Goal: Communication & Community: Answer question/provide support

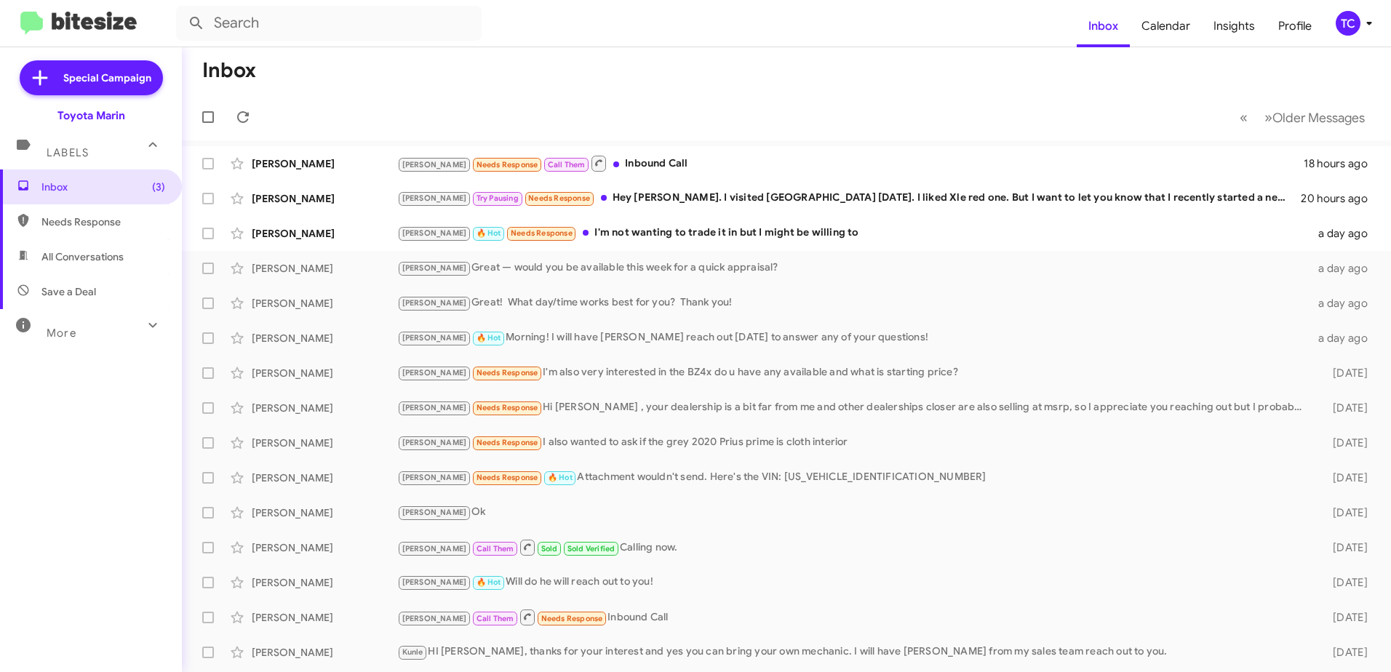
drag, startPoint x: 42, startPoint y: 392, endPoint x: 55, endPoint y: 380, distance: 17.5
click at [42, 392] on div "Inbox (3) Needs Response All Conversations Save a Deal More Important 🔥 Hot App…" at bounding box center [91, 371] width 182 height 403
click at [245, 117] on icon at bounding box center [242, 116] width 17 height 17
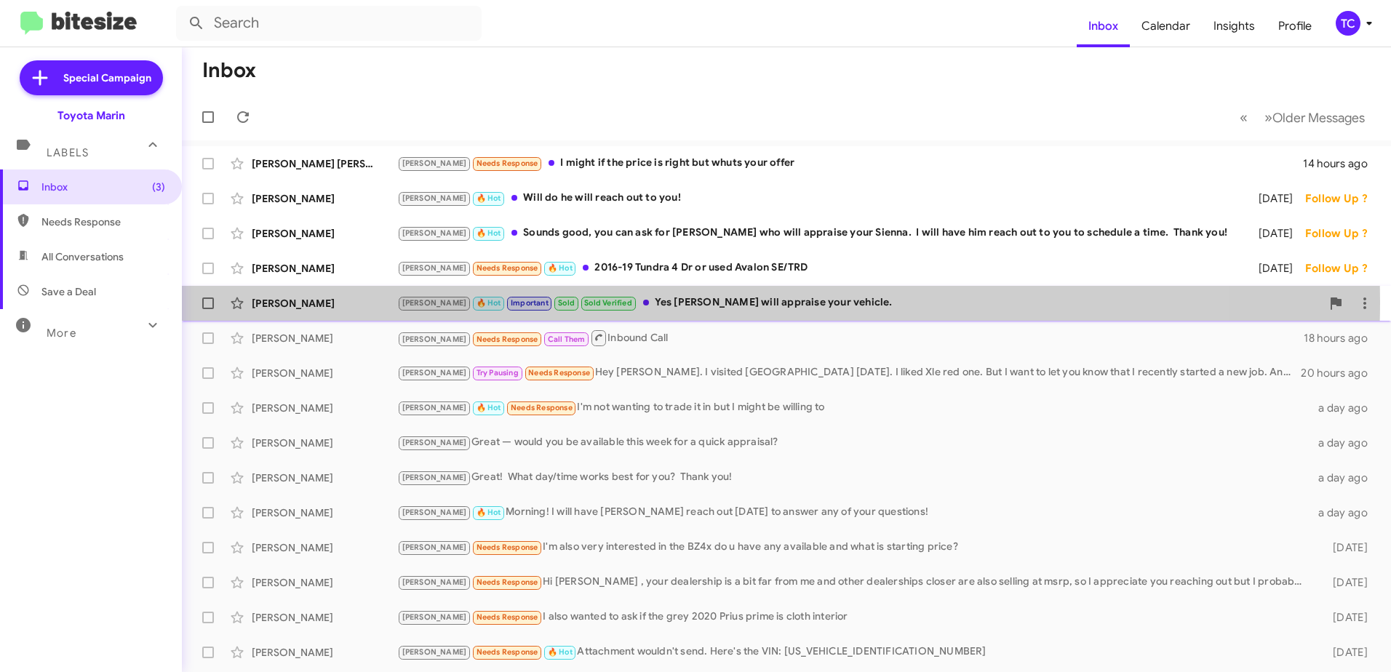
click at [658, 302] on div "Tony 🔥 Hot Important Sold Sold Verified Yes Brian will appraise your vehicle." at bounding box center [859, 303] width 924 height 17
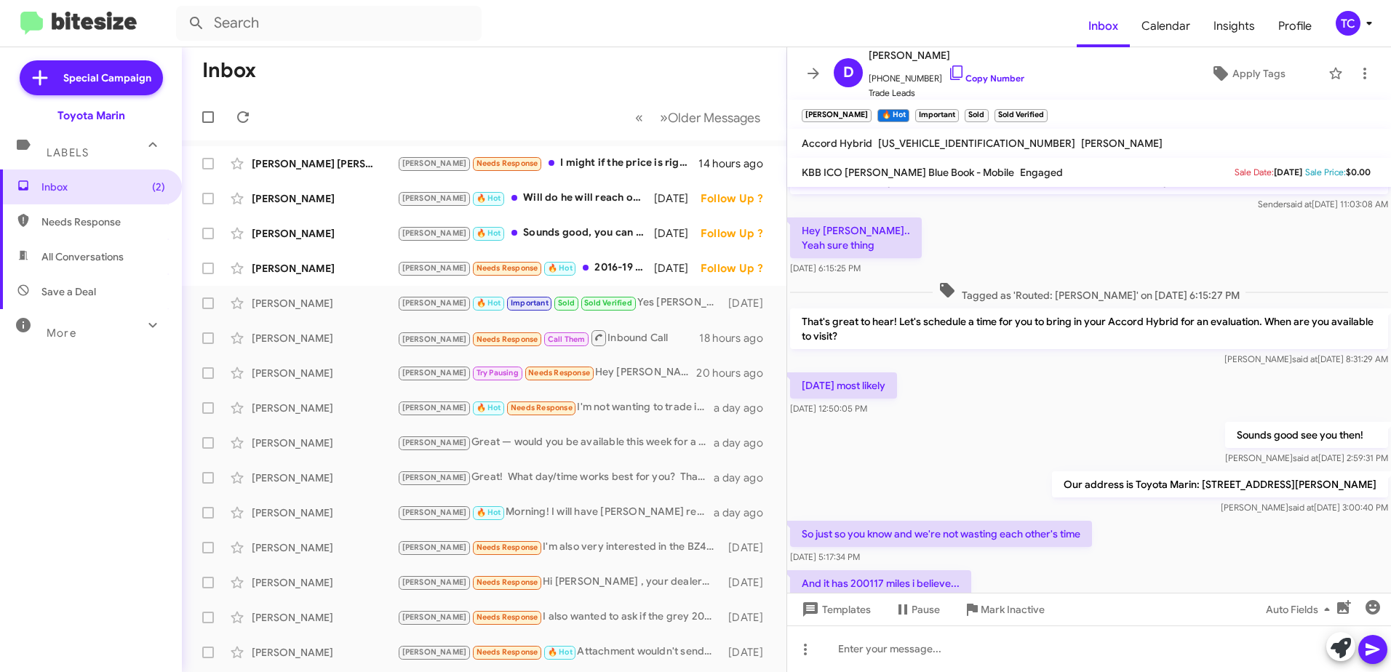
scroll to position [473, 0]
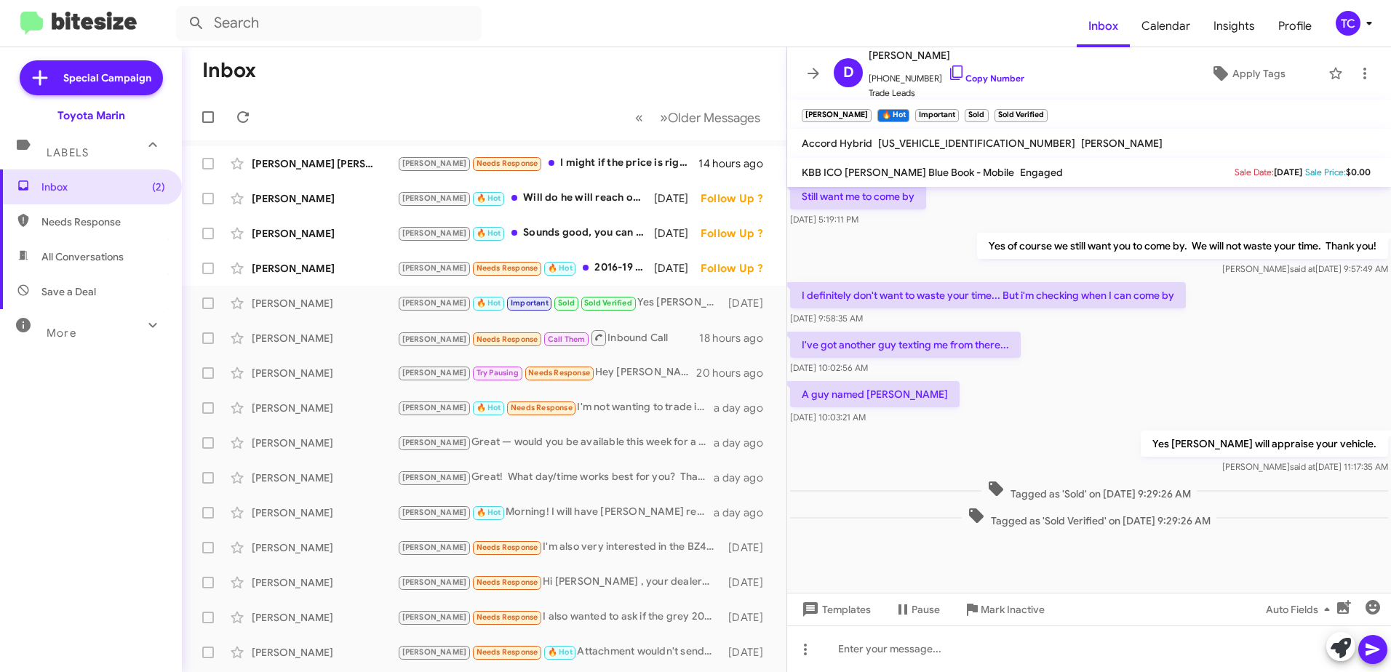
click at [507, 84] on mat-toolbar-row "Inbox" at bounding box center [484, 70] width 605 height 47
drag, startPoint x: 813, startPoint y: 71, endPoint x: 964, endPoint y: 429, distance: 388.6
click at [952, 399] on div "D Daniel Smith +14155132052 Copy Number Trade Leads Apply Tags Tony 🔥 Hot × Imp…" at bounding box center [1089, 359] width 604 height 625
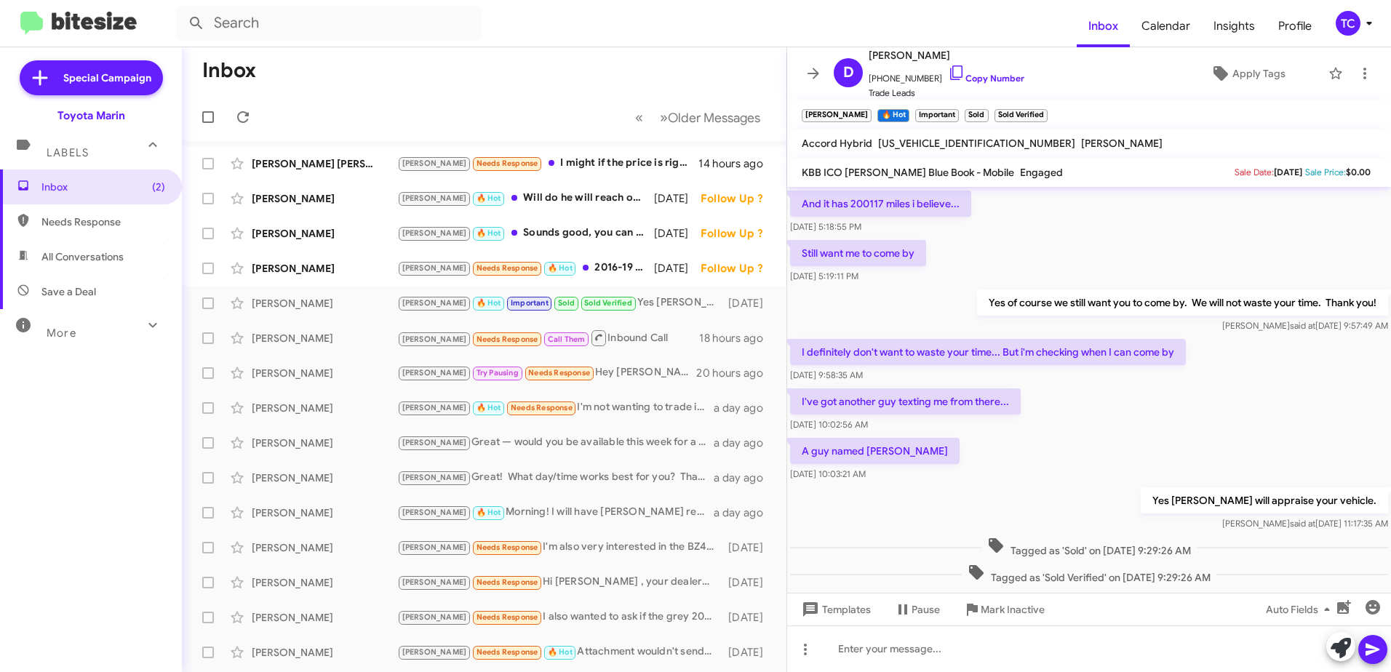
scroll to position [255, 0]
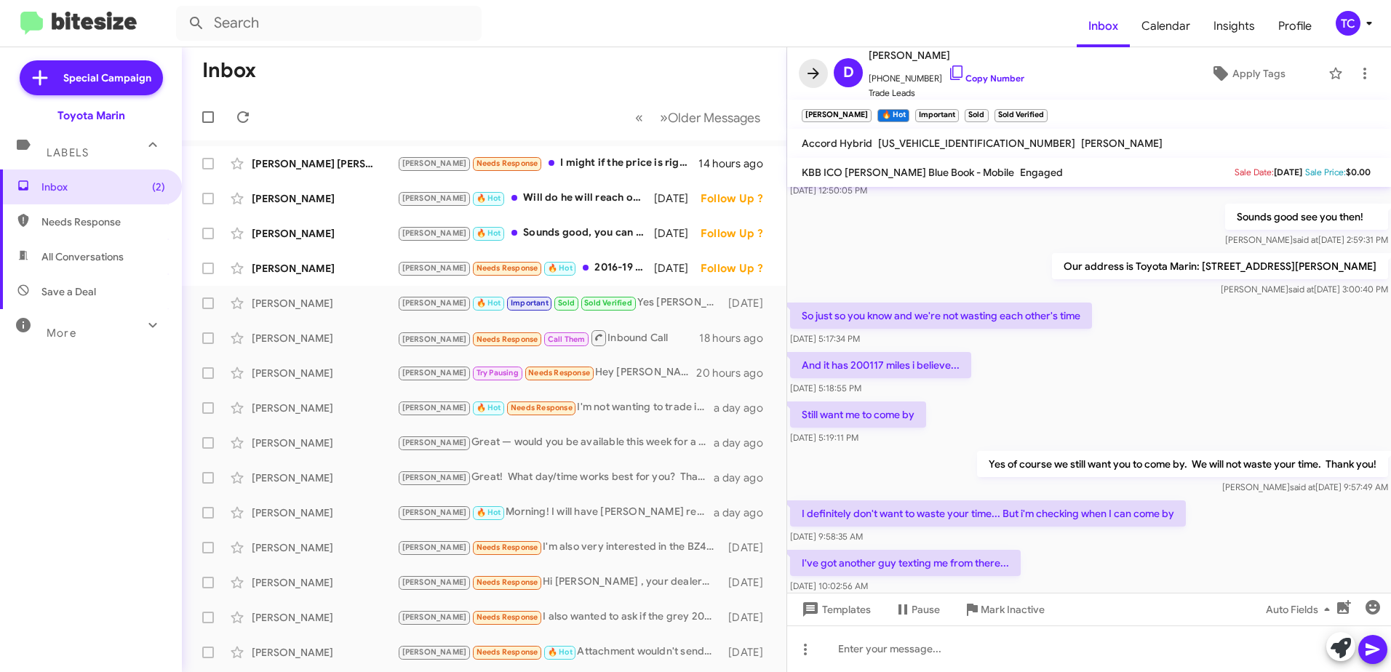
click at [811, 72] on icon at bounding box center [813, 73] width 17 height 17
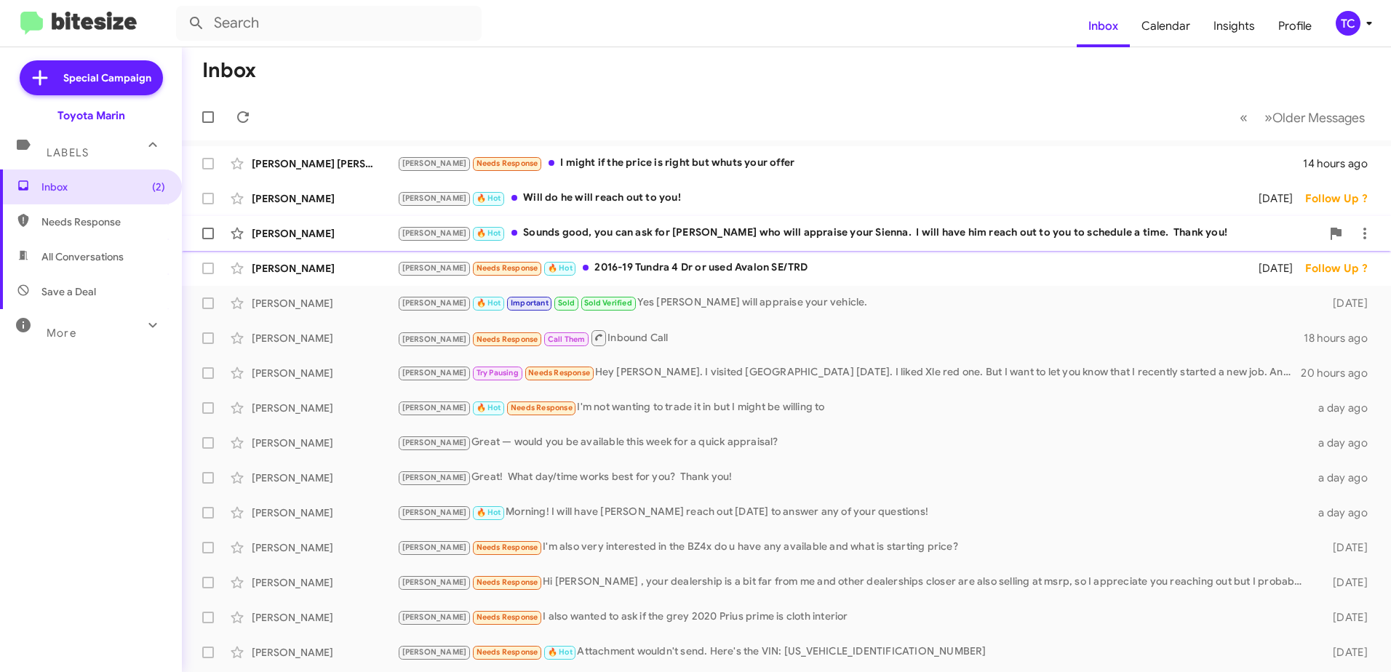
click at [597, 232] on div "Tony 🔥 Hot Sounds good, you can ask for Sergio who will appraise your Sienna. I…" at bounding box center [859, 233] width 924 height 17
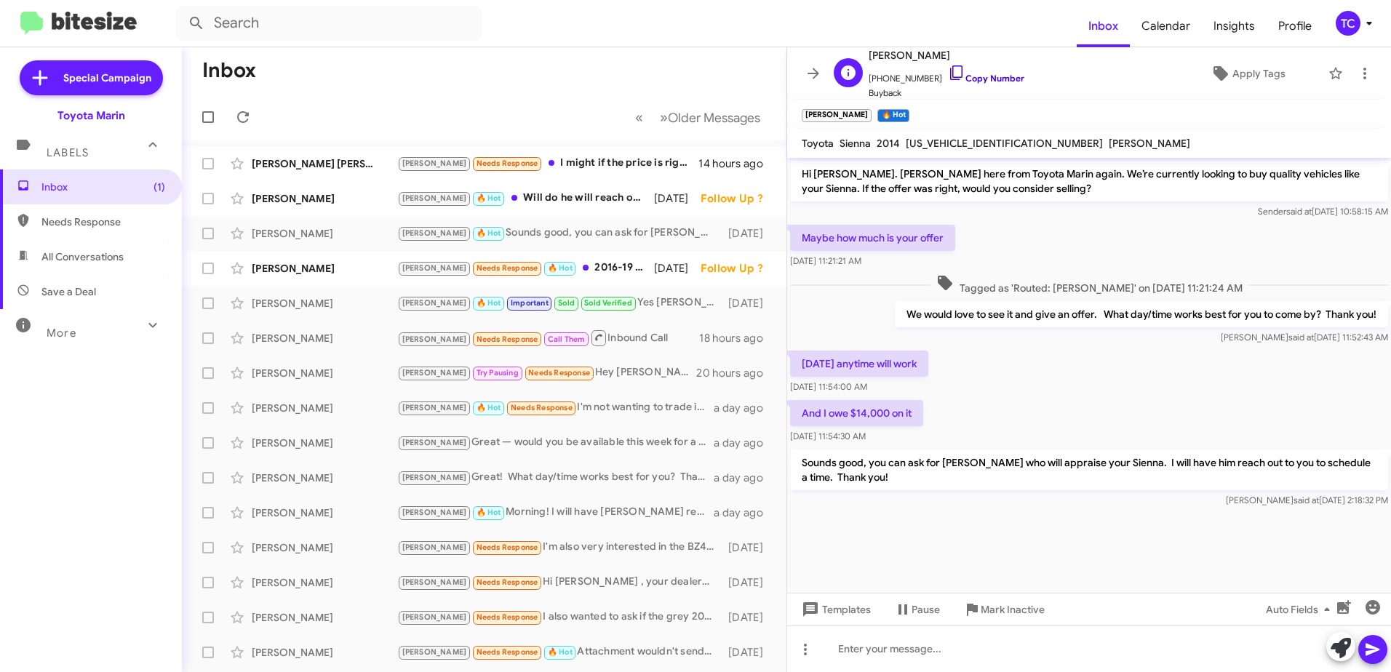
click at [948, 71] on icon at bounding box center [956, 72] width 17 height 17
click at [811, 73] on icon at bounding box center [814, 73] width 12 height 11
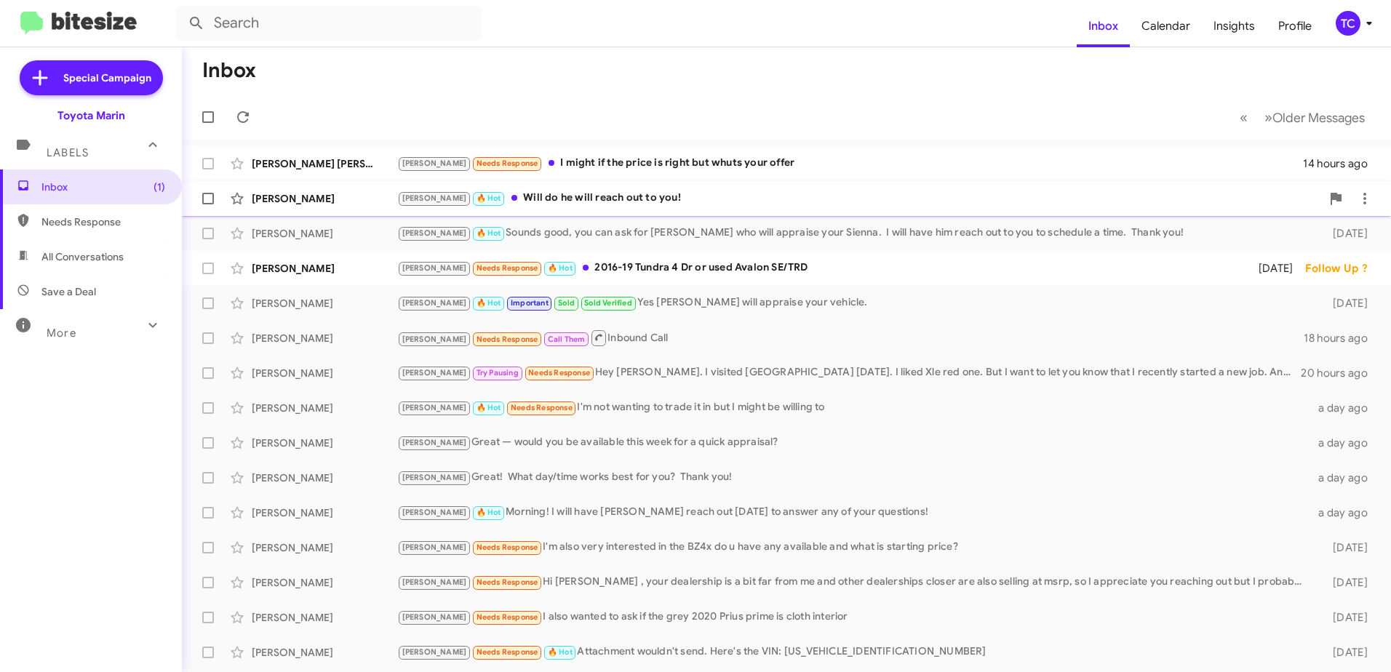
click at [552, 196] on div "Tony 🔥 Hot Will do he will reach out to you!" at bounding box center [859, 198] width 924 height 17
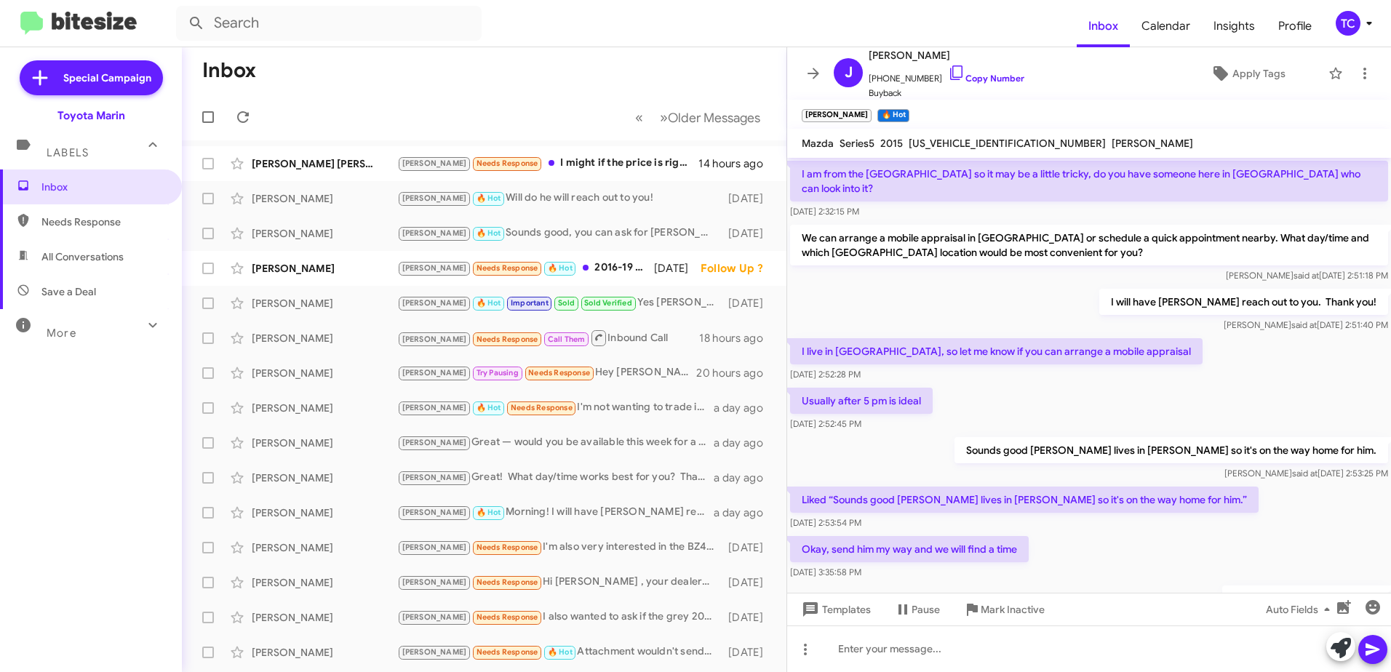
scroll to position [276, 0]
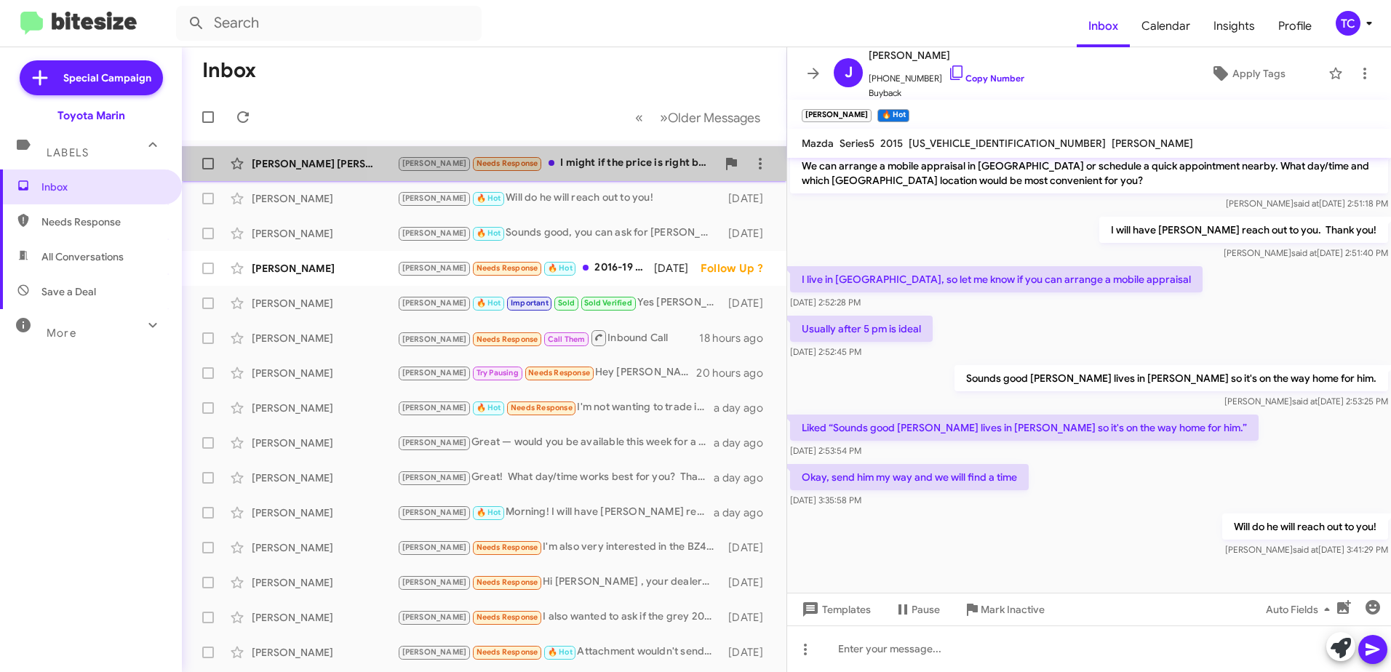
click at [629, 159] on div "Tony Needs Response I might if the price is right but whuts your offer" at bounding box center [556, 163] width 319 height 17
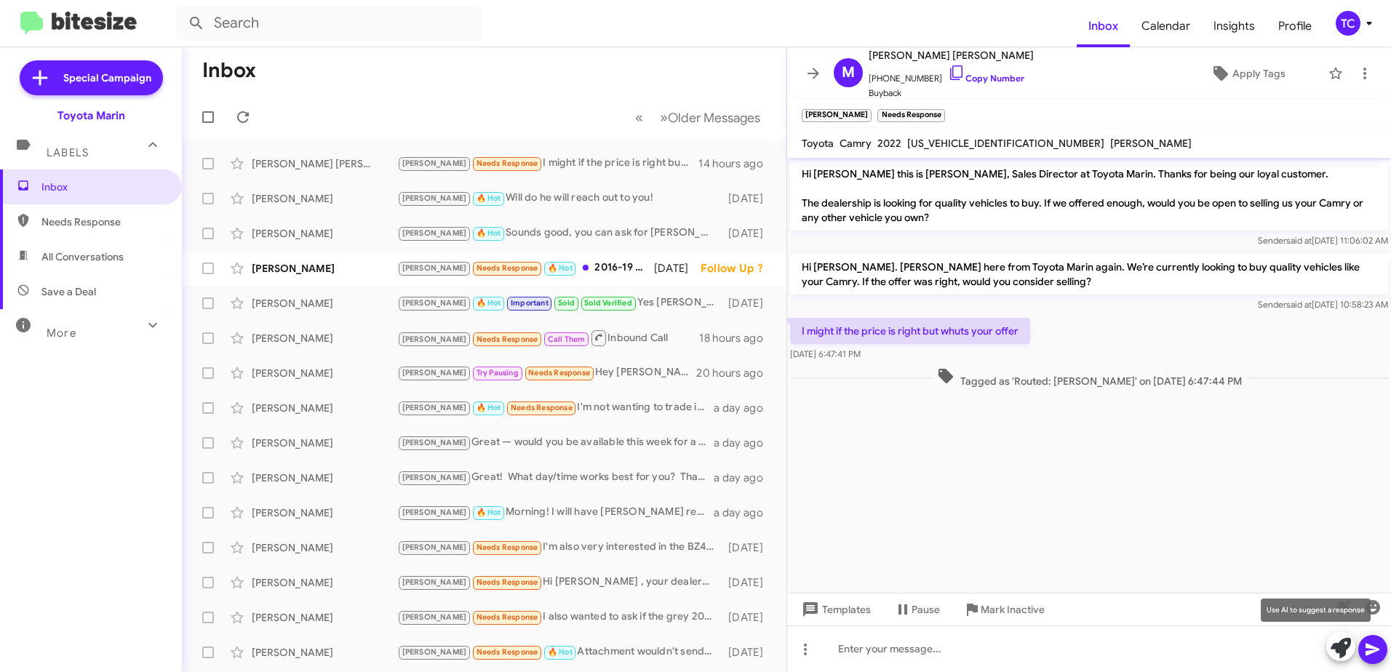
click at [1336, 642] on icon at bounding box center [1341, 648] width 20 height 20
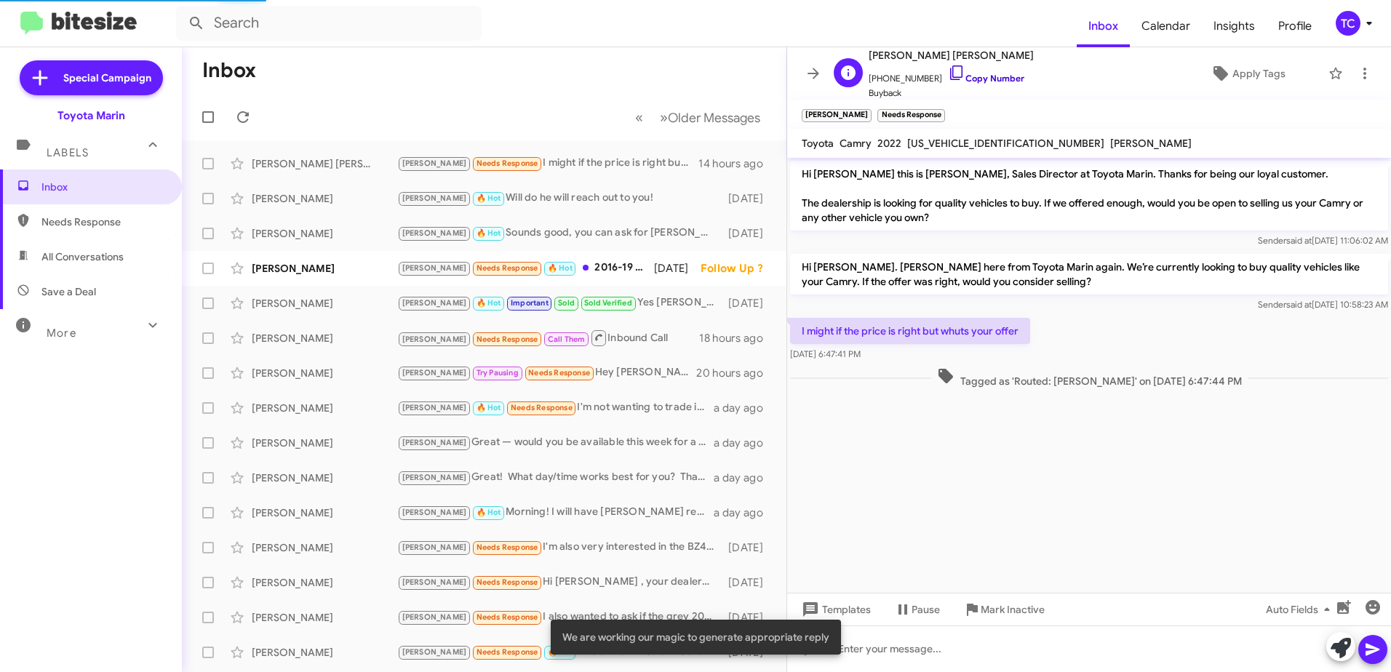
click at [948, 72] on icon at bounding box center [956, 72] width 17 height 17
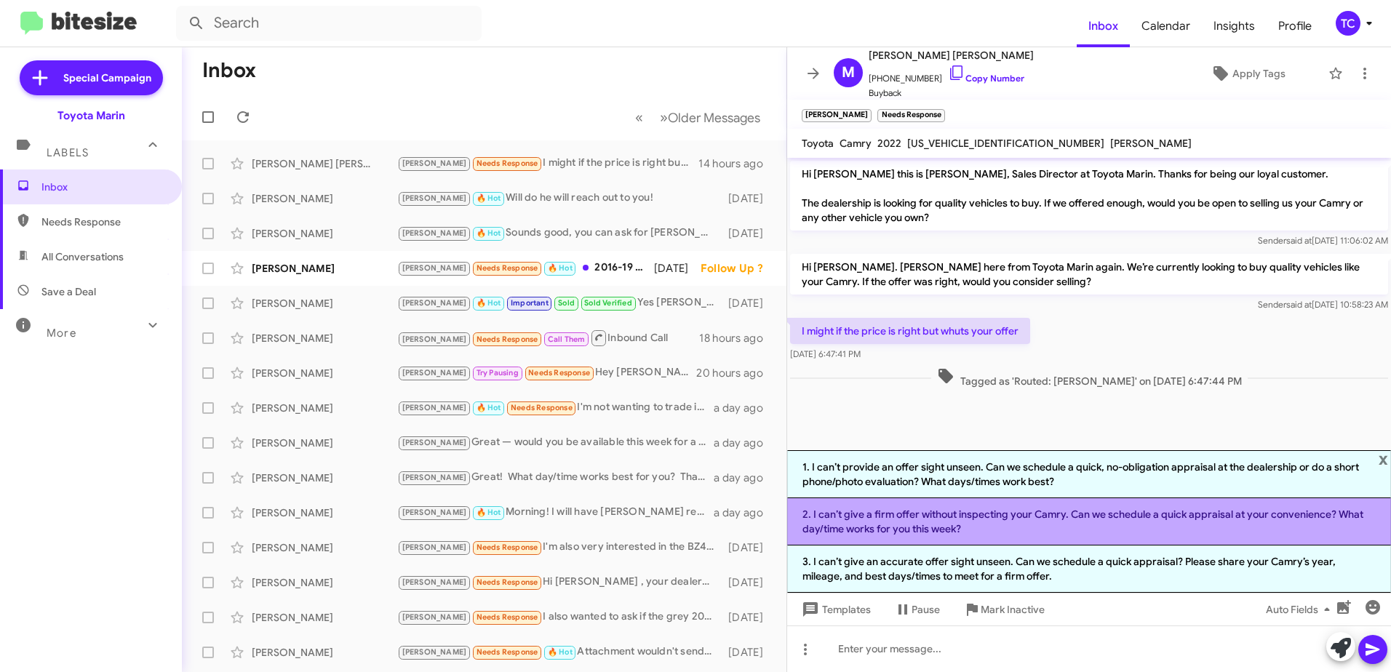
click at [1156, 520] on li "2. I can’t give a firm offer without inspecting your Camry. Can we schedule a q…" at bounding box center [1089, 521] width 604 height 47
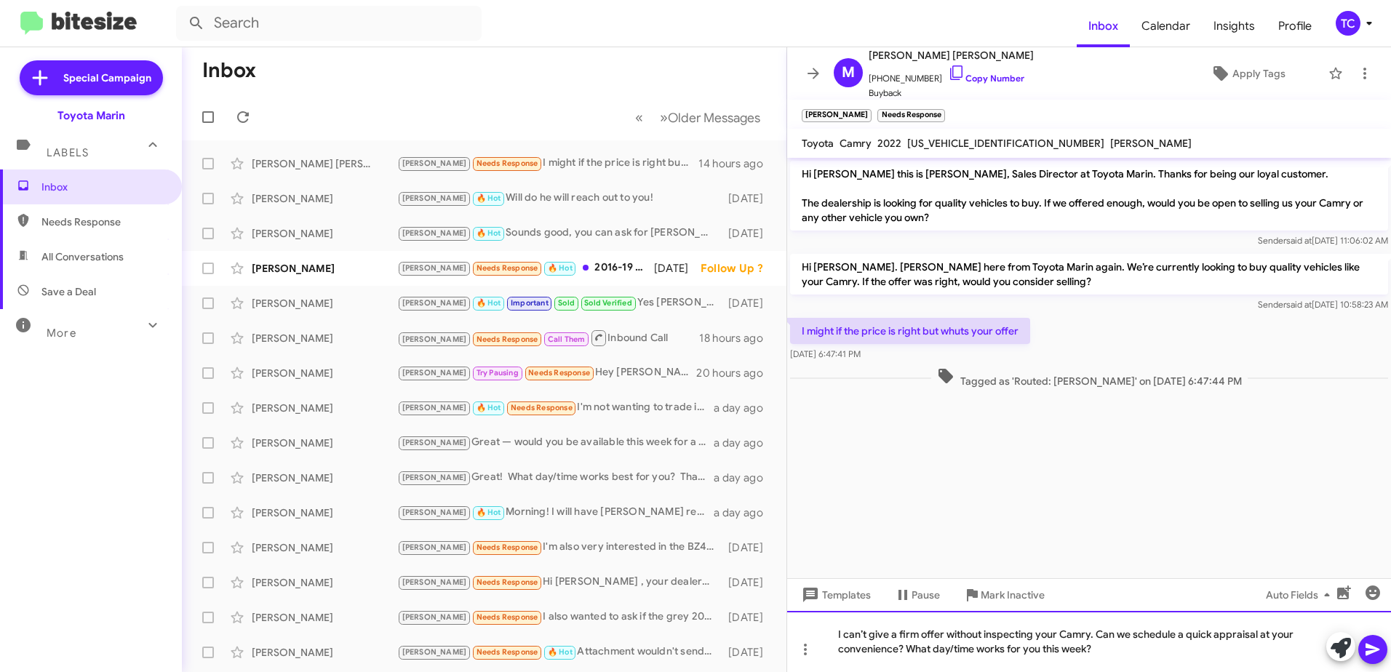
click at [1096, 629] on div "I can’t give a firm offer without inspecting your Camry. Can we schedule a quic…" at bounding box center [1089, 641] width 604 height 61
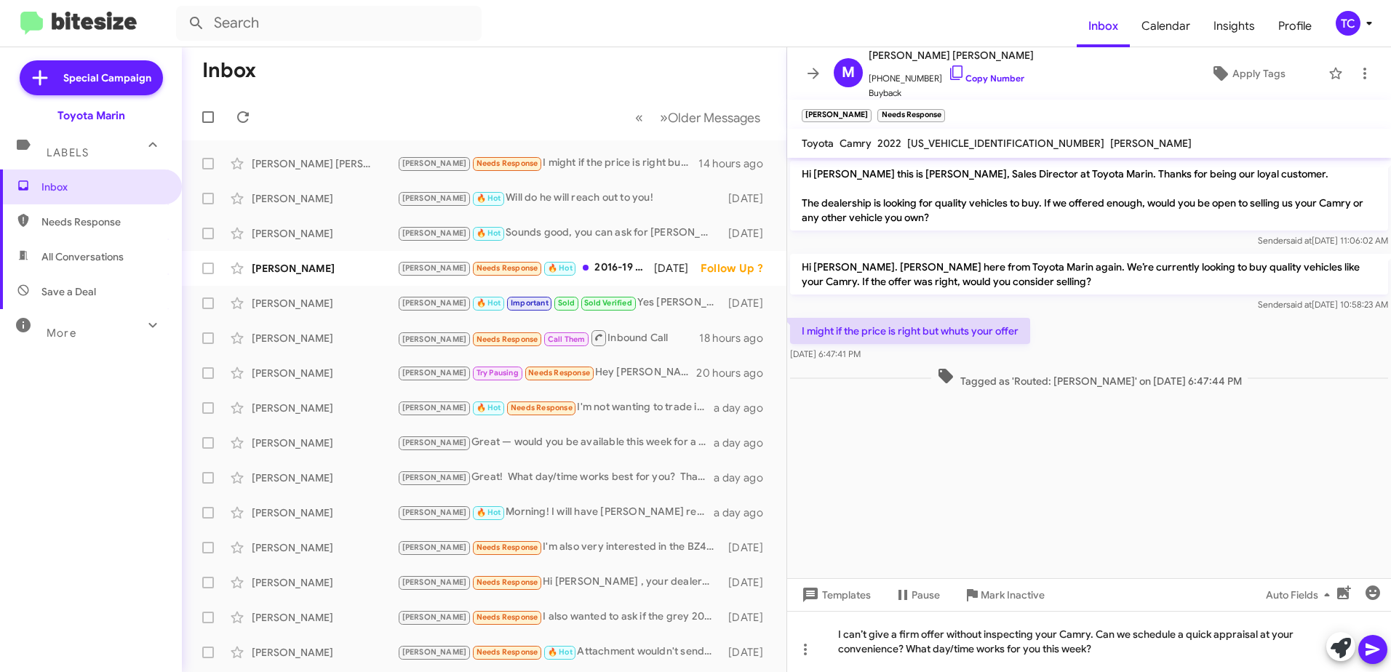
drag, startPoint x: 1368, startPoint y: 647, endPoint x: 1296, endPoint y: 573, distance: 103.4
click at [1368, 647] on icon at bounding box center [1373, 650] width 14 height 12
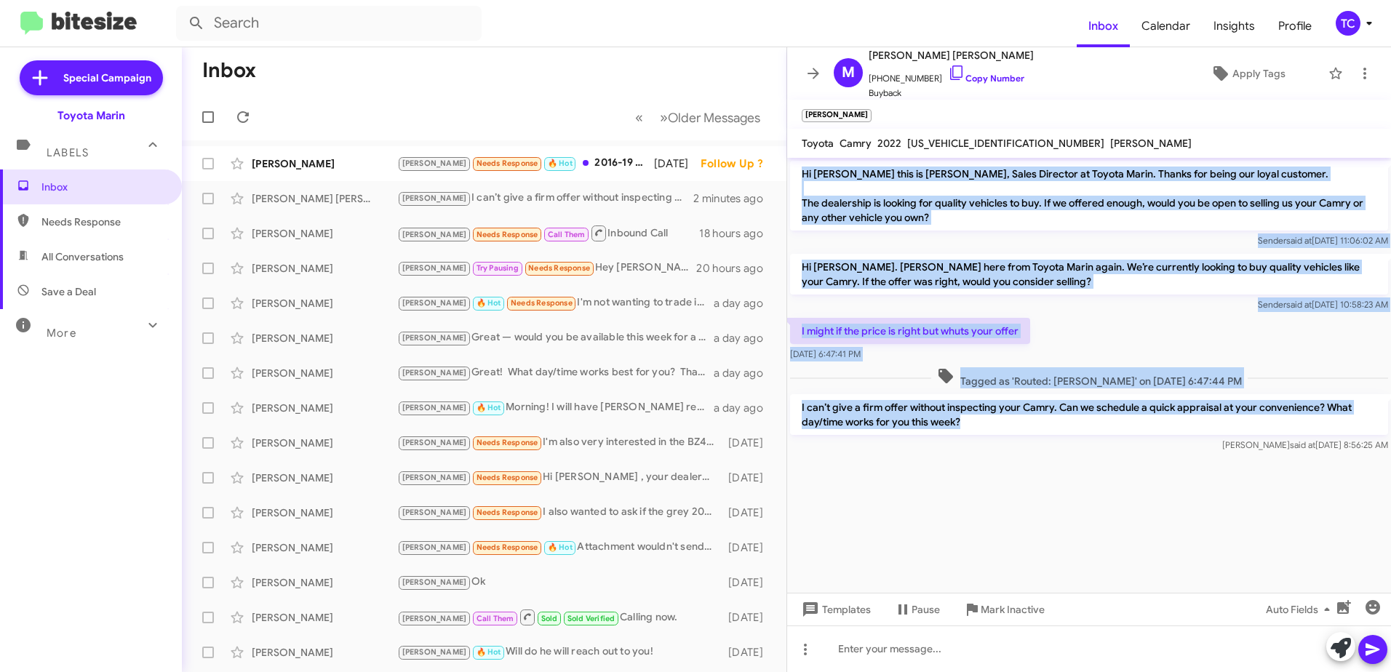
drag, startPoint x: 967, startPoint y: 422, endPoint x: 799, endPoint y: 172, distance: 301.5
click at [799, 172] on div "Hi Michael this is Nathan Myler, Sales Director at Toyota Marin. Thanks for bei…" at bounding box center [1089, 307] width 604 height 298
copy div "Hi Michael this is Nathan Myler, Sales Director at Toyota Marin. Thanks for bei…"
click at [231, 114] on span at bounding box center [242, 116] width 29 height 17
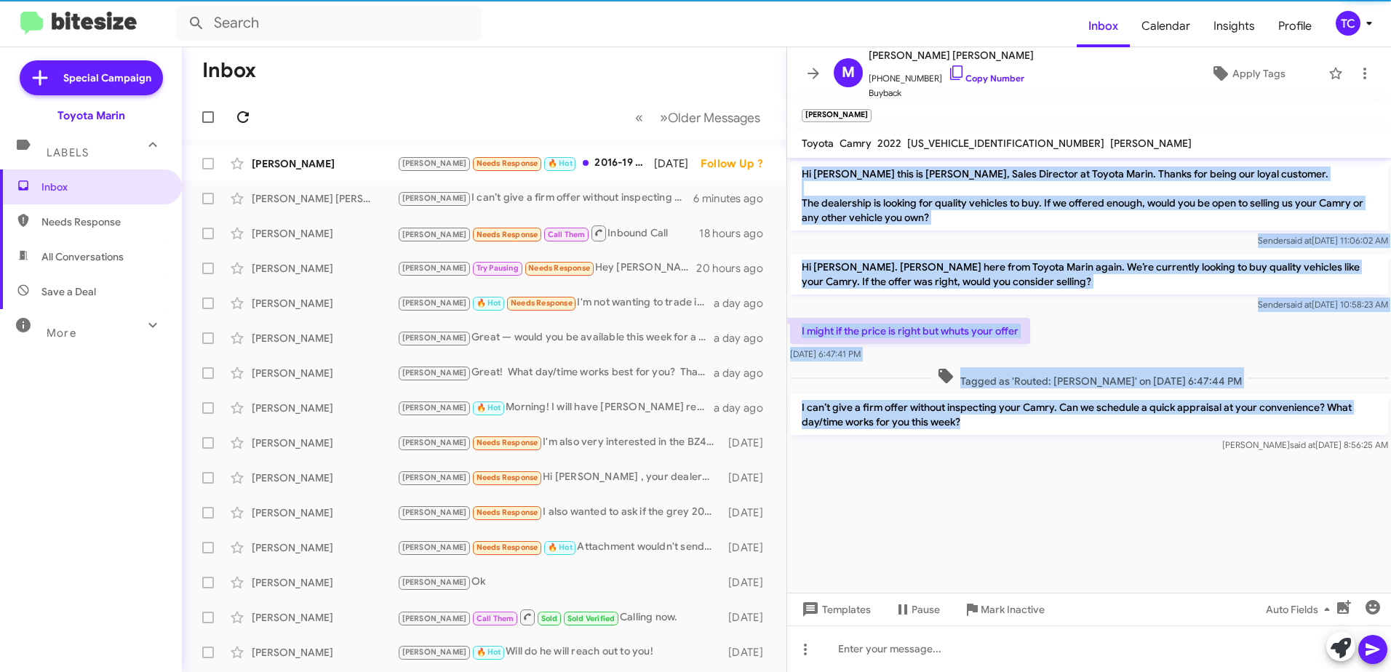
click at [246, 112] on icon at bounding box center [242, 116] width 17 height 17
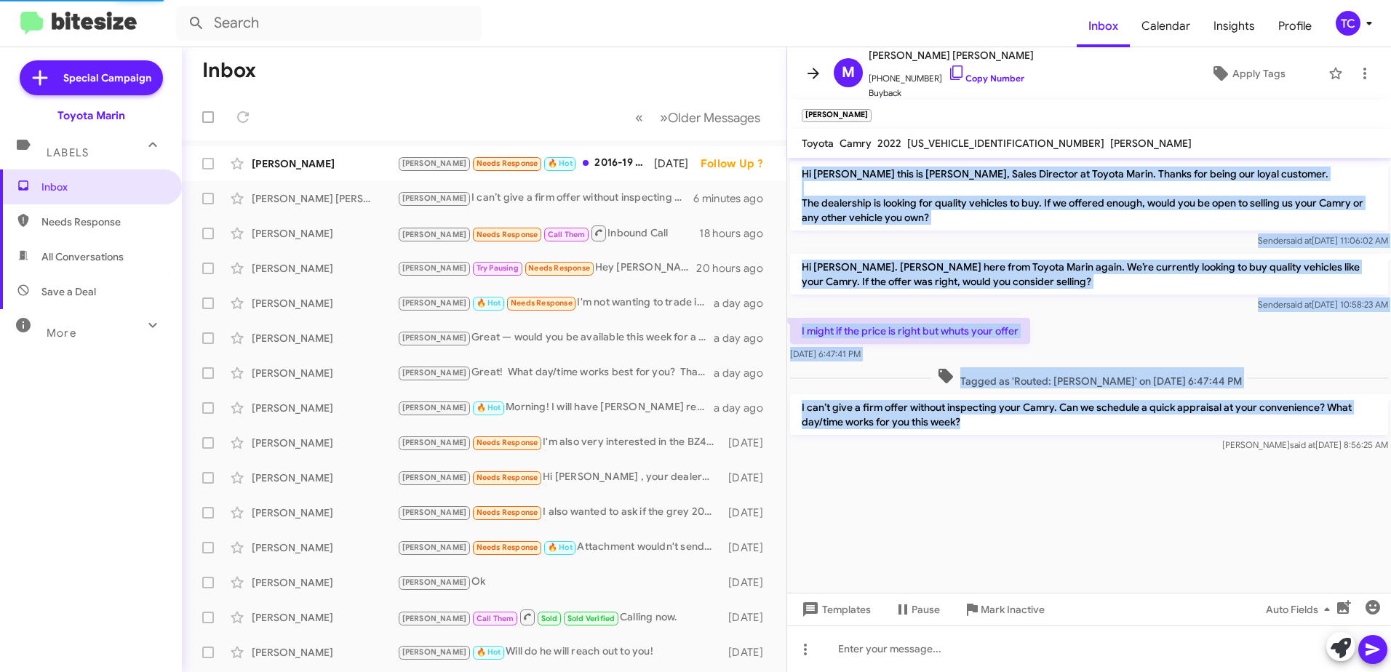
click at [806, 73] on icon at bounding box center [813, 73] width 17 height 17
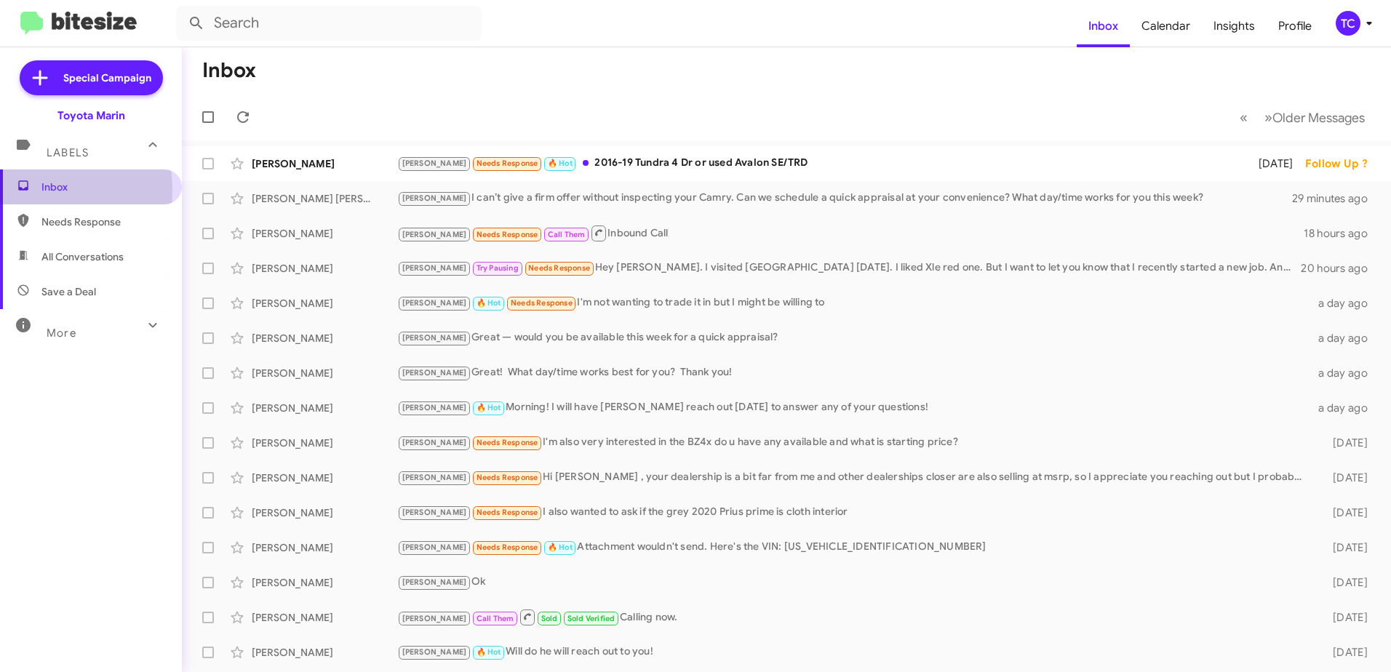
click at [15, 191] on span "Inbox" at bounding box center [91, 187] width 182 height 35
click at [249, 116] on icon at bounding box center [243, 117] width 12 height 12
click at [239, 119] on icon at bounding box center [243, 117] width 12 height 12
click at [241, 110] on icon at bounding box center [242, 116] width 17 height 17
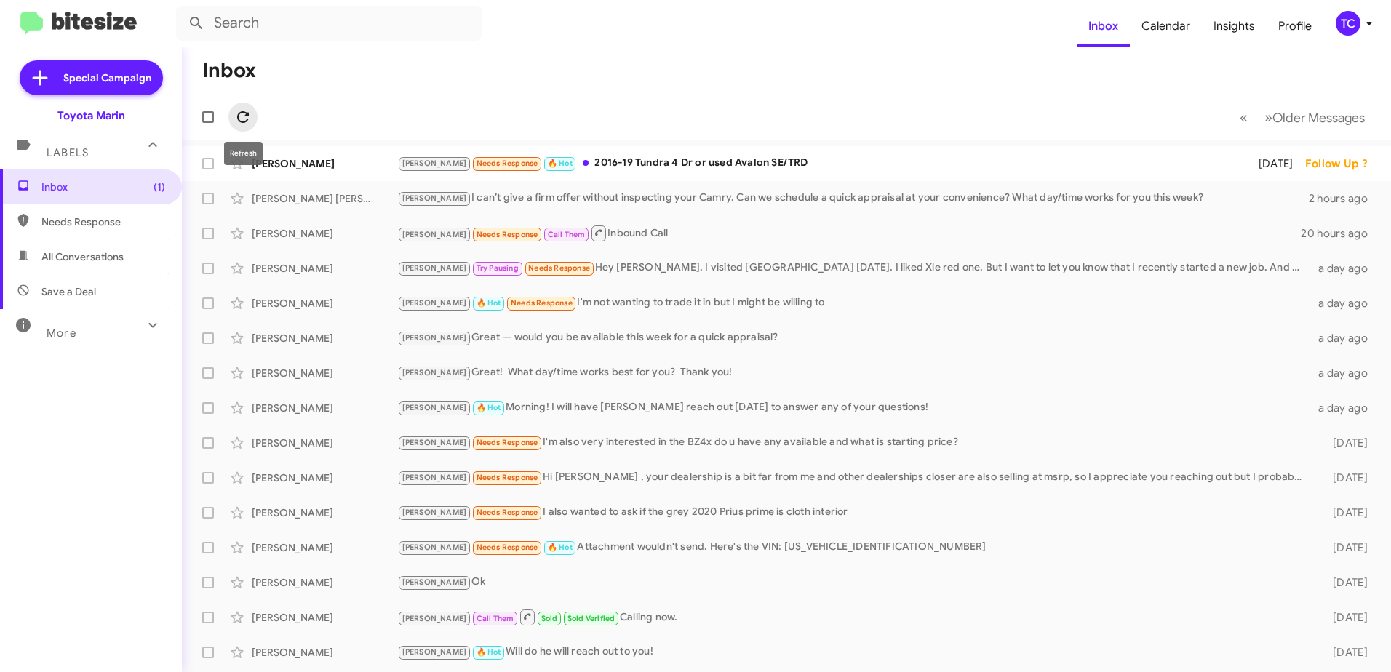
click at [242, 118] on icon at bounding box center [242, 116] width 17 height 17
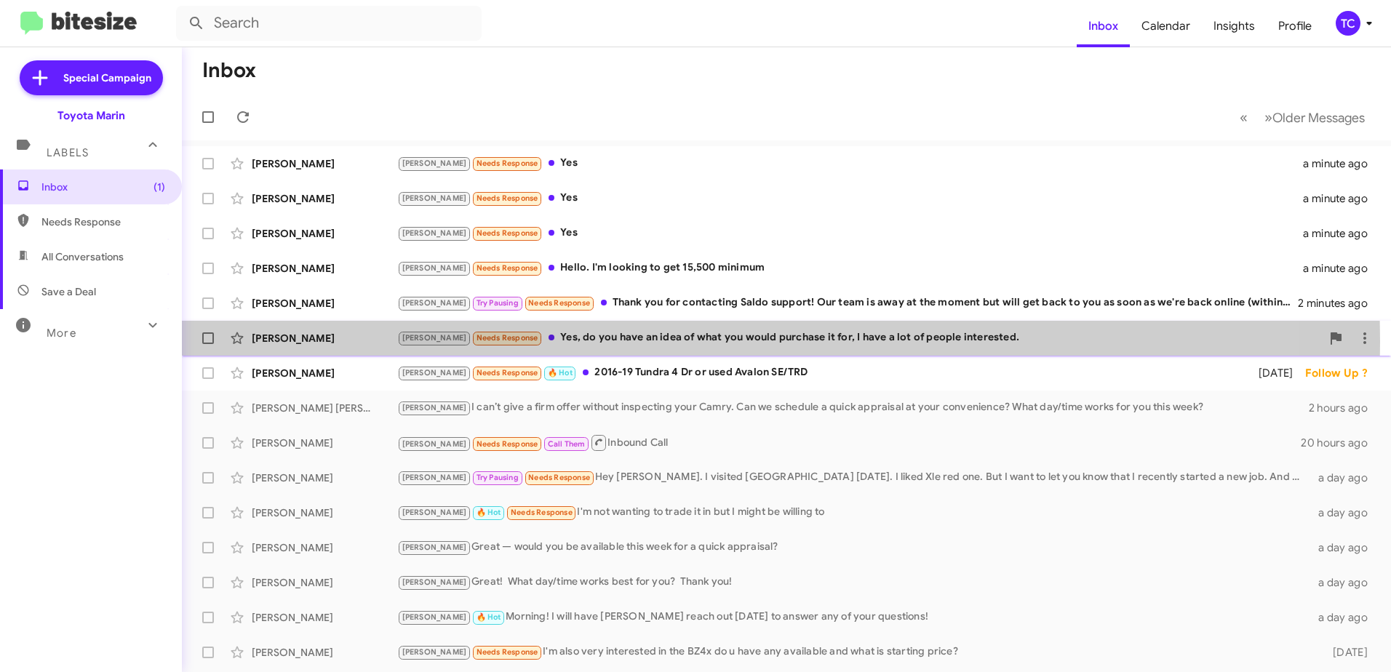
click at [600, 342] on div "[PERSON_NAME] Needs Response Yes, do you have an idea of what you would purchas…" at bounding box center [859, 338] width 924 height 17
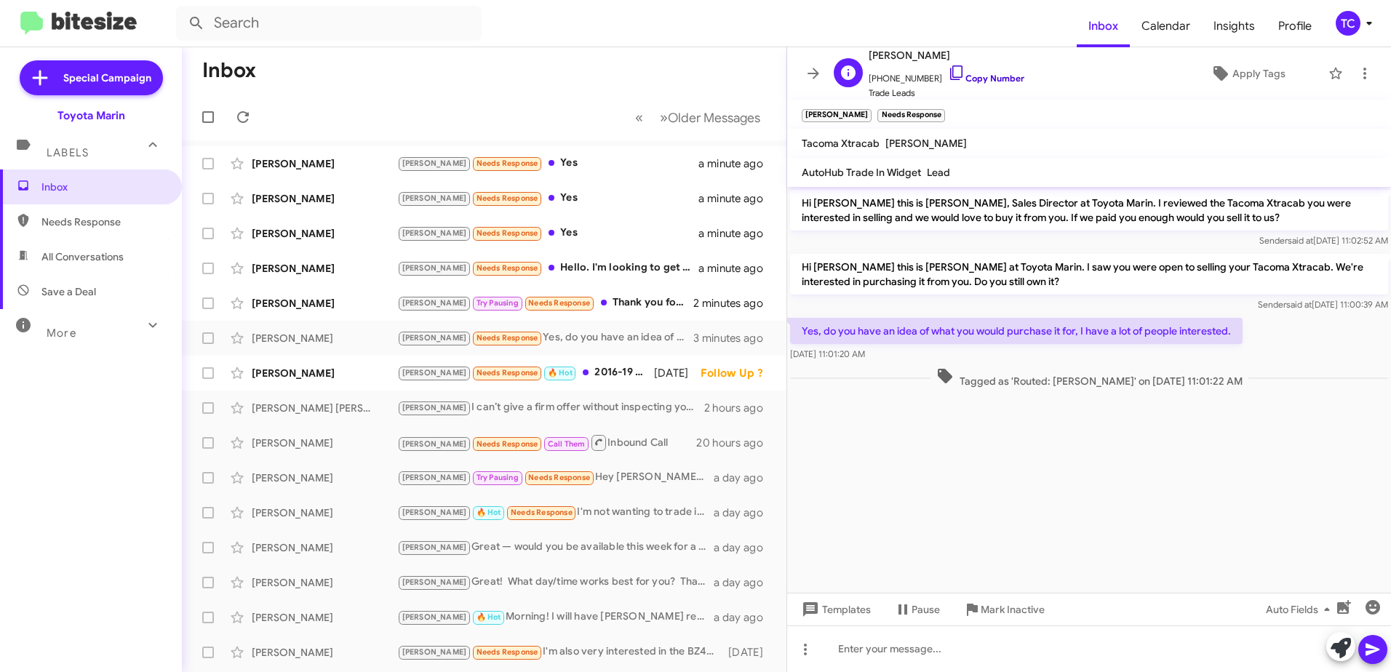
click at [950, 69] on icon at bounding box center [956, 72] width 12 height 15
click at [1336, 651] on icon at bounding box center [1341, 648] width 20 height 20
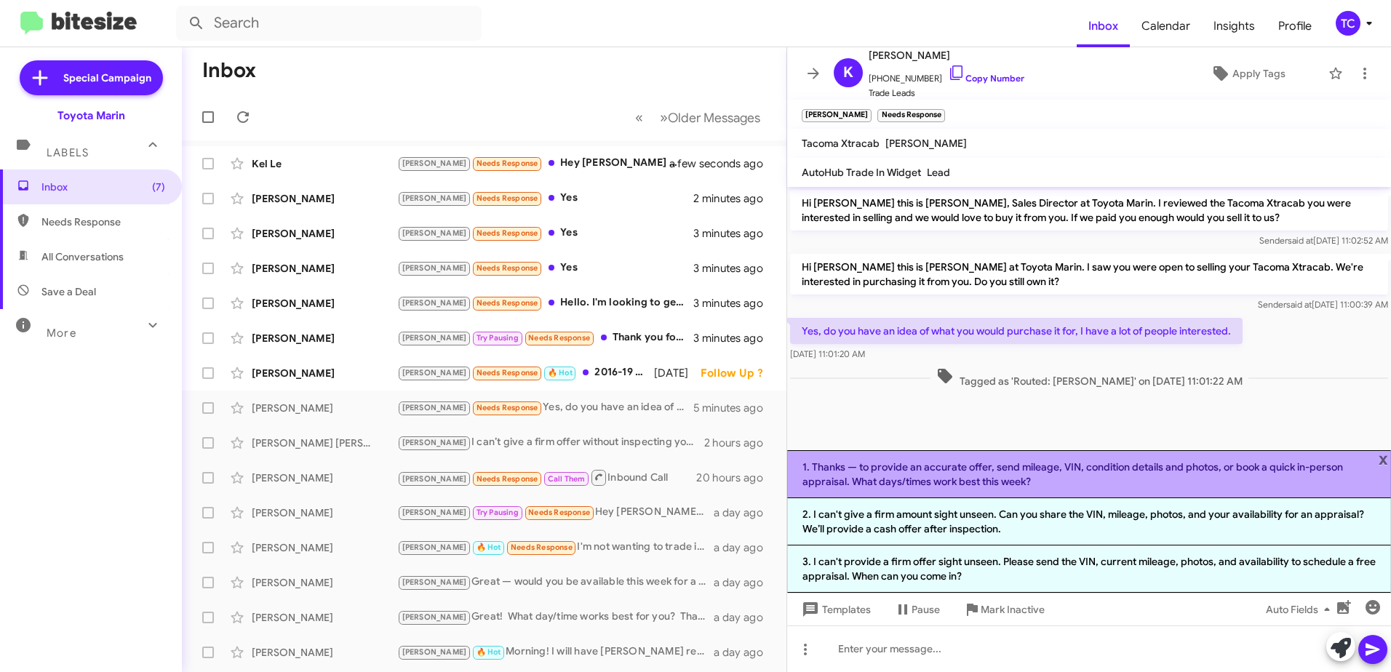
click at [1039, 477] on li "1. Thanks — to provide an accurate offer, send mileage, VIN, condition details …" at bounding box center [1089, 474] width 604 height 48
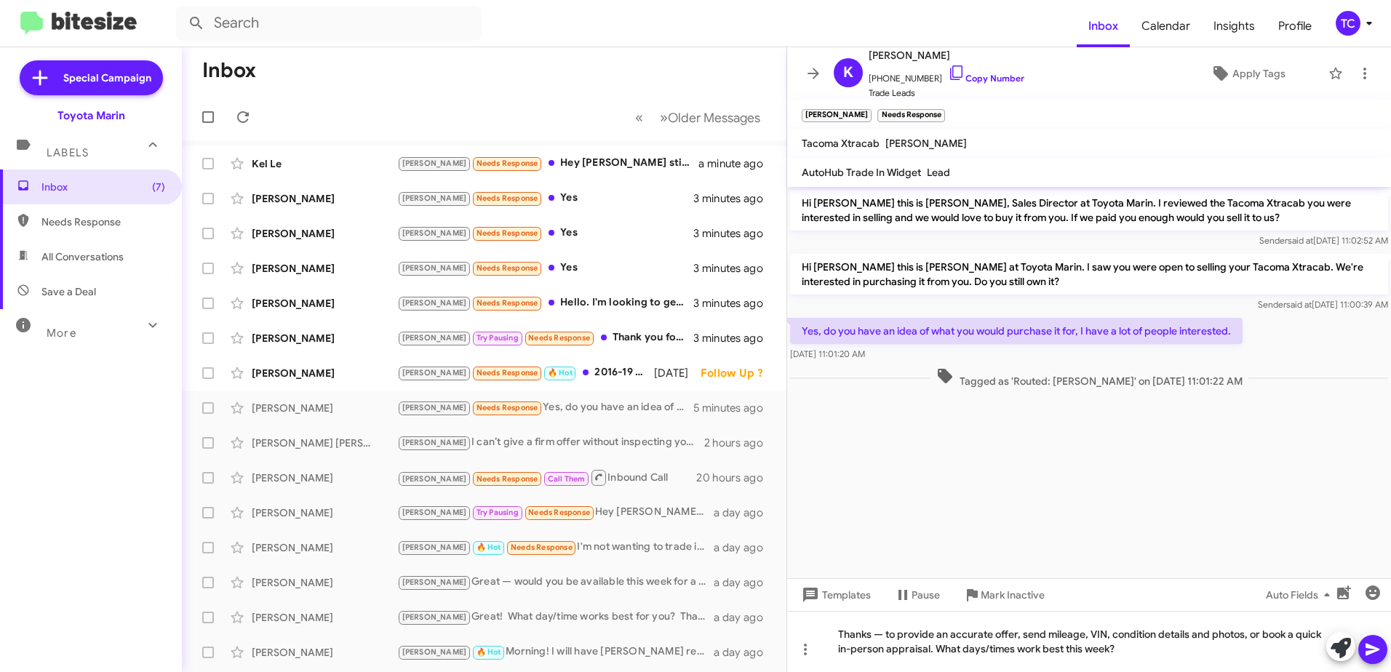
drag, startPoint x: 1371, startPoint y: 650, endPoint x: 1361, endPoint y: 642, distance: 12.9
click at [1371, 650] on icon at bounding box center [1372, 649] width 17 height 17
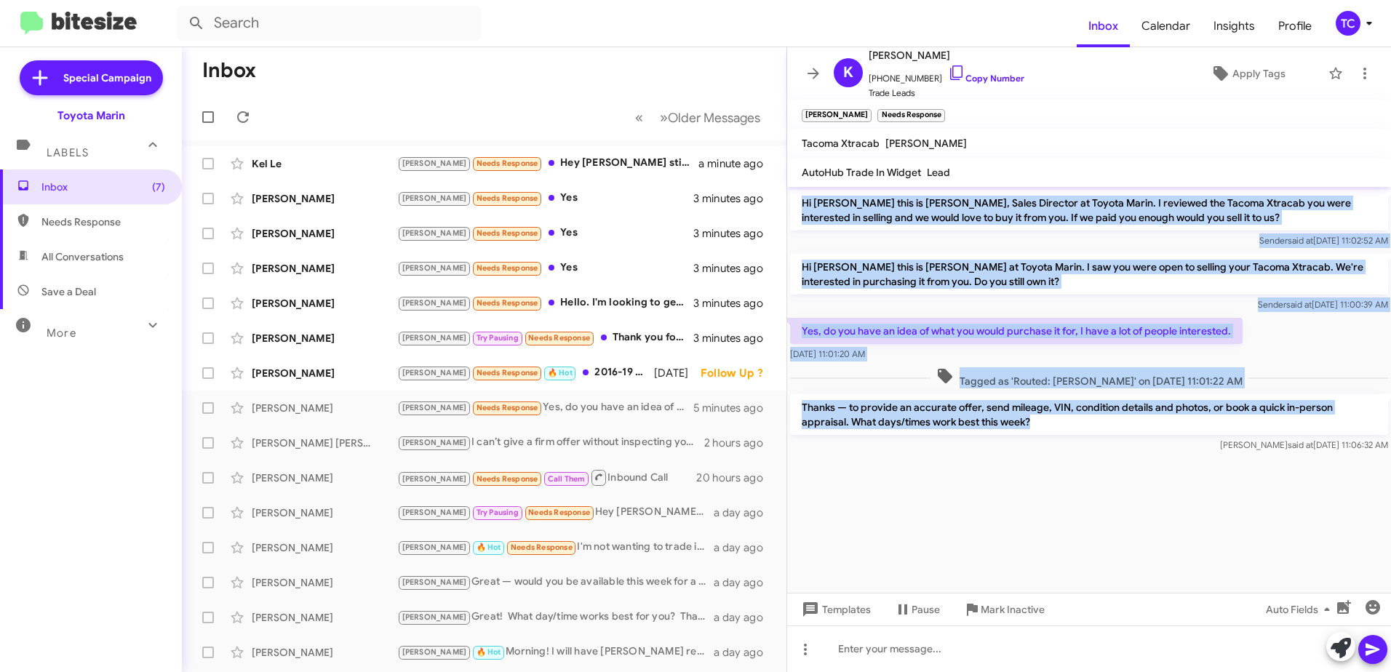
drag, startPoint x: 1048, startPoint y: 426, endPoint x: 803, endPoint y: 203, distance: 331.7
click at [803, 203] on div "Hi [PERSON_NAME] this is [PERSON_NAME], Sales Director at Toyota Marin. I revie…" at bounding box center [1089, 321] width 604 height 268
copy div "Hi [PERSON_NAME] this is [PERSON_NAME], Sales Director at Toyota Marin. I revie…"
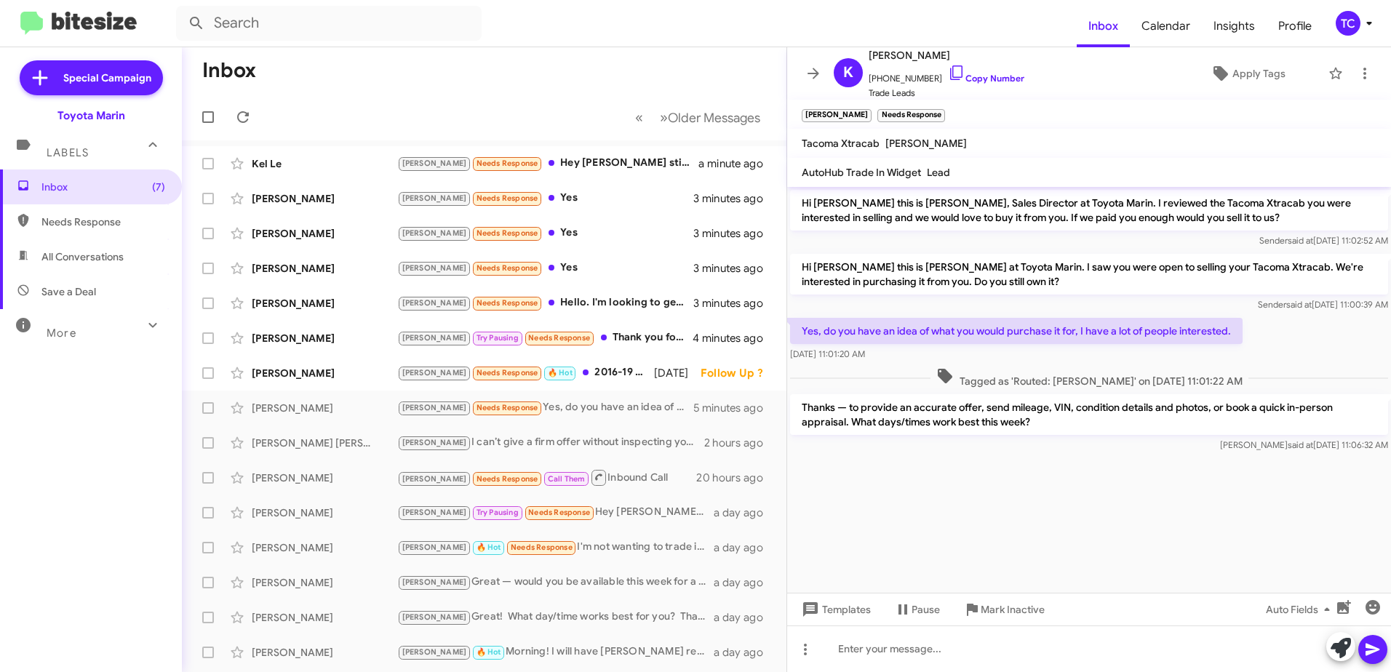
click at [984, 495] on cdk-virtual-scroll-viewport "Hi [PERSON_NAME] this is [PERSON_NAME], Sales Director at Toyota Marin. I revie…" at bounding box center [1089, 390] width 604 height 406
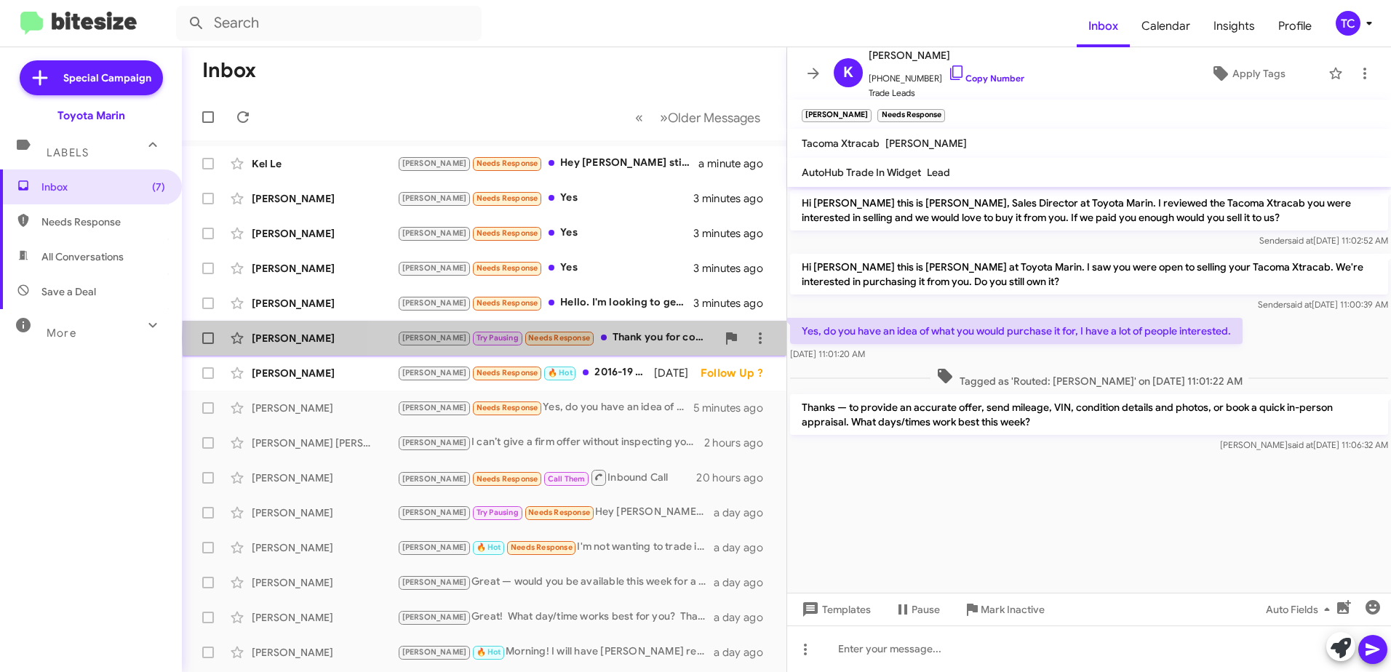
click at [613, 338] on div "[PERSON_NAME] Pausing Needs Response Thank you for contacting Saldo support! Ou…" at bounding box center [556, 338] width 319 height 17
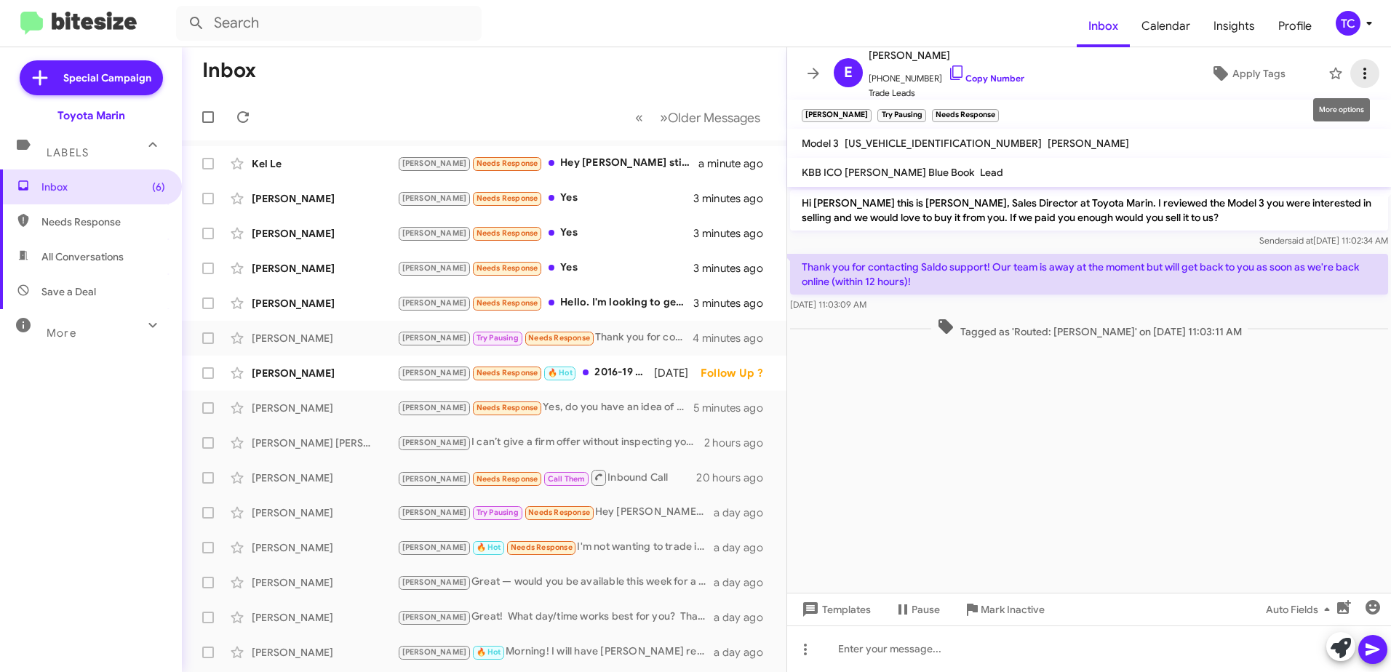
click at [1358, 70] on icon at bounding box center [1364, 73] width 17 height 17
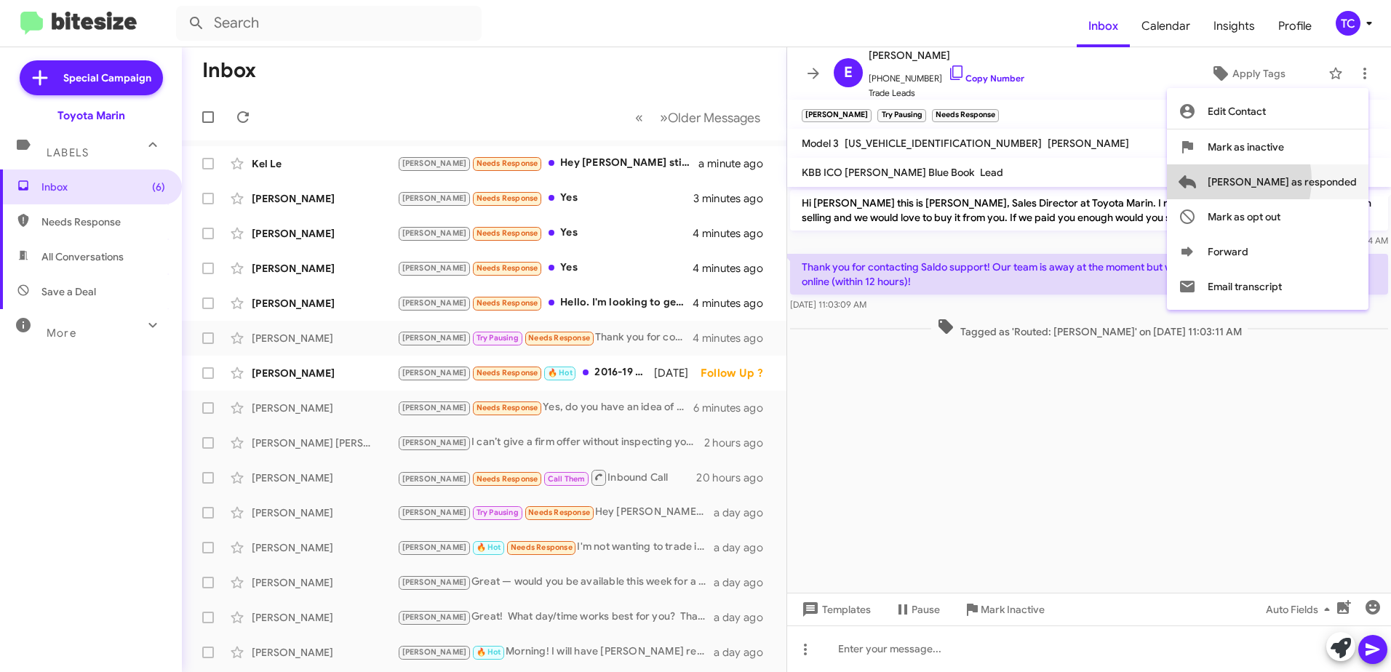
click at [1282, 180] on span "[PERSON_NAME] as responded" at bounding box center [1282, 181] width 149 height 35
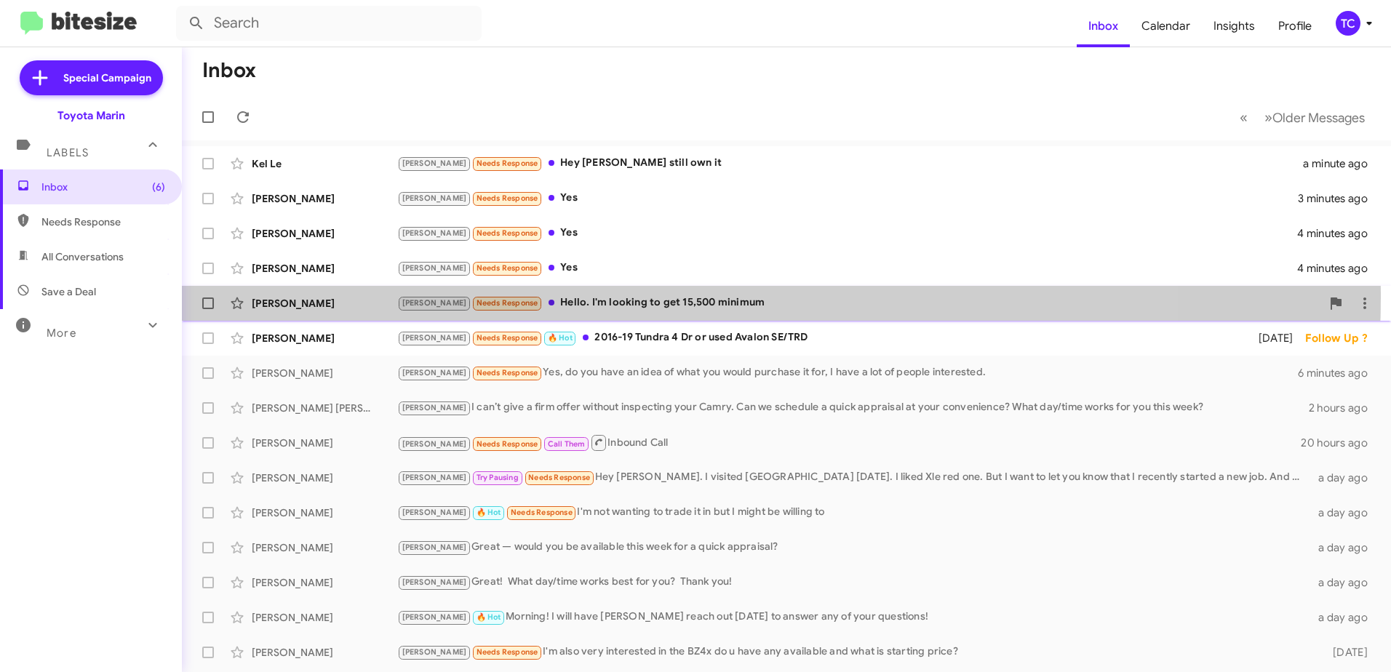
click at [632, 297] on div "[PERSON_NAME] Needs Response Hello. I'm looking to get 15,500 minimum" at bounding box center [859, 303] width 924 height 17
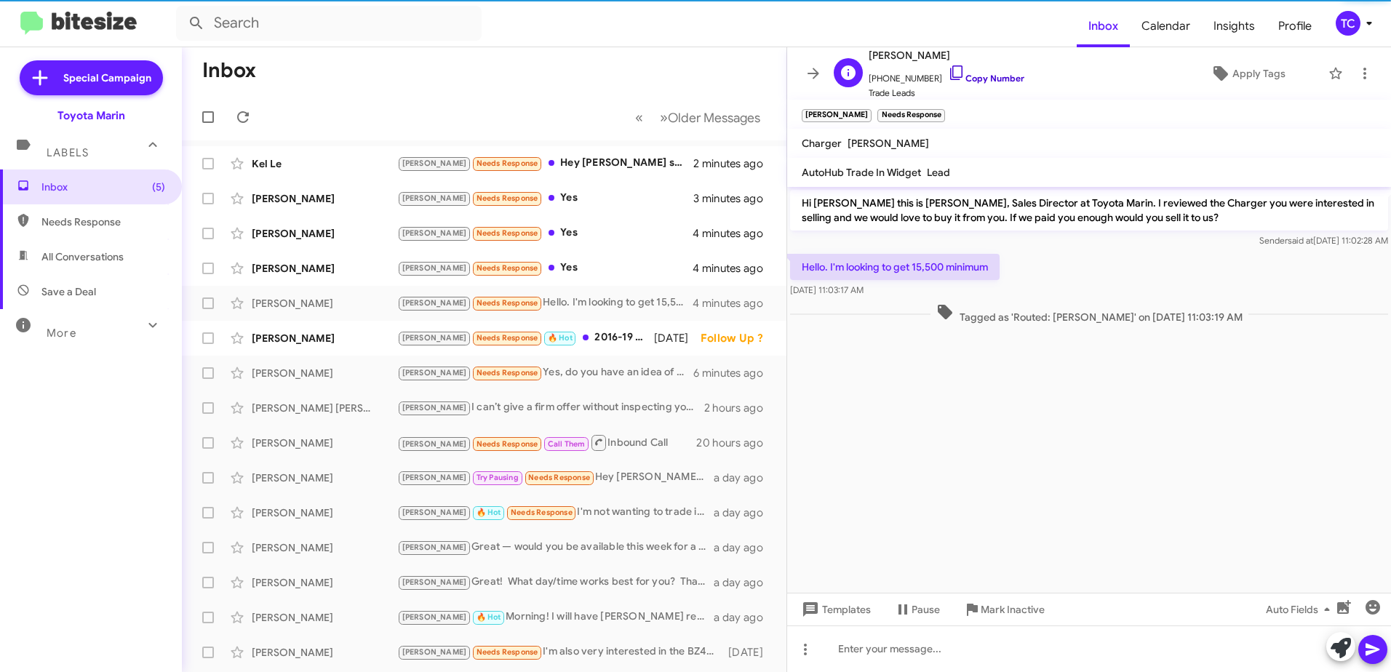
click at [948, 70] on icon at bounding box center [956, 72] width 17 height 17
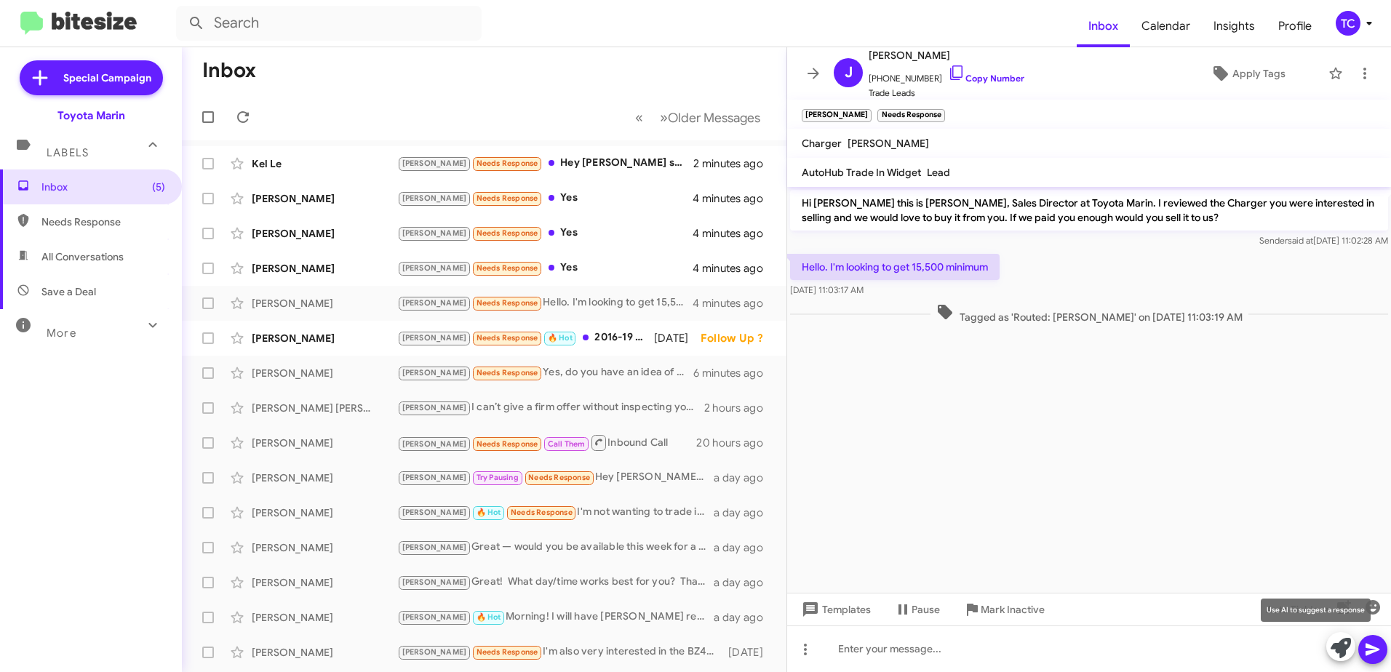
click at [1331, 642] on icon at bounding box center [1341, 648] width 20 height 20
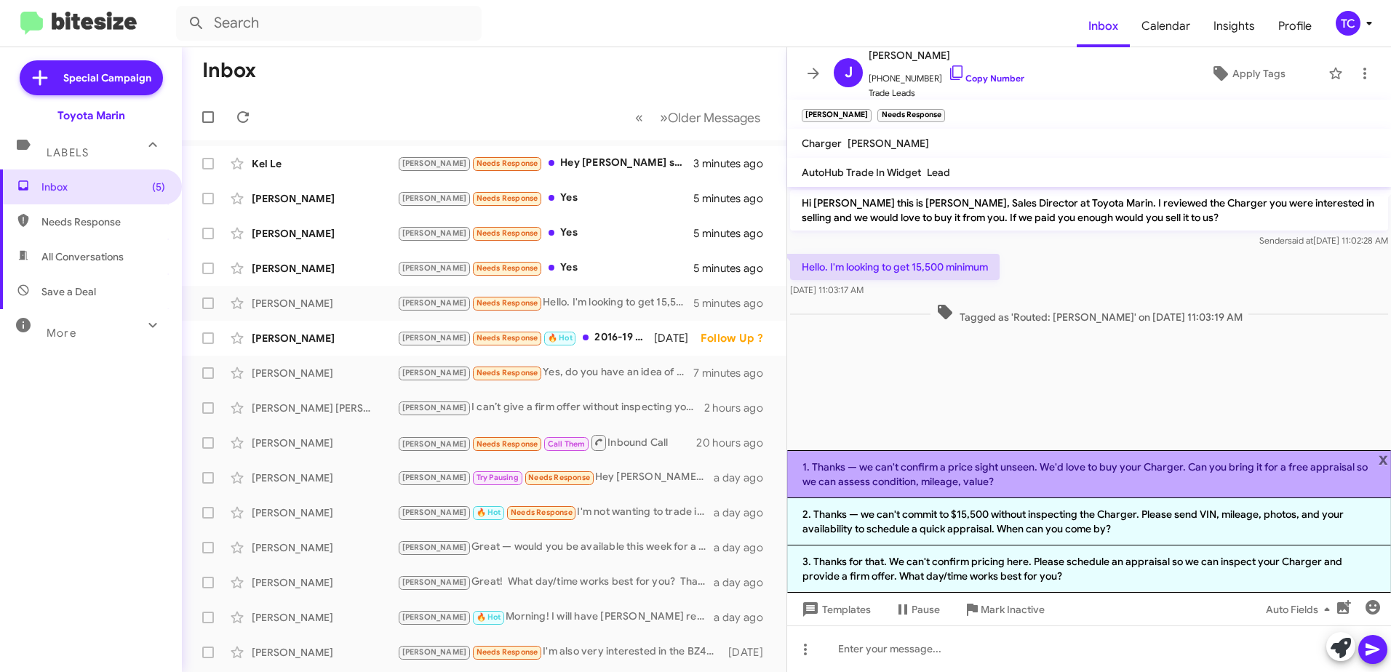
click at [1051, 473] on li "1. Thanks — we can't confirm a price sight unseen. We'd love to buy your Charge…" at bounding box center [1089, 474] width 604 height 48
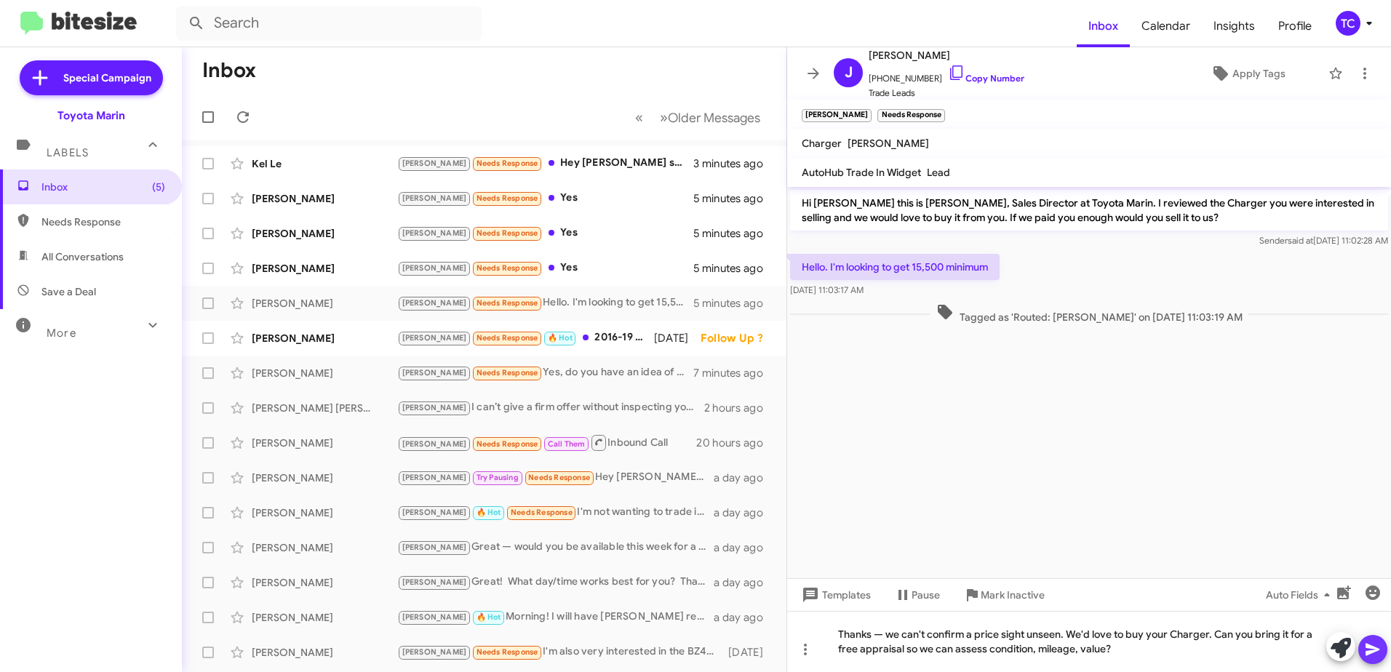
click at [1371, 646] on icon at bounding box center [1373, 650] width 14 height 12
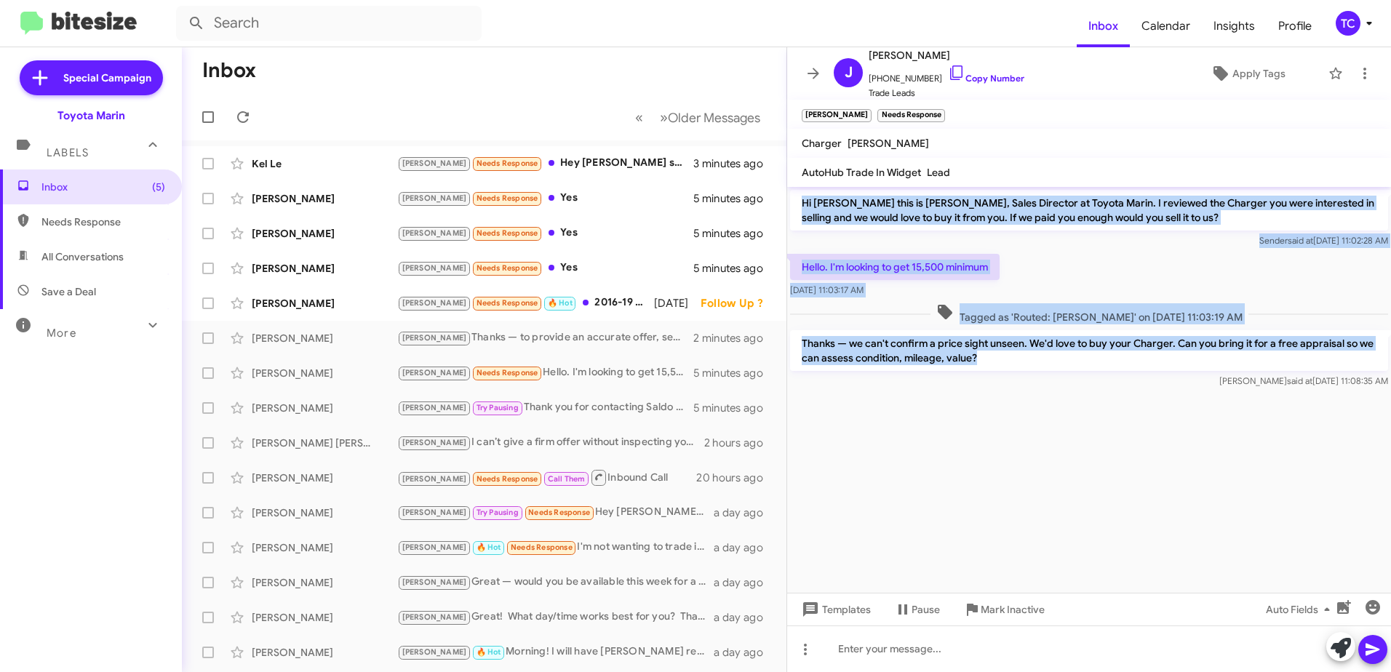
drag, startPoint x: 985, startPoint y: 359, endPoint x: 802, endPoint y: 198, distance: 243.8
click at [802, 198] on div "Hi [PERSON_NAME] this is [PERSON_NAME], Sales Director at Toyota Marin. I revie…" at bounding box center [1089, 289] width 604 height 204
copy div "Hi [PERSON_NAME] this is [PERSON_NAME], Sales Director at Toyota Marin. I revie…"
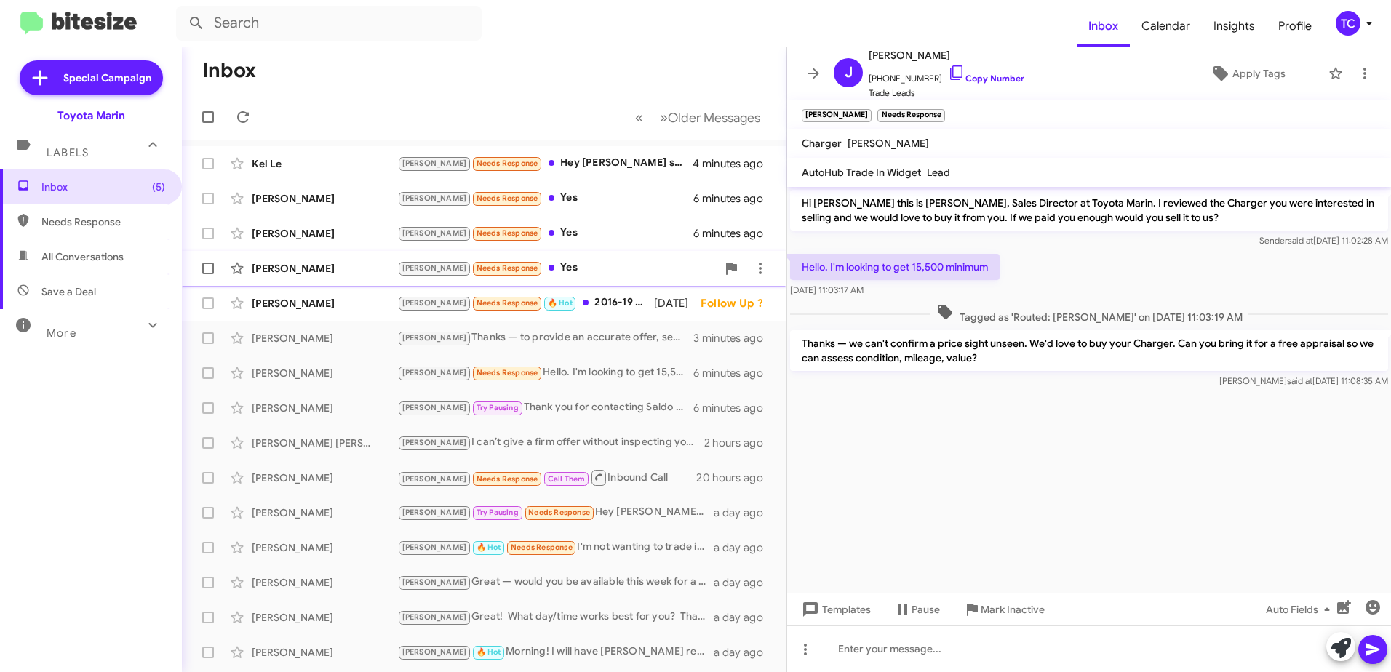
click at [517, 263] on div "[PERSON_NAME] Needs Response Yes" at bounding box center [556, 268] width 319 height 17
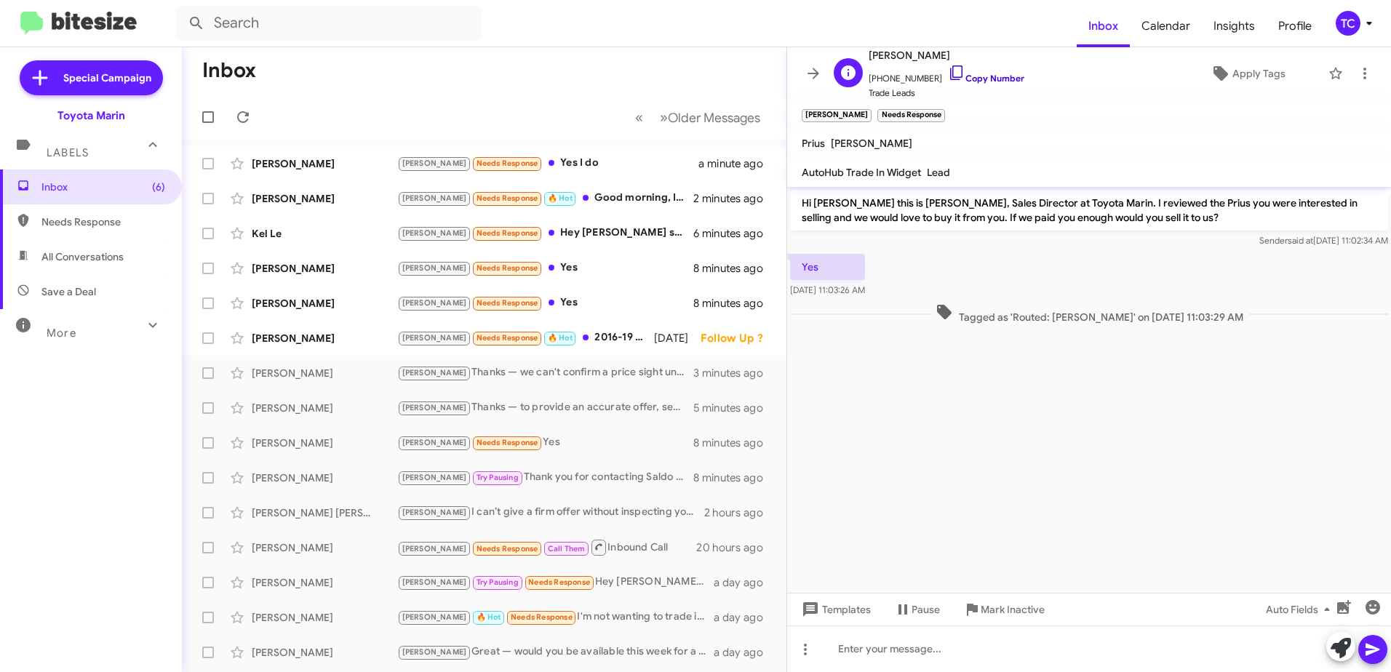
click at [950, 73] on icon at bounding box center [956, 72] width 12 height 15
drag, startPoint x: 1344, startPoint y: 650, endPoint x: 1275, endPoint y: 586, distance: 93.7
click at [1344, 650] on icon at bounding box center [1341, 648] width 20 height 20
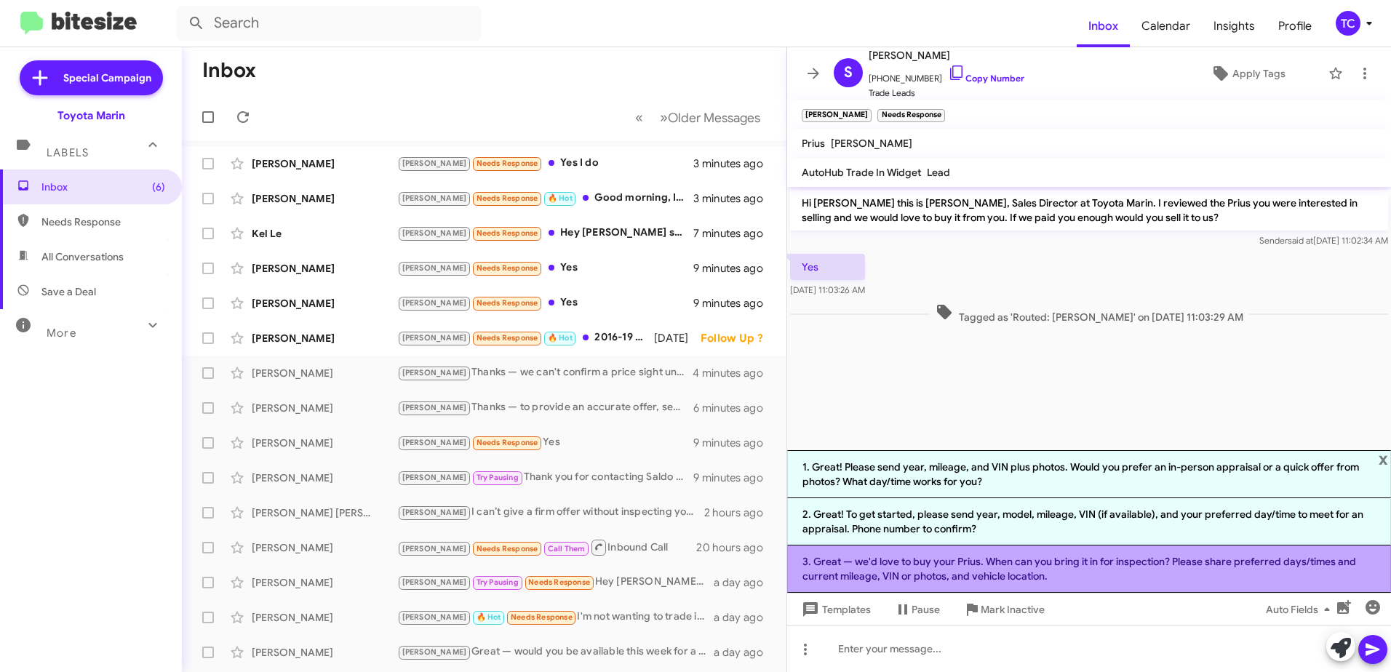
click at [1106, 562] on li "3. Great — we'd love to buy your Prius. When can you bring it in for inspection…" at bounding box center [1089, 569] width 604 height 47
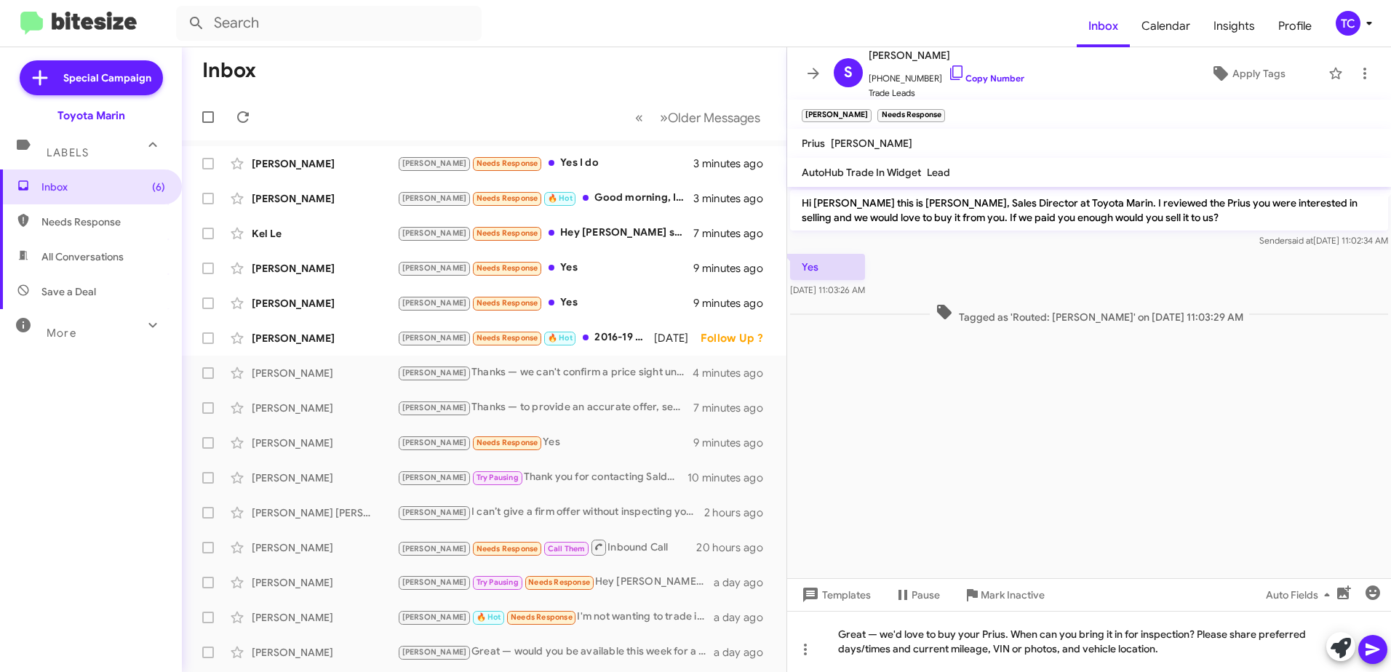
click at [1376, 650] on icon at bounding box center [1373, 650] width 14 height 12
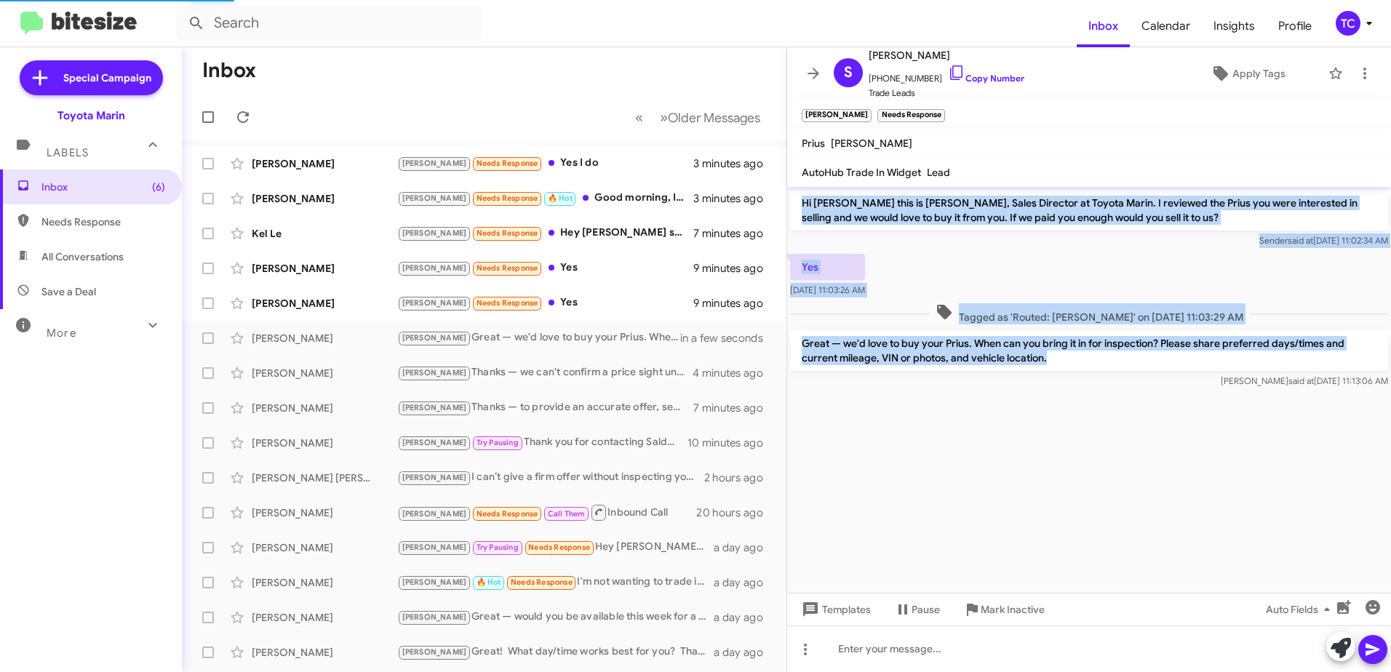
drag, startPoint x: 1055, startPoint y: 362, endPoint x: 803, endPoint y: 202, distance: 297.9
click at [803, 202] on div "Hi [PERSON_NAME] this is [PERSON_NAME], Sales Director at Toyota Marin. I revie…" at bounding box center [1089, 289] width 604 height 204
copy div "Hi [PERSON_NAME] this is [PERSON_NAME], Sales Director at Toyota Marin. I revie…"
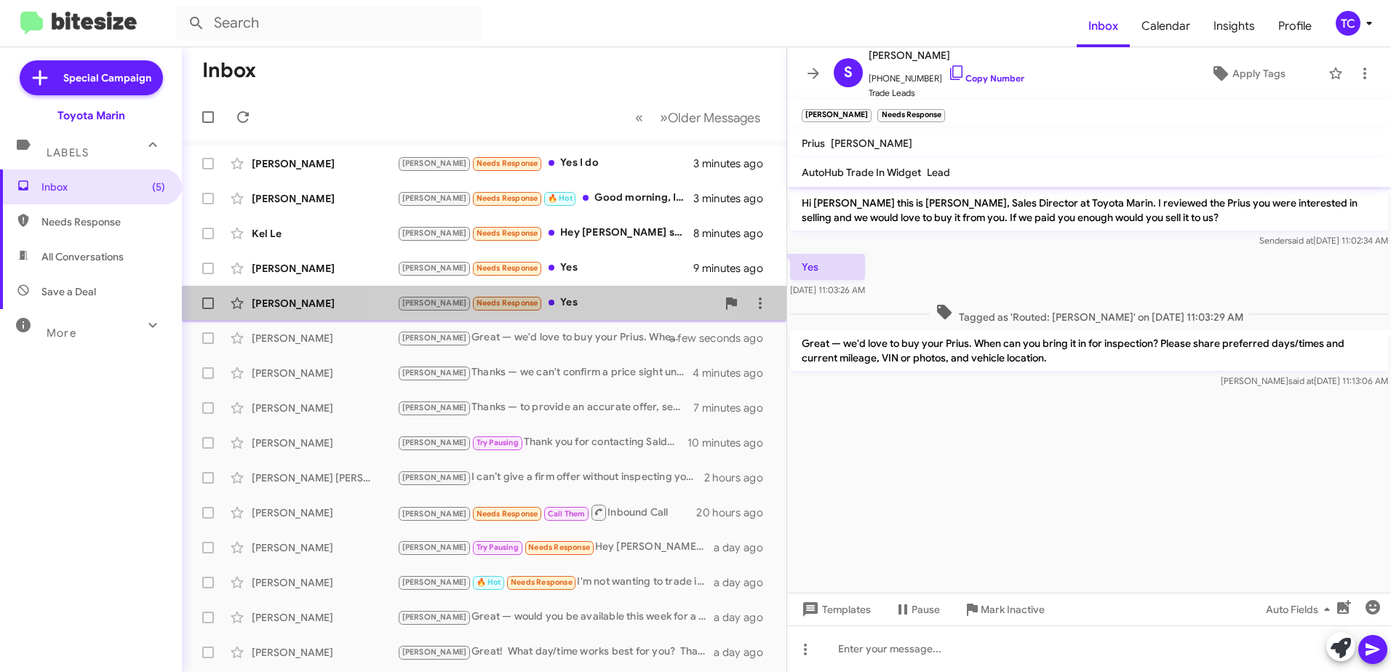
click at [531, 298] on div "[PERSON_NAME] Needs Response Yes" at bounding box center [556, 303] width 319 height 17
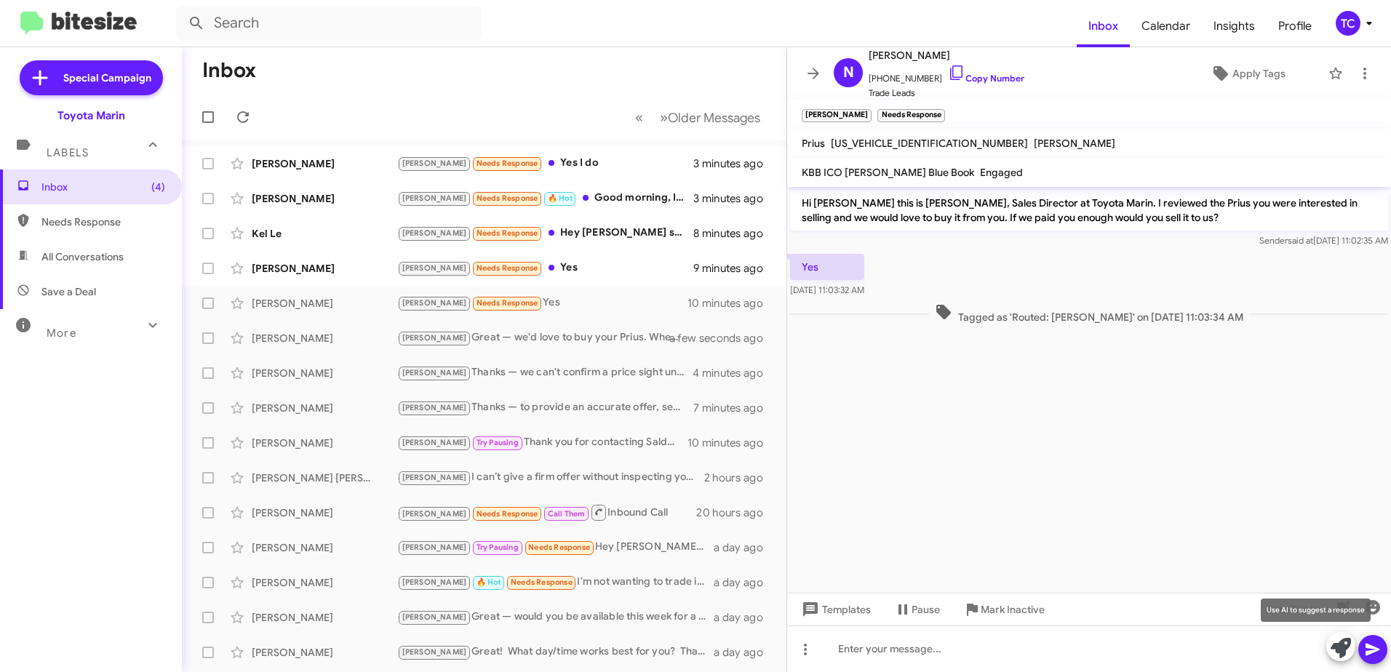
click at [1339, 649] on icon at bounding box center [1341, 648] width 20 height 20
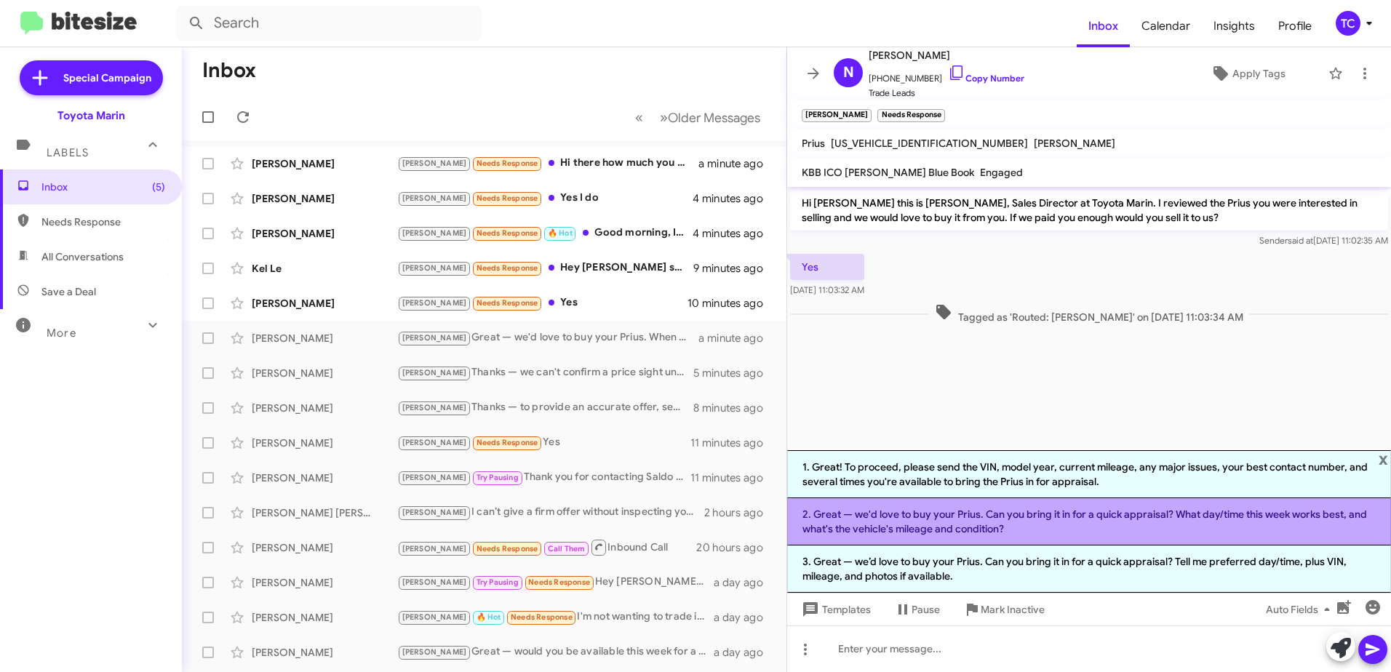
click at [1086, 523] on li "2. Great — we'd love to buy your Prius. Can you bring it in for a quick apprais…" at bounding box center [1089, 521] width 604 height 47
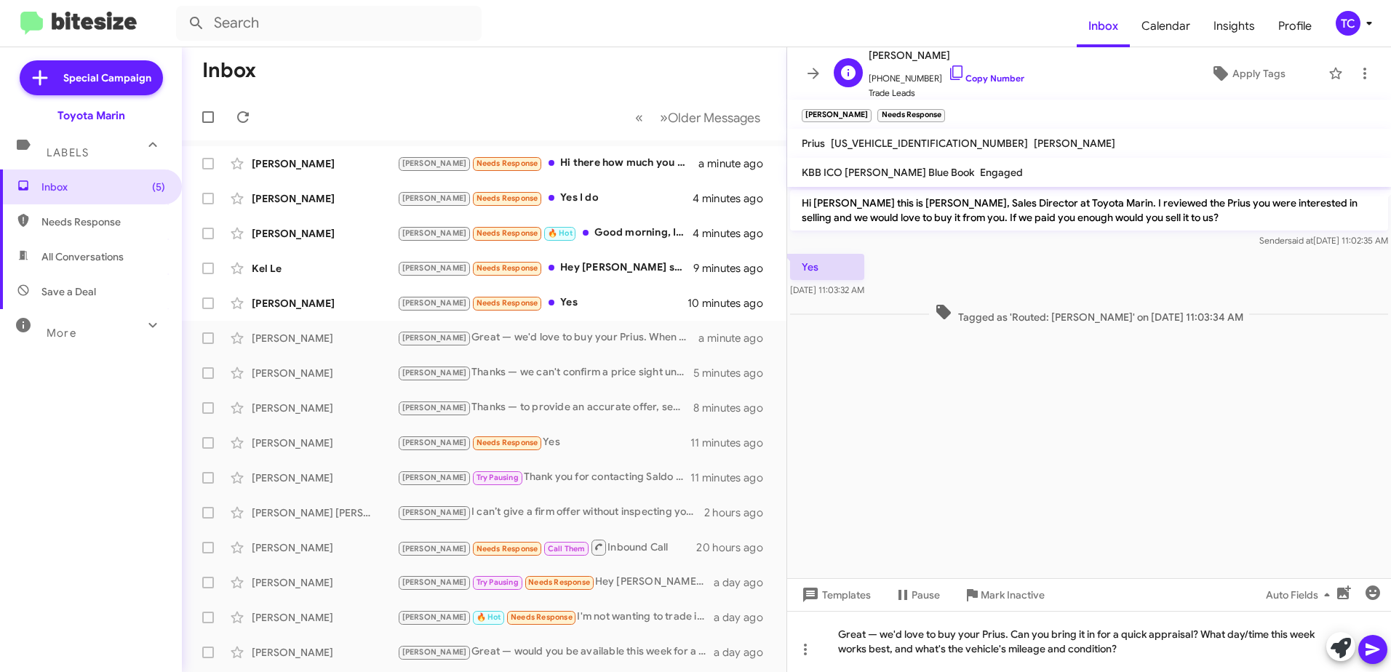
drag, startPoint x: 938, startPoint y: 67, endPoint x: 949, endPoint y: 71, distance: 12.4
click at [948, 67] on icon at bounding box center [956, 72] width 17 height 17
click at [1058, 493] on cdk-virtual-scroll-viewport "Hi [PERSON_NAME] this is [PERSON_NAME], Sales Director at Toyota Marin. I revie…" at bounding box center [1089, 382] width 604 height 391
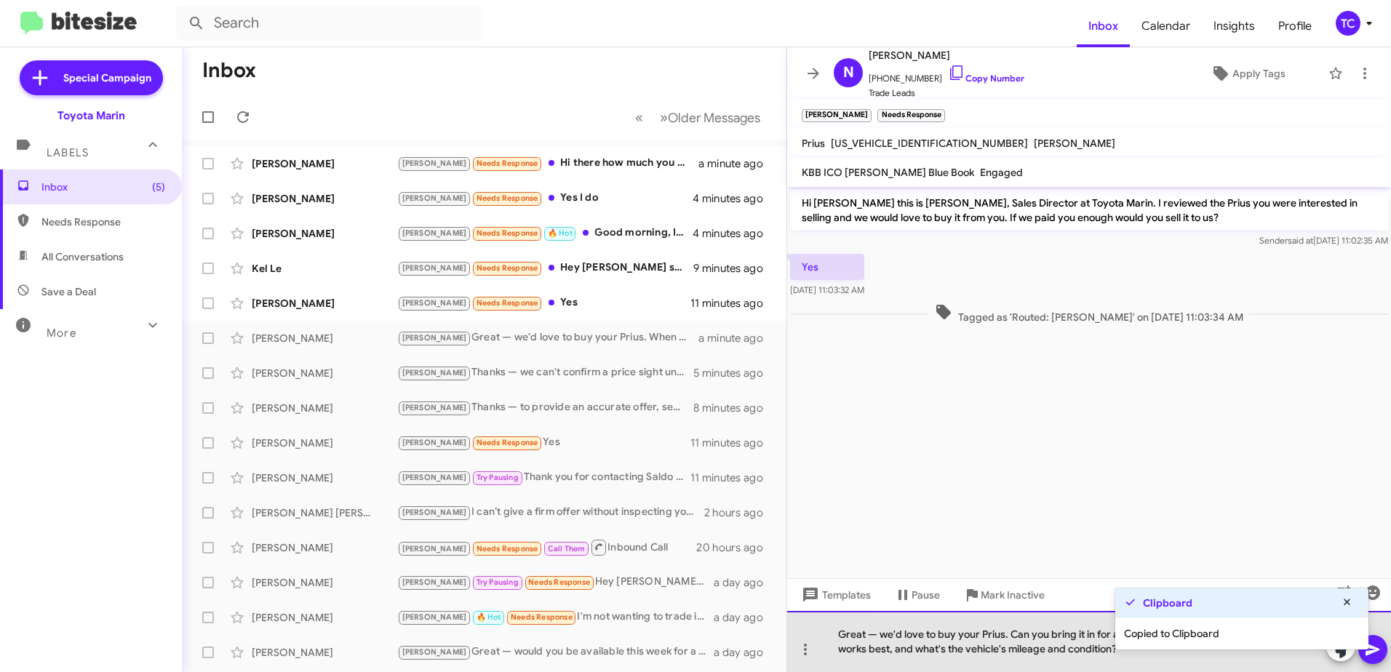
click at [1041, 647] on div "Great — we'd love to buy your Prius. Can you bring it in for a quick appraisal?…" at bounding box center [1089, 641] width 604 height 61
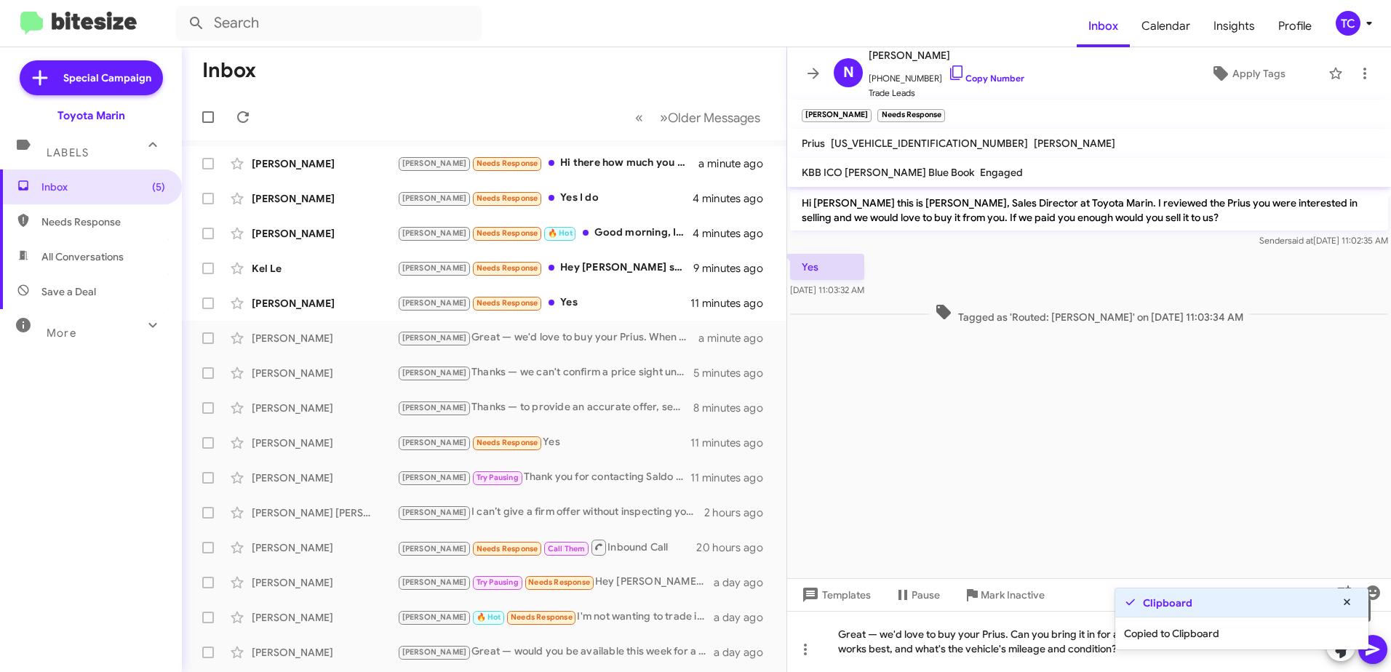
click at [1344, 654] on icon at bounding box center [1341, 648] width 20 height 20
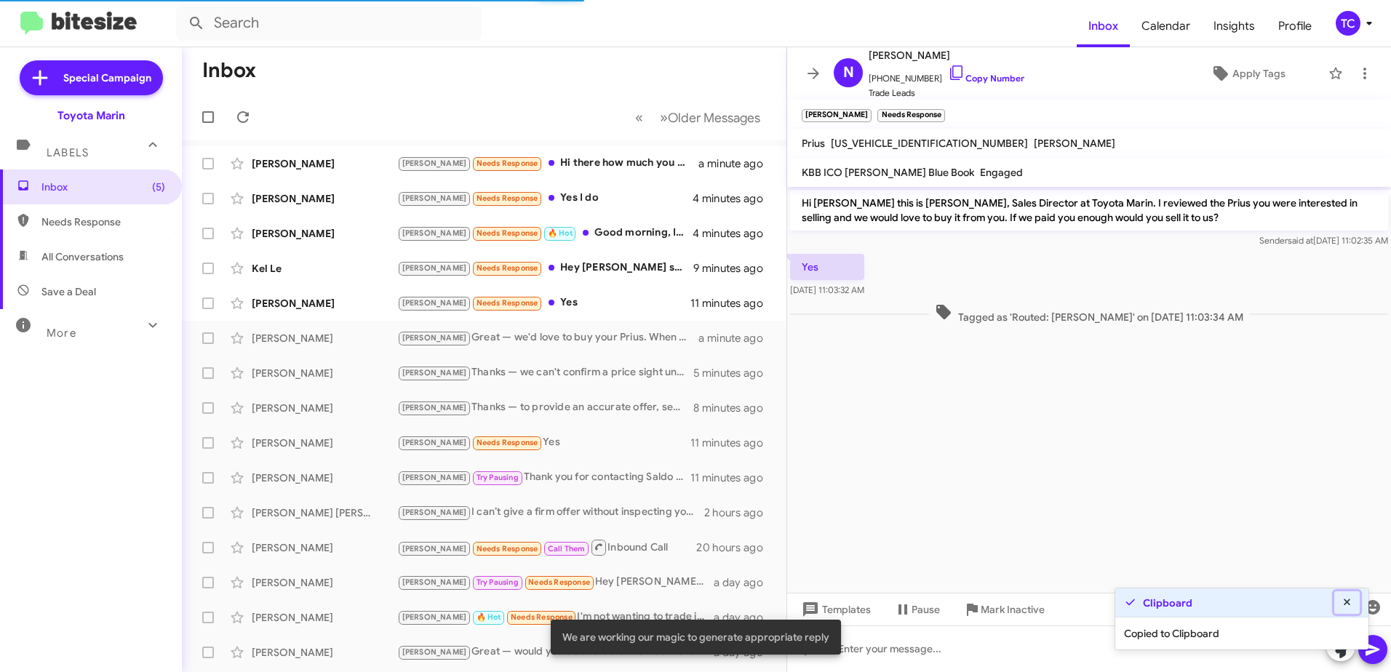
click at [1350, 599] on icon at bounding box center [1347, 602] width 13 height 10
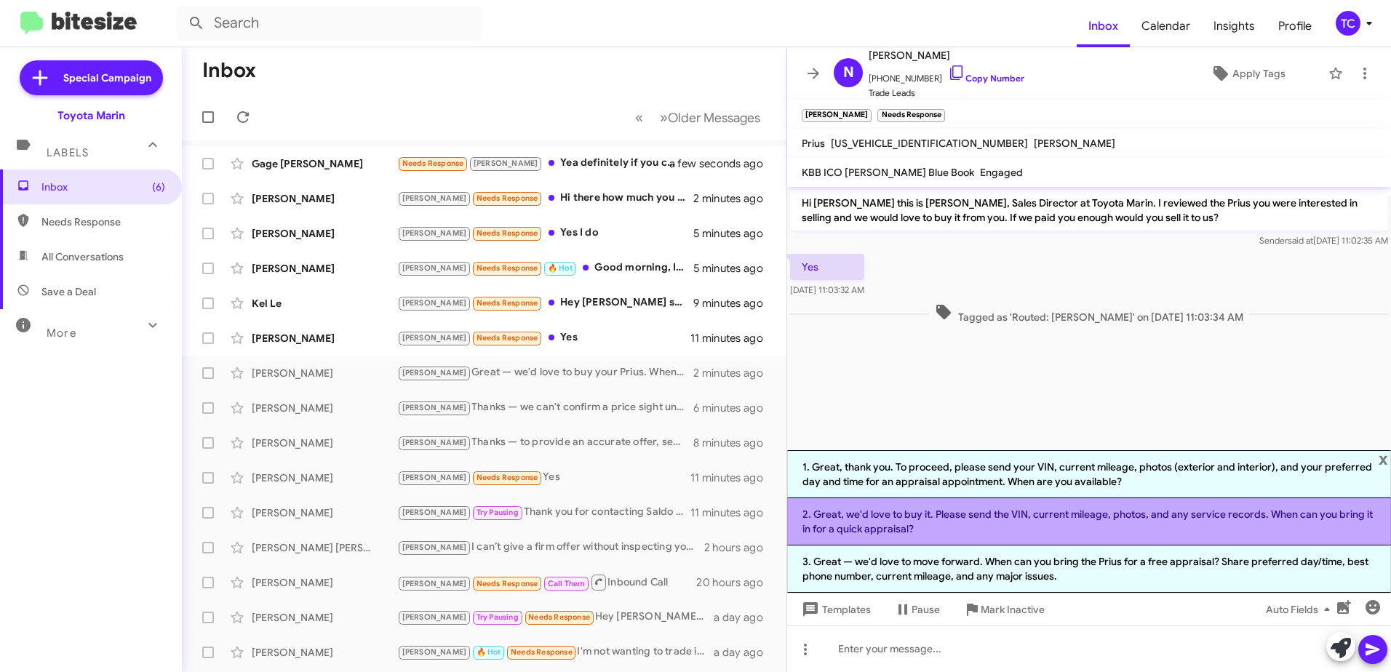
click at [1176, 522] on li "2. Great, we'd love to buy it. Please send the VIN, current mileage, photos, an…" at bounding box center [1089, 521] width 604 height 47
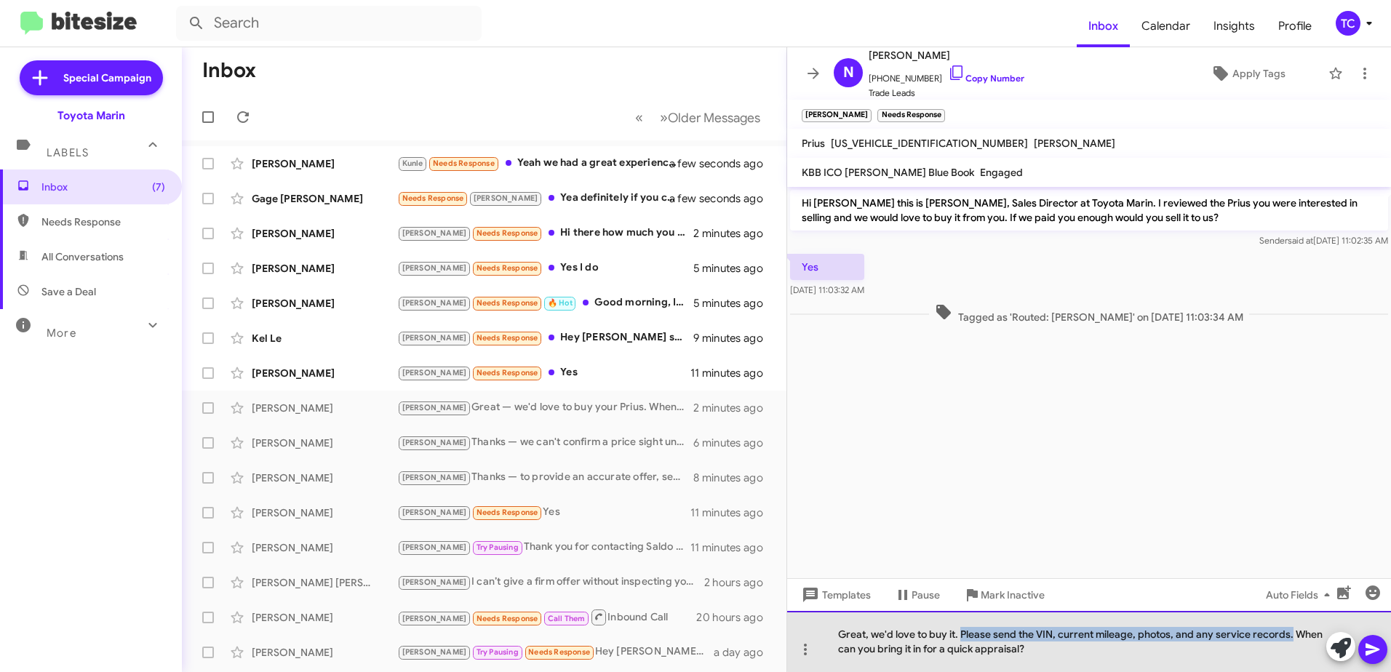
drag, startPoint x: 1291, startPoint y: 634, endPoint x: 960, endPoint y: 631, distance: 331.0
click at [960, 631] on div "Great, we'd love to buy it. Please send the VIN, current mileage, photos, and a…" at bounding box center [1089, 641] width 604 height 61
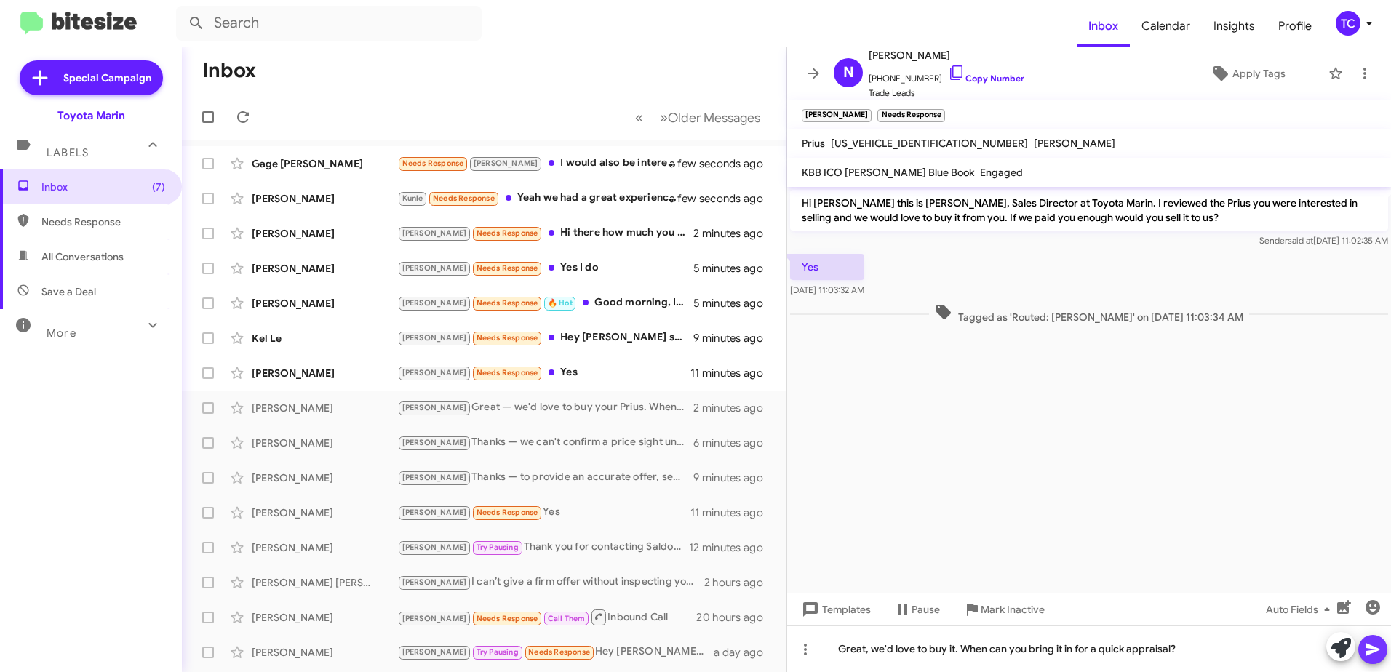
click at [1382, 651] on button at bounding box center [1372, 649] width 29 height 29
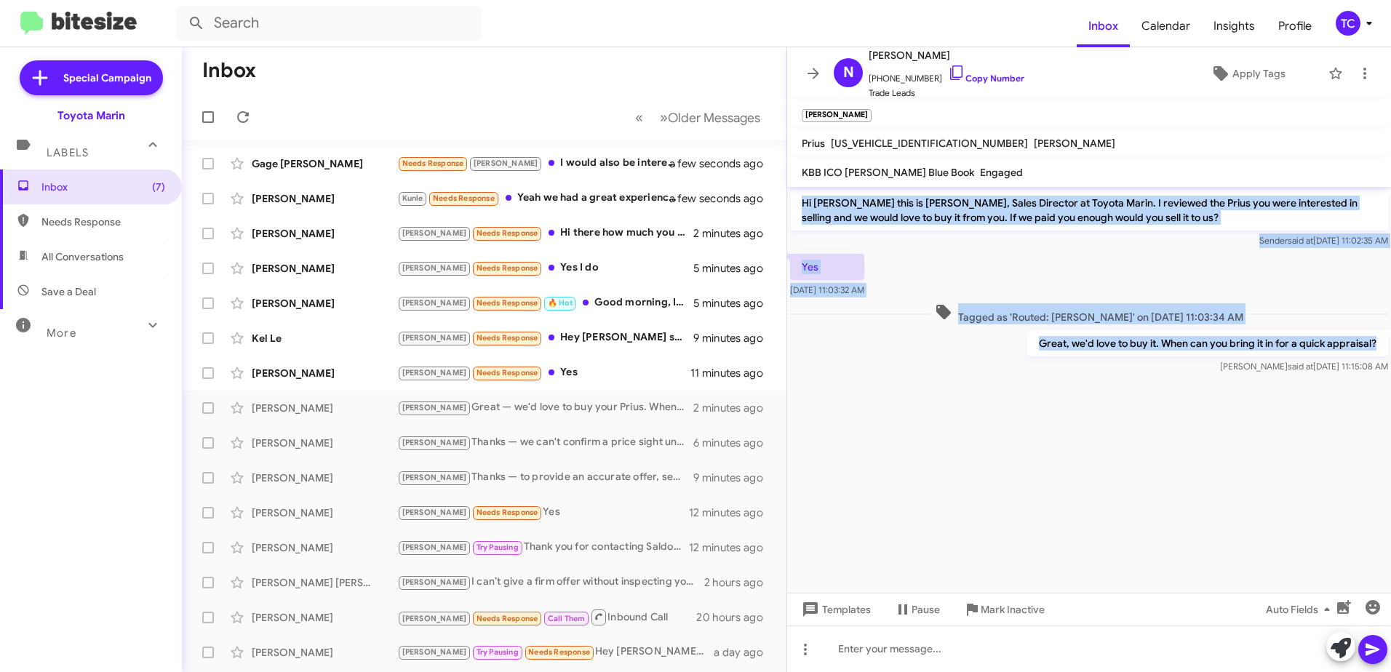
drag, startPoint x: 1383, startPoint y: 342, endPoint x: 795, endPoint y: 202, distance: 604.2
click at [795, 202] on div "Hi [PERSON_NAME] this is [PERSON_NAME], Sales Director at Toyota Marin. I revie…" at bounding box center [1089, 282] width 604 height 190
copy div "Hi [PERSON_NAME] this is [PERSON_NAME], Sales Director at Toyota Marin. I revie…"
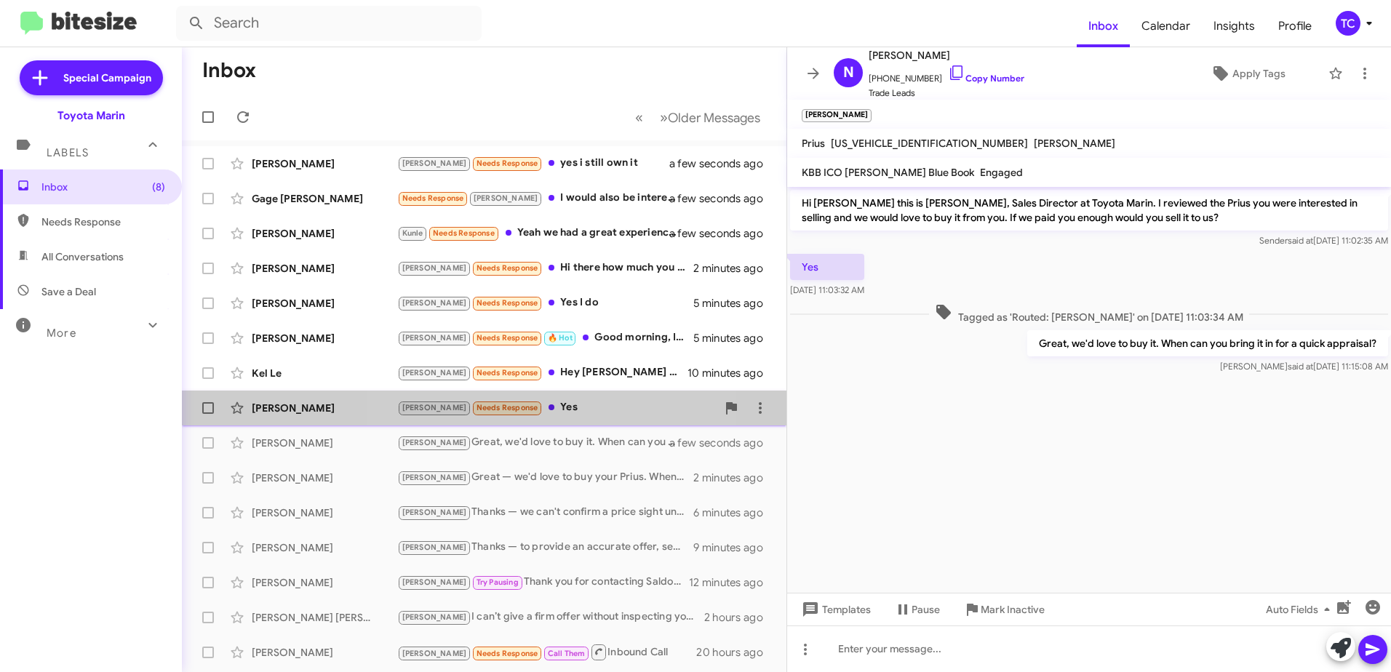
click at [548, 411] on div "[PERSON_NAME] Needs Response Yes" at bounding box center [556, 407] width 319 height 17
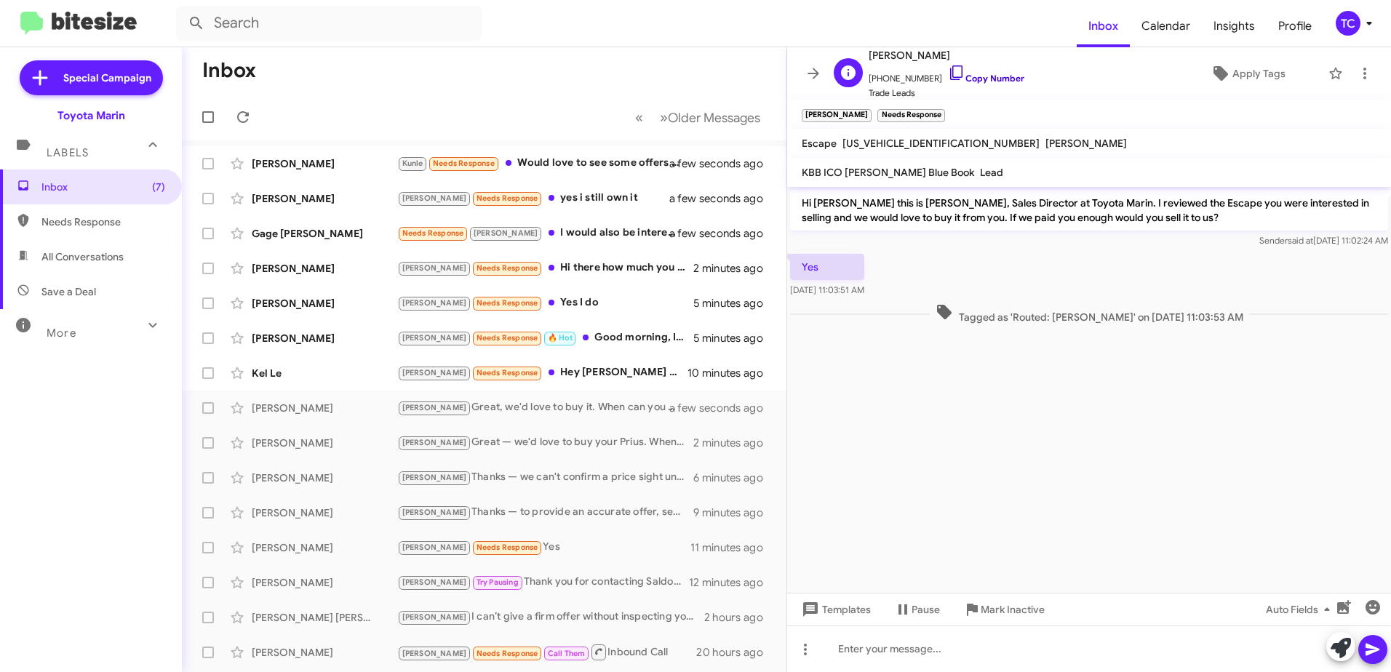
click at [949, 81] on link "Copy Number" at bounding box center [986, 78] width 76 height 11
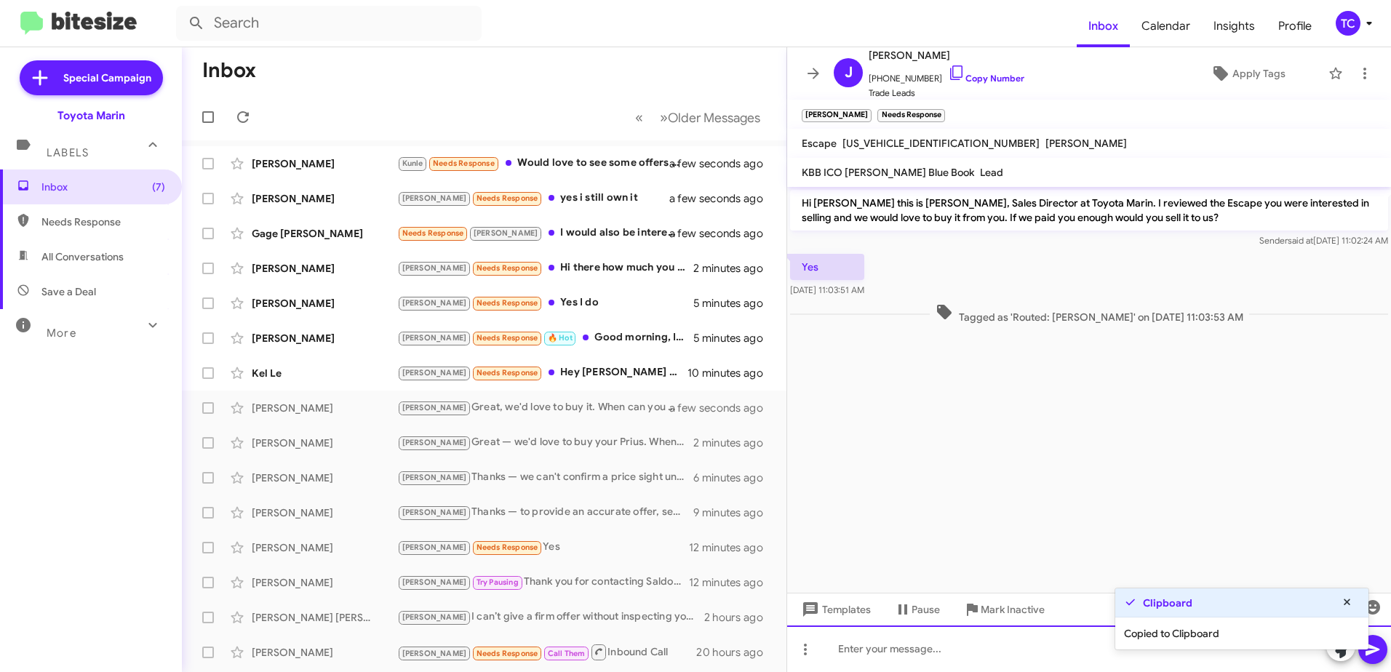
drag, startPoint x: 1270, startPoint y: 662, endPoint x: 1304, endPoint y: 662, distance: 34.2
click at [1271, 662] on div at bounding box center [1089, 649] width 604 height 47
click at [1348, 651] on icon at bounding box center [1341, 648] width 20 height 20
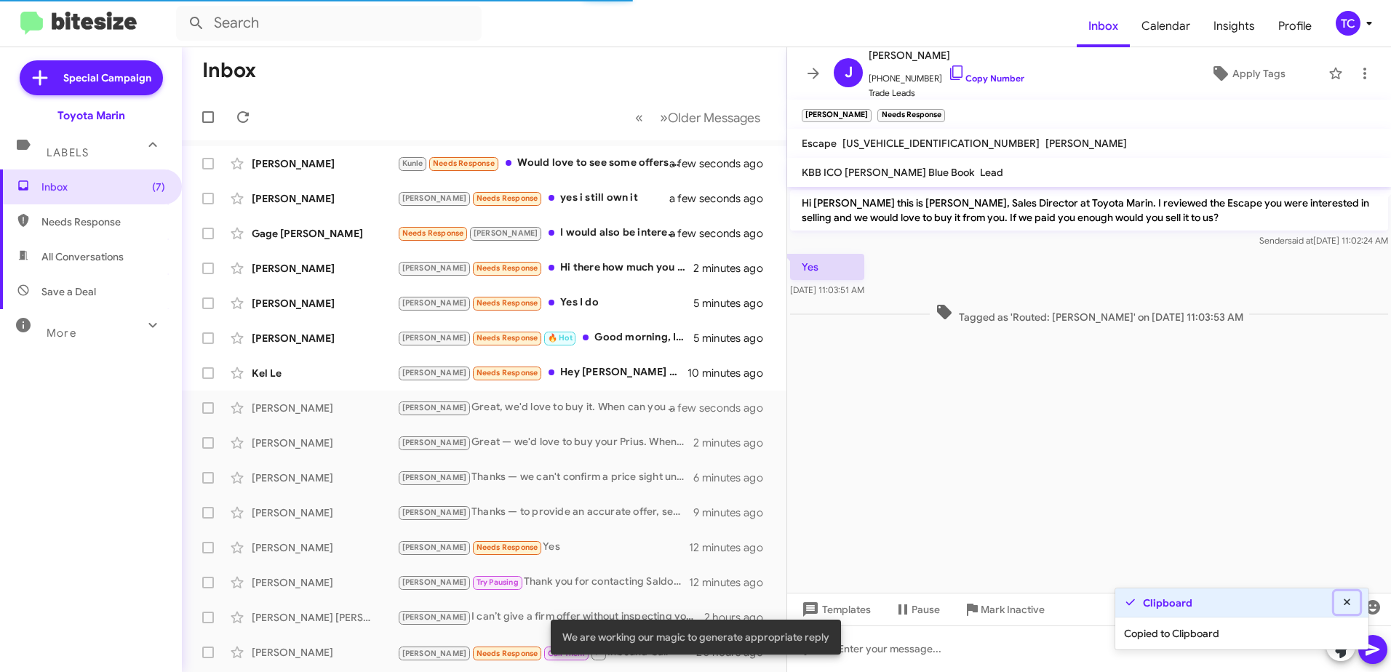
drag, startPoint x: 1346, startPoint y: 602, endPoint x: 984, endPoint y: 423, distance: 404.1
click at [1346, 600] on icon at bounding box center [1347, 602] width 13 height 10
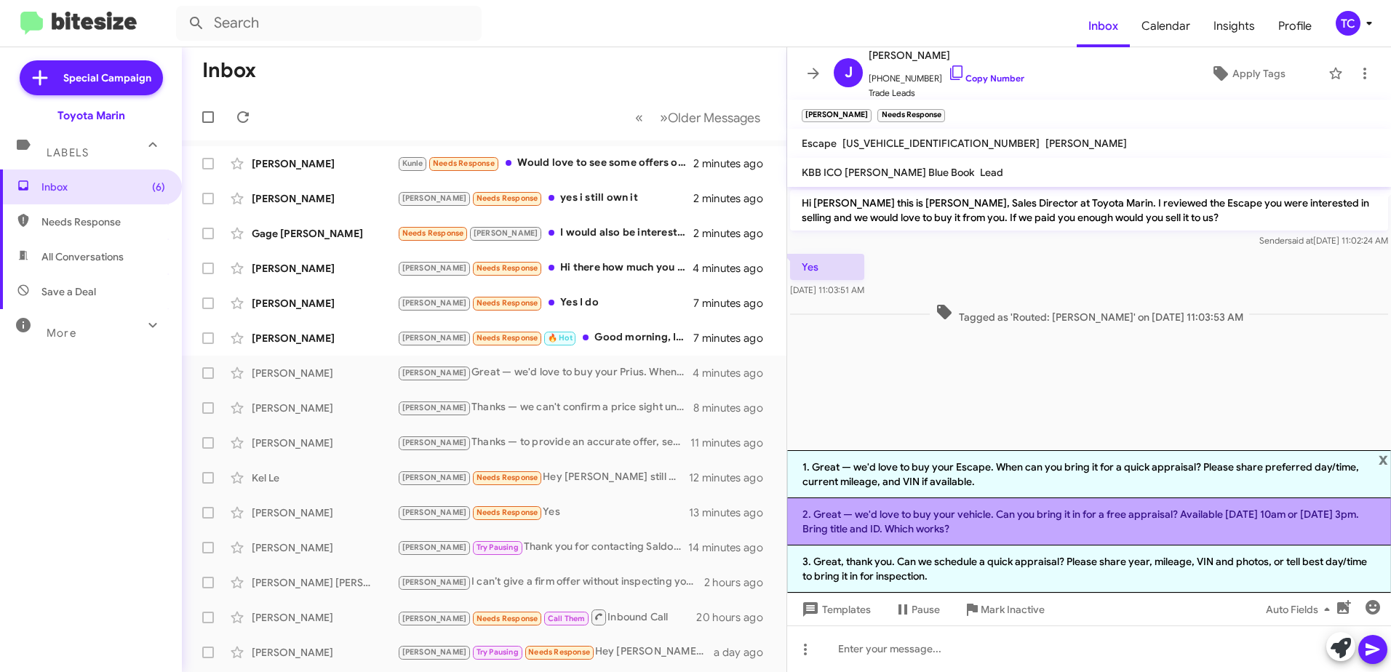
click at [1051, 522] on li "2. Great — we'd love to buy your vehicle. Can you bring it in for a free apprai…" at bounding box center [1089, 521] width 604 height 47
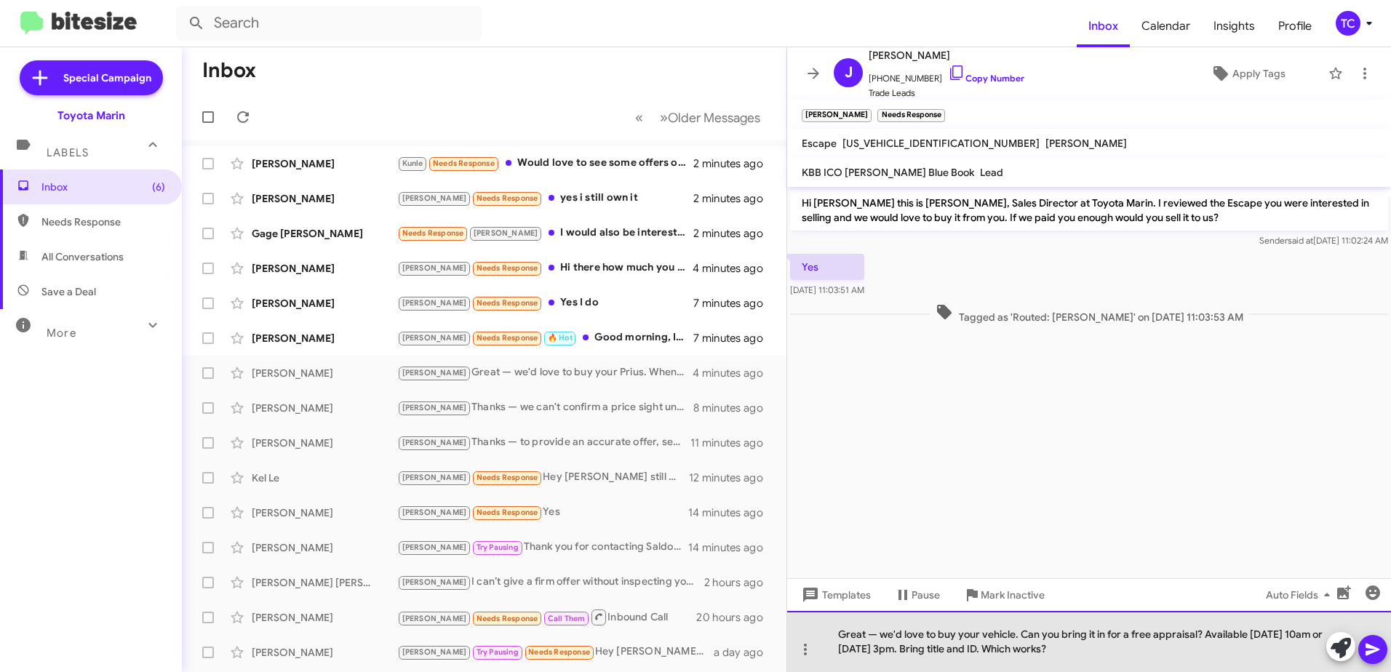
drag, startPoint x: 1103, startPoint y: 651, endPoint x: 1203, endPoint y: 637, distance: 100.7
click at [1203, 637] on div "Great — we'd love to buy your vehicle. Can you bring it in for a free appraisal…" at bounding box center [1089, 641] width 604 height 61
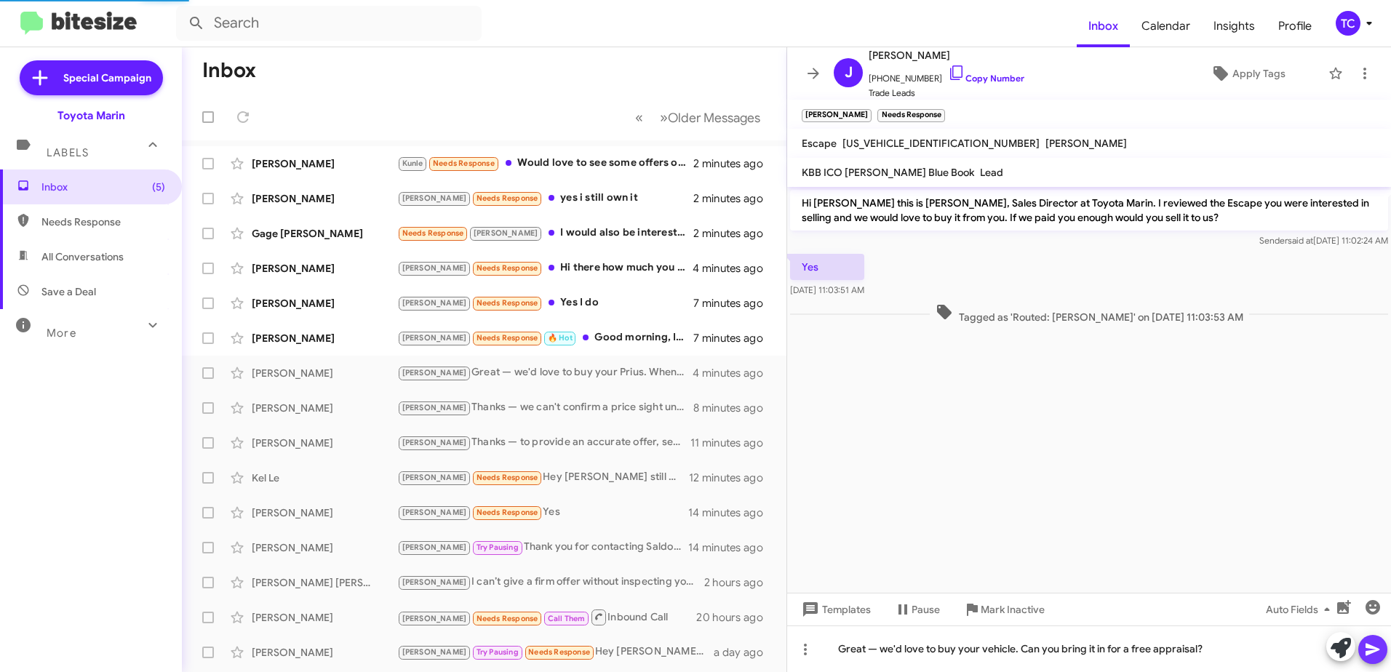
click at [1366, 647] on icon at bounding box center [1372, 649] width 17 height 17
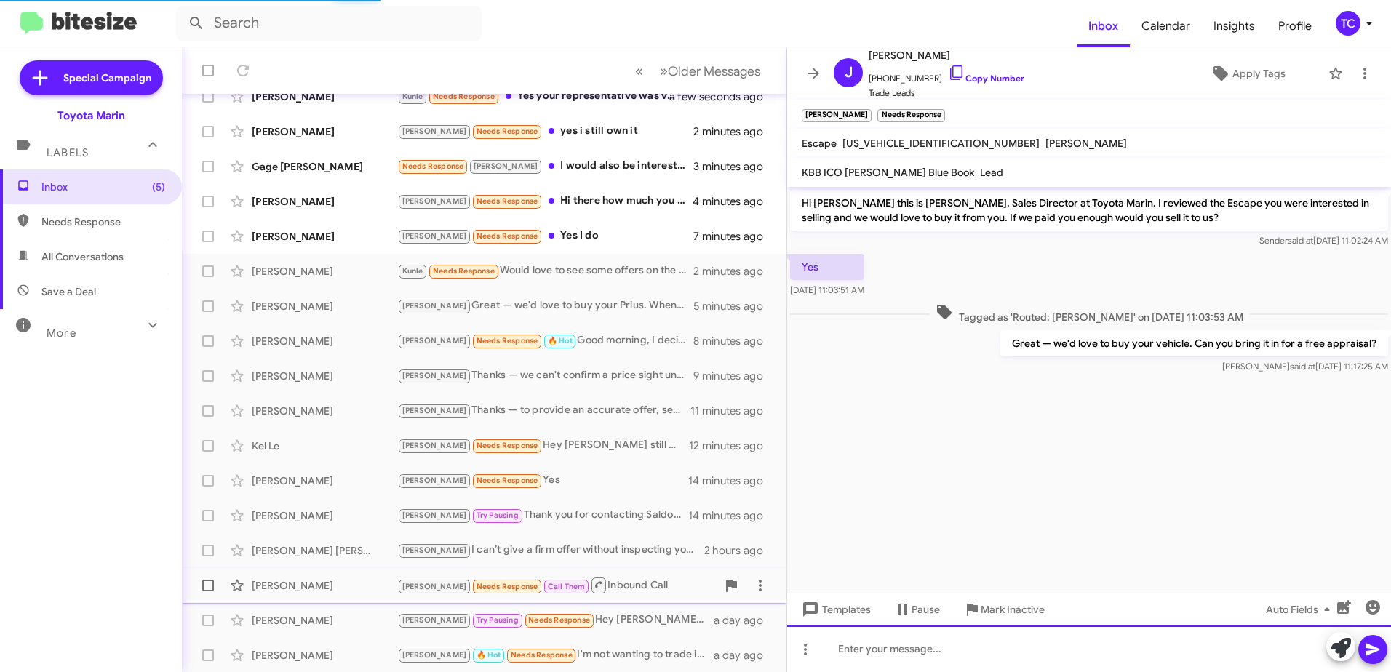
scroll to position [172, 0]
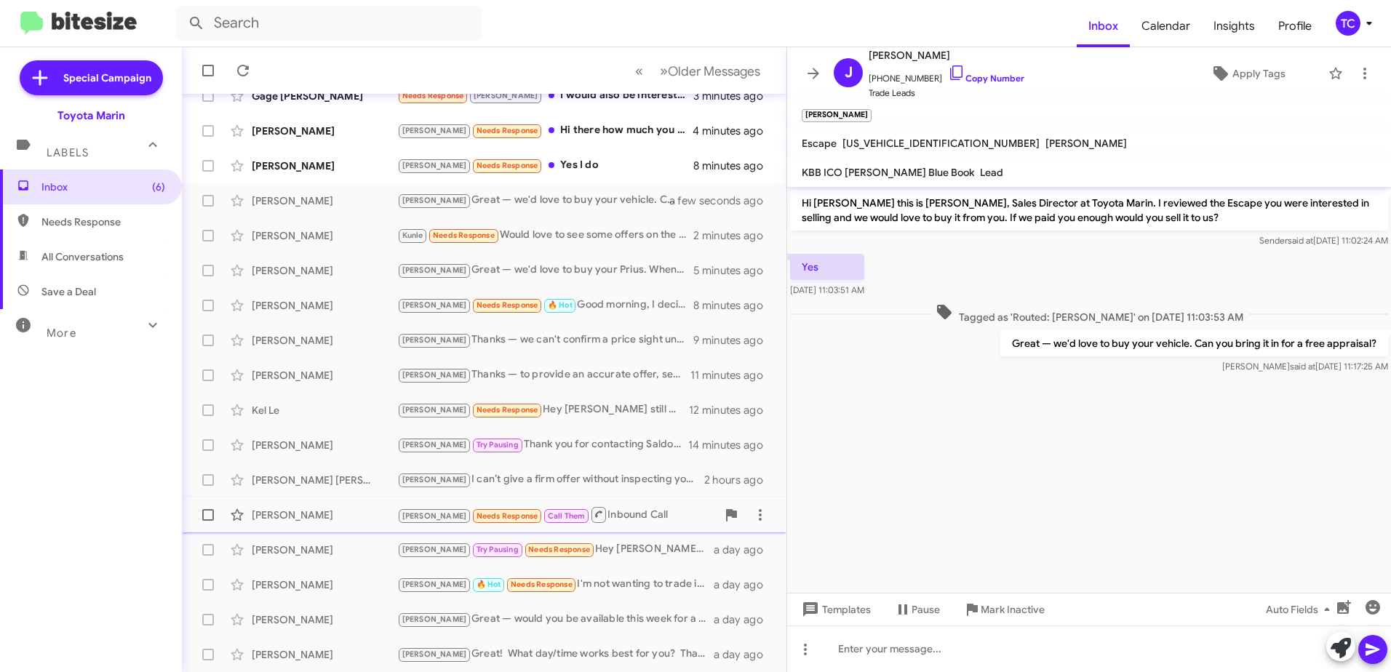
click at [1378, 649] on icon at bounding box center [1373, 650] width 14 height 12
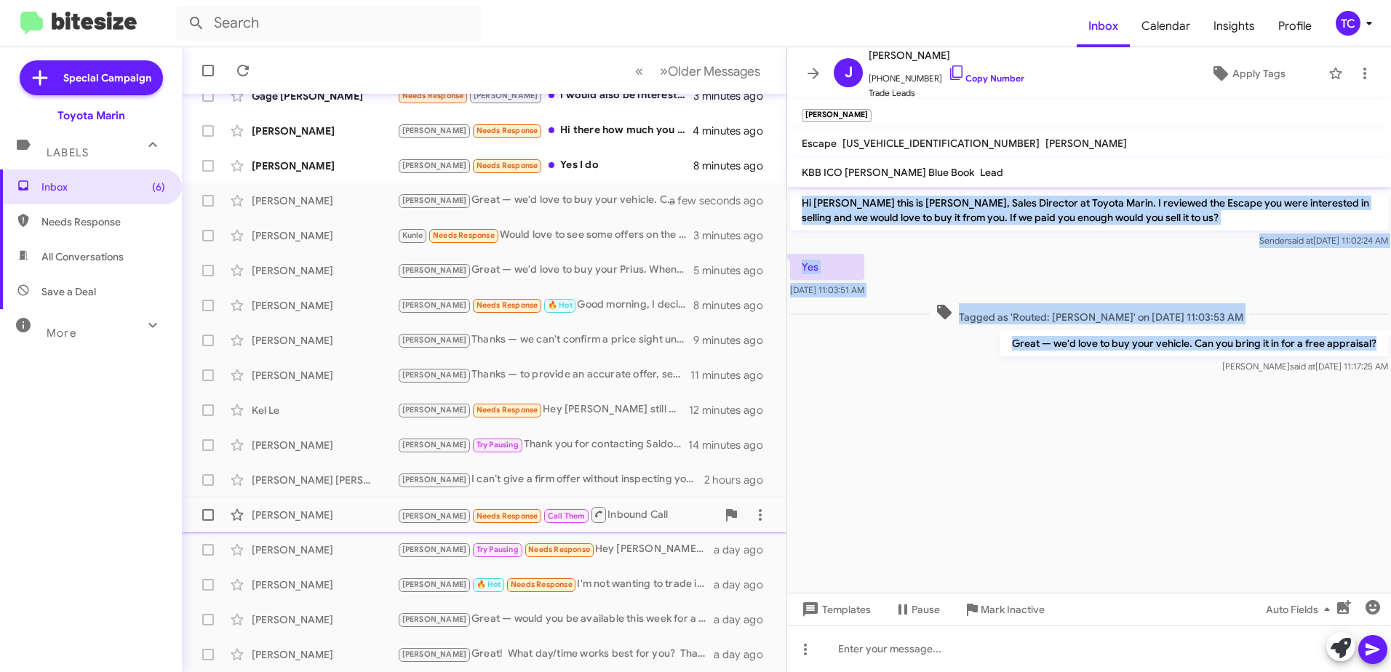
drag, startPoint x: 1383, startPoint y: 339, endPoint x: 802, endPoint y: 199, distance: 597.8
click at [802, 199] on div "Hi [PERSON_NAME] this is [PERSON_NAME], Sales Director at Toyota Marin. I revie…" at bounding box center [1089, 282] width 604 height 190
copy div "Hi [PERSON_NAME] this is [PERSON_NAME], Sales Director at Toyota Marin. I revie…"
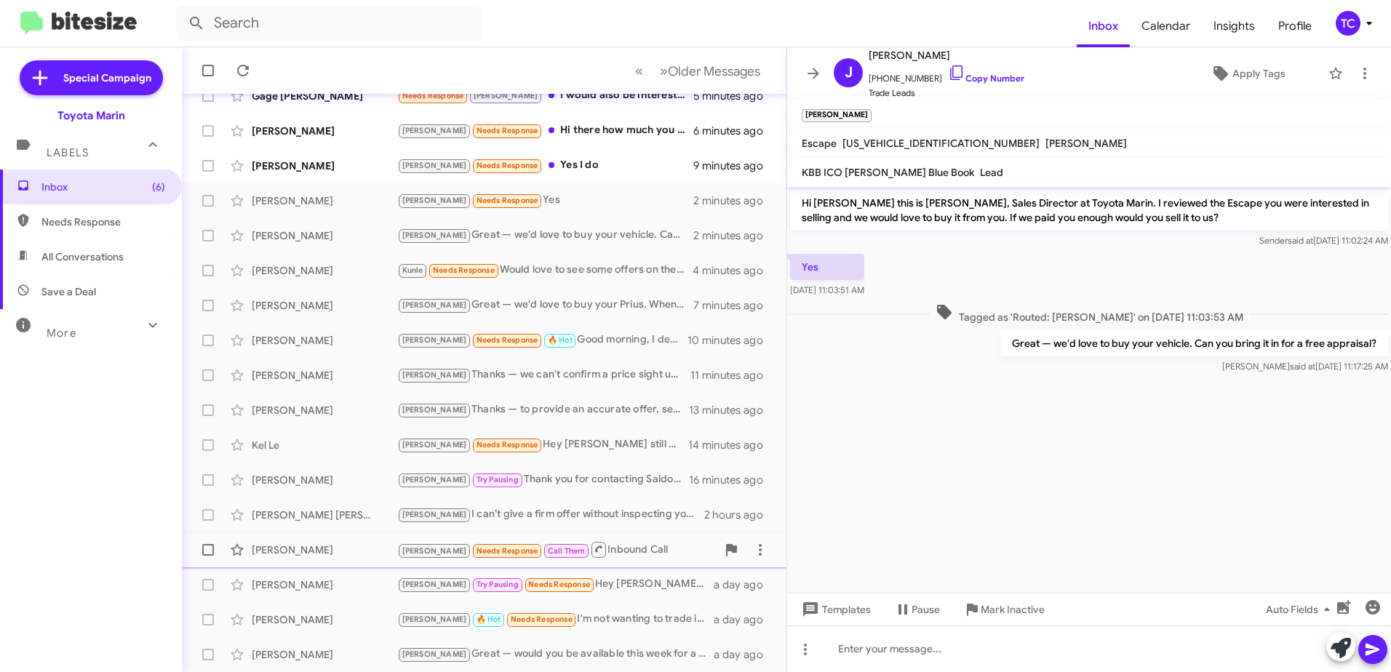
click at [943, 498] on cdk-virtual-scroll-viewport "Hi [PERSON_NAME] this is [PERSON_NAME], Sales Director at Toyota Marin. I revie…" at bounding box center [1089, 390] width 604 height 406
click at [551, 440] on div "[PERSON_NAME] Needs Response Hey yea still own it" at bounding box center [556, 445] width 319 height 17
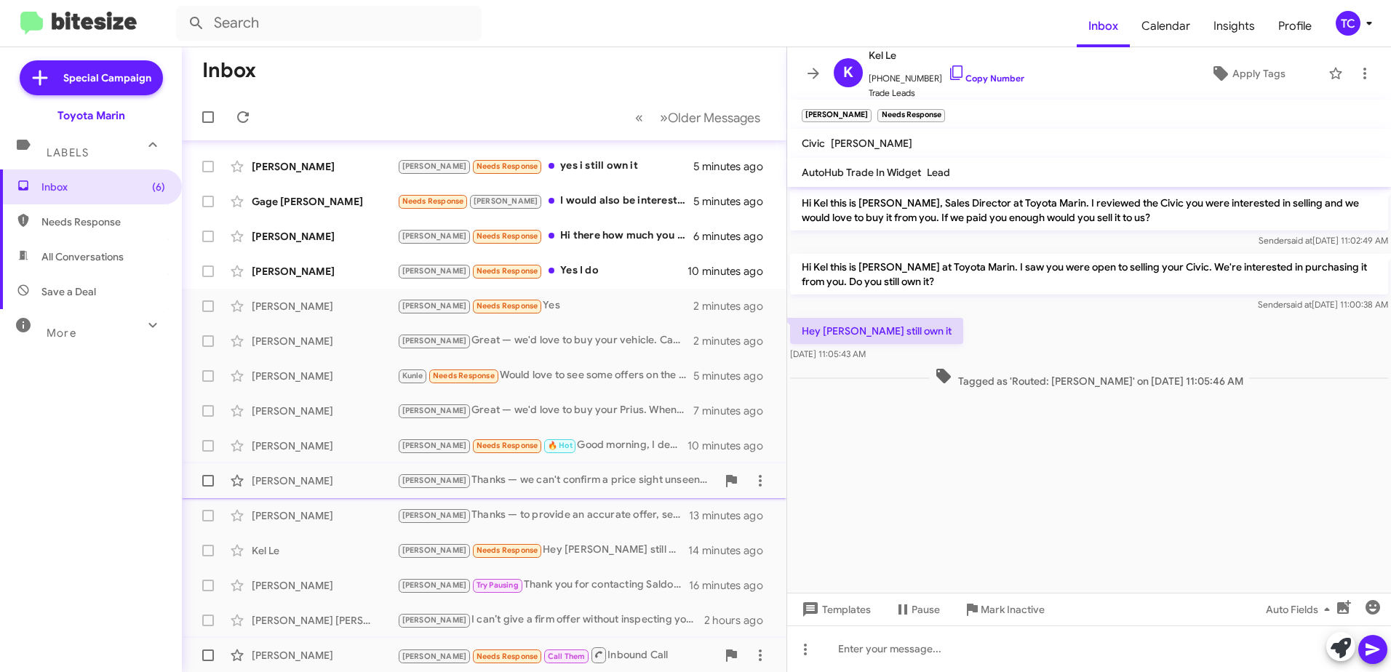
scroll to position [172, 0]
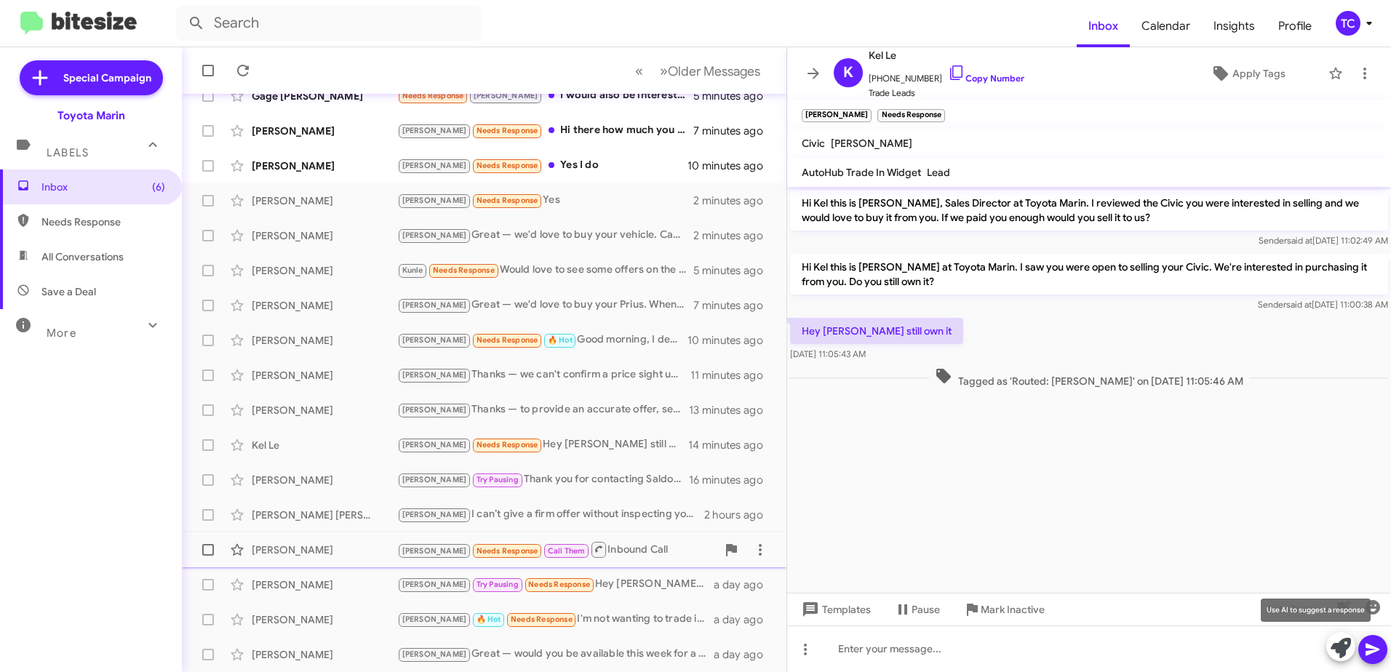
drag, startPoint x: 1333, startPoint y: 653, endPoint x: 1019, endPoint y: 263, distance: 501.4
click at [1330, 635] on div at bounding box center [1356, 648] width 61 height 32
click at [948, 71] on icon at bounding box center [956, 72] width 17 height 17
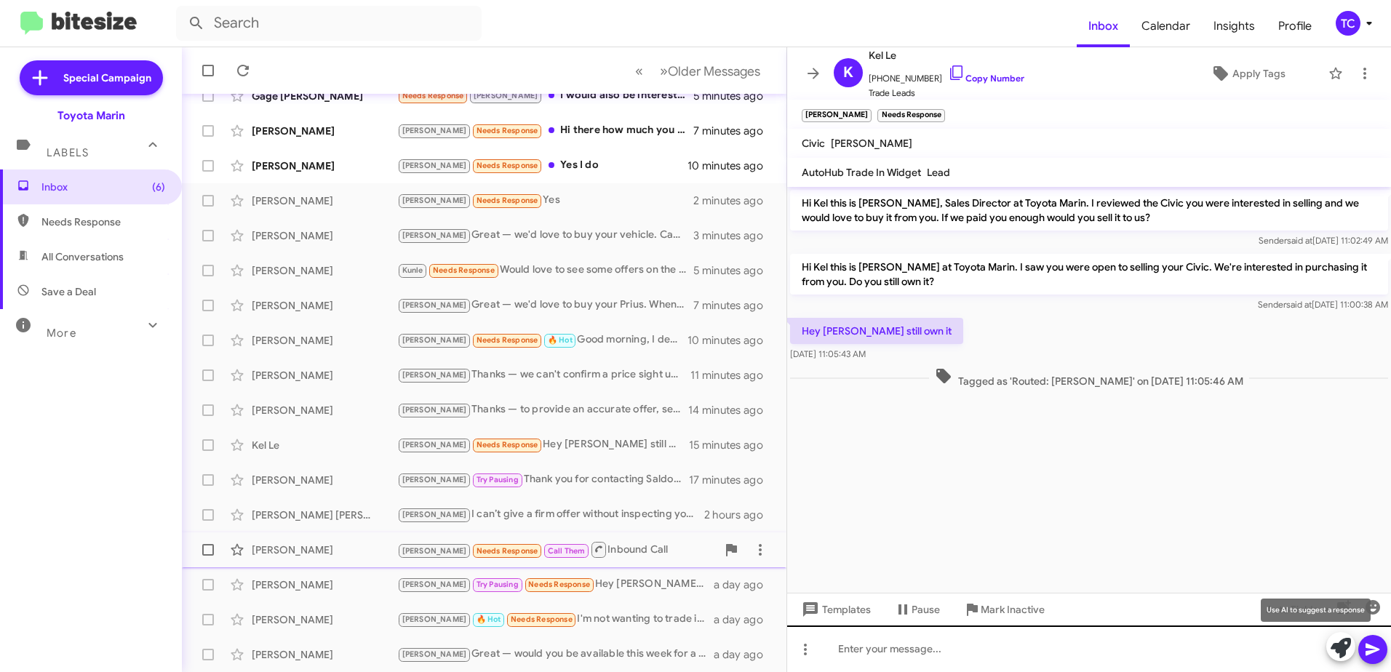
drag, startPoint x: 1336, startPoint y: 647, endPoint x: 1326, endPoint y: 637, distance: 14.4
click at [1336, 647] on icon at bounding box center [1341, 648] width 20 height 20
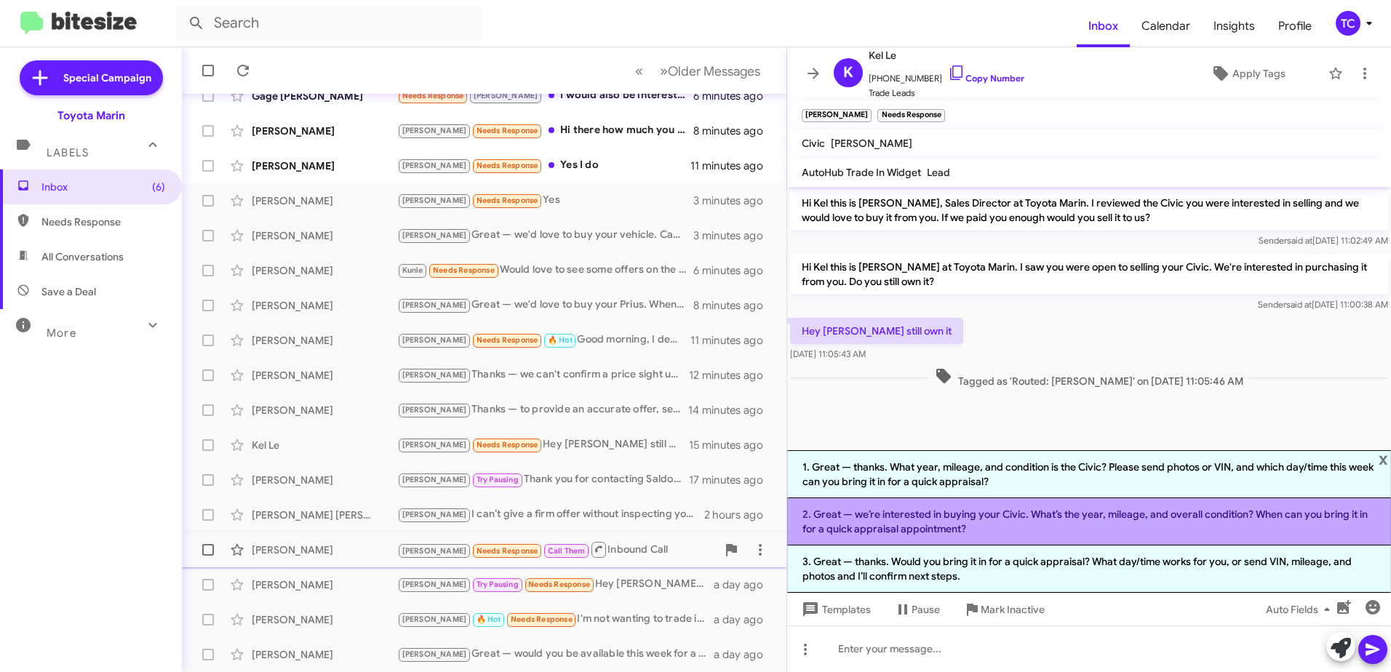
click at [1032, 520] on li "2. Great — we’re interested in buying your Civic. What’s the year, mileage, and…" at bounding box center [1089, 521] width 604 height 47
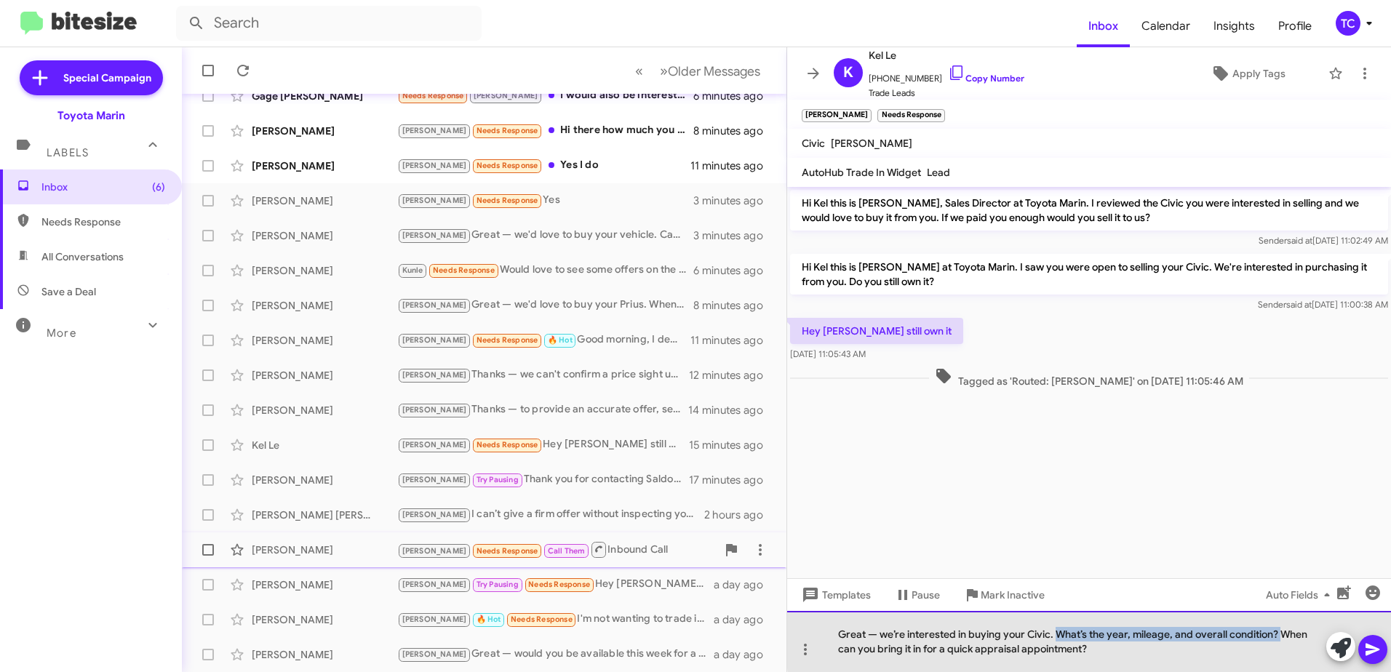
drag, startPoint x: 1280, startPoint y: 632, endPoint x: 1057, endPoint y: 634, distance: 222.6
click at [1057, 634] on div "Great — we’re interested in buying your Civic. What’s the year, mileage, and ov…" at bounding box center [1089, 641] width 604 height 61
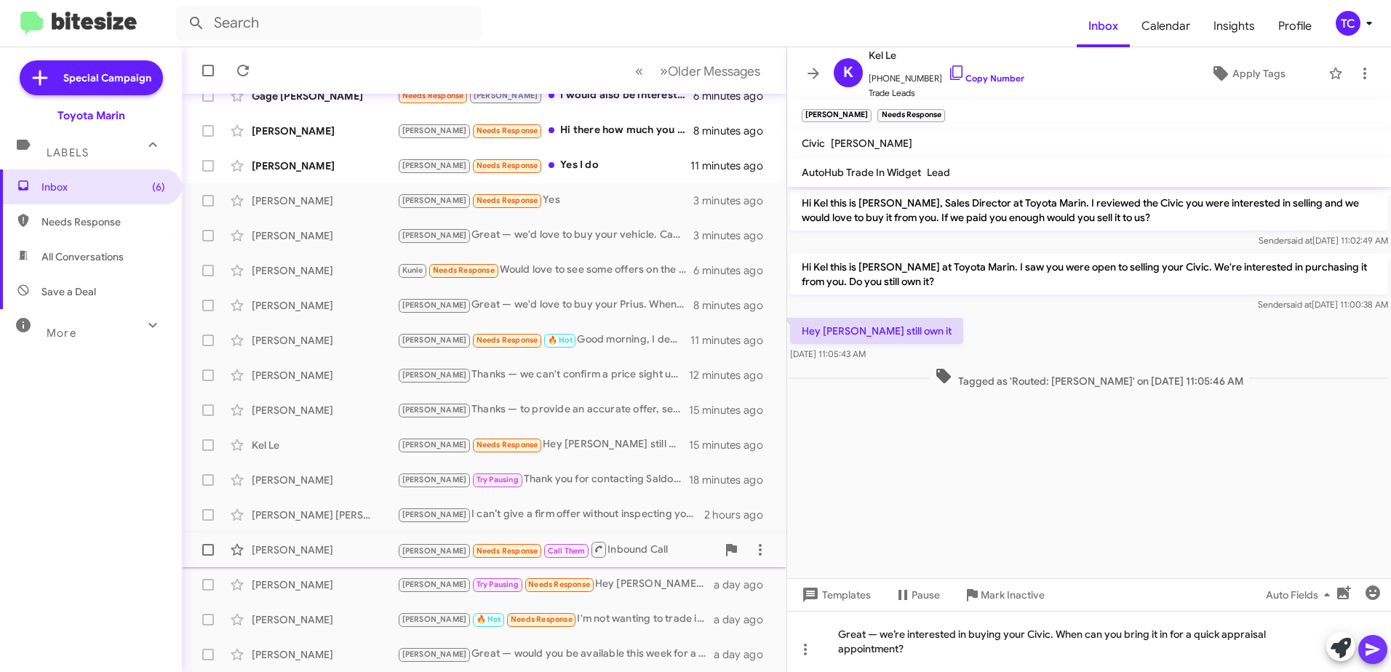
click at [1367, 642] on icon at bounding box center [1372, 649] width 17 height 17
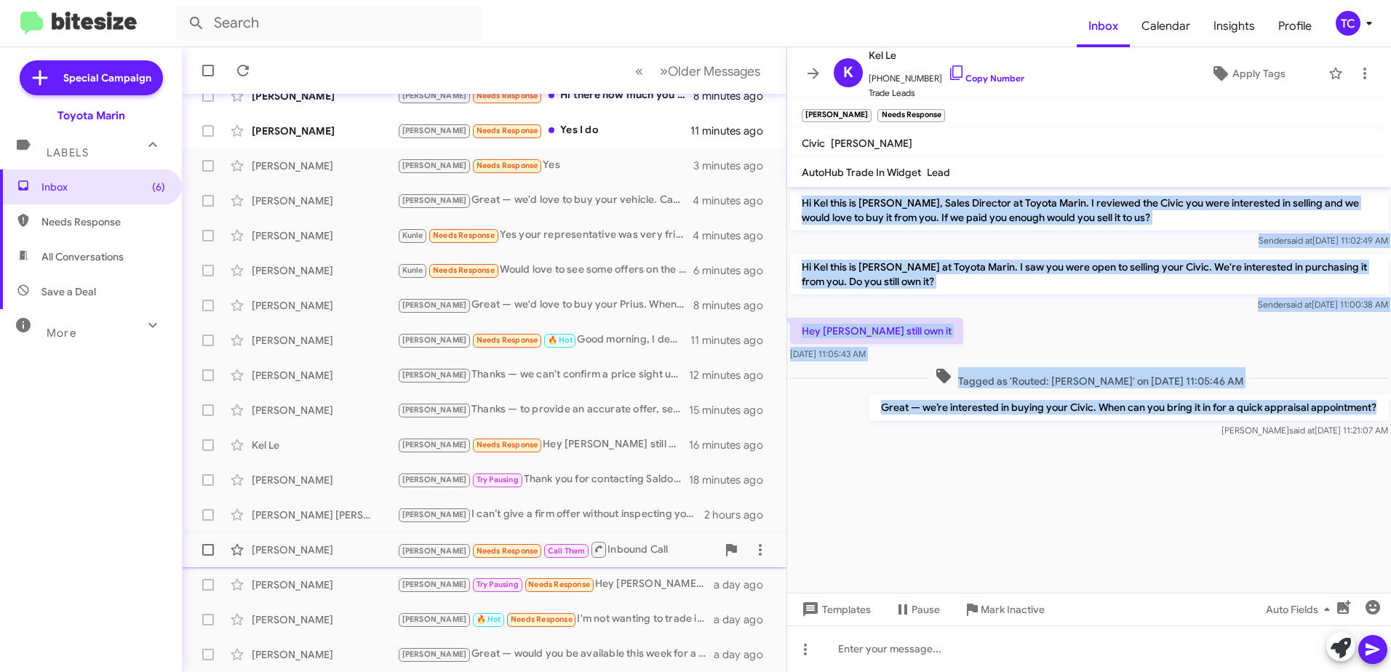
drag, startPoint x: 1383, startPoint y: 407, endPoint x: 801, endPoint y: 203, distance: 616.6
click at [801, 203] on div "Hi Kel this is [PERSON_NAME], Sales Director at Toyota Marin. I reviewed the Ci…" at bounding box center [1089, 314] width 604 height 254
copy div "Hi Kel this is [PERSON_NAME], Sales Director at Toyota Marin. I reviewed the Ci…"
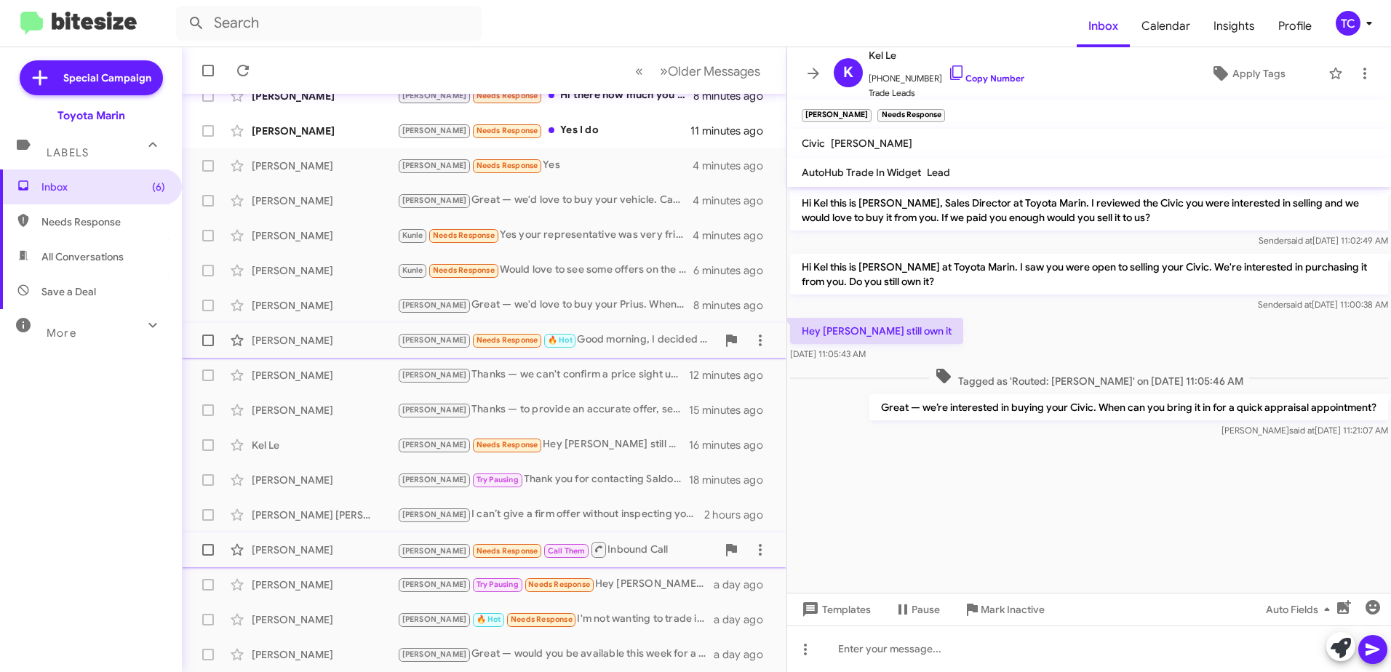
click at [582, 343] on div "[PERSON_NAME] Needs Response 🔥 Hot Good morning, I decided to keep it for the c…" at bounding box center [556, 340] width 319 height 17
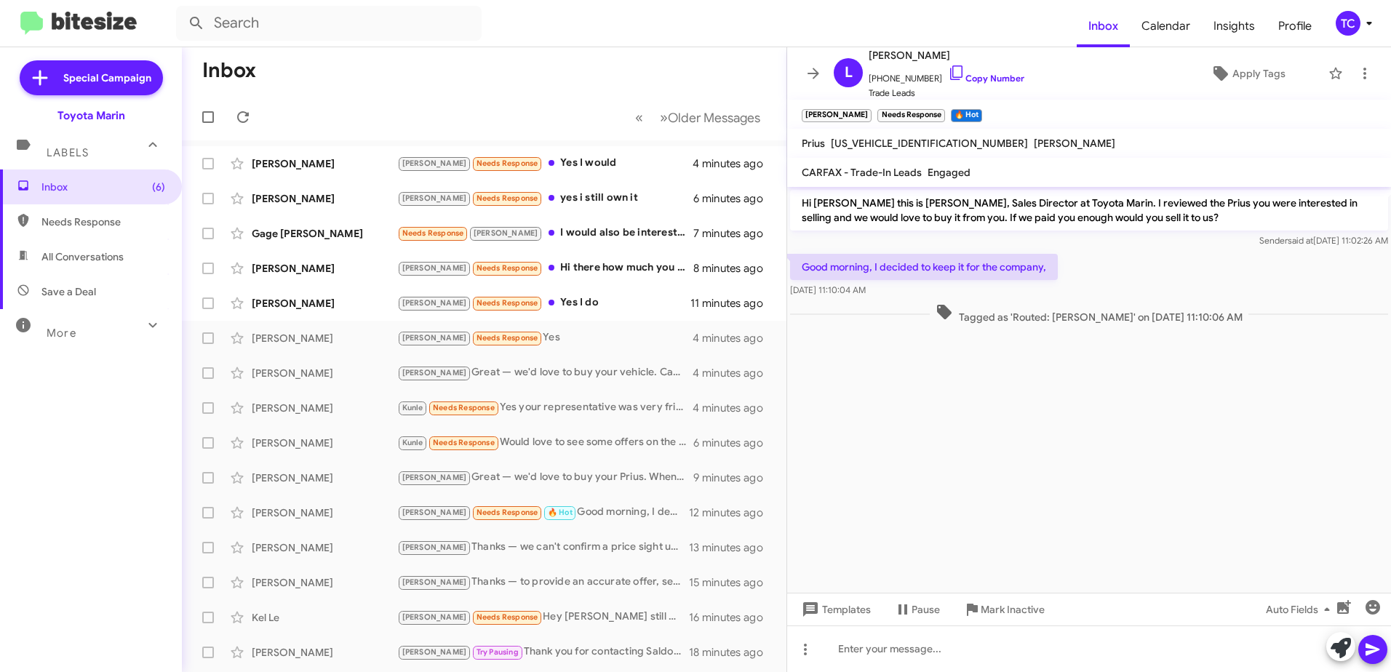
click at [551, 68] on mat-toolbar-row "Inbox" at bounding box center [484, 70] width 605 height 47
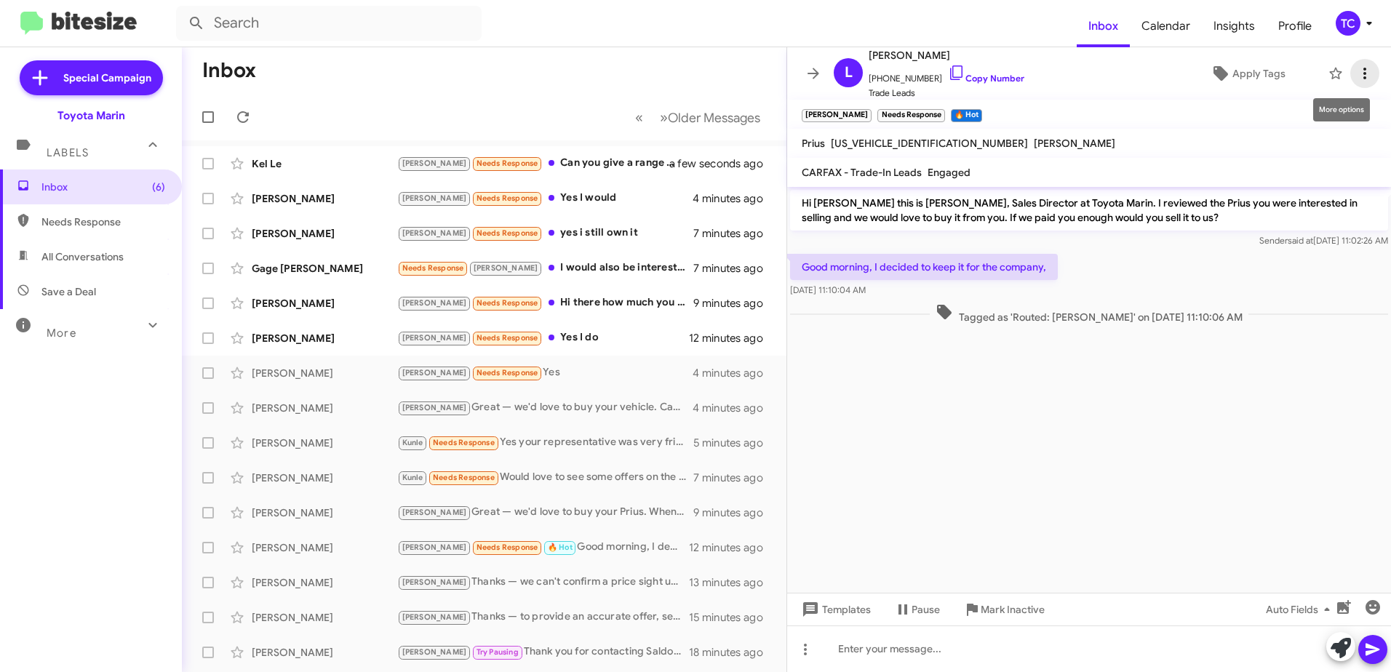
click at [1362, 71] on icon at bounding box center [1364, 73] width 17 height 17
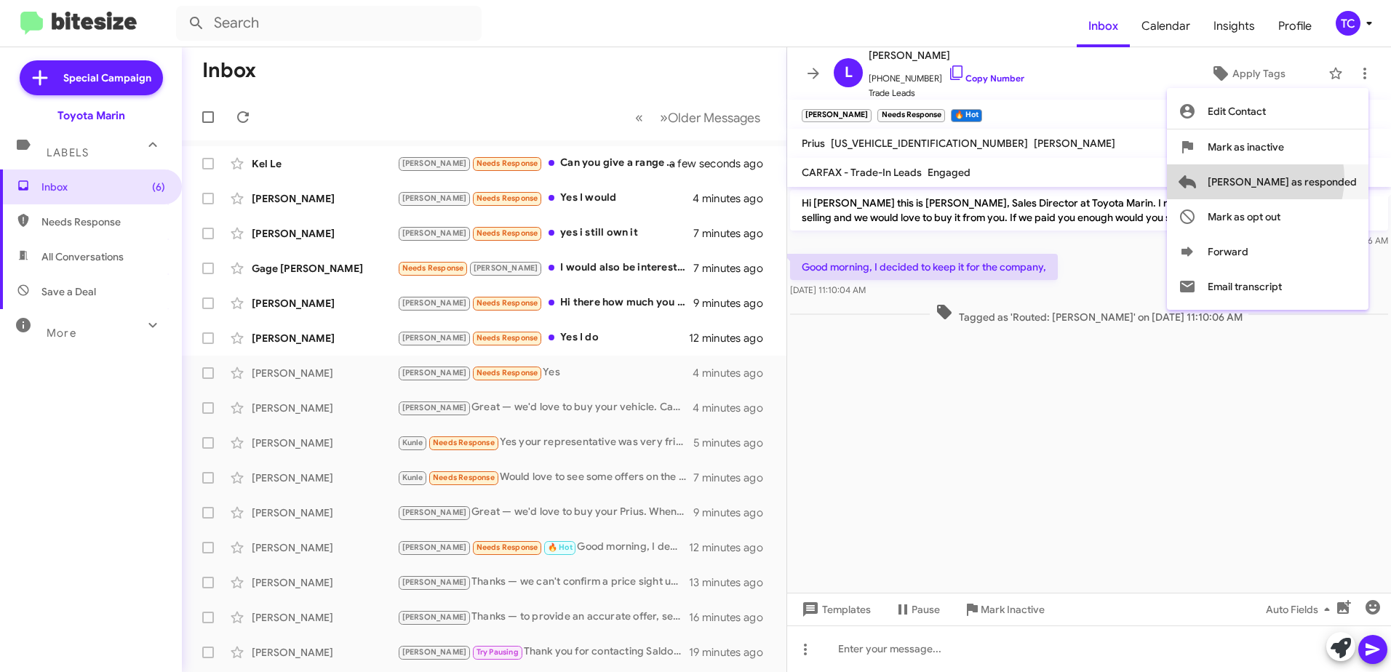
click at [1313, 178] on span "[PERSON_NAME] as responded" at bounding box center [1282, 181] width 149 height 35
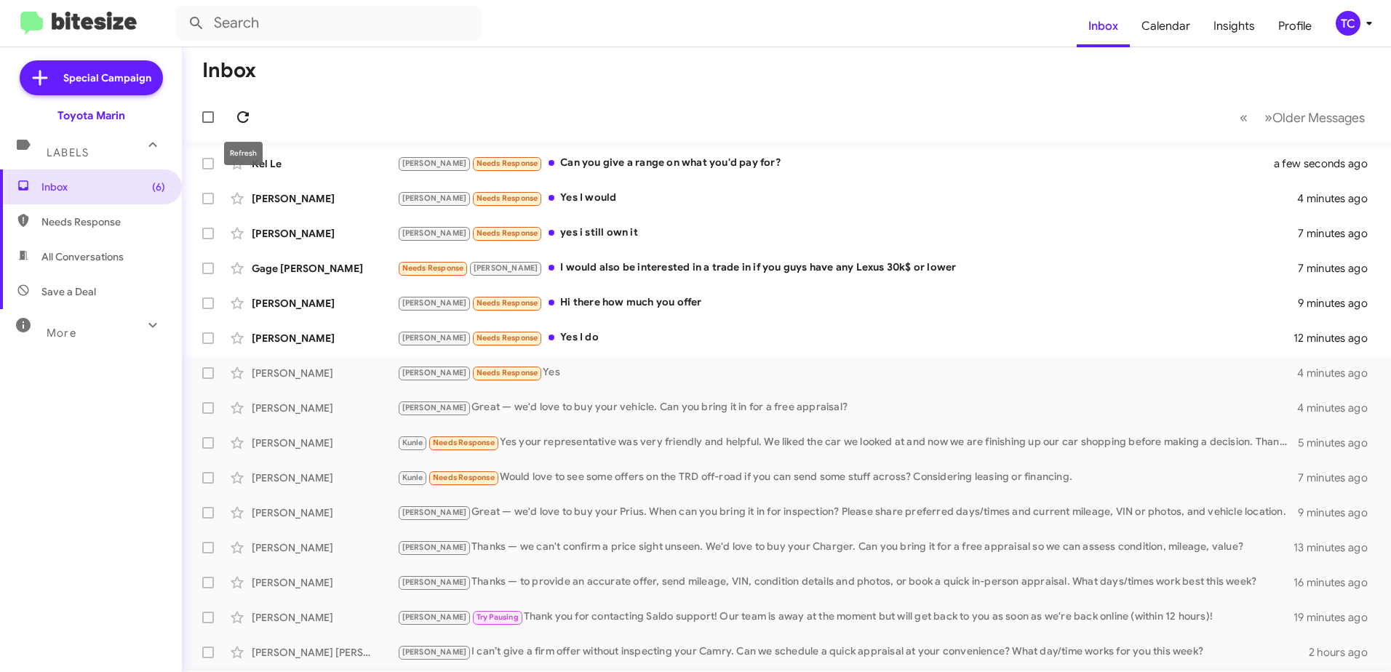
click at [243, 113] on icon at bounding box center [243, 117] width 12 height 12
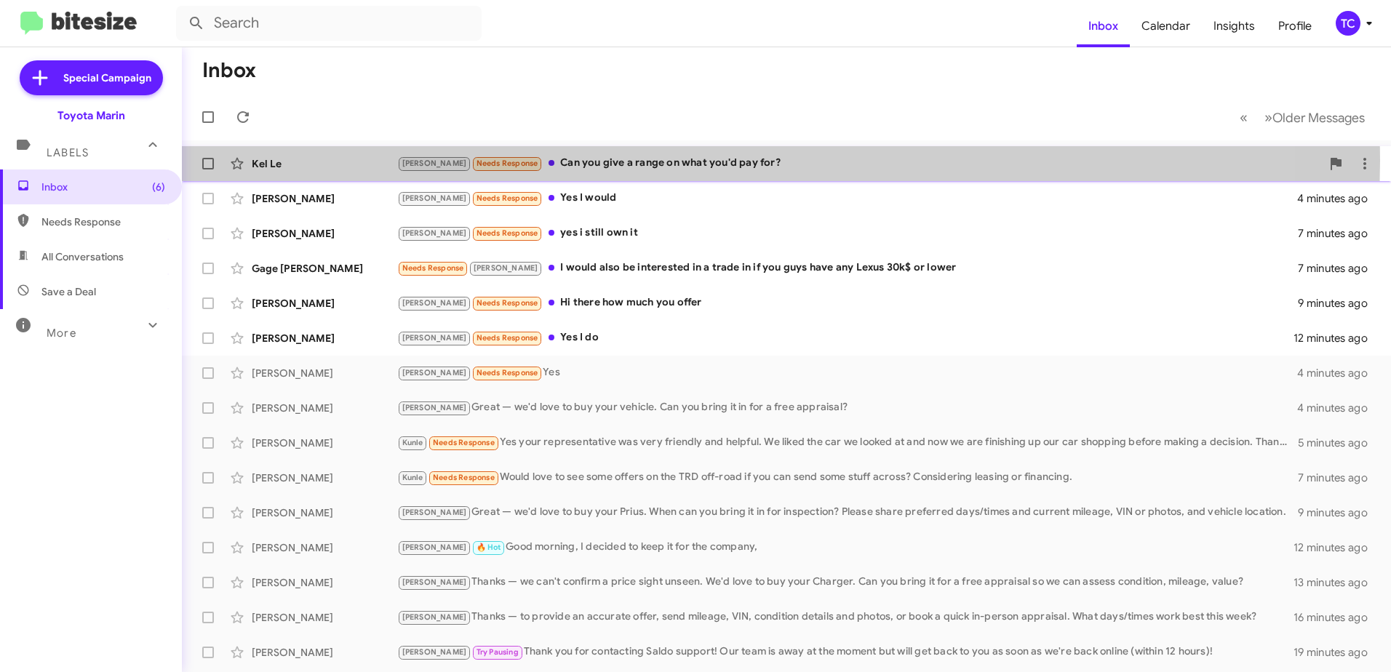
click at [690, 161] on div "[PERSON_NAME] Needs Response Can you give a range on what you'd pay for?" at bounding box center [859, 163] width 924 height 17
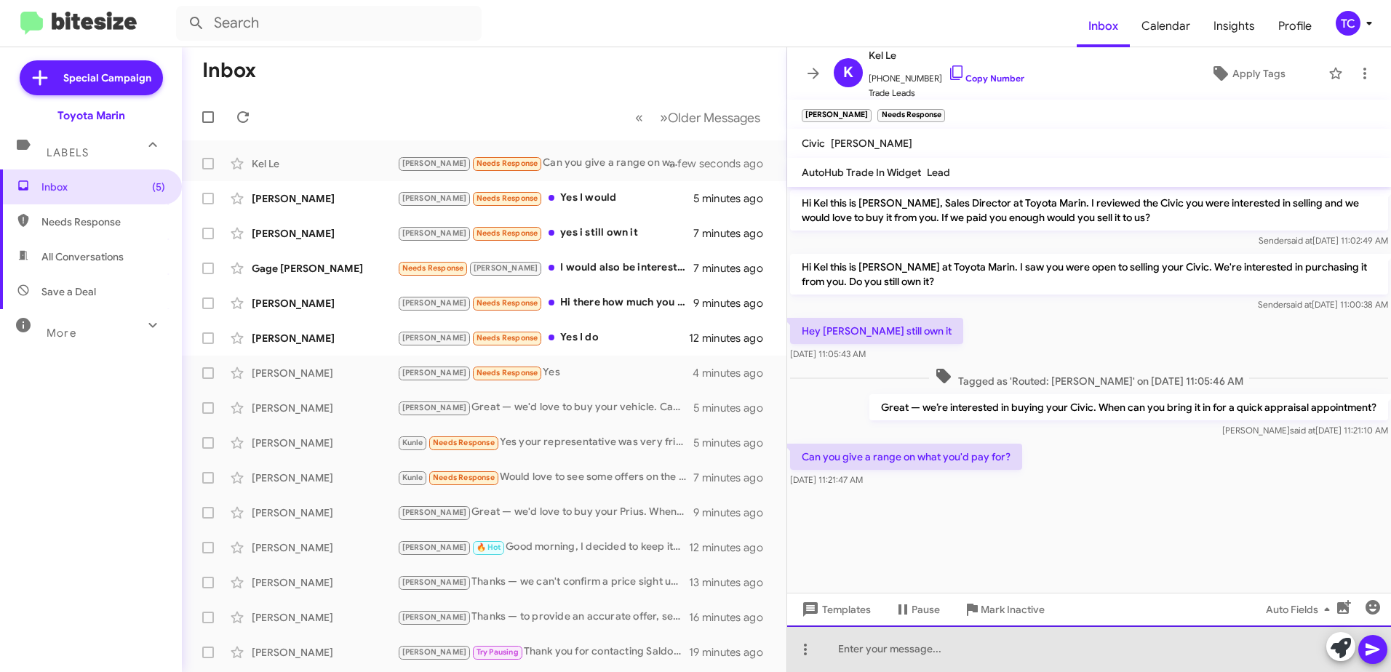
click at [984, 642] on div at bounding box center [1089, 649] width 604 height 47
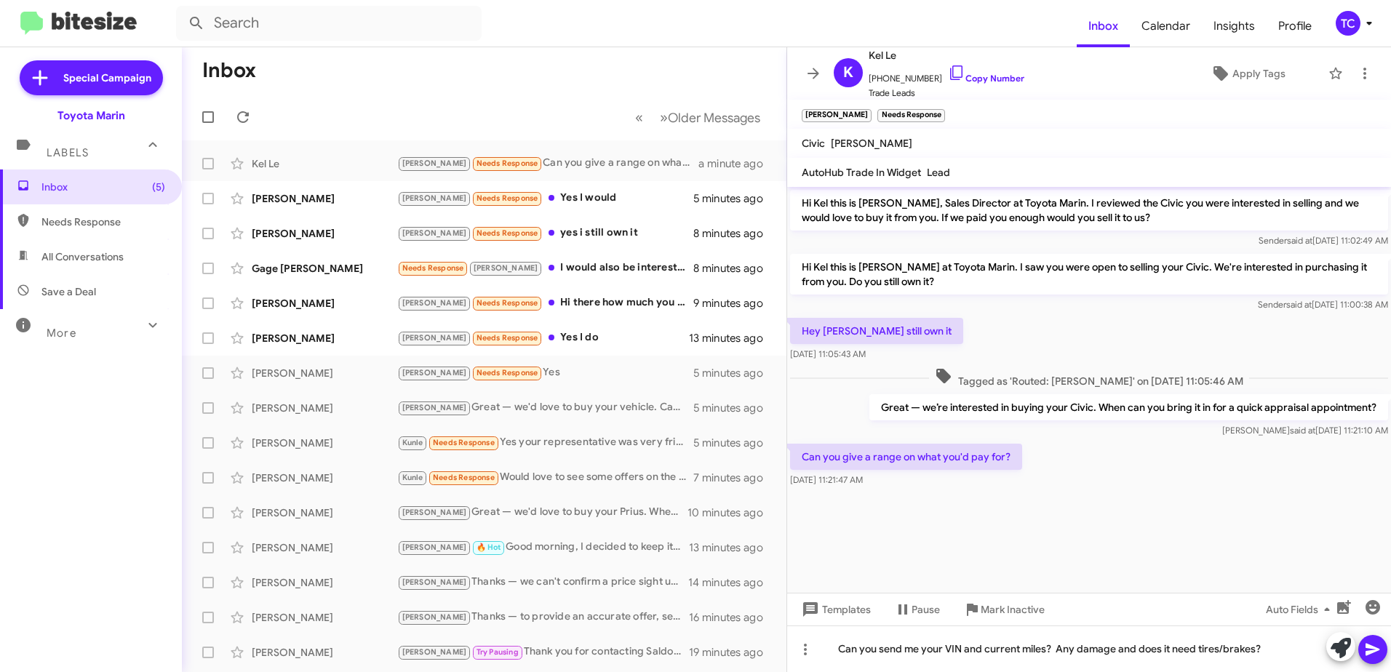
click at [1382, 652] on button at bounding box center [1372, 649] width 29 height 29
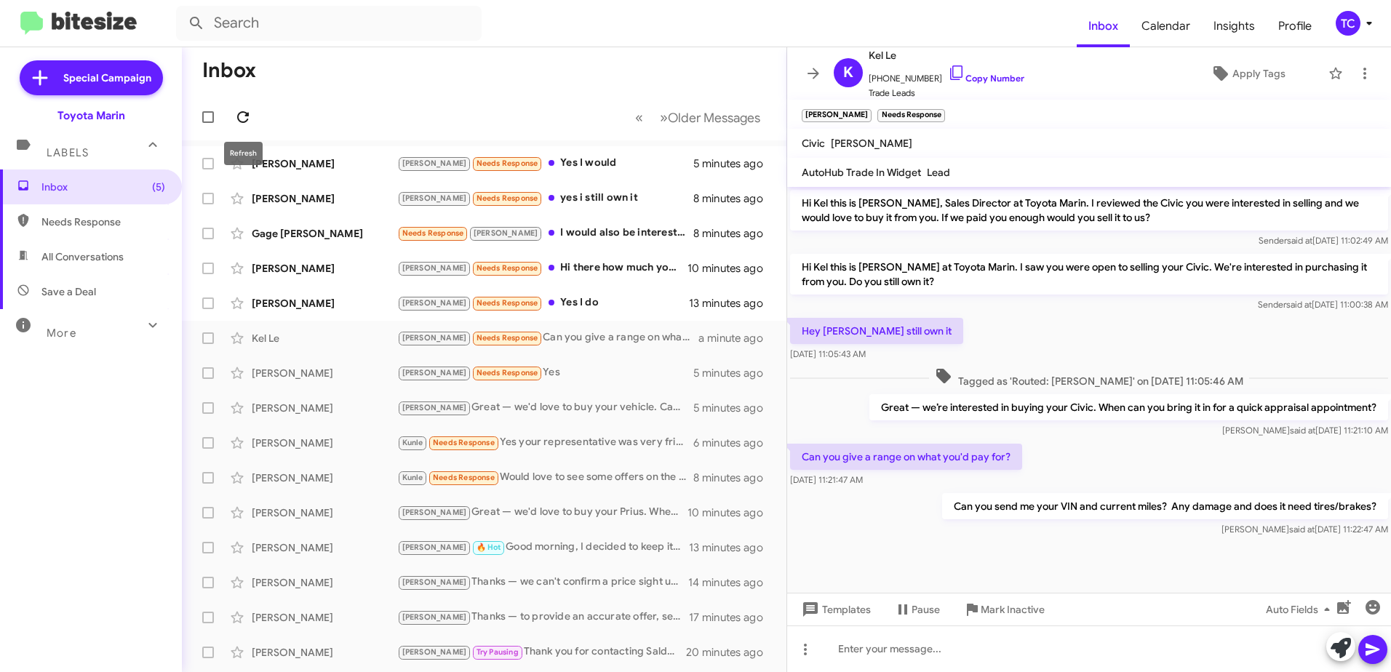
click at [243, 111] on icon at bounding box center [243, 117] width 12 height 12
click at [812, 72] on icon at bounding box center [813, 73] width 17 height 17
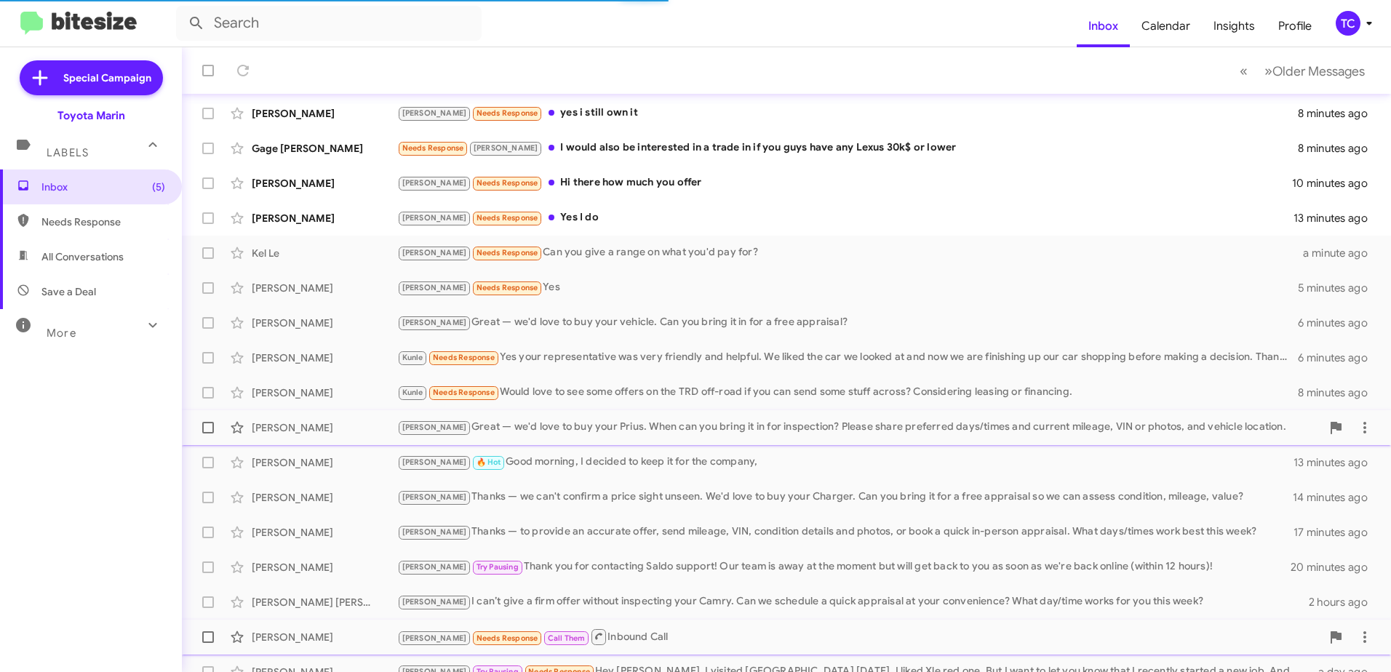
scroll to position [172, 0]
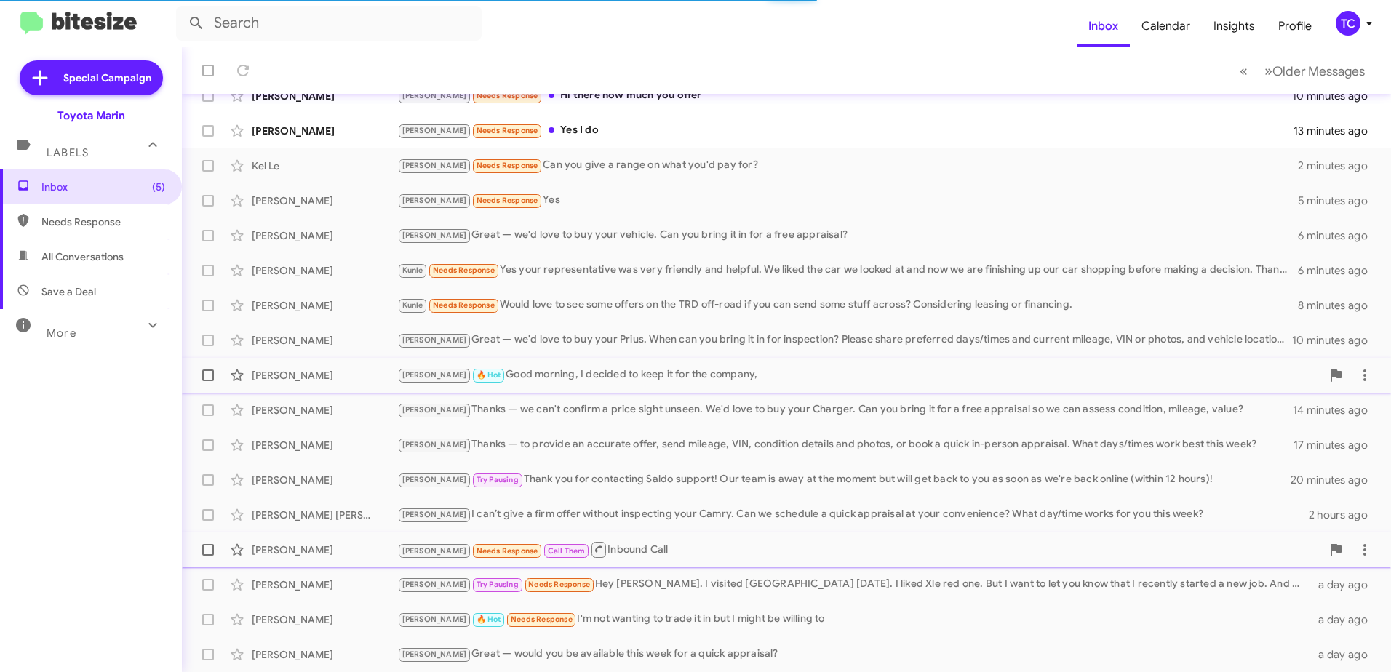
click at [551, 376] on div "[PERSON_NAME] 🔥 Hot Good morning, I decided to keep it for the company," at bounding box center [859, 375] width 924 height 17
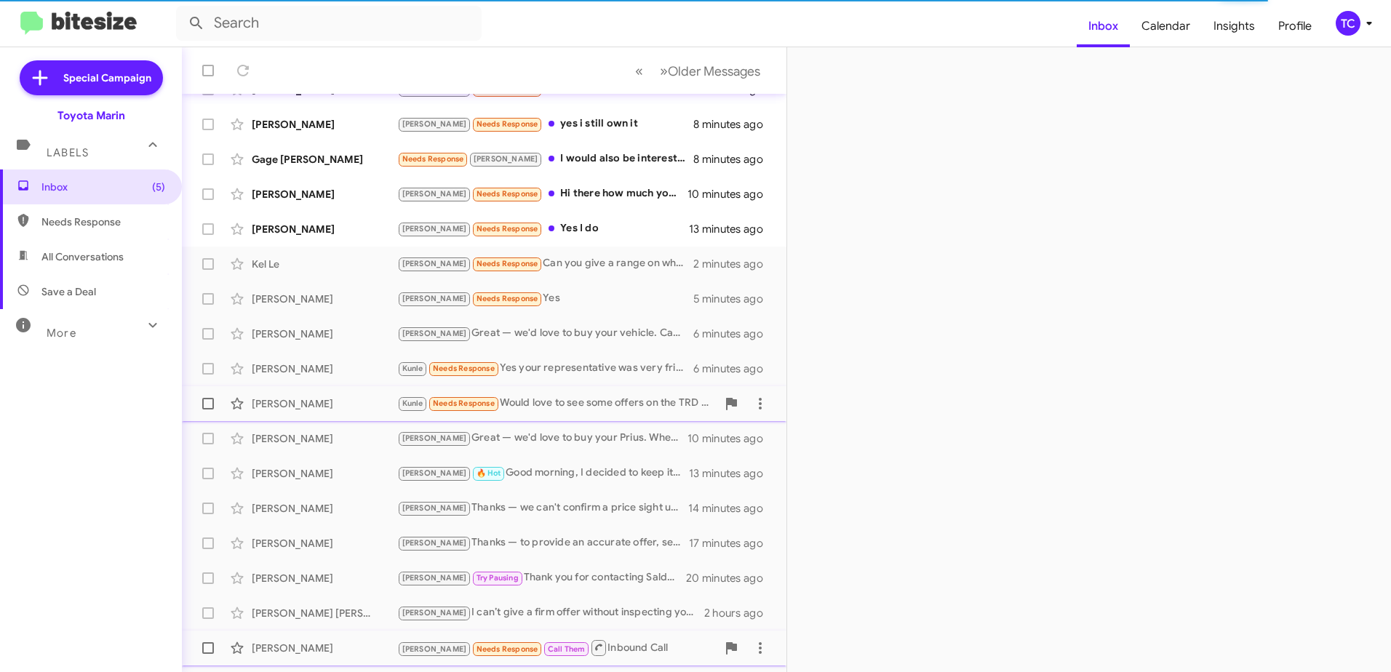
scroll to position [172, 0]
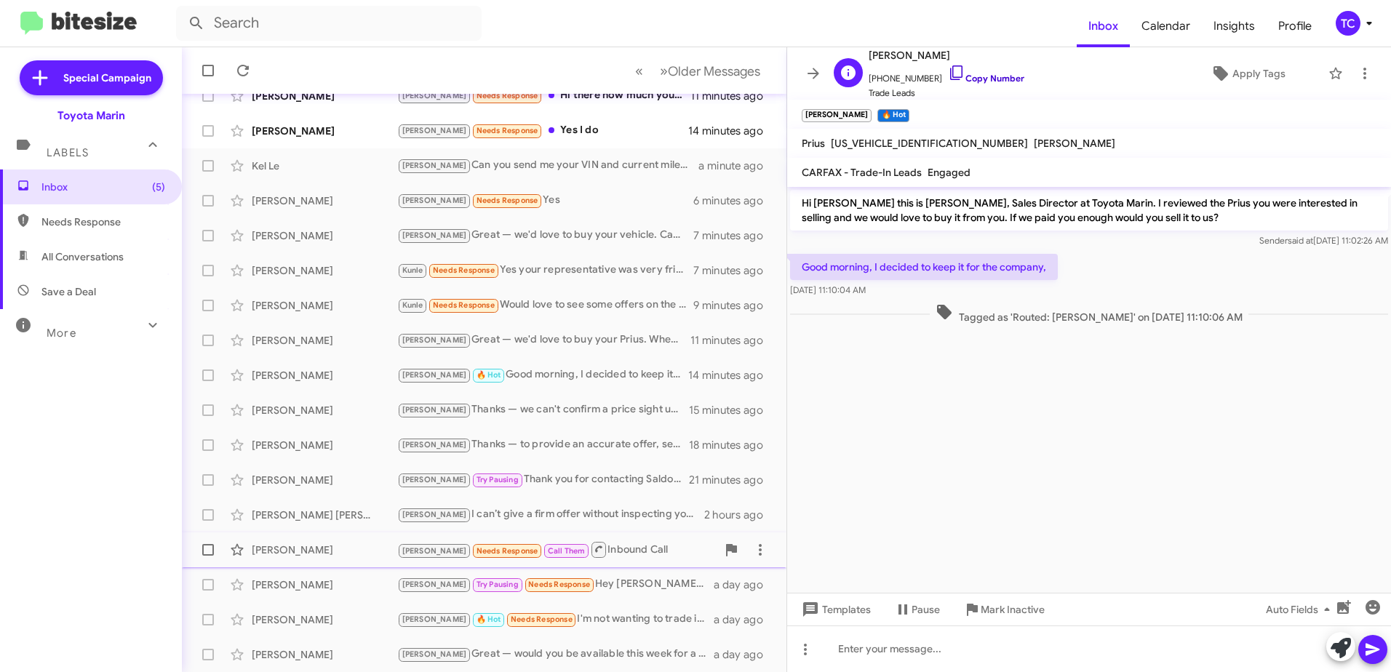
click at [948, 68] on icon at bounding box center [956, 72] width 17 height 17
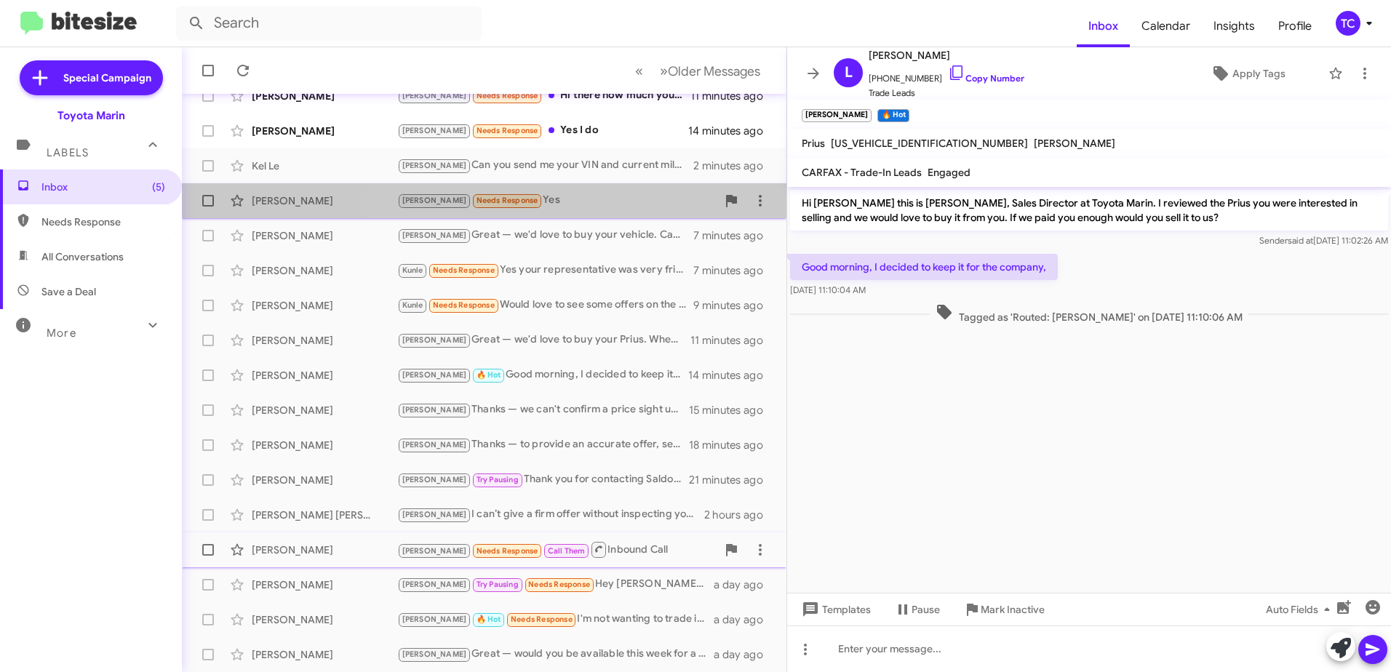
click at [589, 195] on div "[PERSON_NAME] Needs Response Yes" at bounding box center [556, 200] width 319 height 17
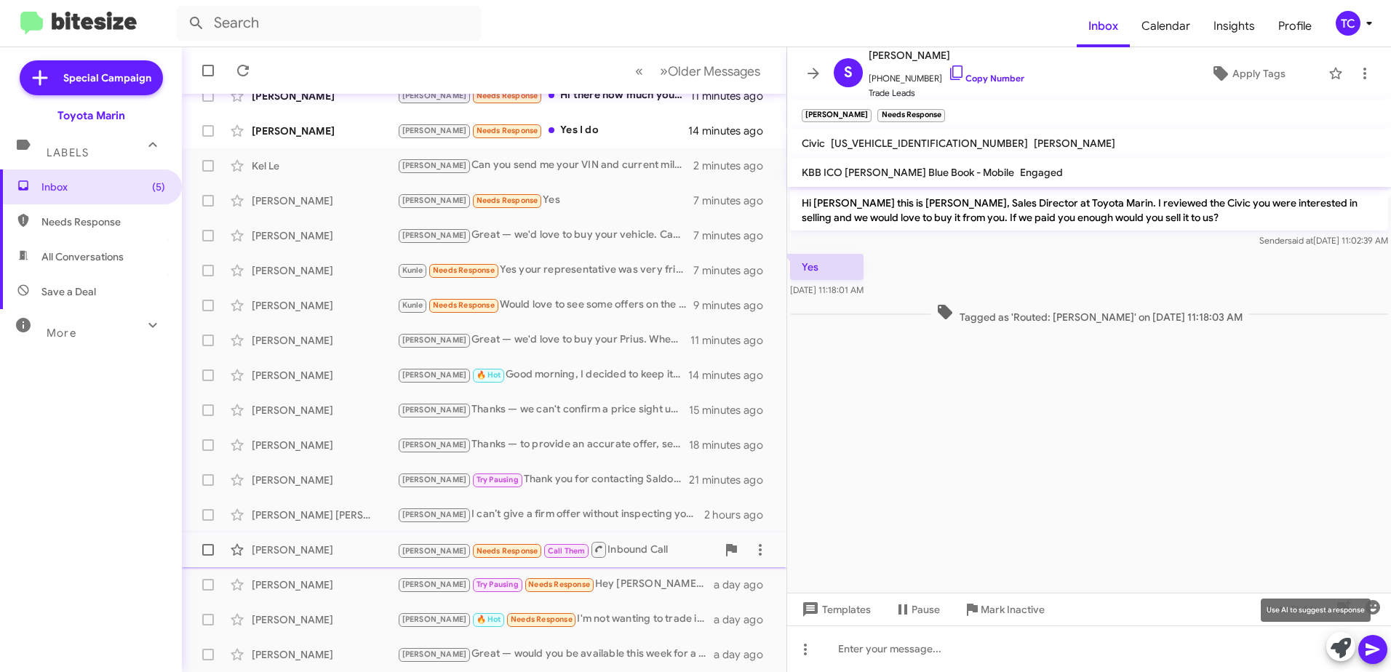
click at [1332, 642] on icon at bounding box center [1341, 648] width 20 height 20
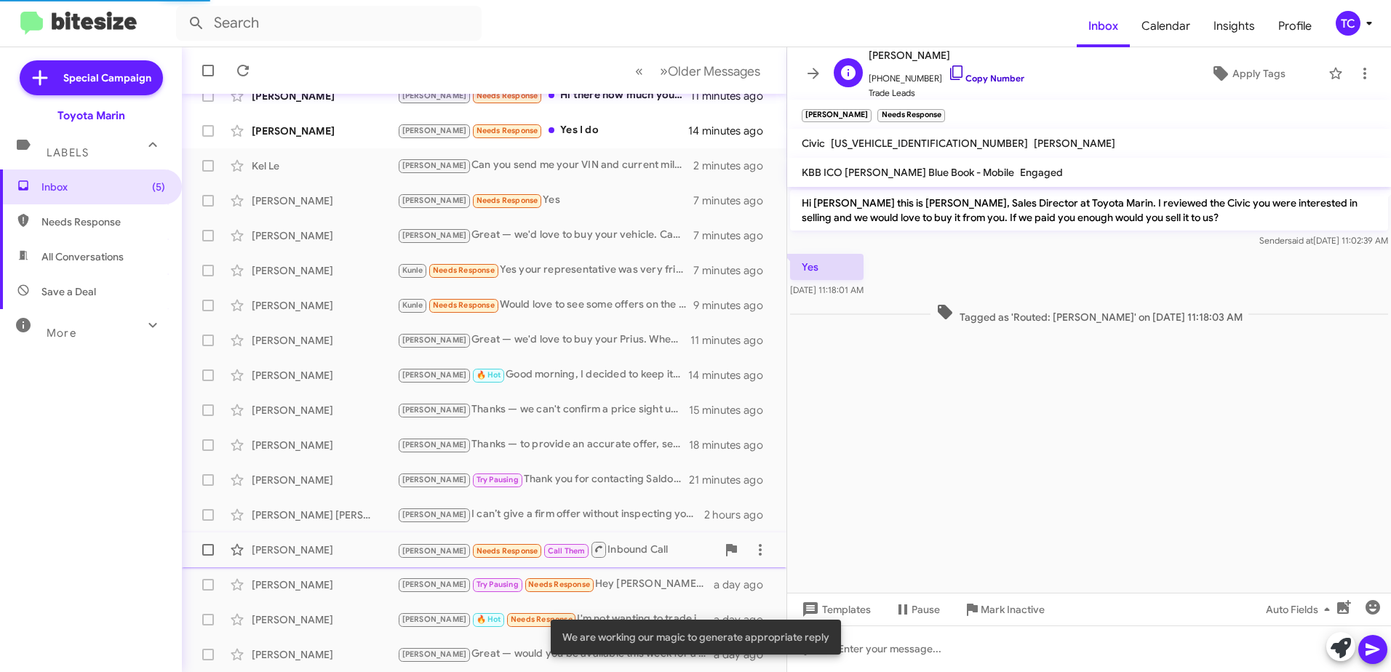
click at [948, 73] on icon at bounding box center [956, 72] width 17 height 17
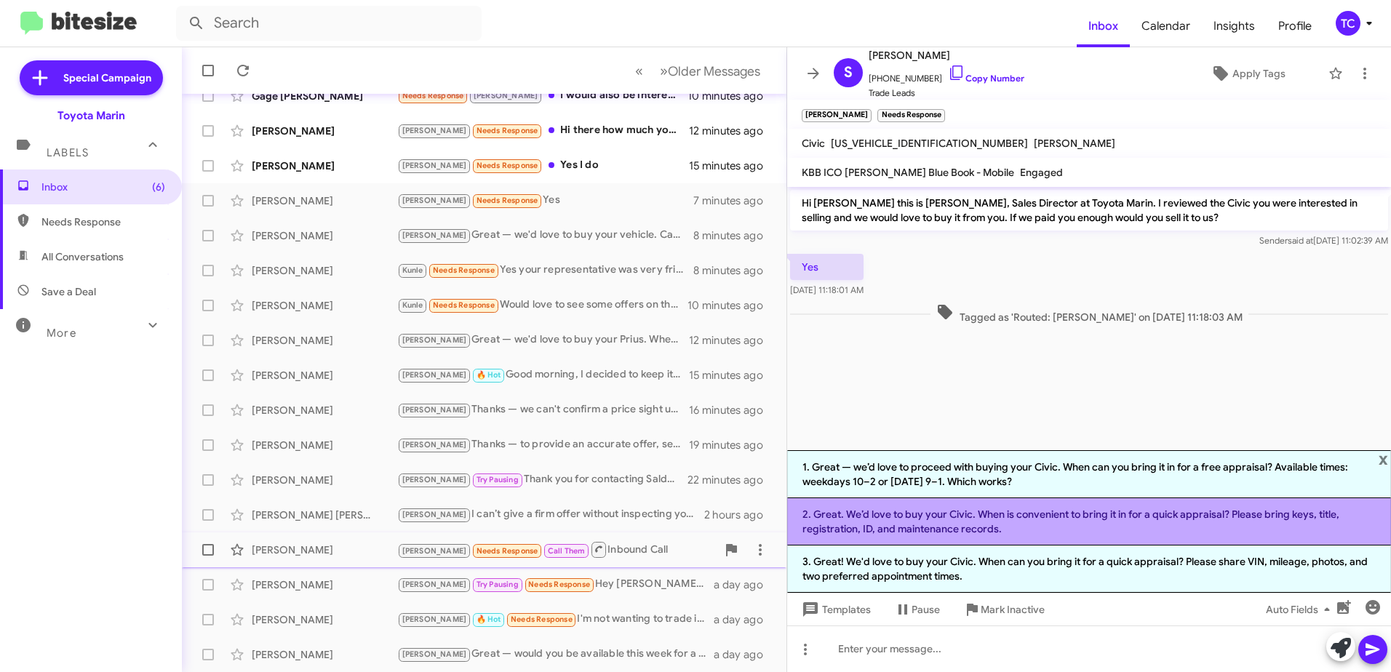
click at [965, 525] on li "2. Great. We’d love to buy your Civic. When is convenient to bring it in for a …" at bounding box center [1089, 521] width 604 height 47
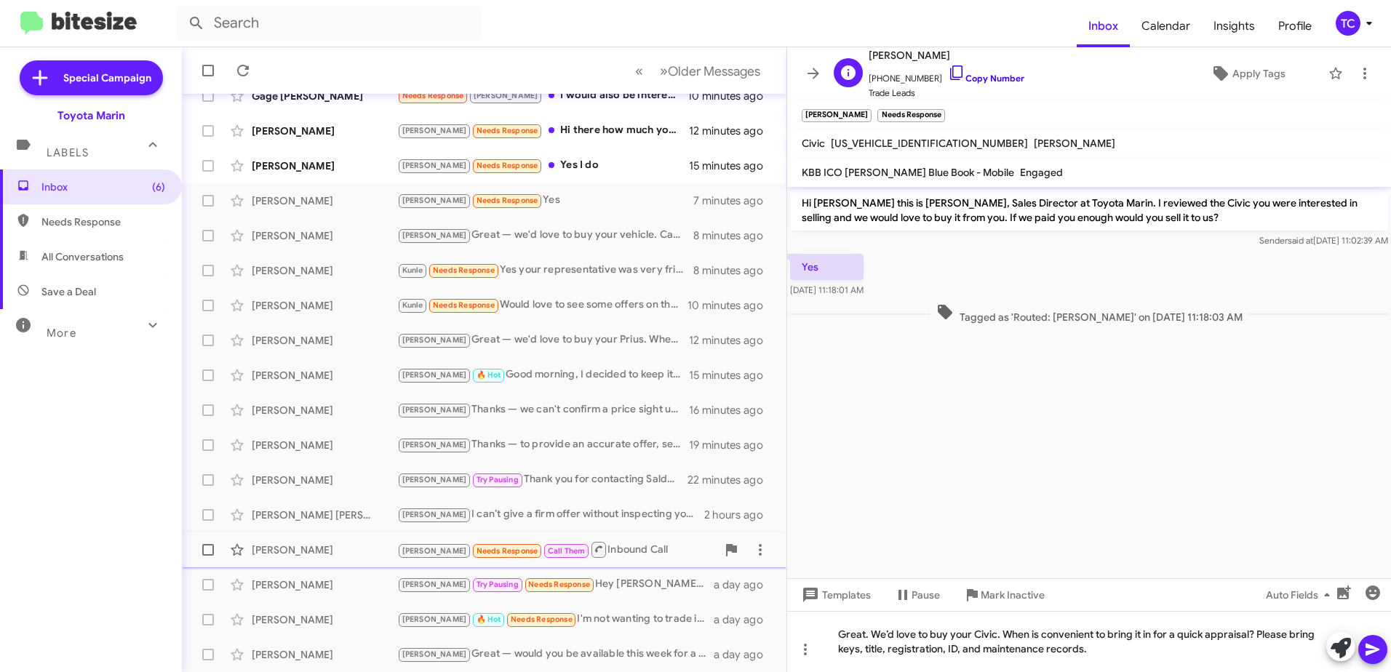
click at [948, 68] on icon at bounding box center [956, 72] width 17 height 17
click at [1342, 599] on icon at bounding box center [1347, 602] width 13 height 10
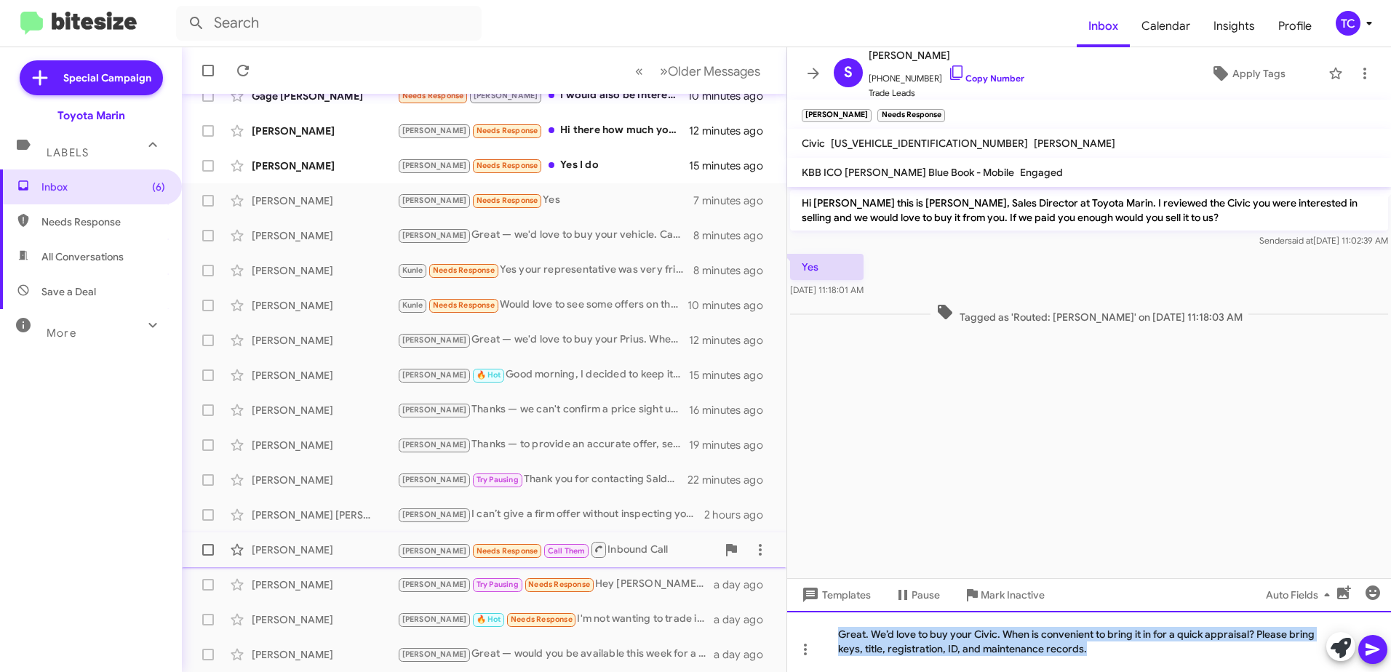
drag, startPoint x: 1119, startPoint y: 656, endPoint x: 816, endPoint y: 623, distance: 304.4
click at [816, 623] on body "Inbox Calendar Insights Profile TC Special Campaign Toyota Marin Labels Inbox (…" at bounding box center [695, 336] width 1391 height 672
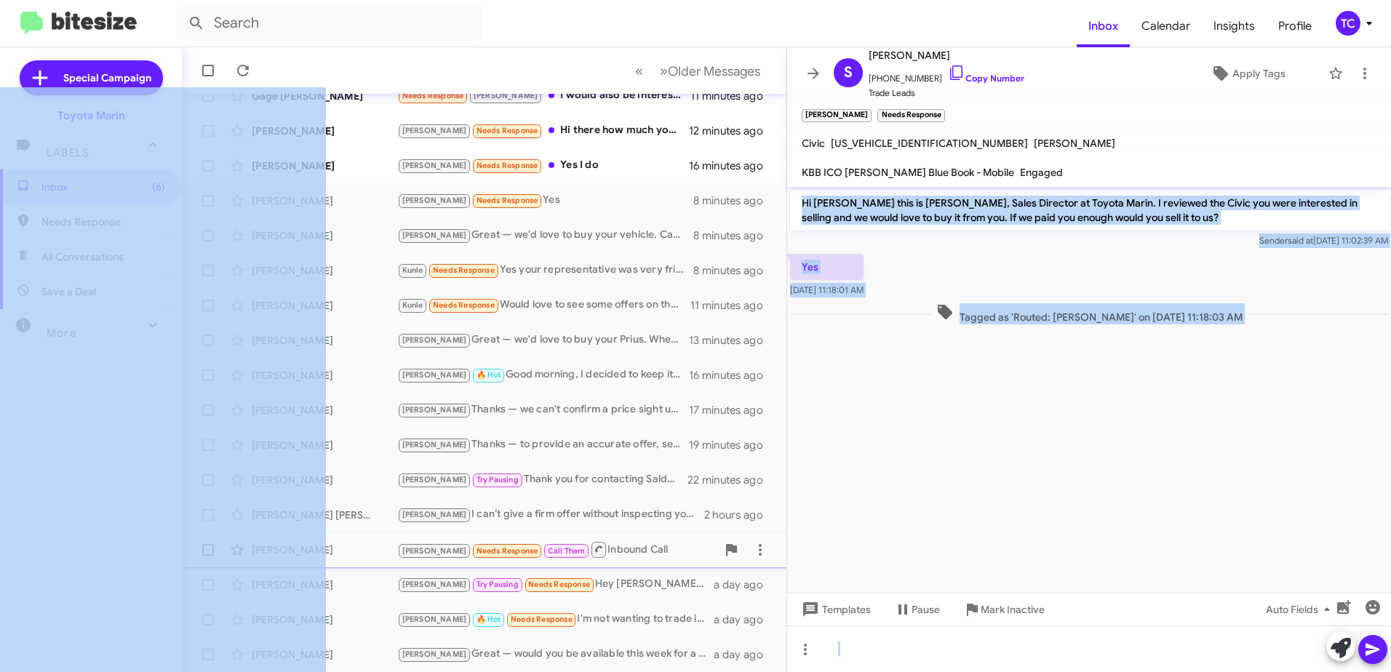
drag, startPoint x: 865, startPoint y: 273, endPoint x: 796, endPoint y: 200, distance: 100.3
drag, startPoint x: 796, startPoint y: 200, endPoint x: 934, endPoint y: 439, distance: 275.8
click at [934, 439] on cdk-virtual-scroll-viewport "Hi [PERSON_NAME] this is [PERSON_NAME], Sales Director at Toyota Marin. I revie…" at bounding box center [1089, 390] width 604 height 406
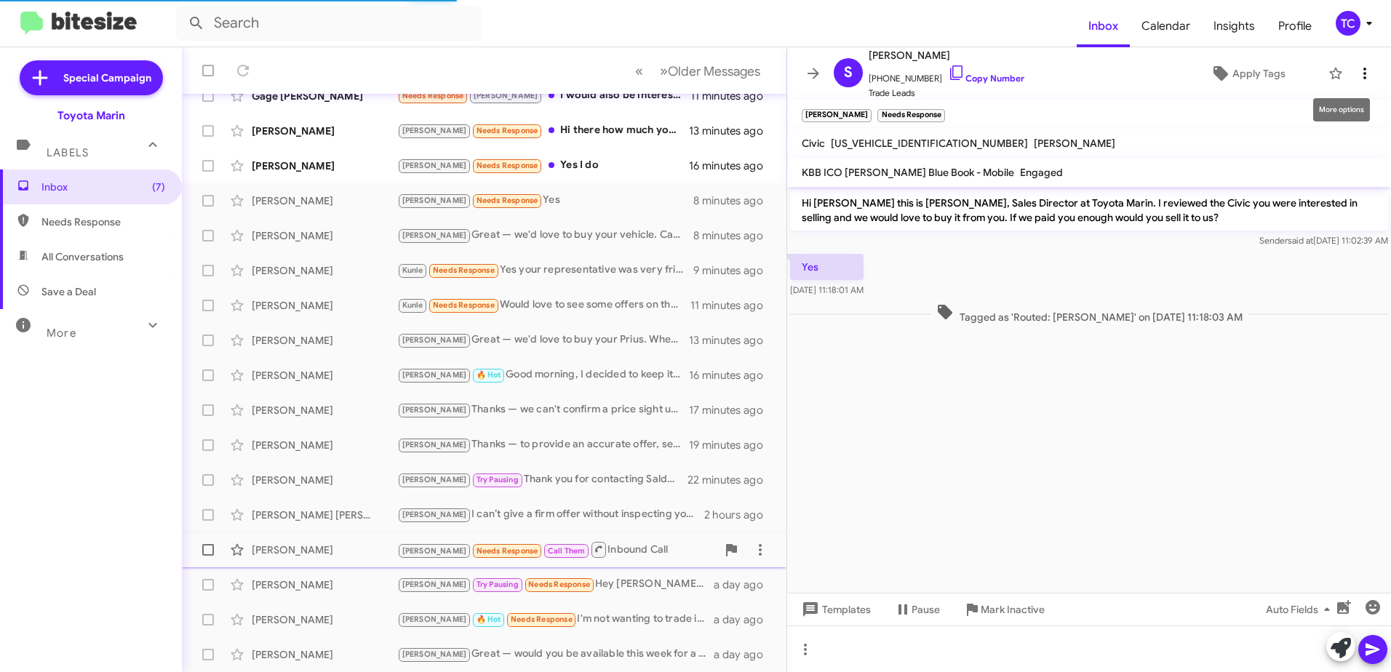
click at [1360, 63] on button at bounding box center [1364, 73] width 29 height 29
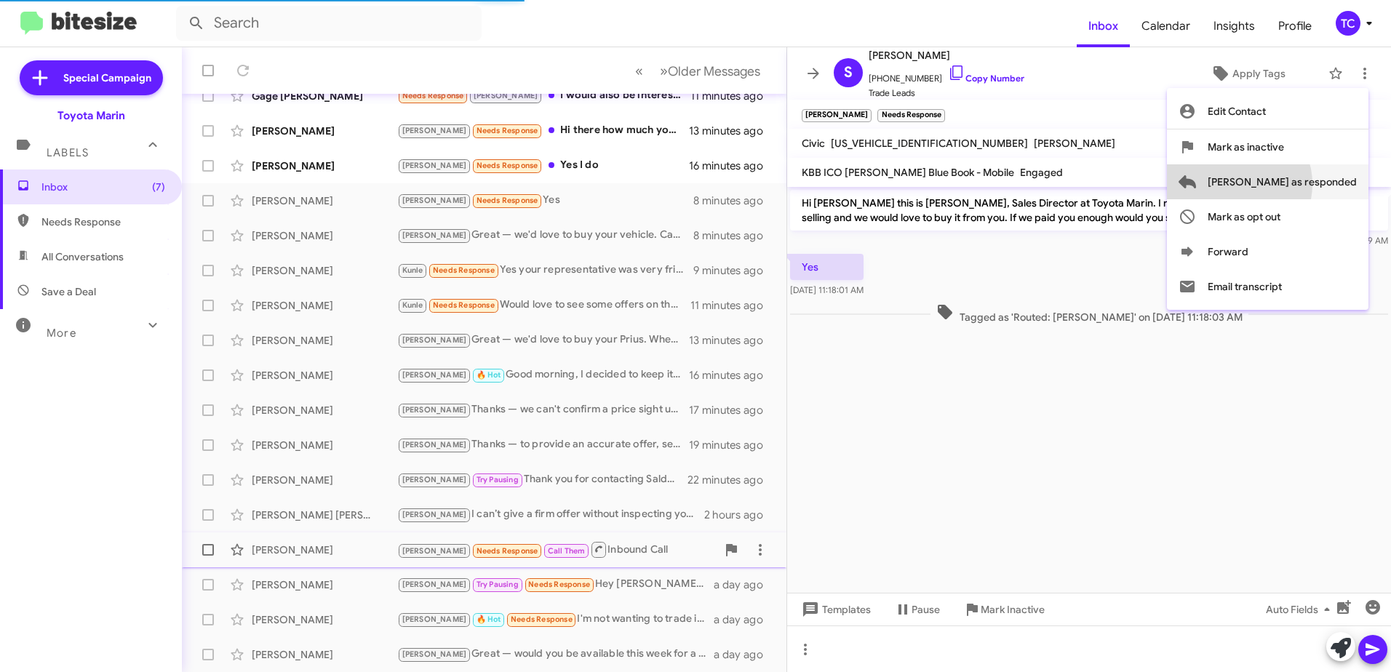
click at [1295, 184] on span "[PERSON_NAME] as responded" at bounding box center [1282, 181] width 149 height 35
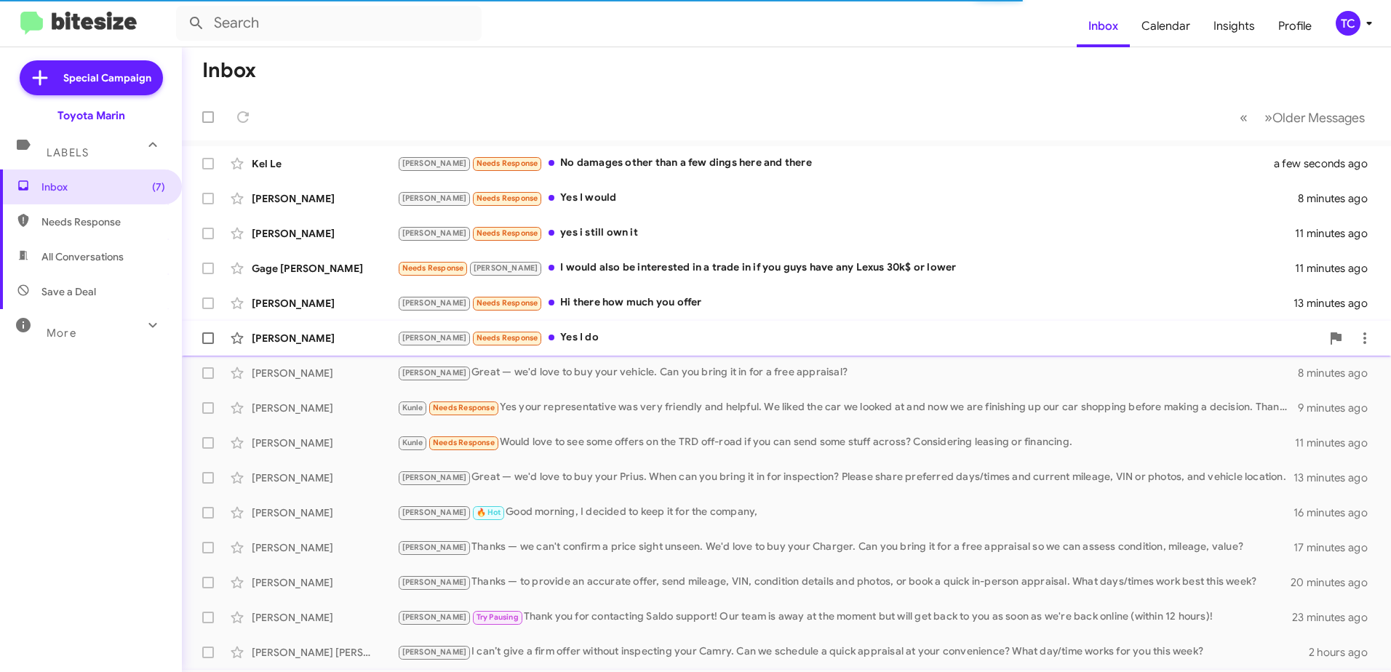
click at [538, 327] on div "[PERSON_NAME] Needs Response Yes I do 16 minutes ago" at bounding box center [787, 338] width 1186 height 29
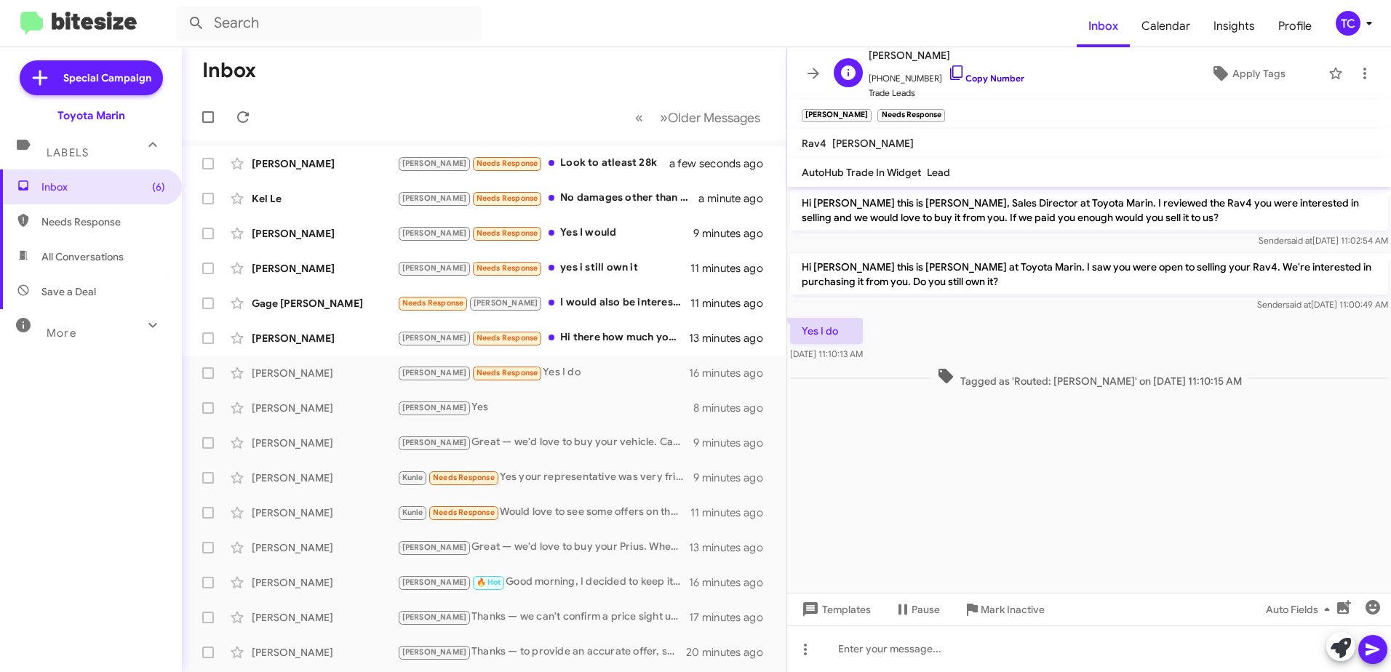
click at [948, 73] on icon at bounding box center [956, 72] width 17 height 17
click at [1341, 652] on icon at bounding box center [1341, 648] width 20 height 20
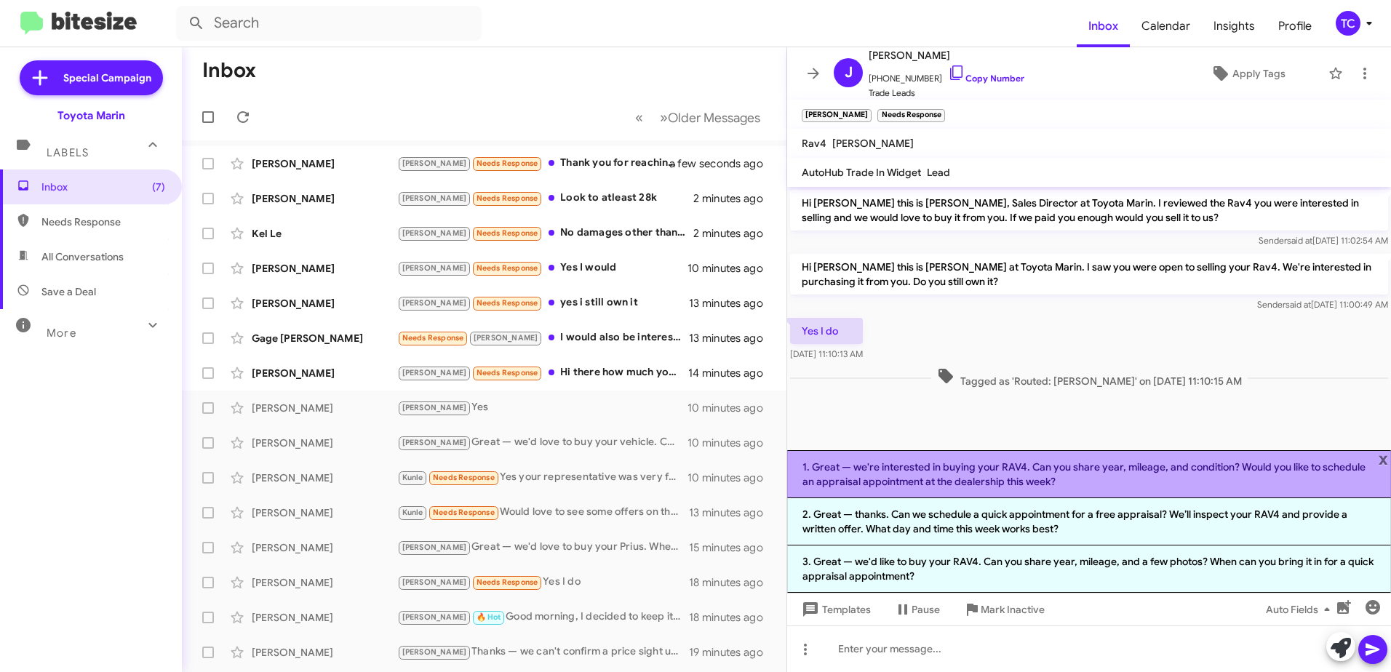
click at [1109, 469] on li "1. Great — we're interested in buying your RAV4. Can you share year, mileage, a…" at bounding box center [1089, 474] width 604 height 48
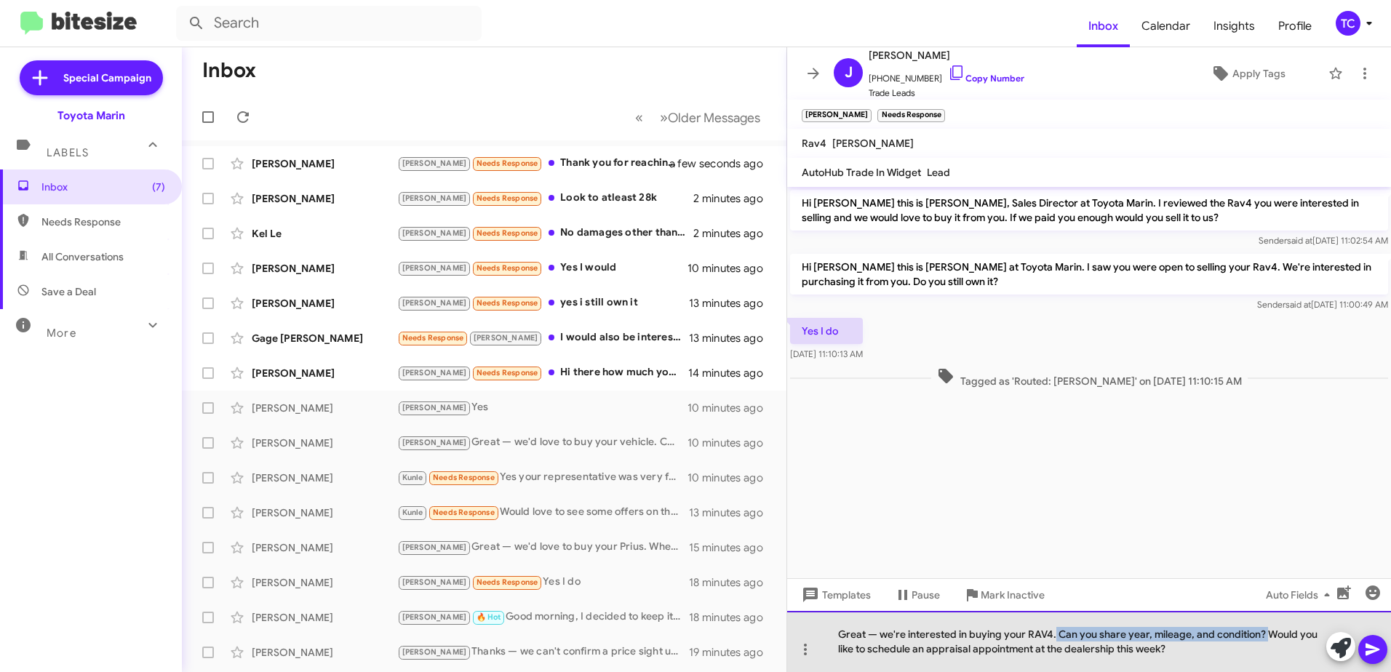
drag, startPoint x: 1265, startPoint y: 636, endPoint x: 1053, endPoint y: 631, distance: 211.8
click at [1053, 631] on div "Great — we're interested in buying your RAV4. Can you share year, mileage, and …" at bounding box center [1089, 641] width 604 height 61
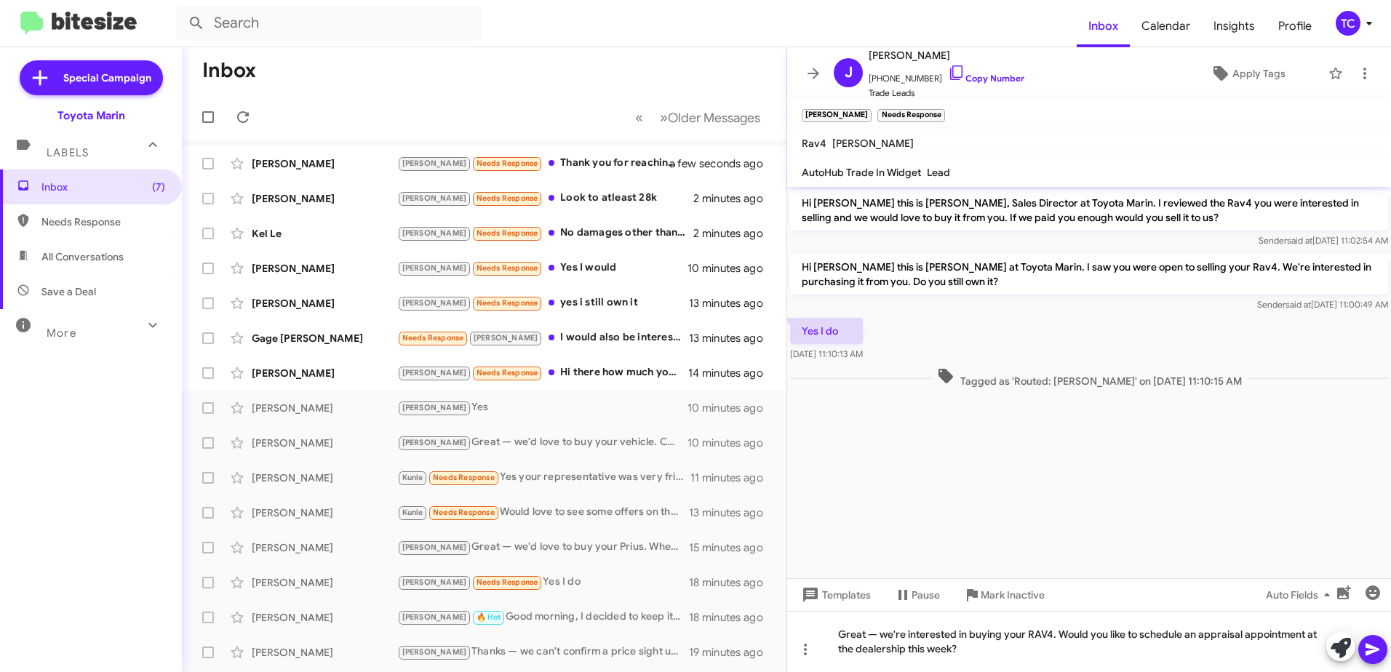
click at [1368, 647] on icon at bounding box center [1373, 650] width 14 height 12
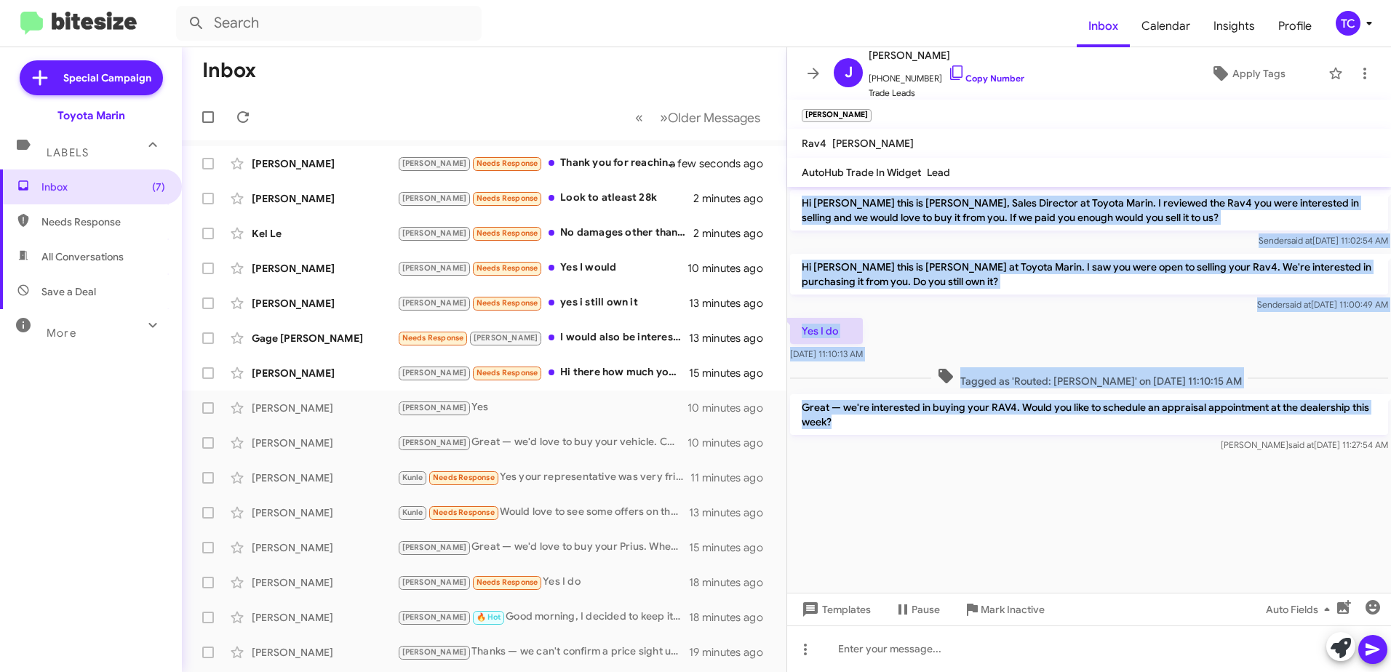
drag, startPoint x: 839, startPoint y: 423, endPoint x: 800, endPoint y: 206, distance: 221.0
click at [800, 206] on div "Hi [PERSON_NAME] this is [PERSON_NAME], Sales Director at Toyota Marin. I revie…" at bounding box center [1089, 321] width 604 height 268
copy div "Hi [PERSON_NAME] this is [PERSON_NAME], Sales Director at Toyota Marin. I revie…"
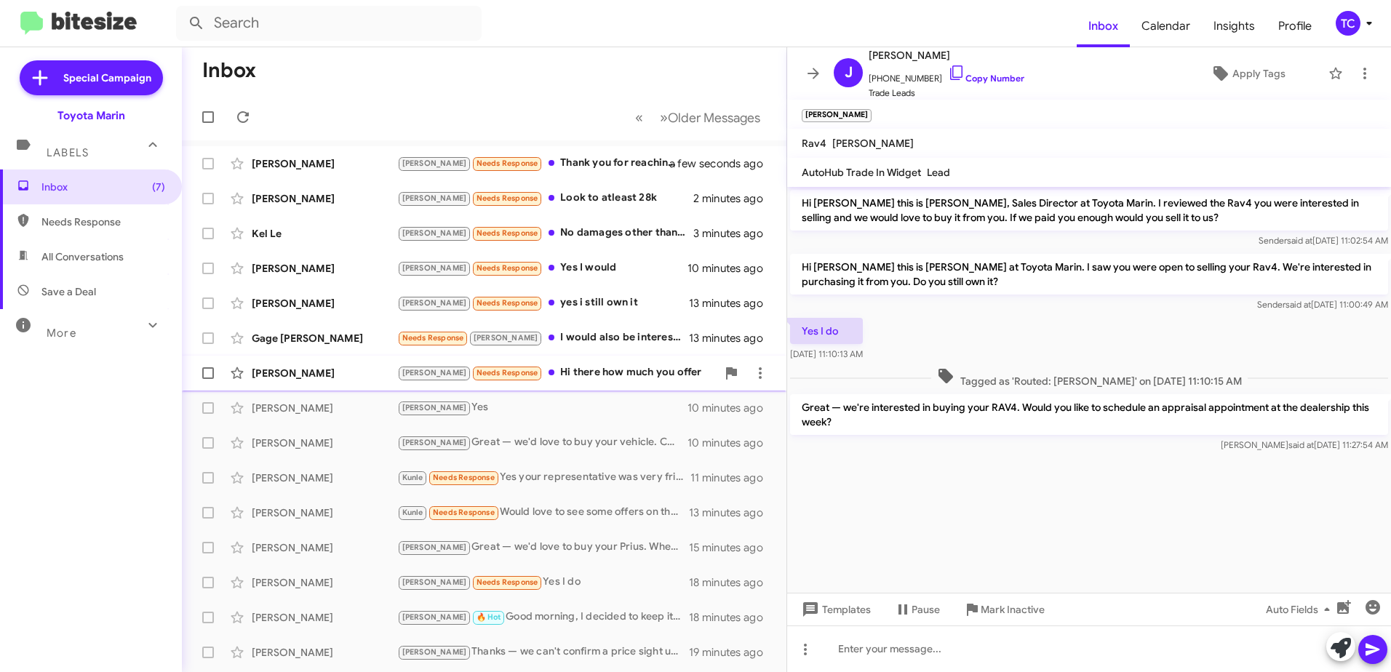
click at [613, 374] on div "[PERSON_NAME] Needs Response Hi there how much you offer" at bounding box center [556, 372] width 319 height 17
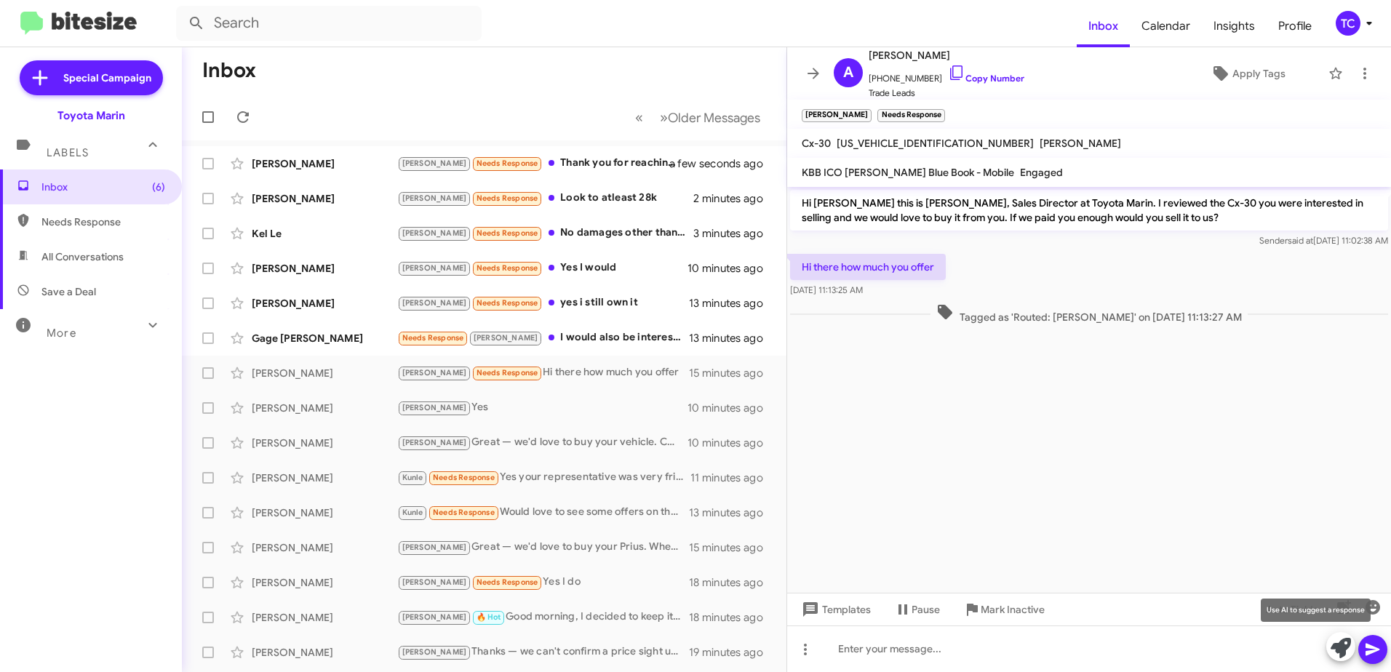
drag, startPoint x: 1344, startPoint y: 645, endPoint x: 992, endPoint y: 233, distance: 542.8
click at [1344, 645] on icon at bounding box center [1341, 648] width 20 height 20
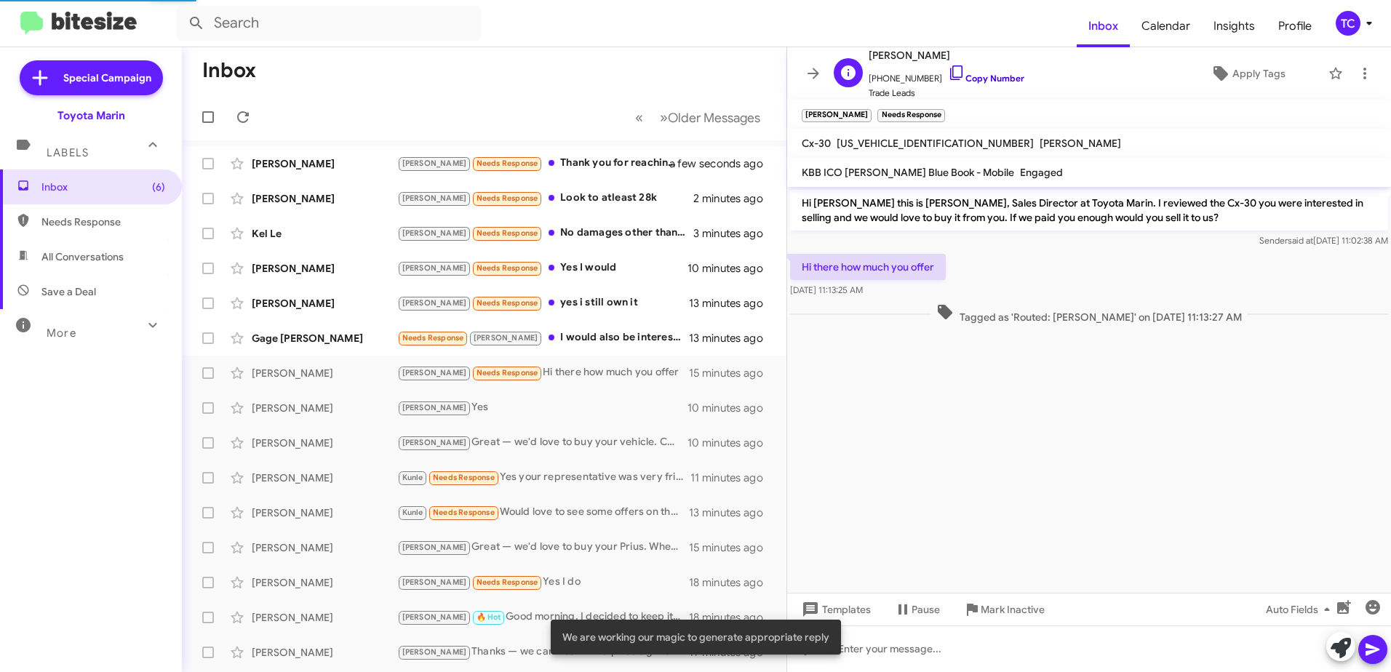
click at [948, 64] on icon at bounding box center [956, 72] width 17 height 17
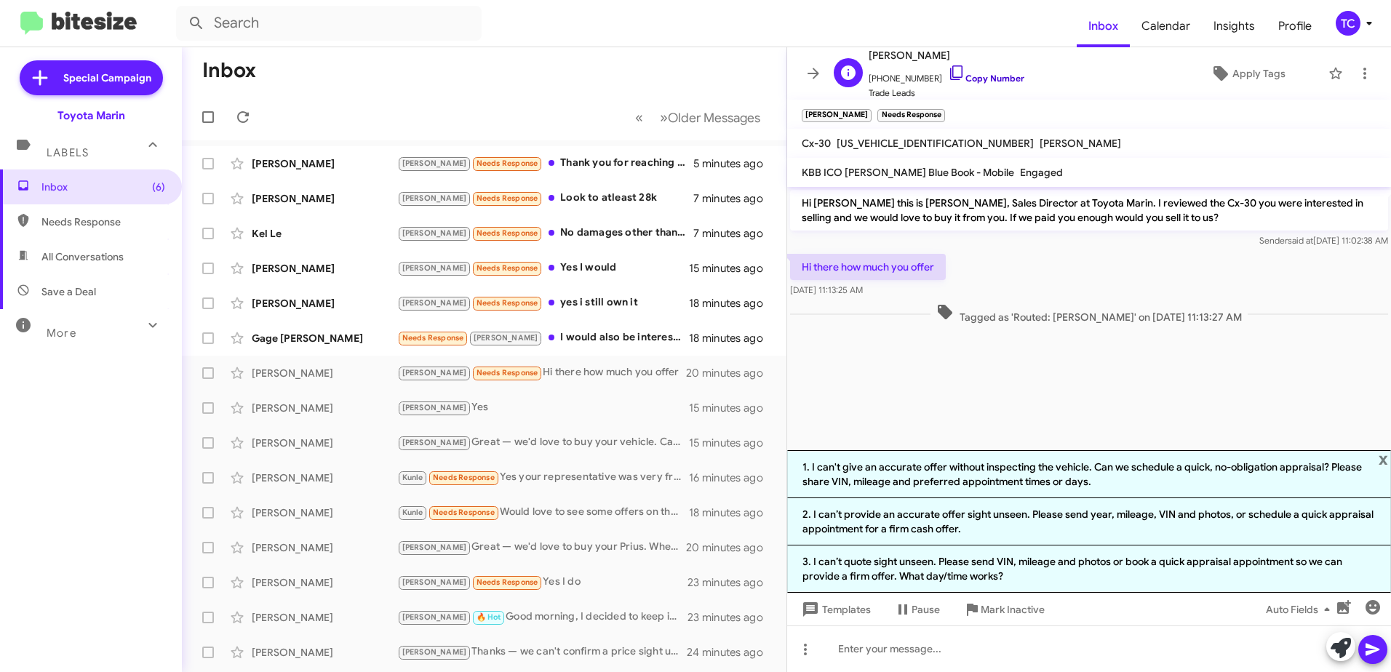
click at [948, 81] on link "Copy Number" at bounding box center [986, 78] width 76 height 11
click at [1339, 643] on icon at bounding box center [1341, 648] width 20 height 20
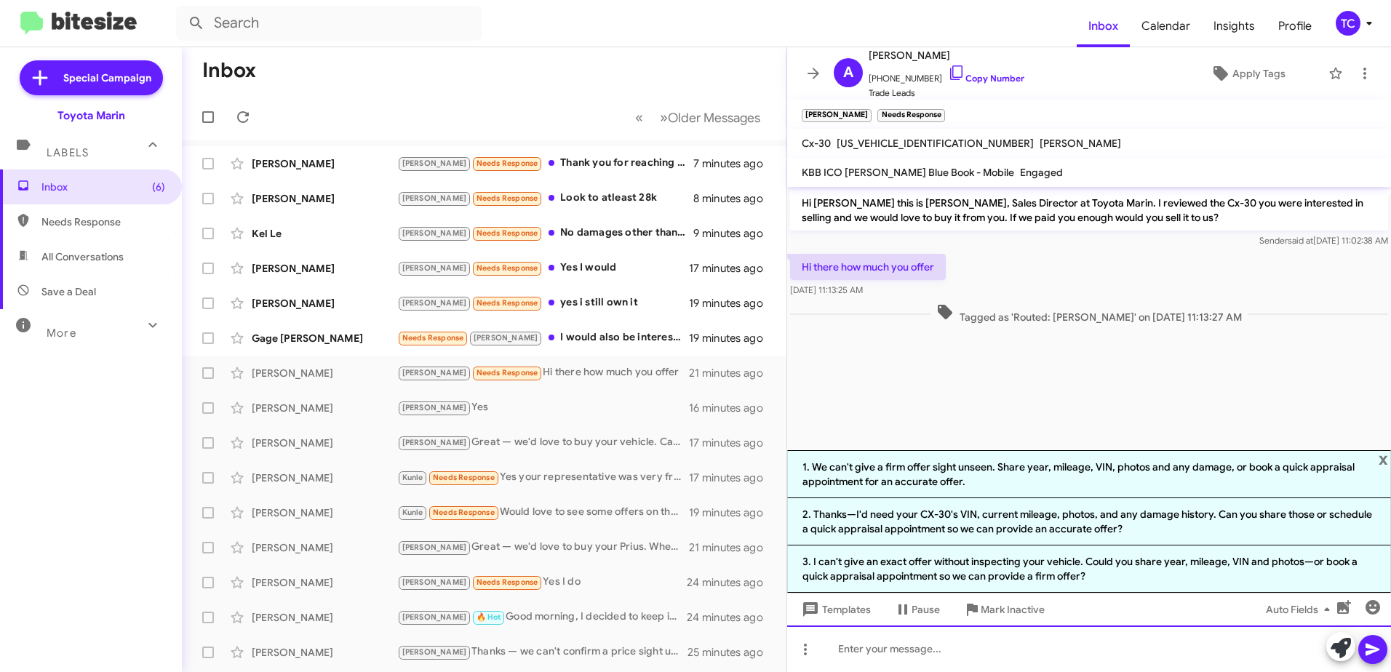
click at [971, 642] on div at bounding box center [1089, 649] width 604 height 47
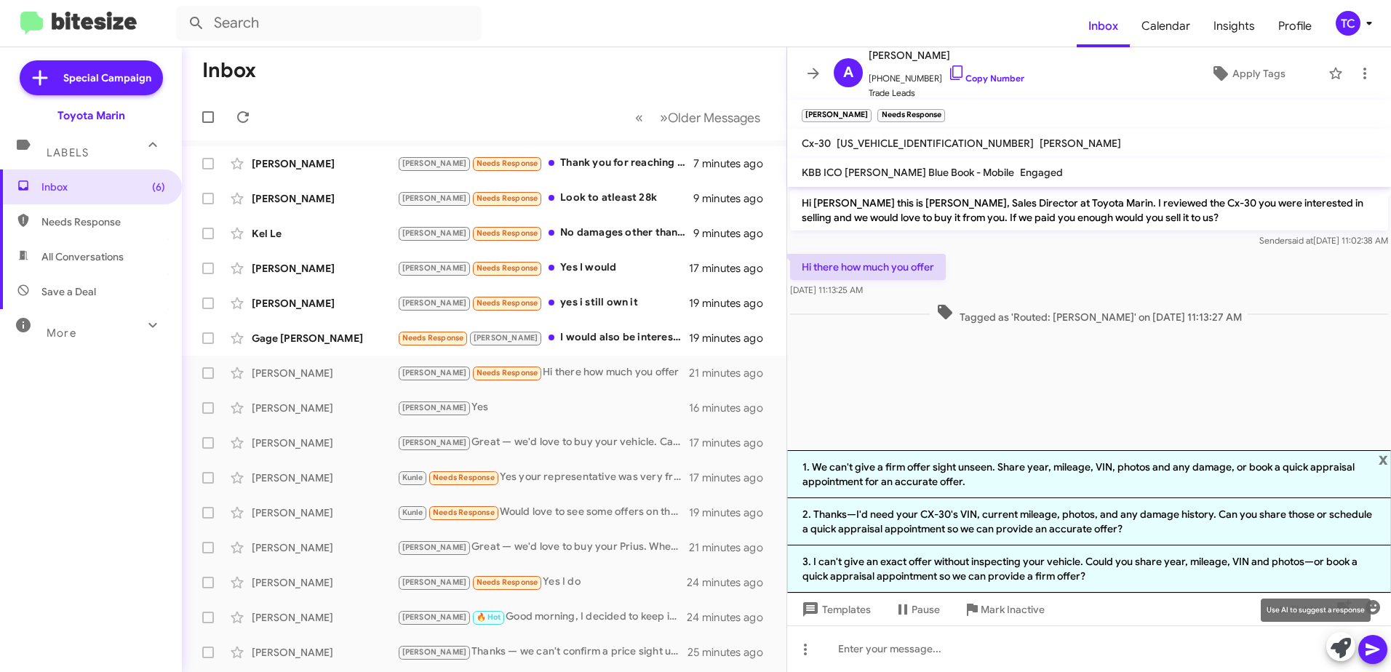
click at [1340, 642] on icon at bounding box center [1341, 648] width 20 height 20
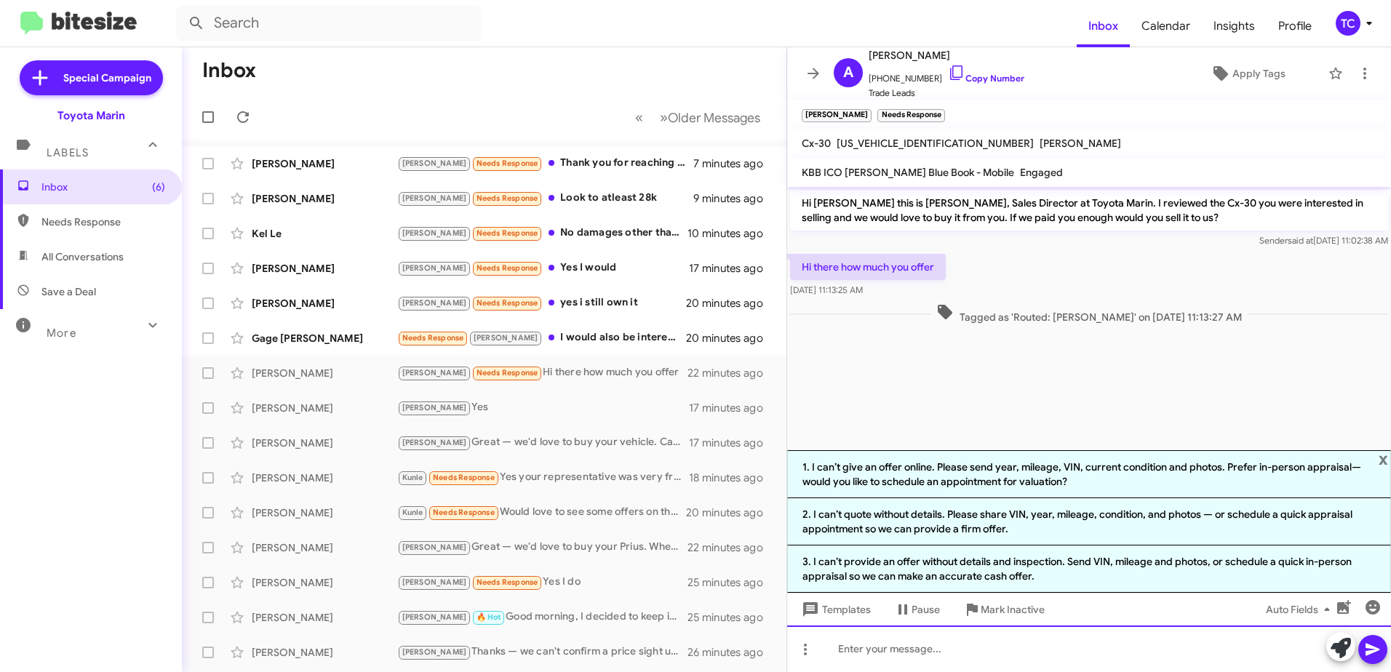
click at [1053, 634] on div at bounding box center [1089, 649] width 604 height 47
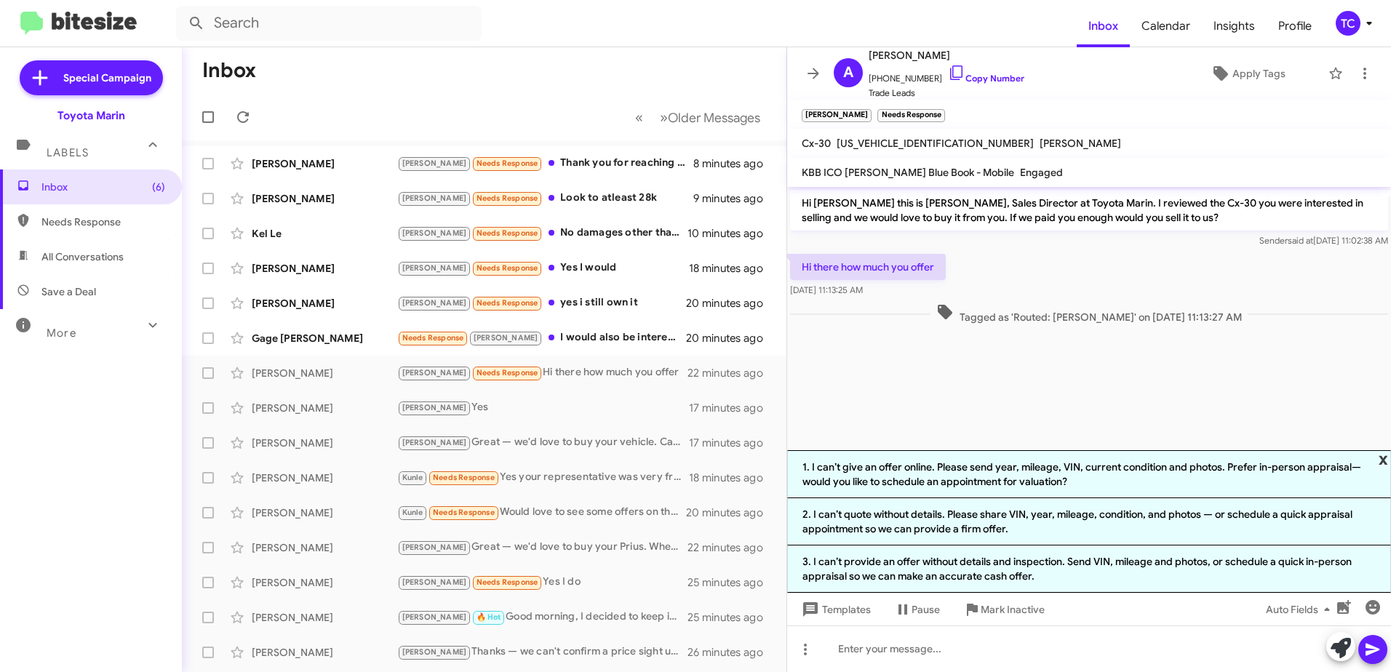
click at [1385, 453] on span "x" at bounding box center [1383, 458] width 9 height 17
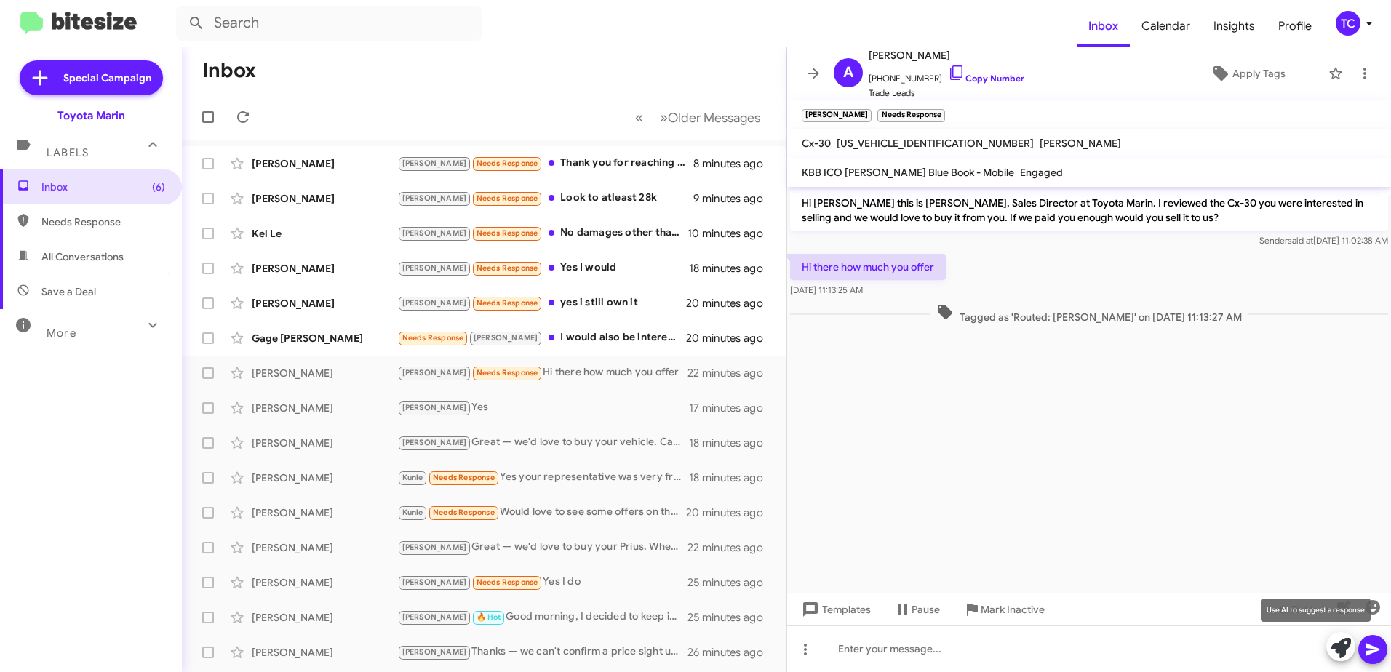
click at [1339, 647] on icon at bounding box center [1341, 648] width 20 height 20
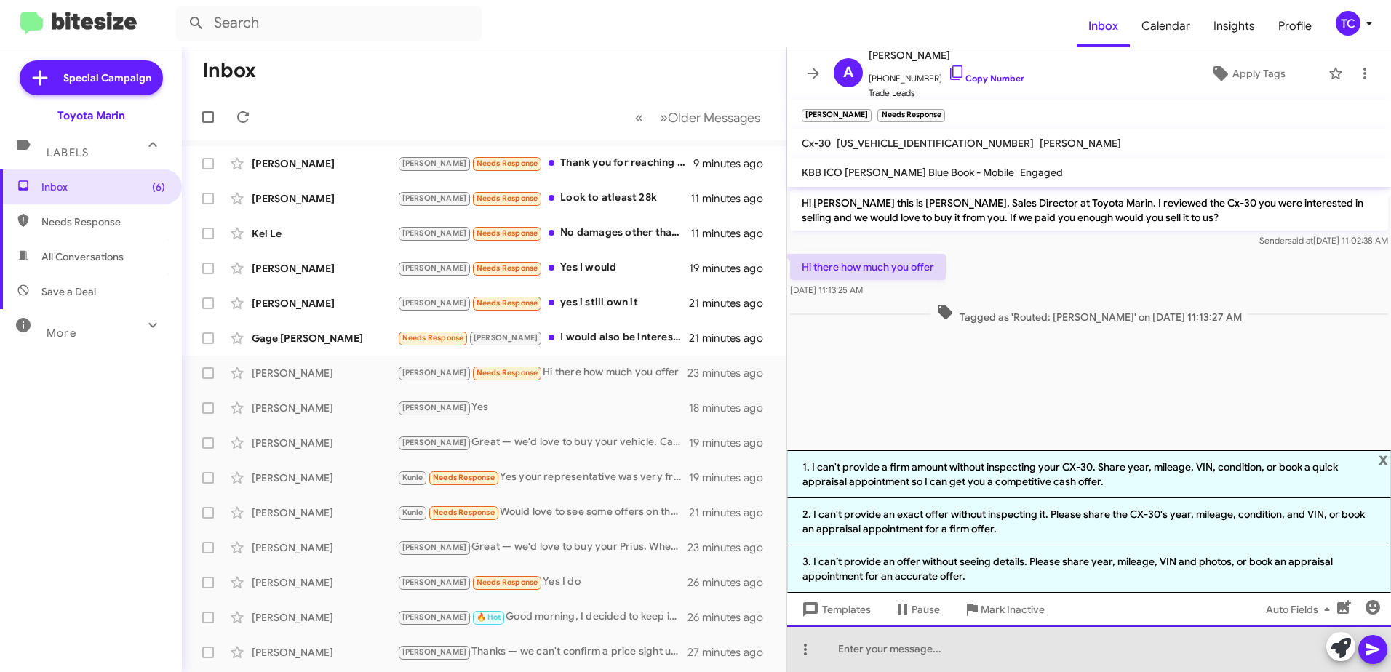
click at [850, 634] on div at bounding box center [1089, 649] width 604 height 47
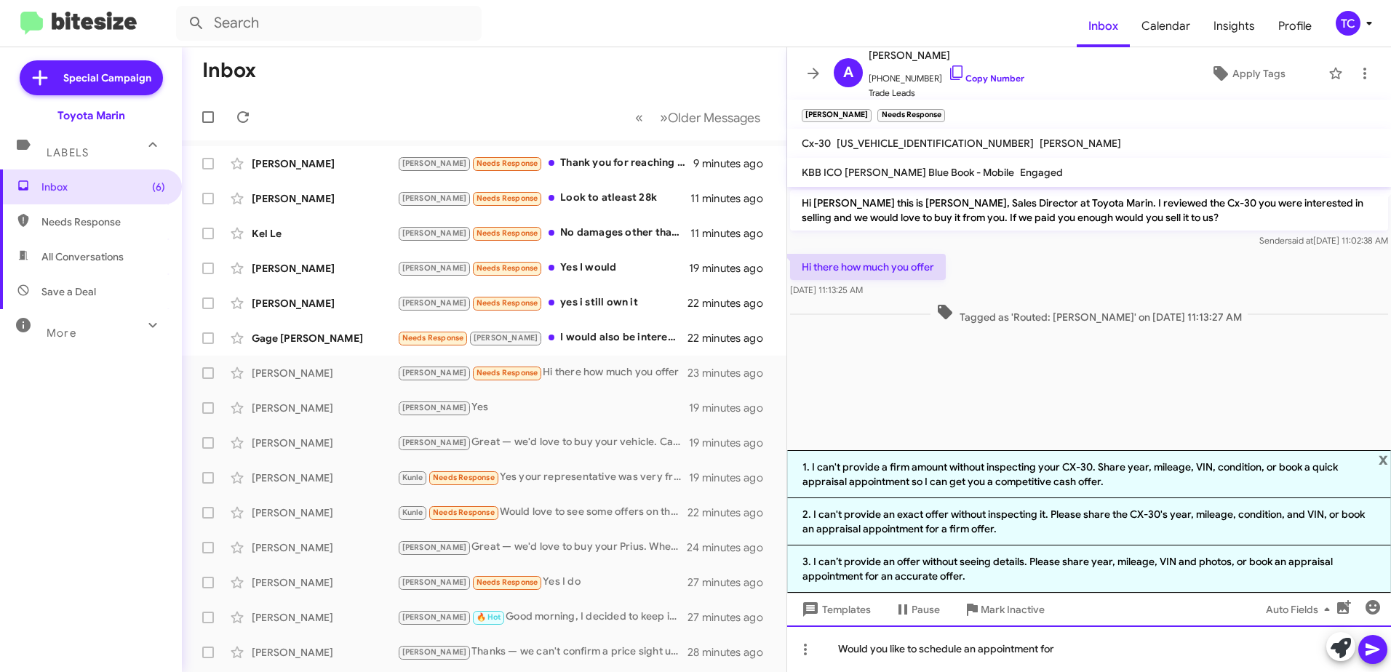
click at [1072, 656] on div "Would you like to schedule an appointment for" at bounding box center [1089, 649] width 604 height 47
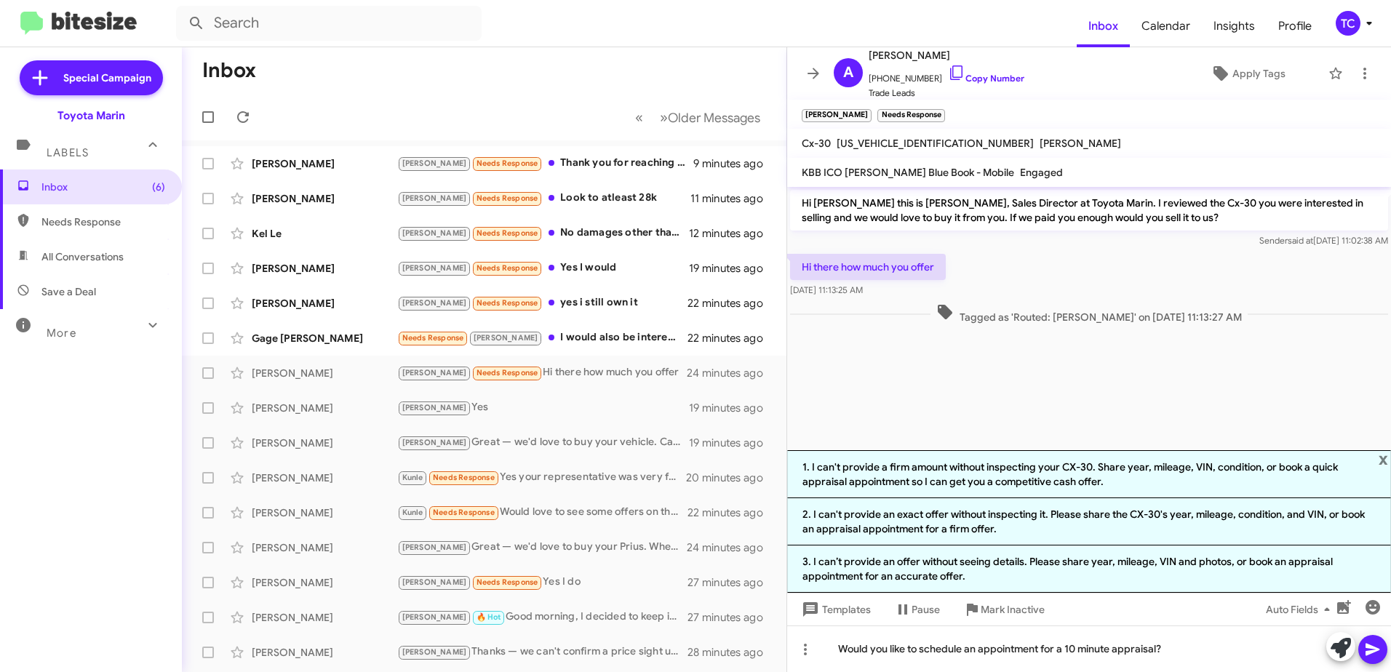
click at [1375, 645] on icon at bounding box center [1372, 649] width 17 height 17
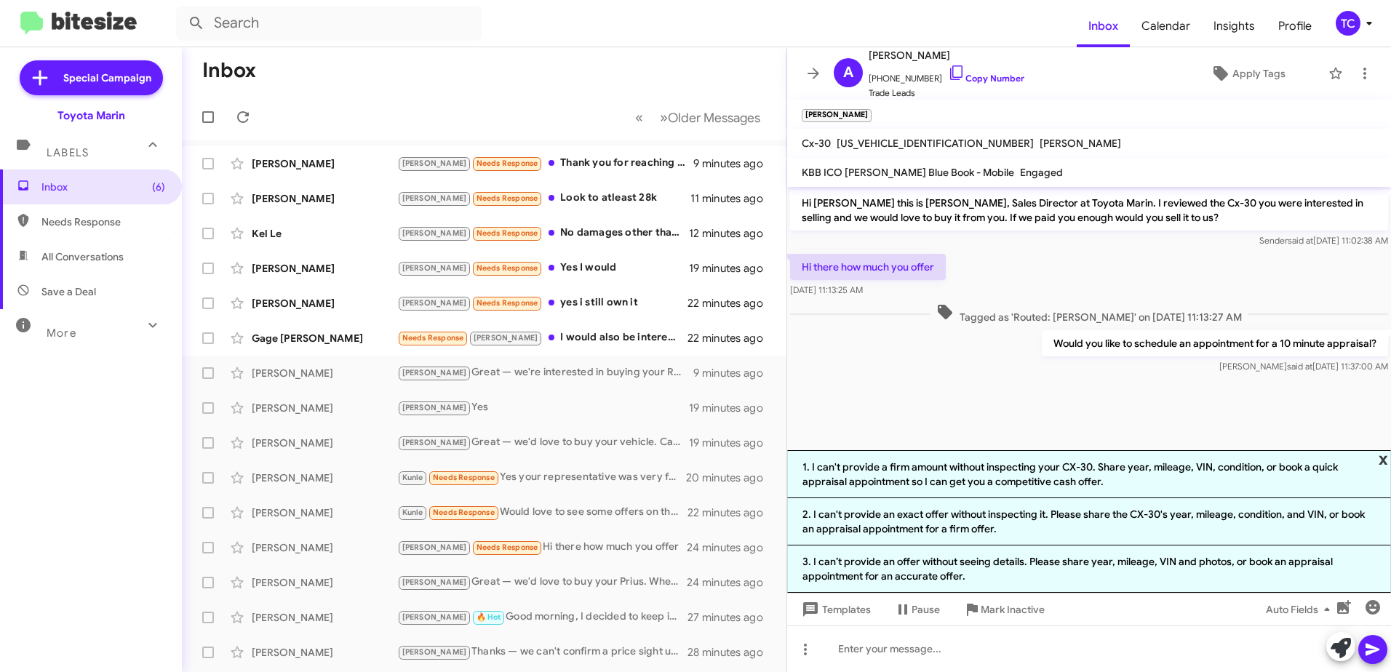
drag, startPoint x: 1385, startPoint y: 464, endPoint x: 1362, endPoint y: 377, distance: 90.4
click at [1384, 463] on span "x" at bounding box center [1383, 458] width 9 height 17
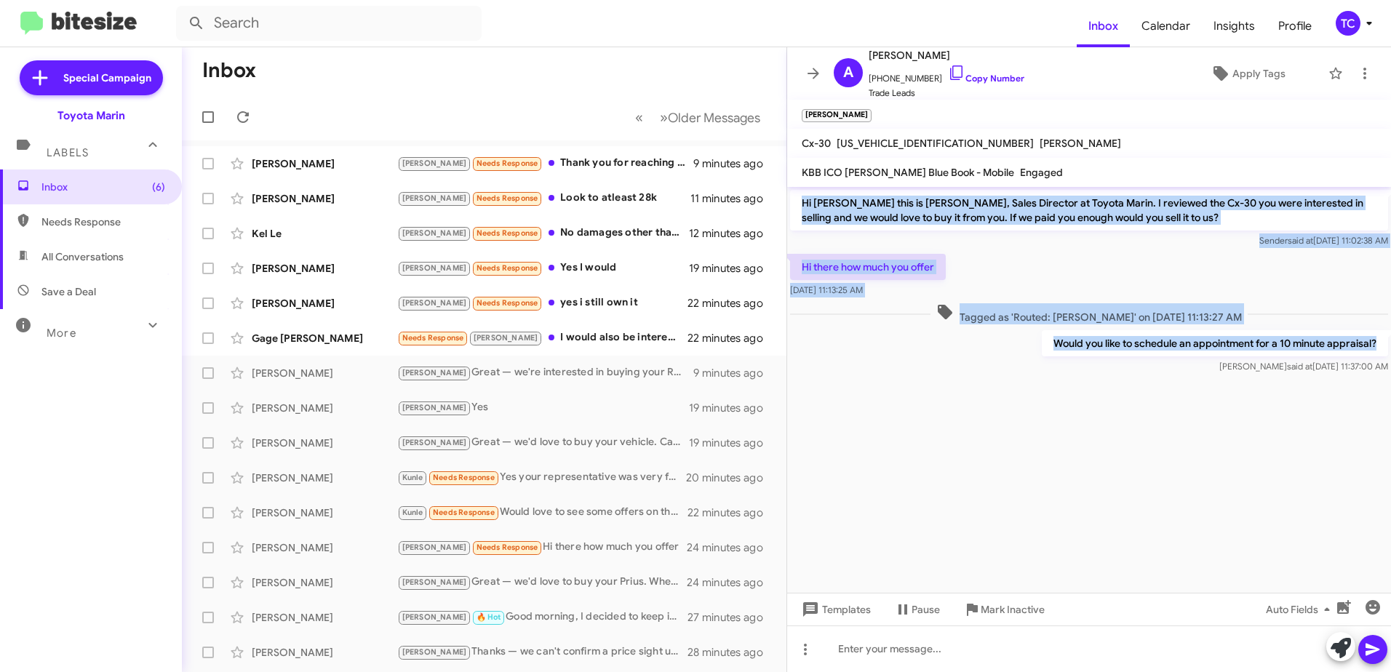
drag, startPoint x: 1380, startPoint y: 340, endPoint x: 803, endPoint y: 196, distance: 594.6
click at [803, 196] on div "Hi [PERSON_NAME] this is [PERSON_NAME], Sales Director at Toyota Marin. I revie…" at bounding box center [1089, 282] width 604 height 190
copy div "Hi [PERSON_NAME] this is [PERSON_NAME], Sales Director at Toyota Marin. I revie…"
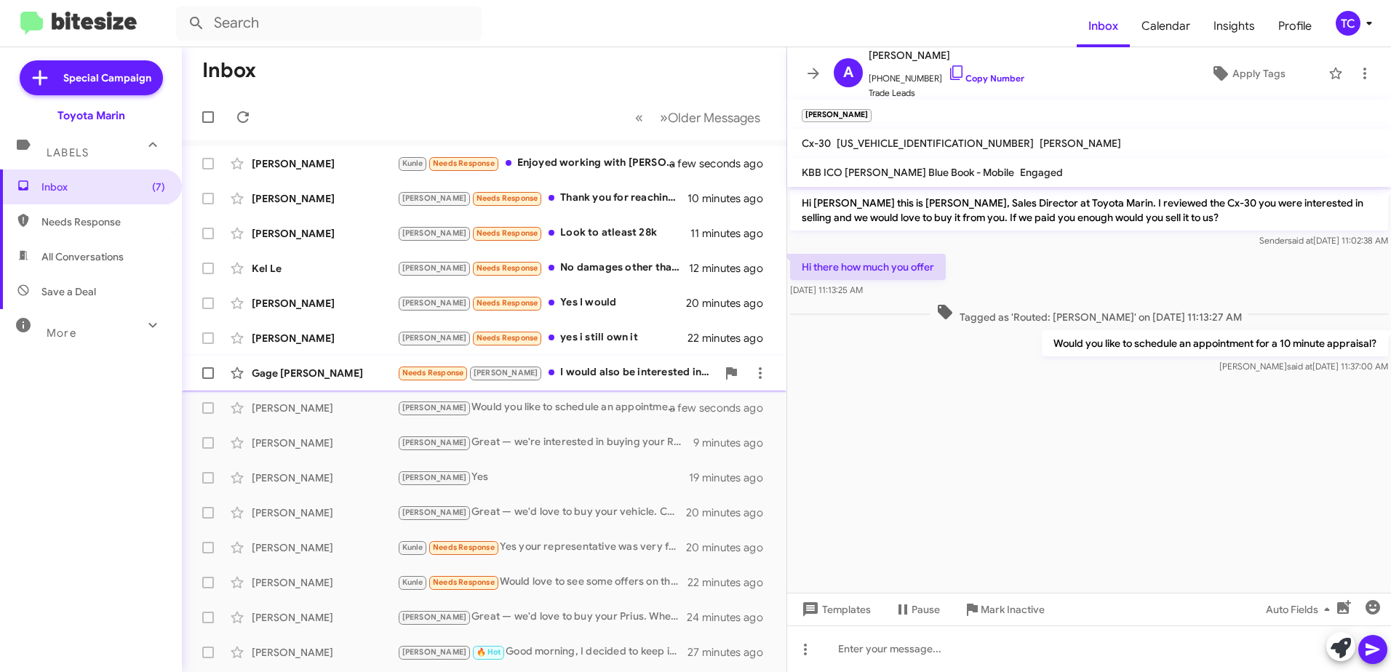
click at [573, 371] on div "Needs Response [PERSON_NAME] would also be interested in a trade in if you guys…" at bounding box center [556, 372] width 319 height 17
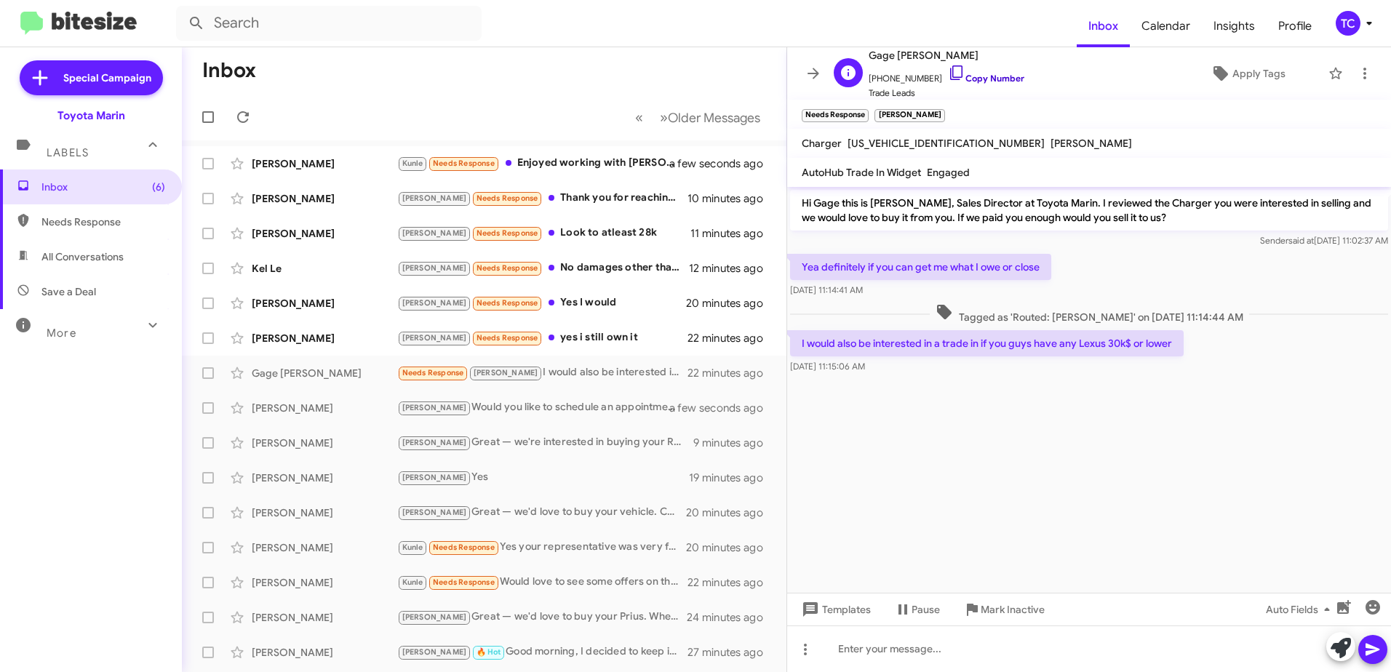
click at [948, 73] on icon at bounding box center [956, 72] width 17 height 17
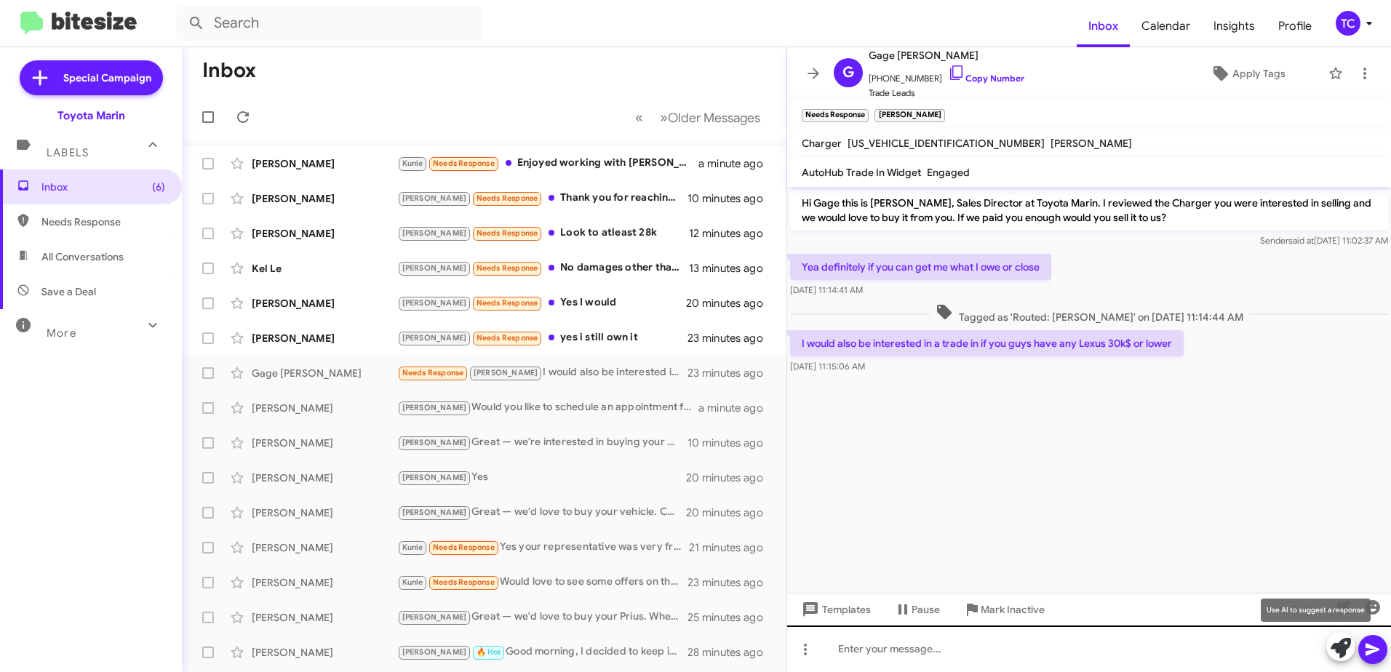
drag, startPoint x: 1336, startPoint y: 643, endPoint x: 1319, endPoint y: 634, distance: 19.9
click at [1336, 643] on icon at bounding box center [1341, 648] width 20 height 20
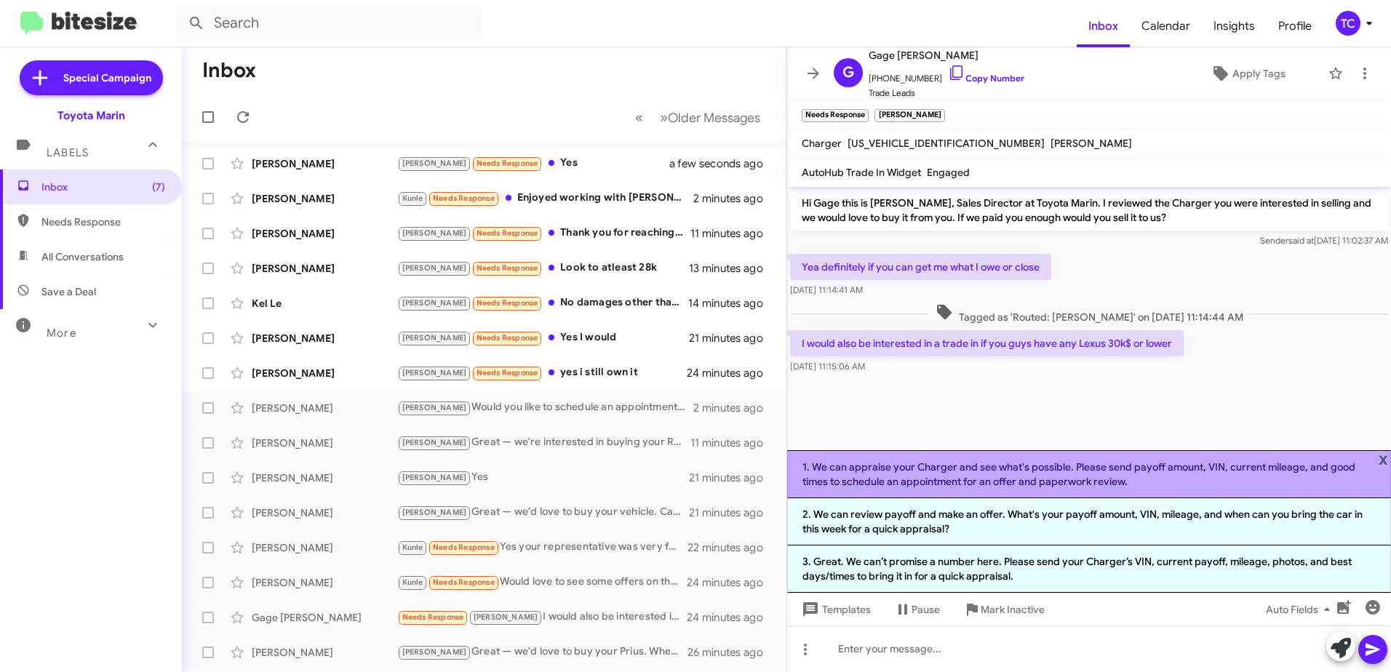
click at [1123, 474] on li "1. We can appraise your Charger and see what's possible. Please send payoff amo…" at bounding box center [1089, 474] width 604 height 48
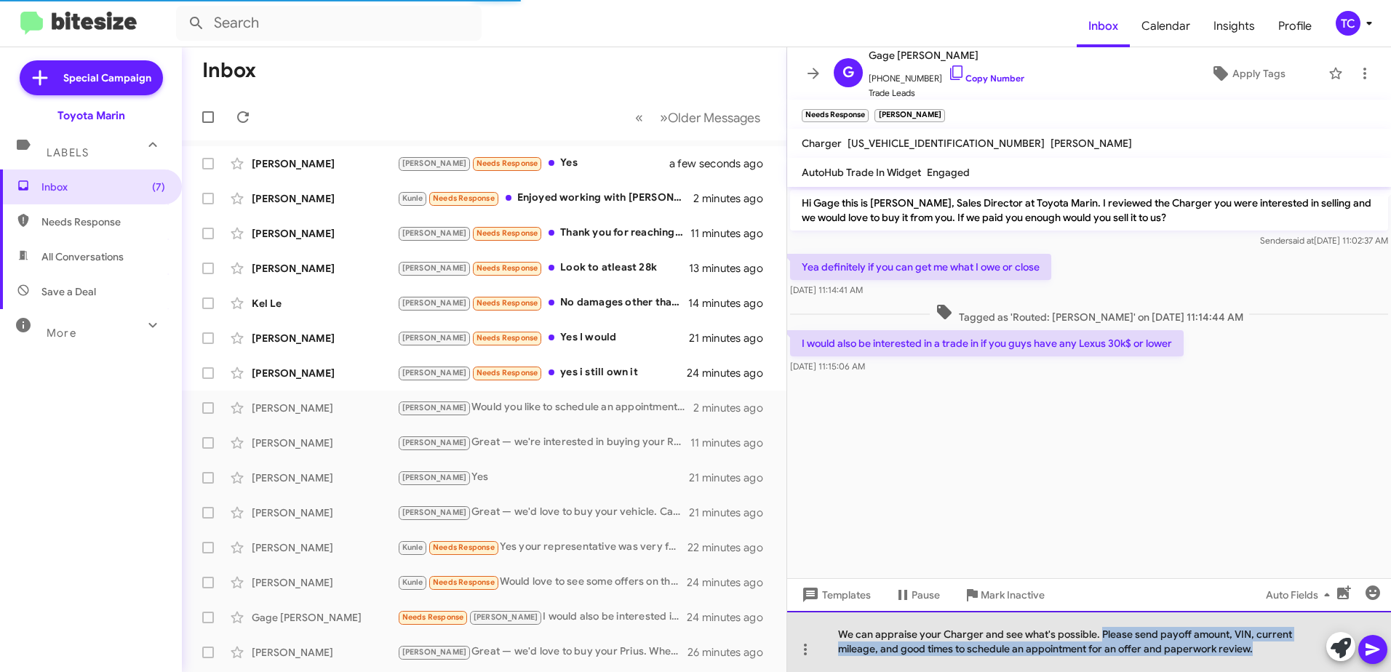
drag, startPoint x: 1262, startPoint y: 647, endPoint x: 1101, endPoint y: 632, distance: 161.5
click at [1101, 632] on div "We can appraise your Charger and see what's possible. Please send payoff amount…" at bounding box center [1089, 641] width 604 height 61
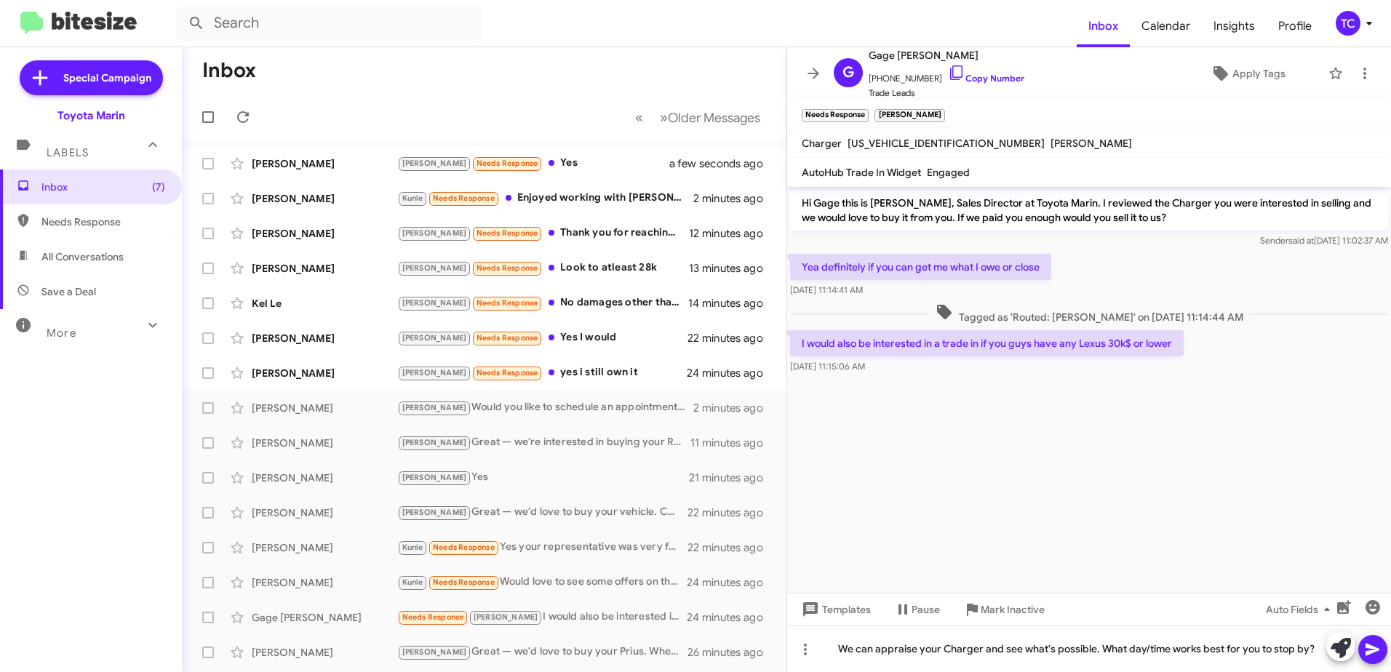
click at [1376, 644] on icon at bounding box center [1372, 649] width 17 height 17
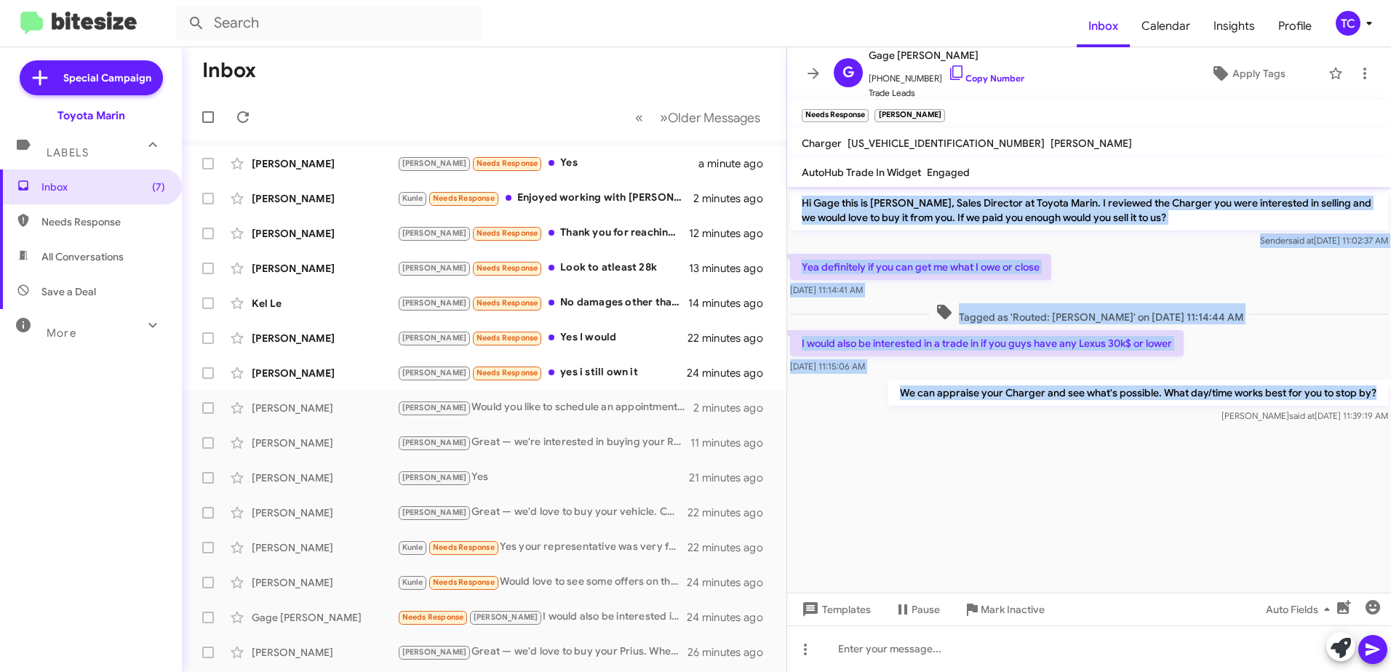
drag, startPoint x: 1382, startPoint y: 391, endPoint x: 797, endPoint y: 200, distance: 615.4
click at [797, 200] on div "Hi Gage this is [PERSON_NAME], Sales Director at Toyota Marin. I reviewed the C…" at bounding box center [1089, 306] width 604 height 239
copy div "Hi Gage this is [PERSON_NAME], Sales Director at Toyota Marin. I reviewed the C…"
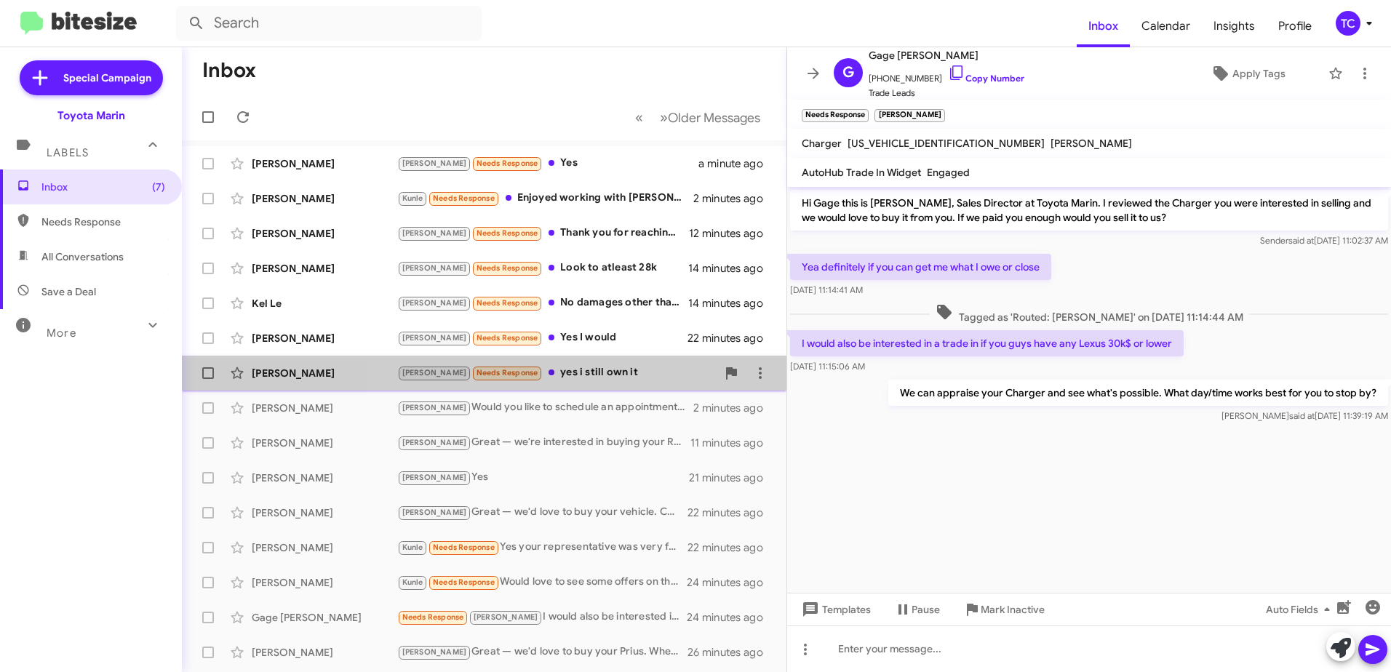
click at [594, 372] on div "[PERSON_NAME] Needs Response yes i still own it" at bounding box center [556, 372] width 319 height 17
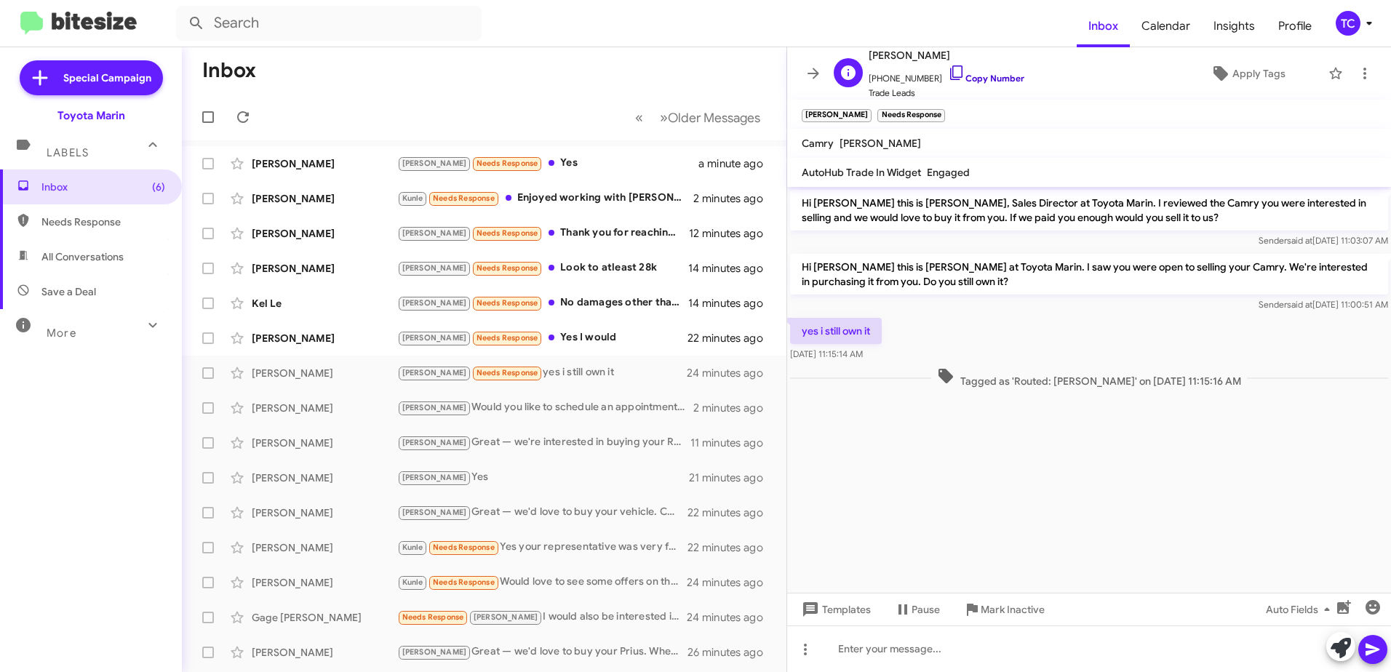
click at [948, 73] on icon at bounding box center [956, 72] width 17 height 17
click at [1340, 655] on icon at bounding box center [1341, 648] width 20 height 20
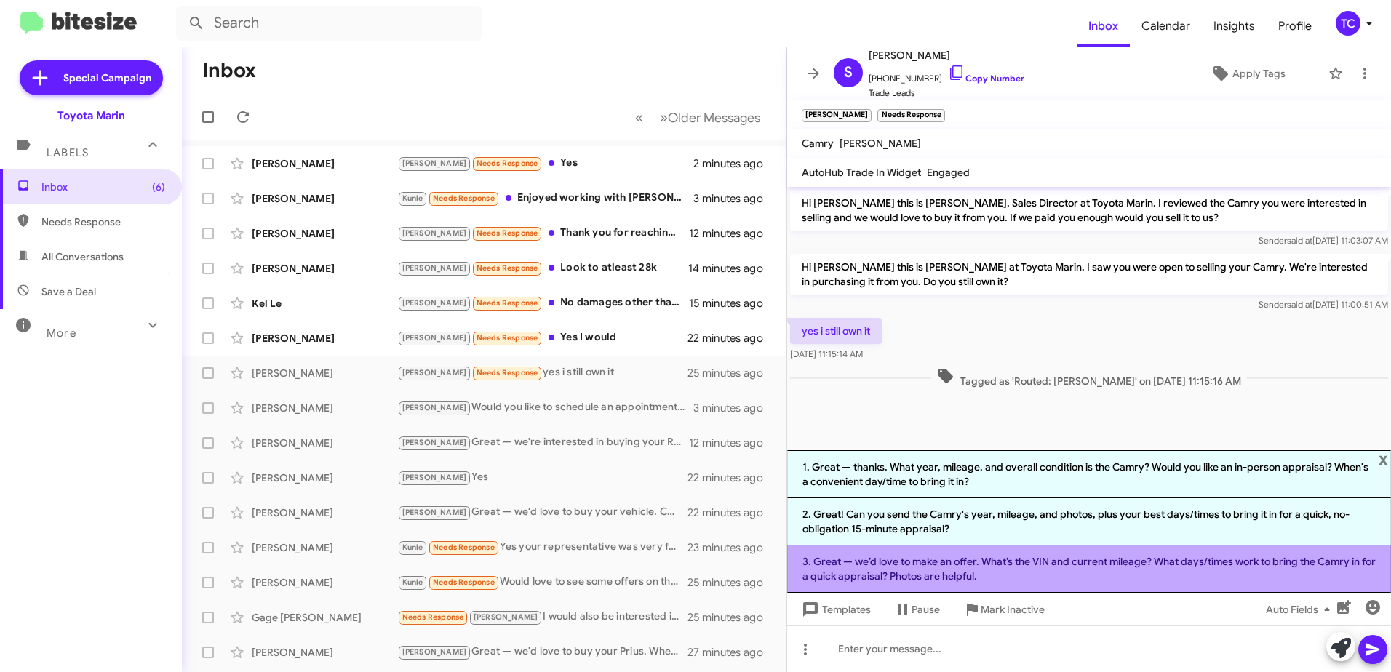
click at [1187, 558] on li "3. Great — we’d love to make an offer. What’s the VIN and current mileage? What…" at bounding box center [1089, 569] width 604 height 47
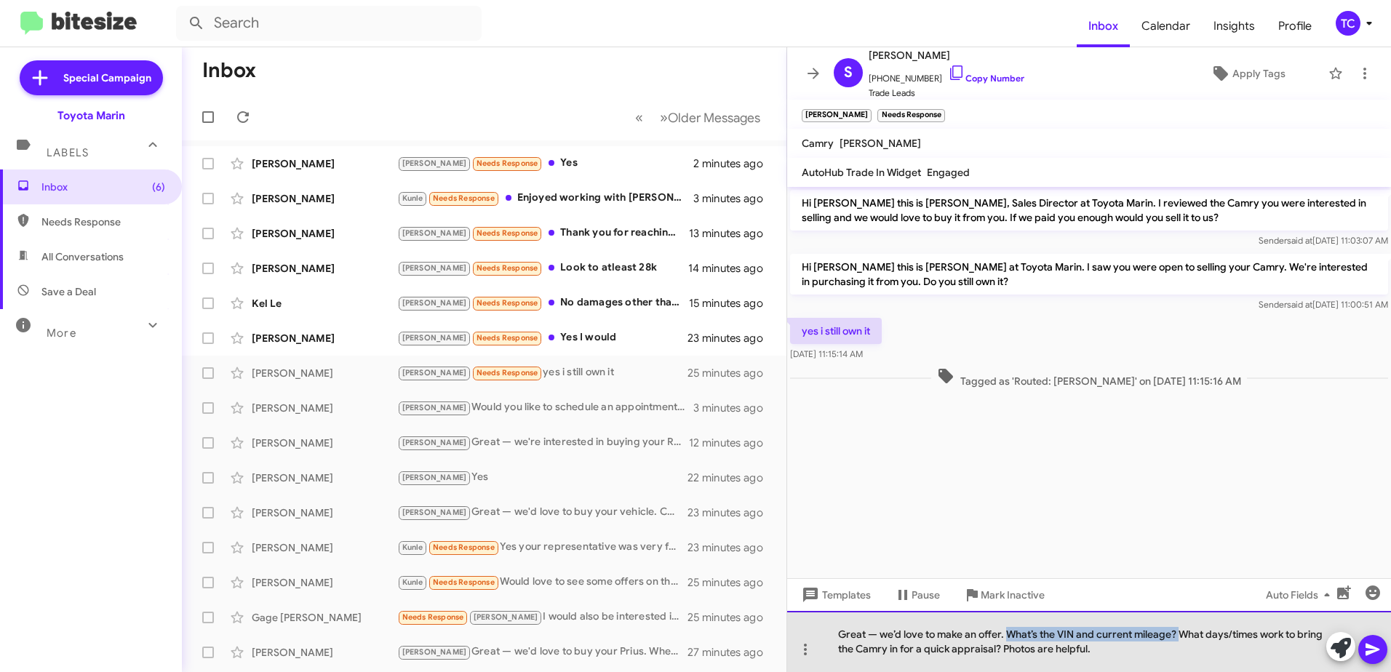
drag, startPoint x: 1181, startPoint y: 630, endPoint x: 1010, endPoint y: 630, distance: 171.0
click at [1010, 630] on div "Great — we’d love to make an offer. What’s the VIN and current mileage? What da…" at bounding box center [1089, 641] width 604 height 61
drag, startPoint x: 1101, startPoint y: 649, endPoint x: 838, endPoint y: 647, distance: 263.4
click at [838, 647] on div "Great — we’d love to make an offer. What days/times work to bring the Camry in …" at bounding box center [1089, 641] width 604 height 61
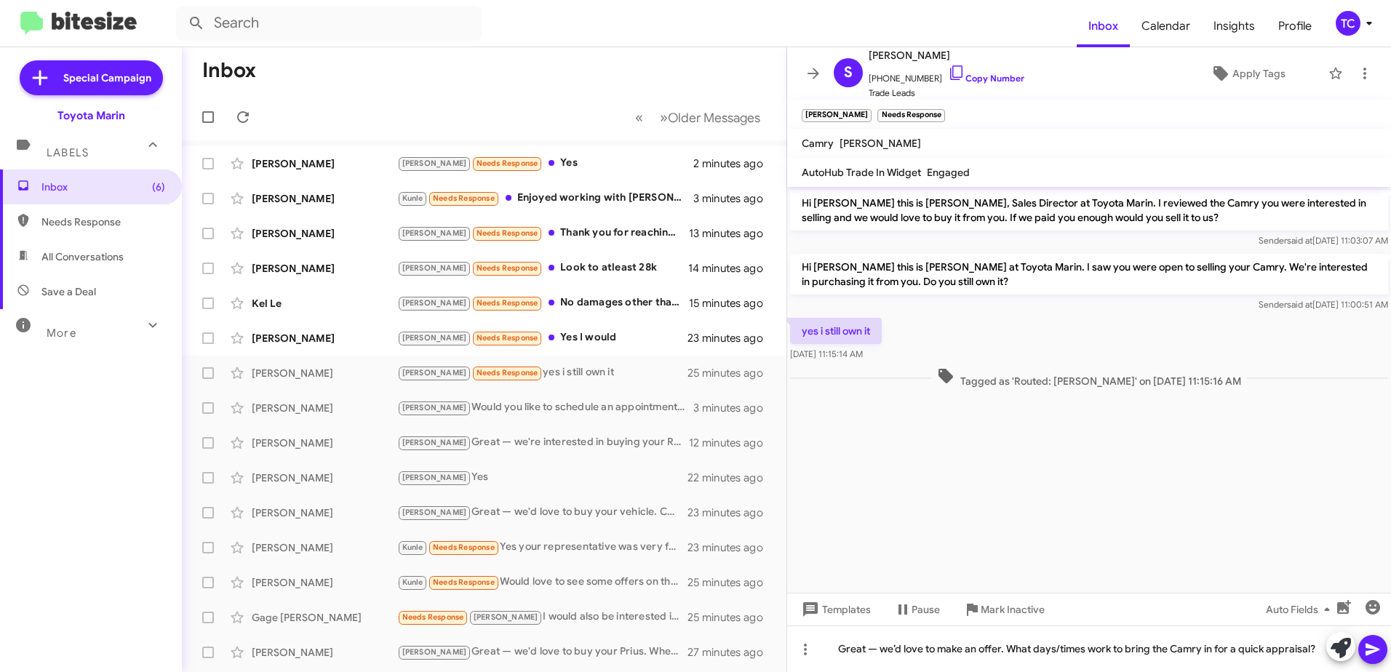
click at [1375, 652] on icon at bounding box center [1373, 650] width 14 height 12
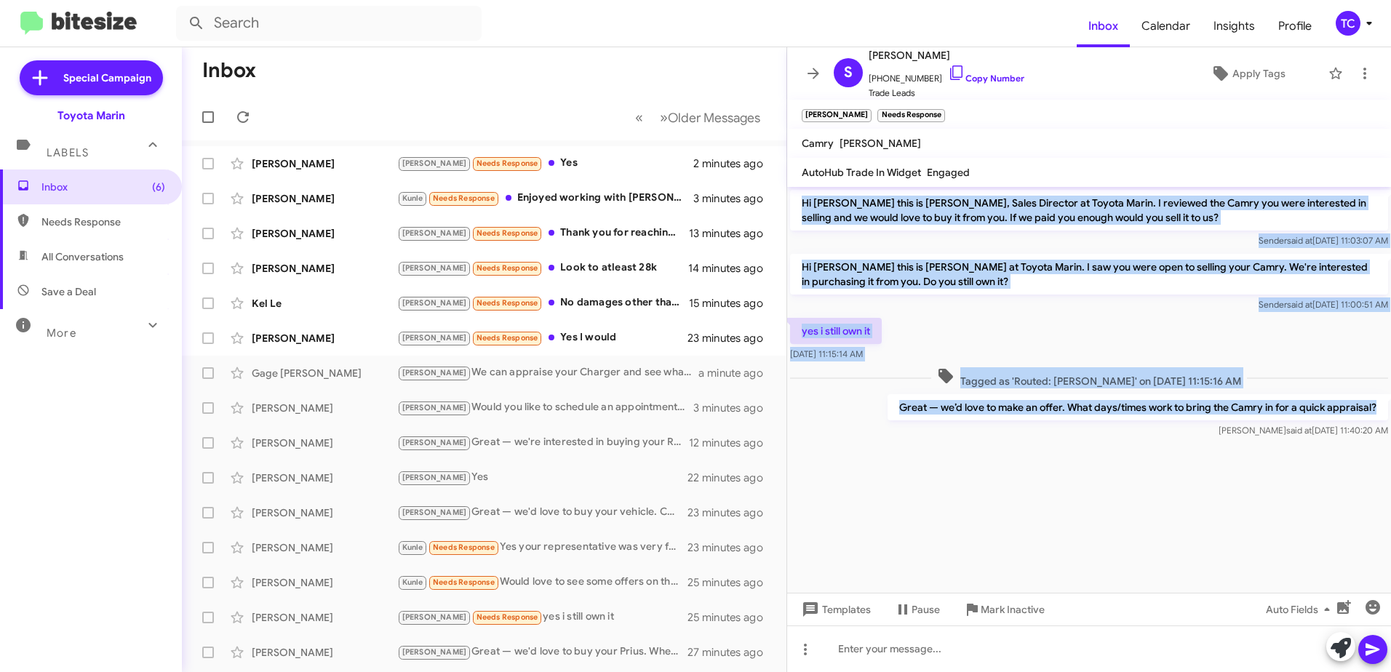
drag, startPoint x: 1380, startPoint y: 406, endPoint x: 796, endPoint y: 201, distance: 619.2
click at [796, 201] on div "Hi [PERSON_NAME] this is [PERSON_NAME], Sales Director at Toyota Marin. I revie…" at bounding box center [1089, 314] width 604 height 254
copy div "Hi [PERSON_NAME] this is [PERSON_NAME], Sales Director at Toyota Marin. I revie…"
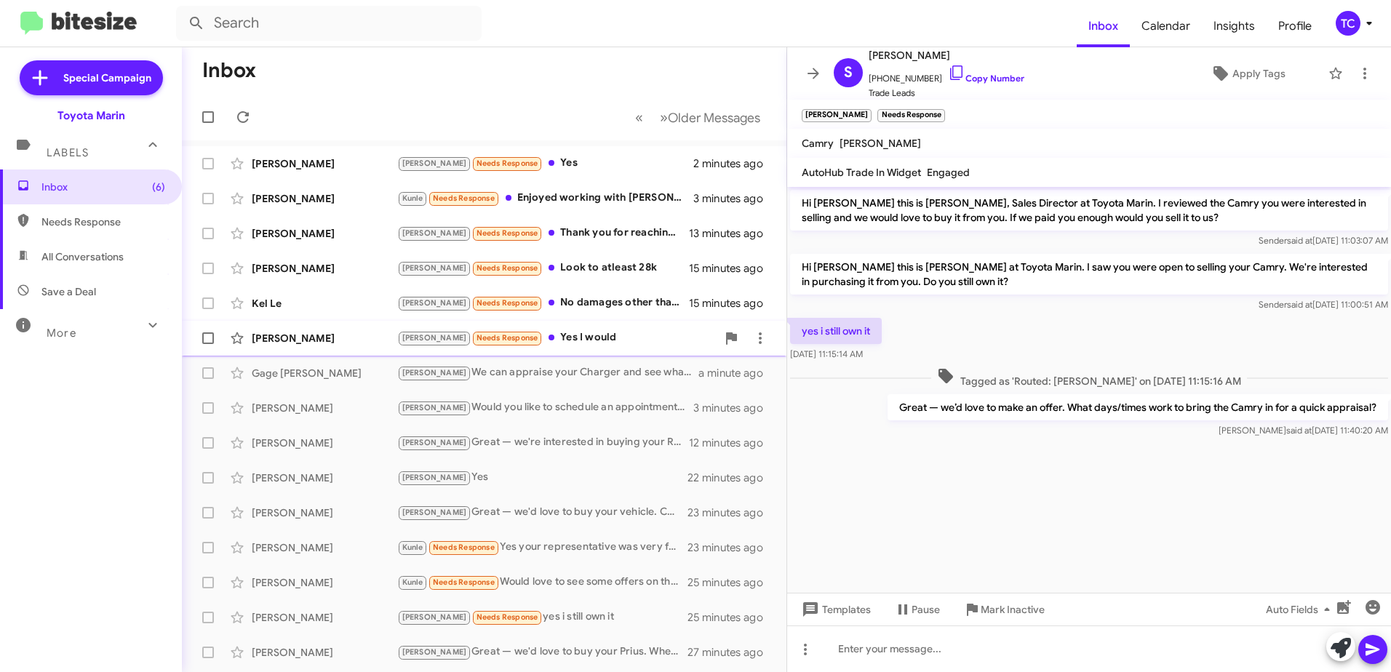
click at [551, 336] on div "[PERSON_NAME] Needs Response Yes I would" at bounding box center [556, 338] width 319 height 17
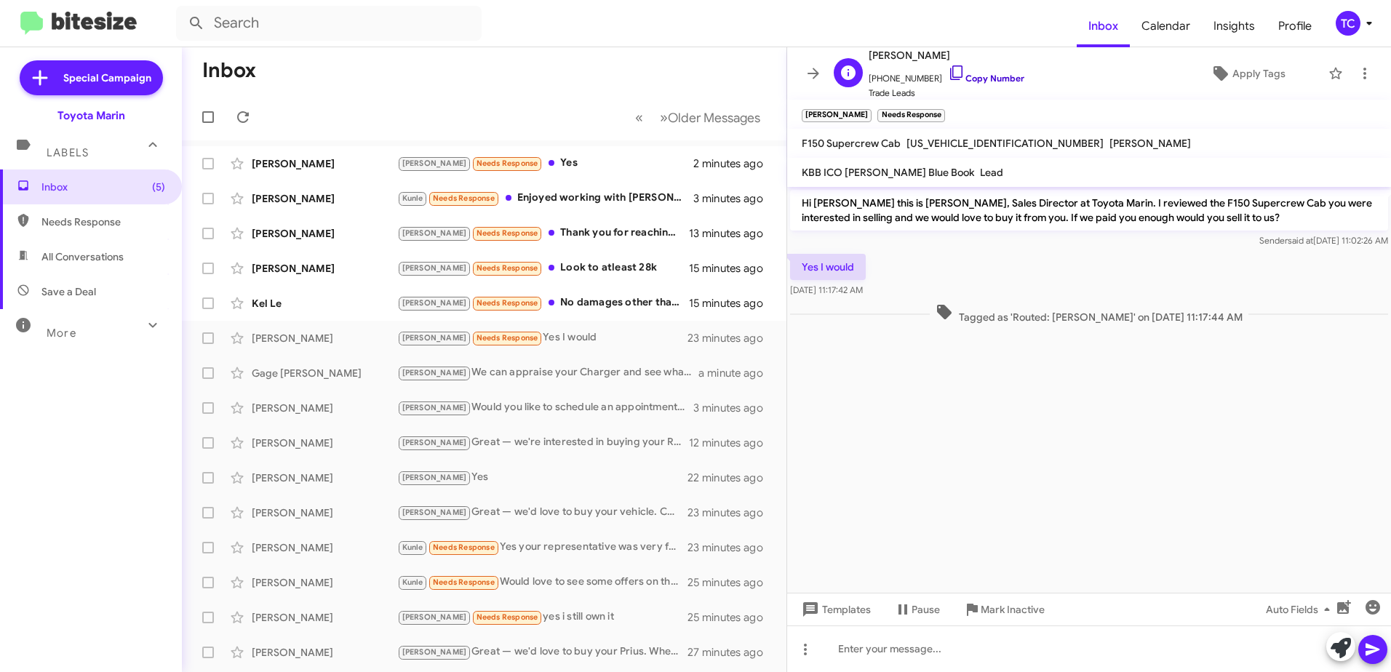
click at [955, 79] on link "Copy Number" at bounding box center [986, 78] width 76 height 11
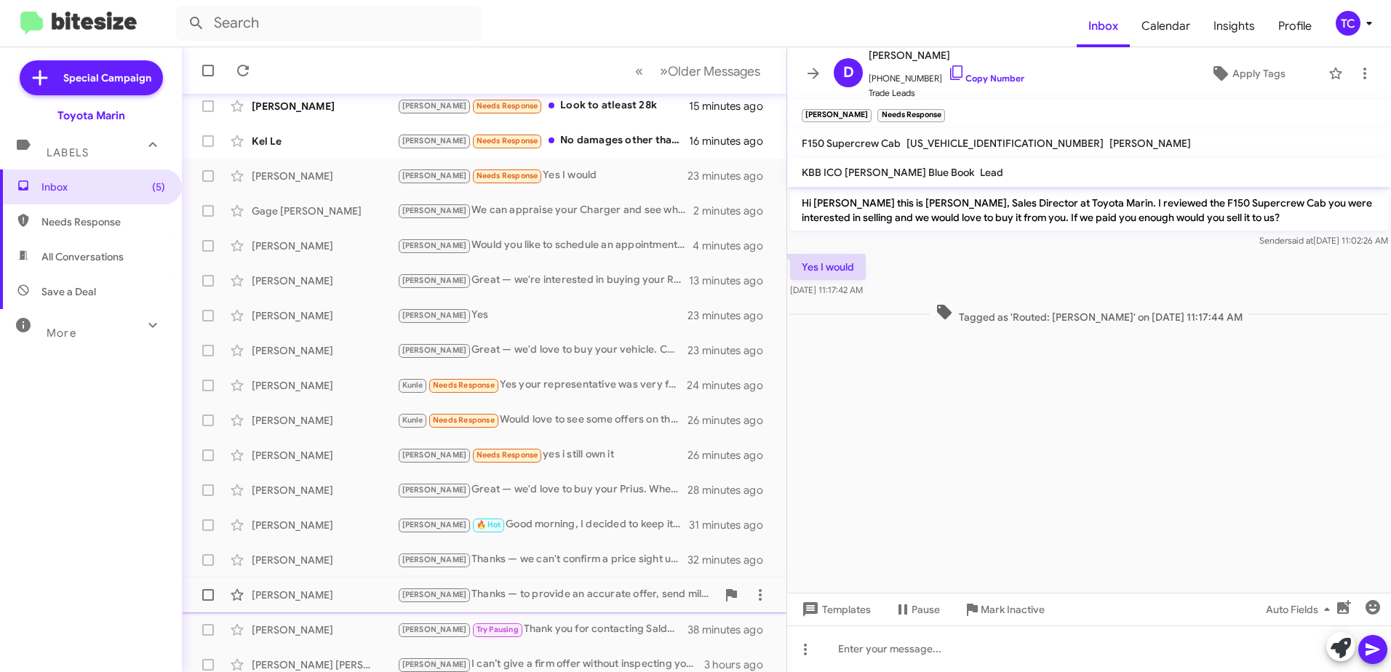
scroll to position [172, 0]
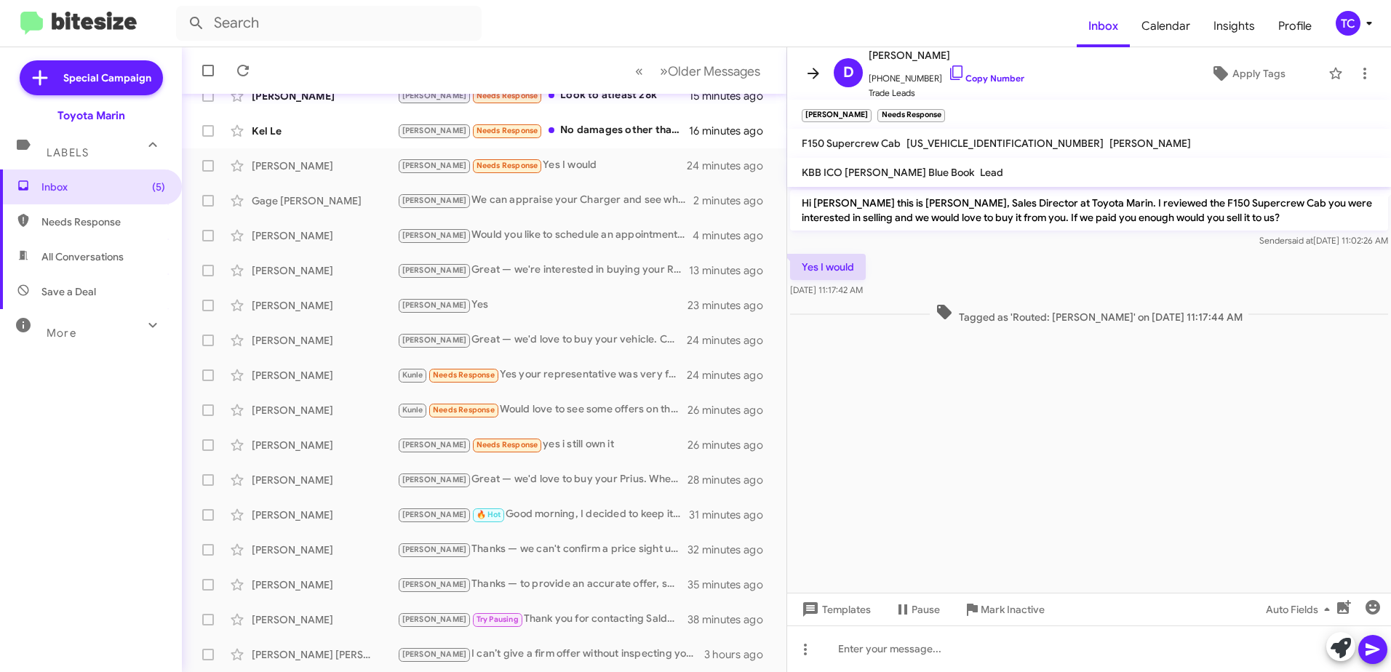
drag, startPoint x: 808, startPoint y: 76, endPoint x: 949, endPoint y: 103, distance: 143.5
click at [810, 77] on icon at bounding box center [813, 73] width 17 height 17
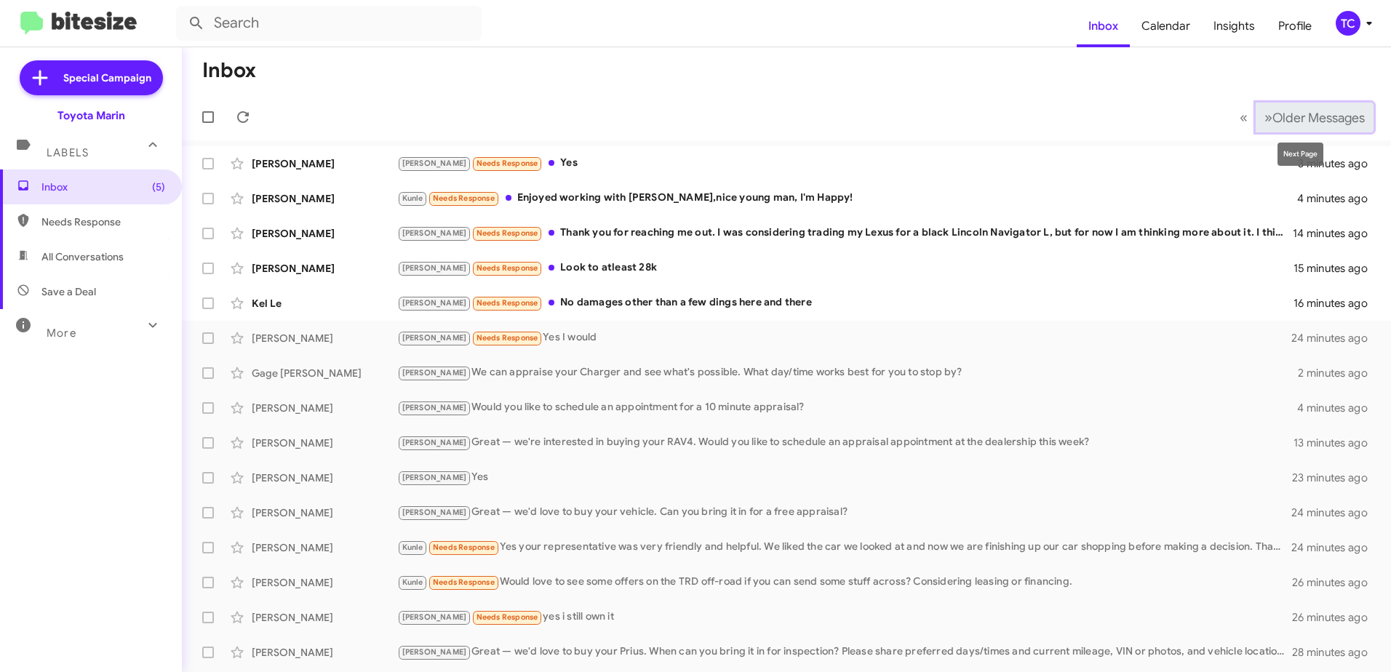
click at [1272, 121] on span "Older Messages" at bounding box center [1318, 118] width 92 height 16
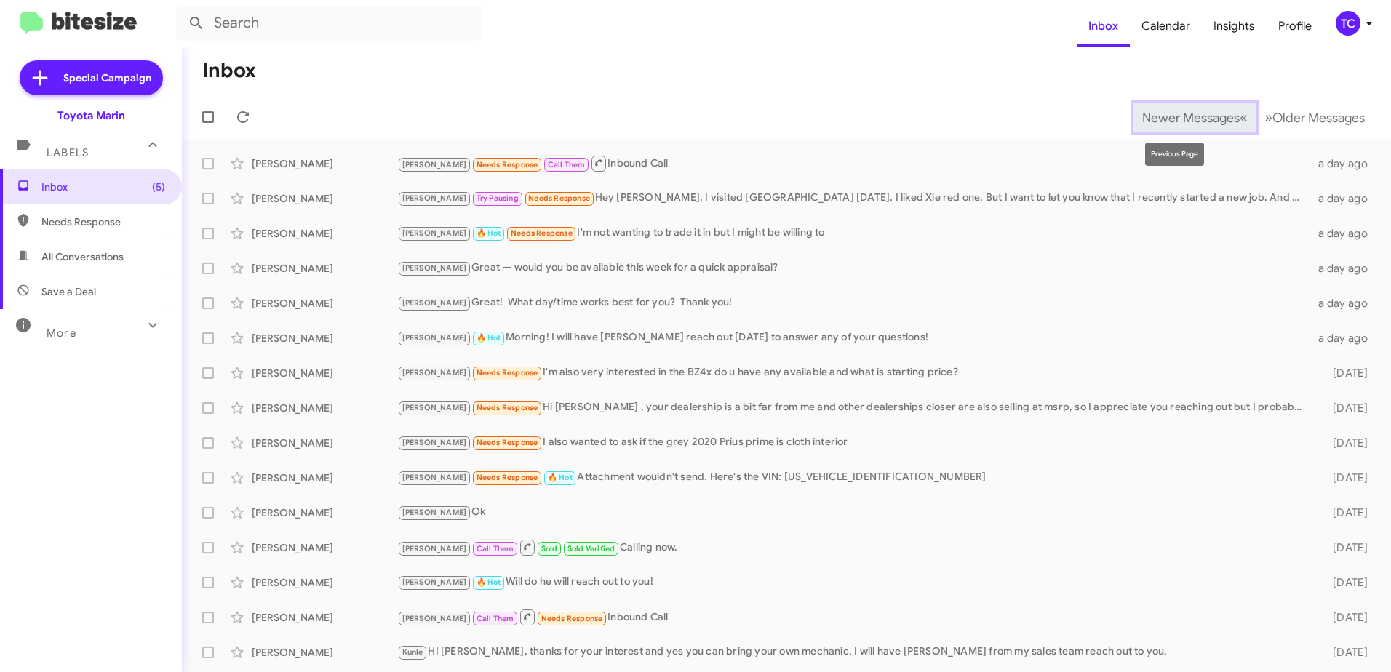
click at [1240, 118] on span "«" at bounding box center [1244, 117] width 8 height 18
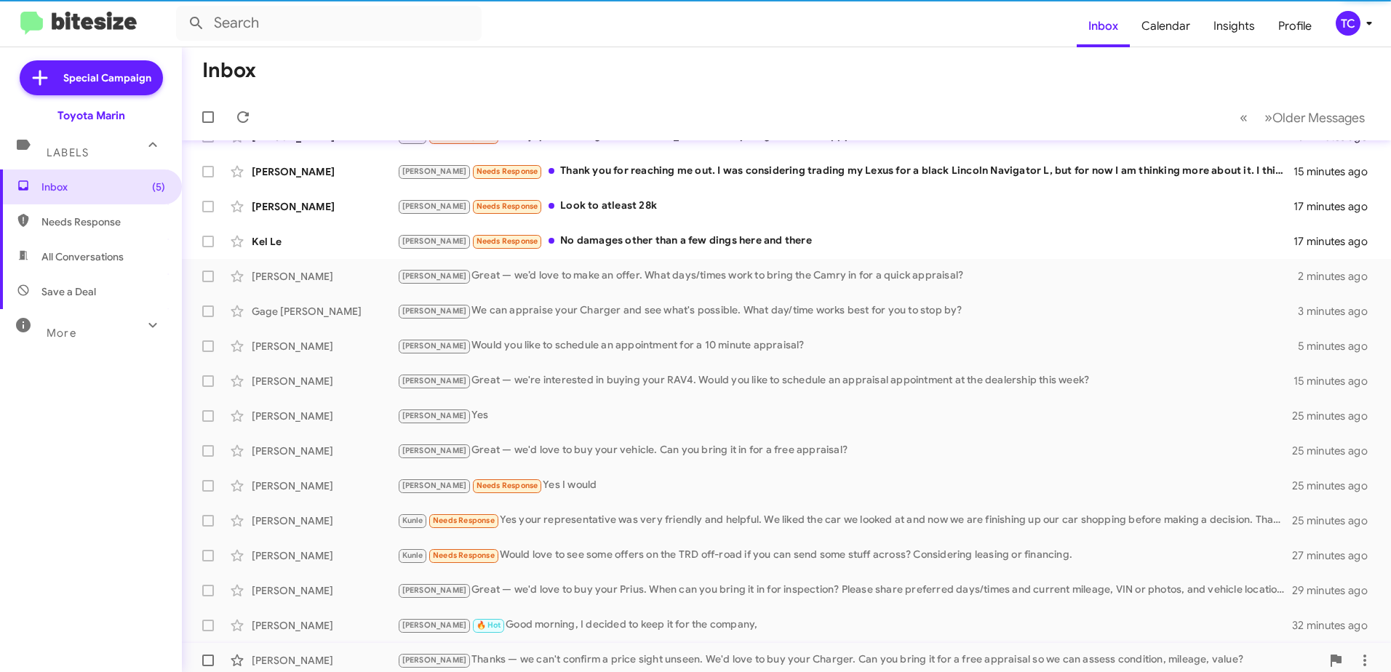
scroll to position [172, 0]
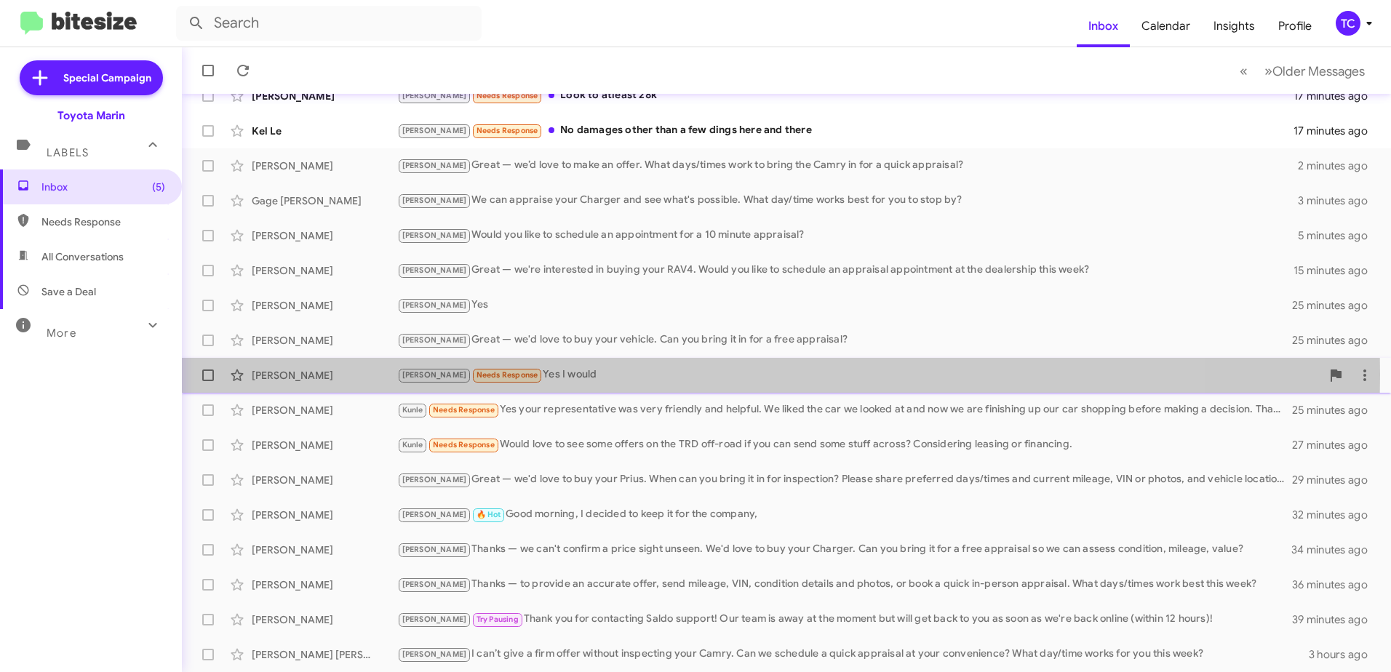
click at [553, 375] on div "[PERSON_NAME] Needs Response Yes I would" at bounding box center [859, 375] width 924 height 17
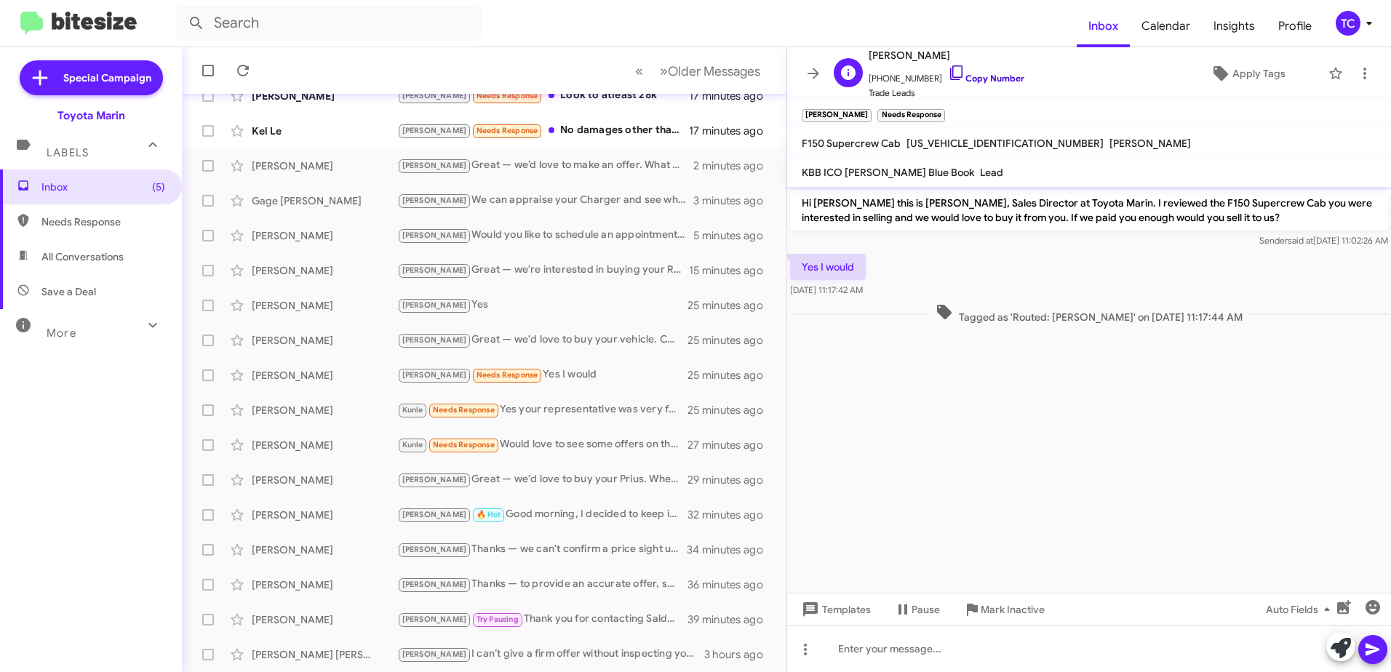
click at [948, 73] on icon at bounding box center [956, 72] width 17 height 17
click at [1342, 655] on icon at bounding box center [1341, 648] width 20 height 20
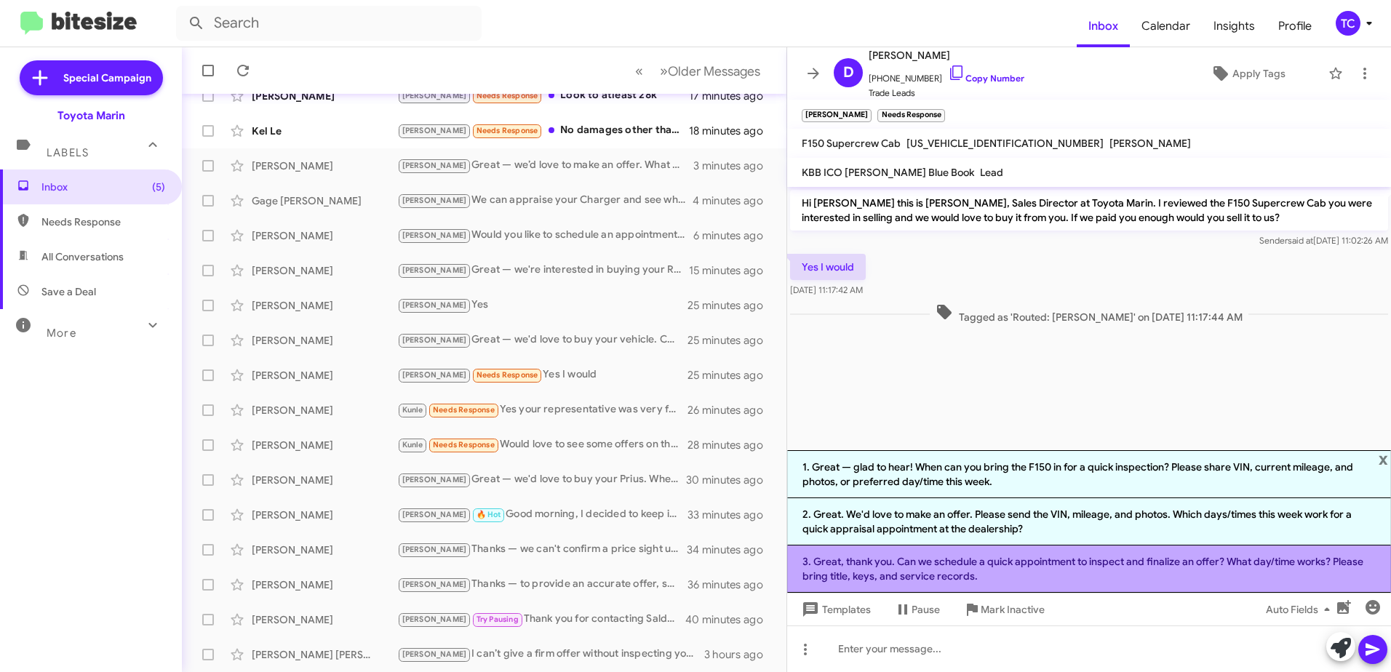
click at [1093, 570] on li "3. Great, thank you. Can we schedule a quick appointment to inspect and finaliz…" at bounding box center [1089, 569] width 604 height 47
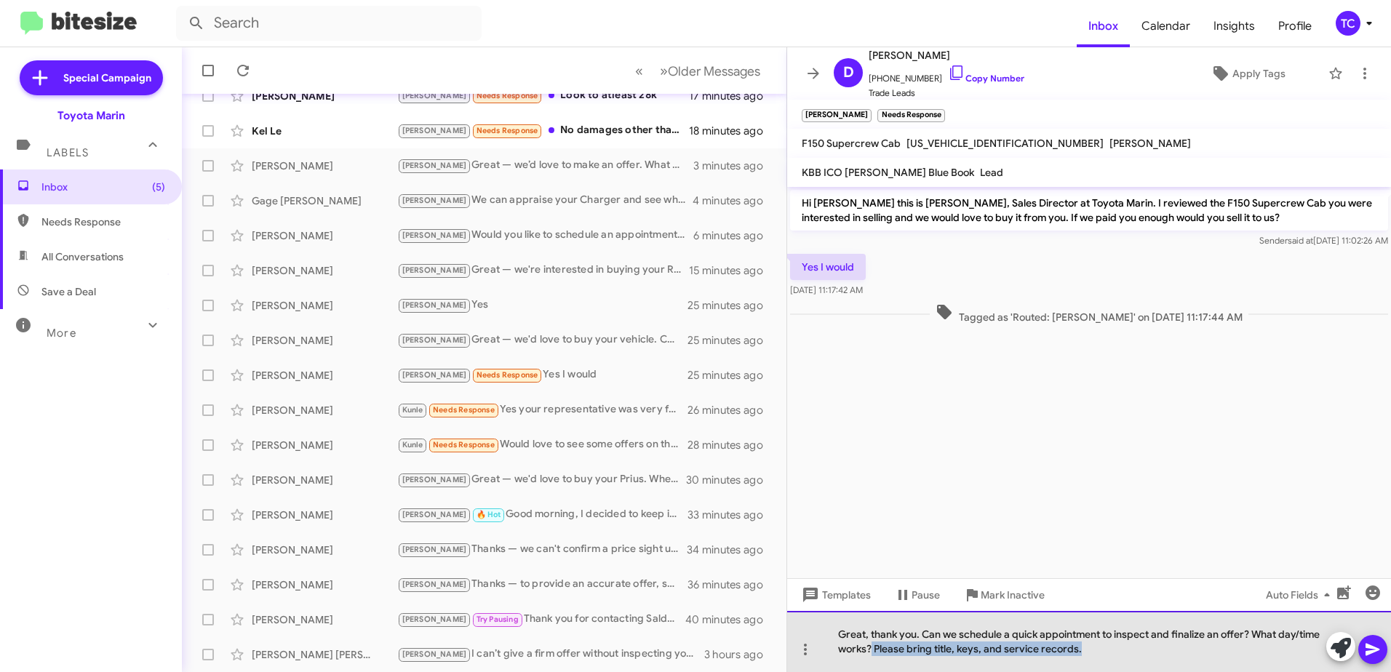
drag, startPoint x: 1091, startPoint y: 653, endPoint x: 872, endPoint y: 653, distance: 218.3
click at [872, 653] on div "Great, thank you. Can we schedule a quick appointment to inspect and finalize a…" at bounding box center [1089, 641] width 604 height 61
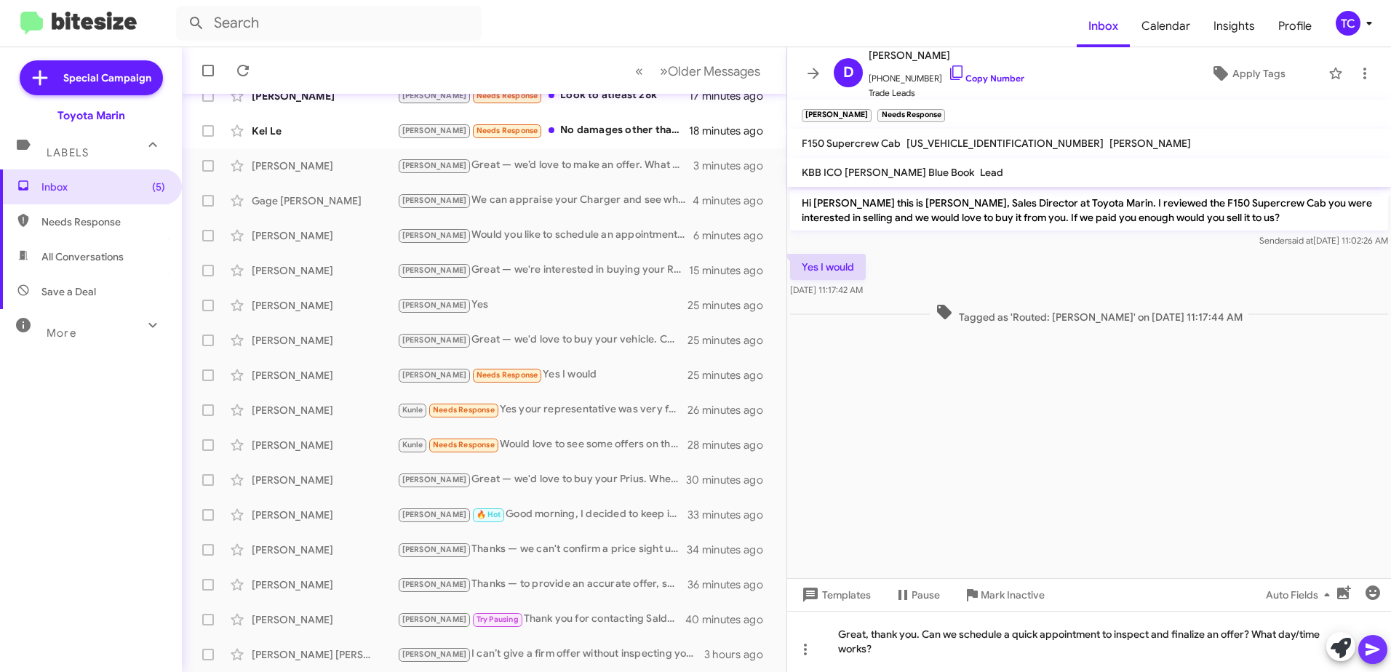
click at [1371, 649] on icon at bounding box center [1373, 650] width 14 height 12
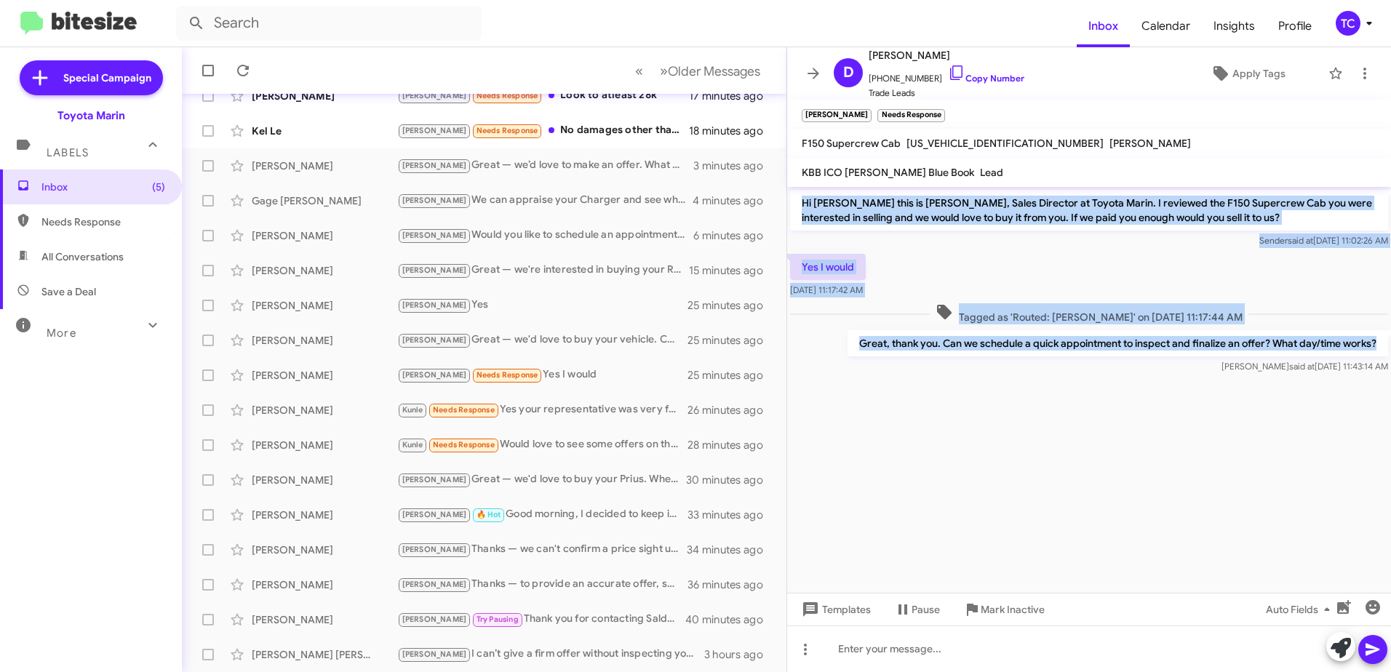
drag, startPoint x: 1387, startPoint y: 345, endPoint x: 793, endPoint y: 192, distance: 613.7
click at [793, 192] on div "Hi [PERSON_NAME] this is [PERSON_NAME], Sales Director at Toyota Marin. I revie…" at bounding box center [1089, 282] width 604 height 190
drag, startPoint x: 818, startPoint y: 73, endPoint x: 817, endPoint y: 85, distance: 12.4
click at [818, 73] on icon at bounding box center [814, 73] width 12 height 11
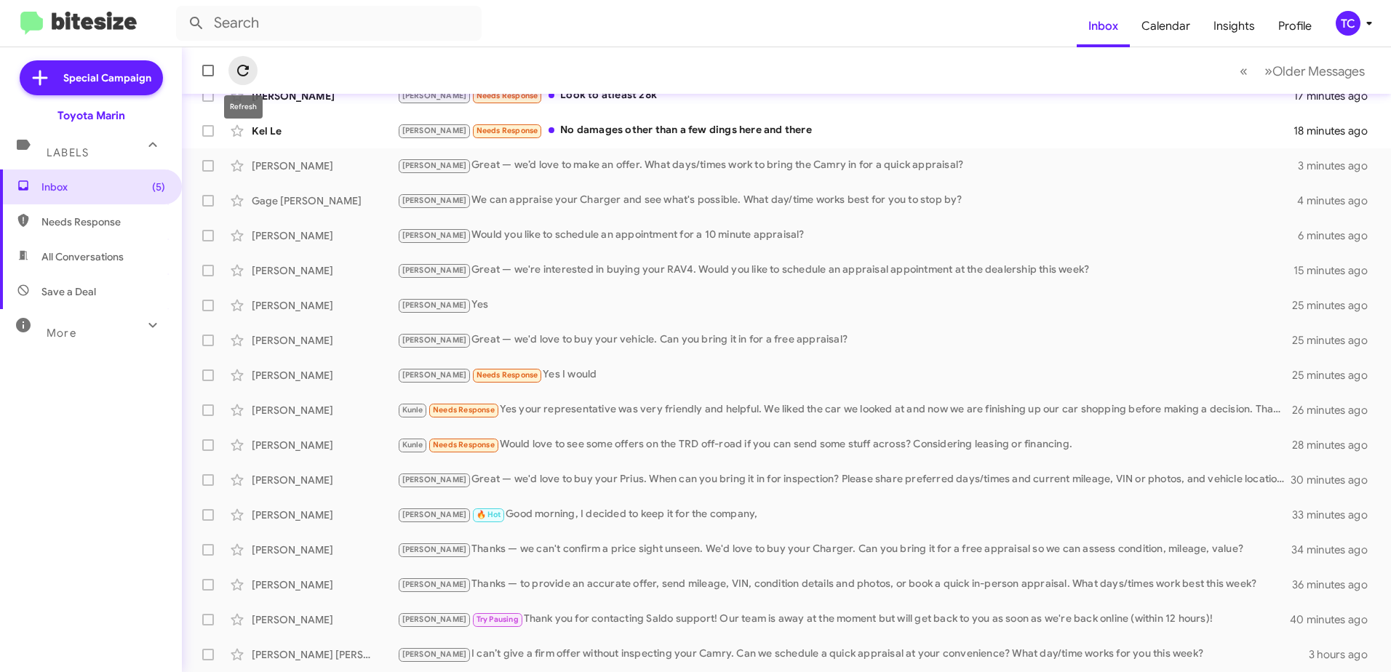
click at [242, 63] on icon at bounding box center [242, 70] width 17 height 17
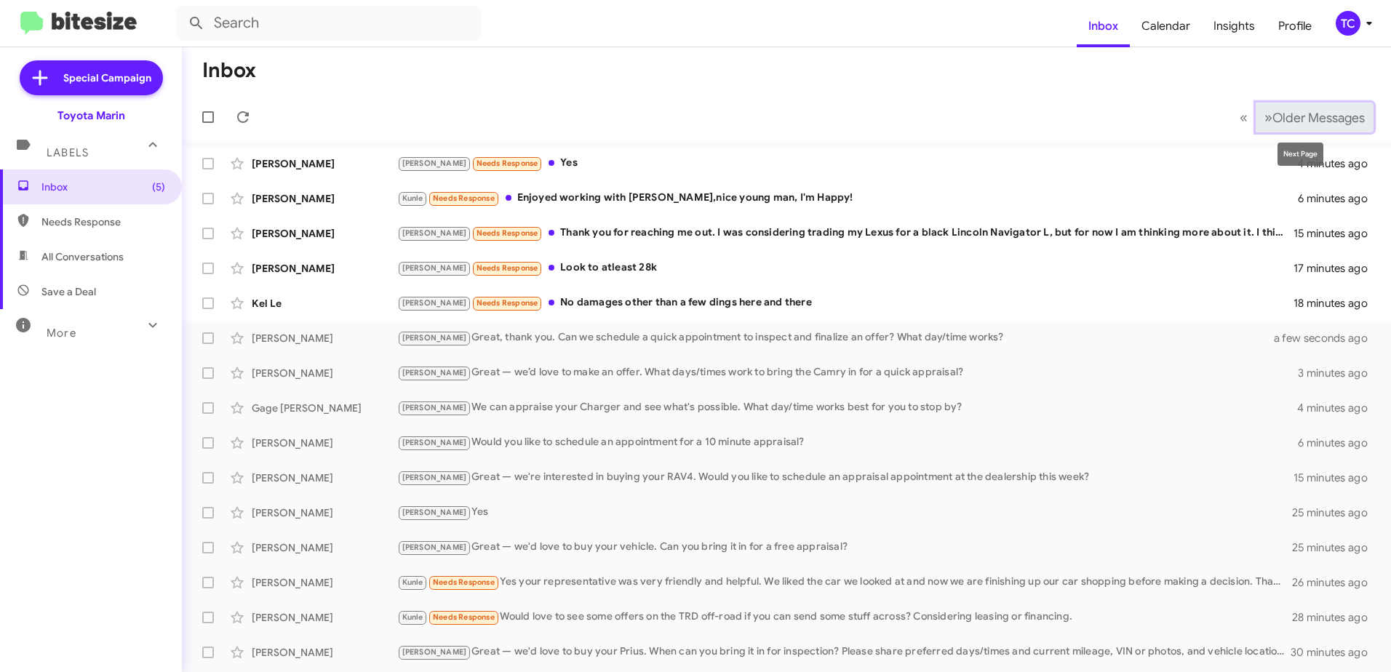
click at [1272, 116] on span "Older Messages" at bounding box center [1318, 118] width 92 height 16
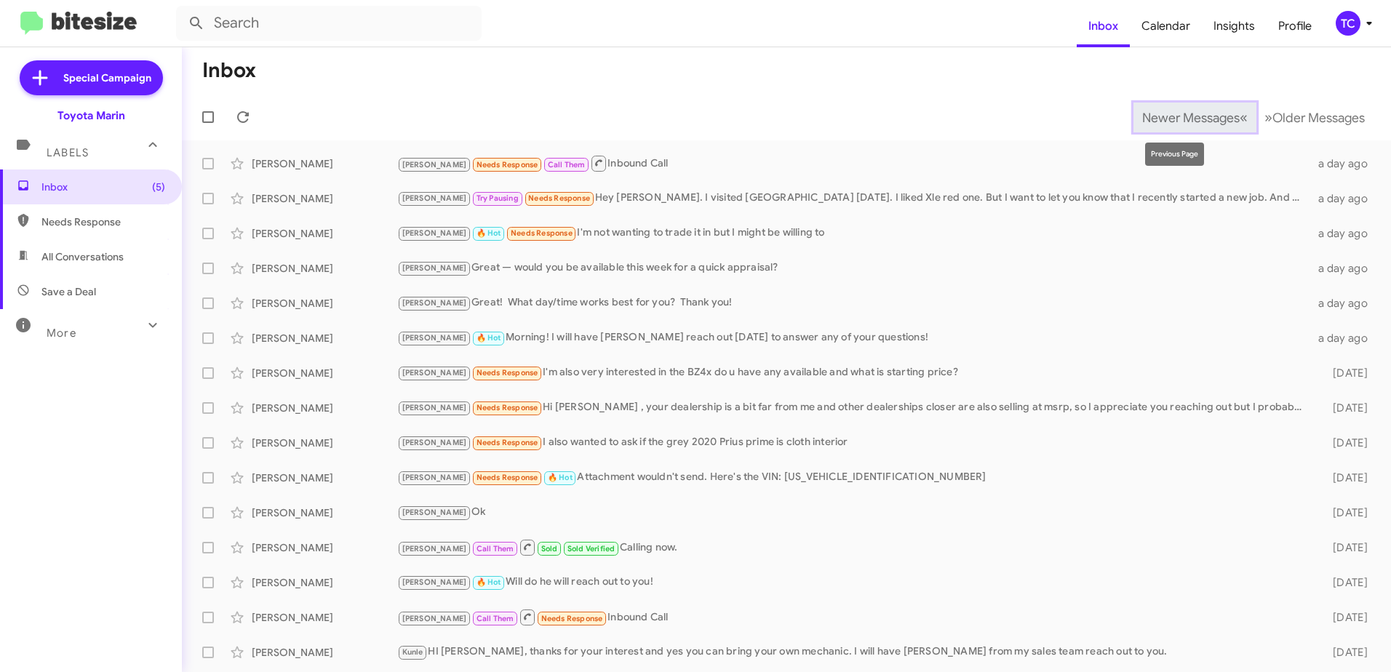
click at [1221, 116] on span "Newer Messages" at bounding box center [1190, 118] width 97 height 16
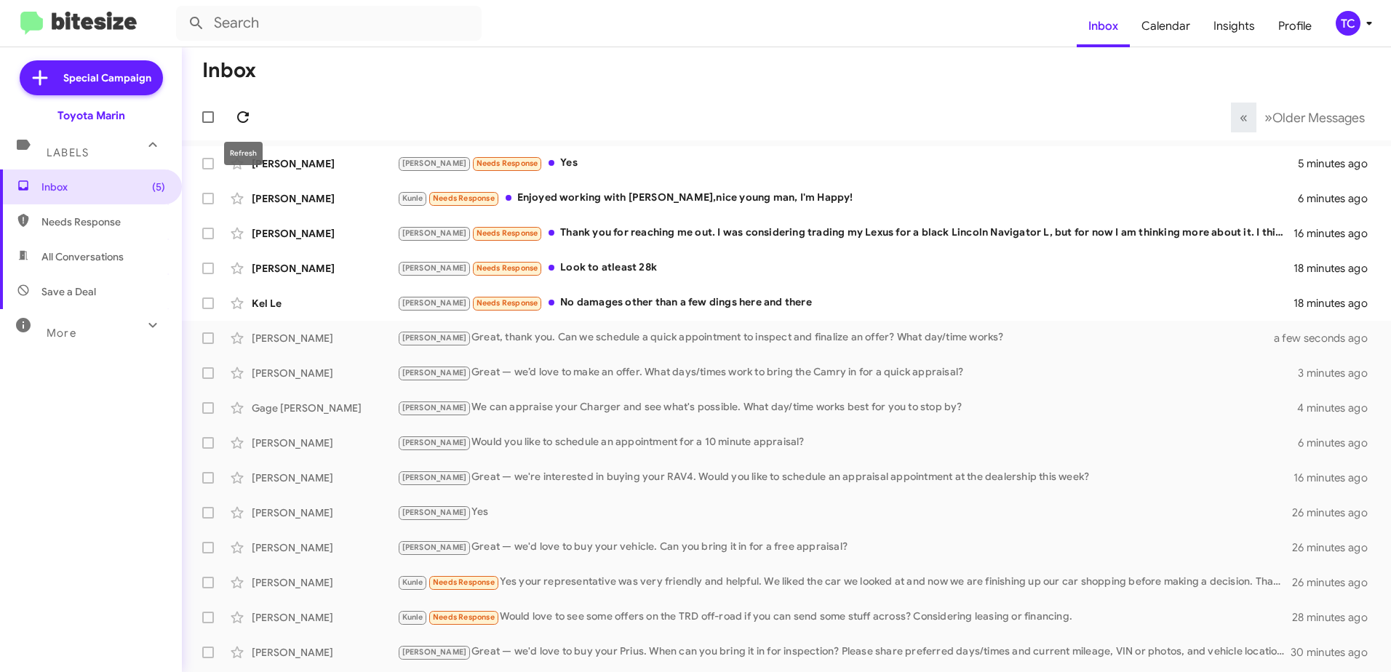
click at [243, 115] on icon at bounding box center [242, 116] width 17 height 17
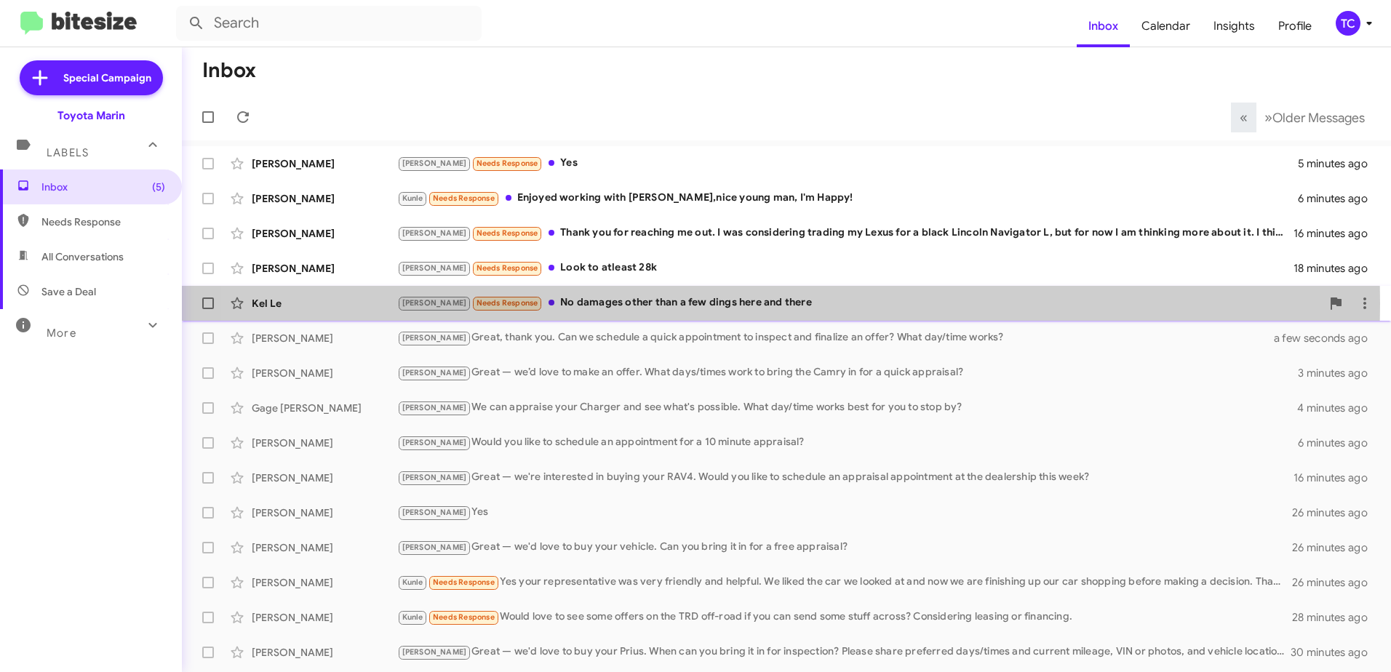
click at [708, 303] on div "[PERSON_NAME] Needs Response No damages other than a few dings here and there" at bounding box center [859, 303] width 924 height 17
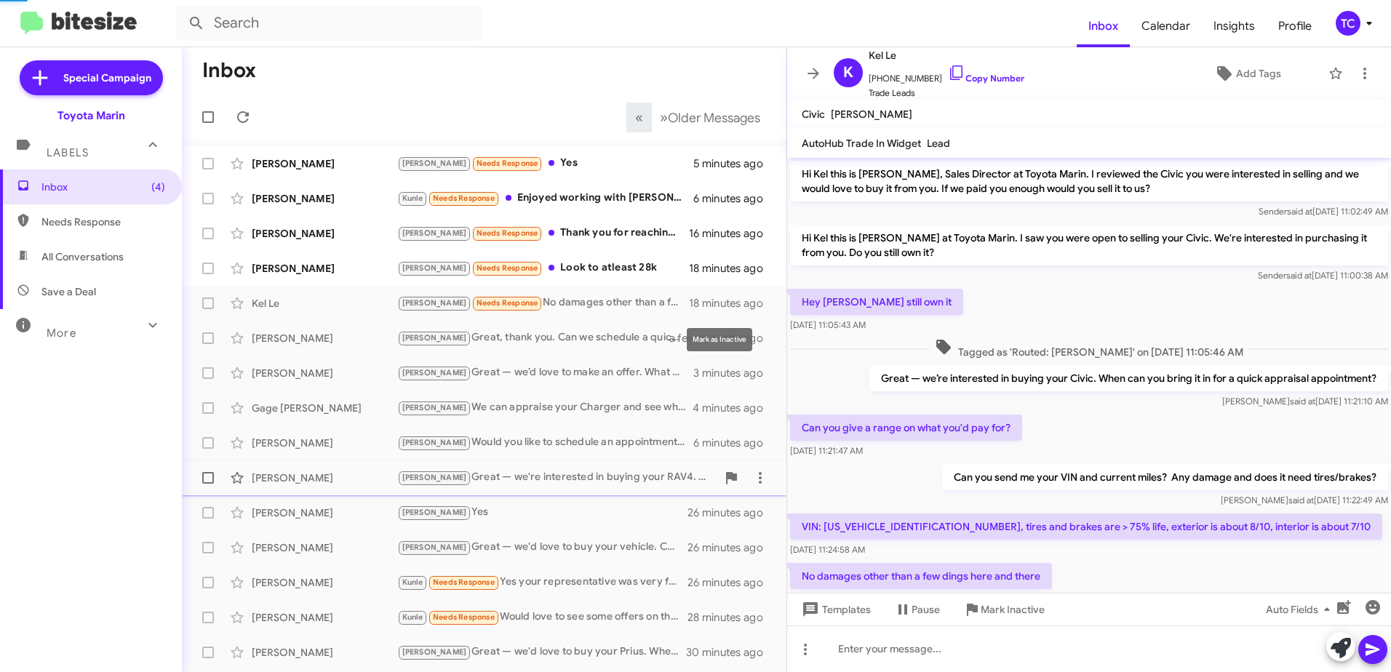
scroll to position [49, 0]
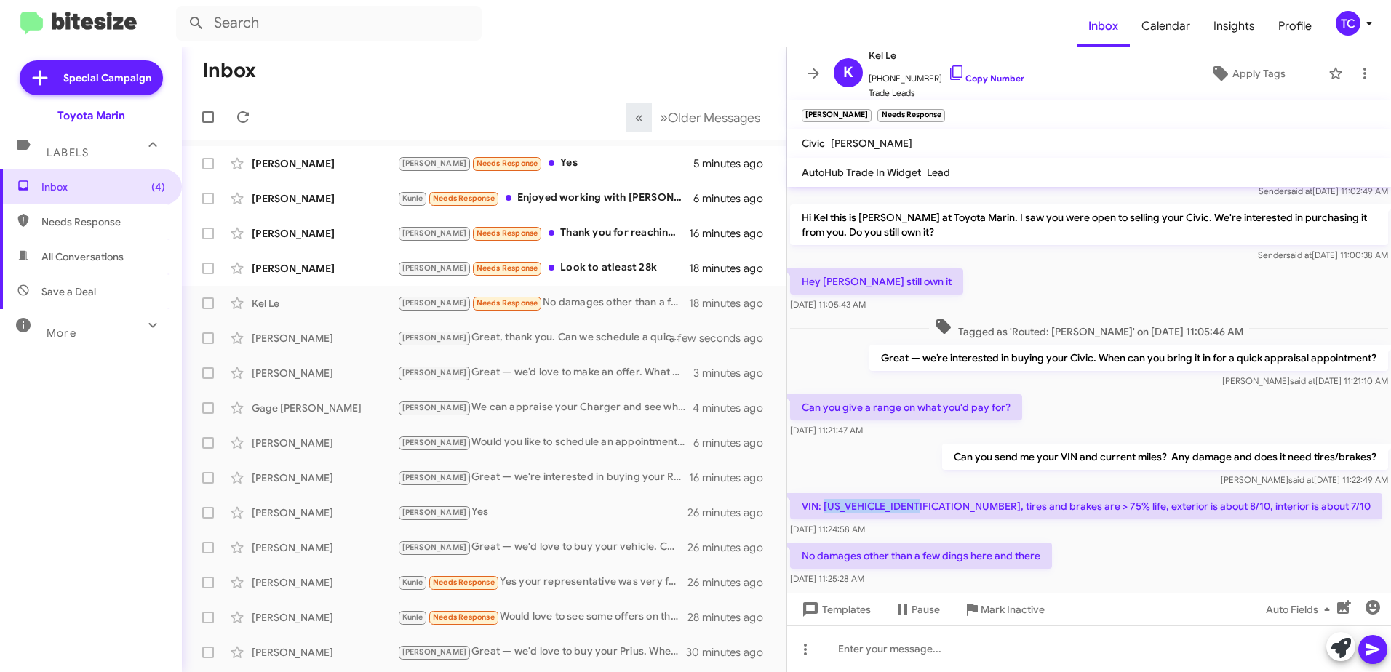
drag, startPoint x: 928, startPoint y: 504, endPoint x: 824, endPoint y: 495, distance: 104.5
click at [824, 495] on p "VIN: [US_VEHICLE_IDENTIFICATION_NUMBER], tires and brakes are > 75% life, exter…" at bounding box center [1086, 506] width 592 height 26
click at [925, 619] on span "Pause" at bounding box center [926, 610] width 28 height 26
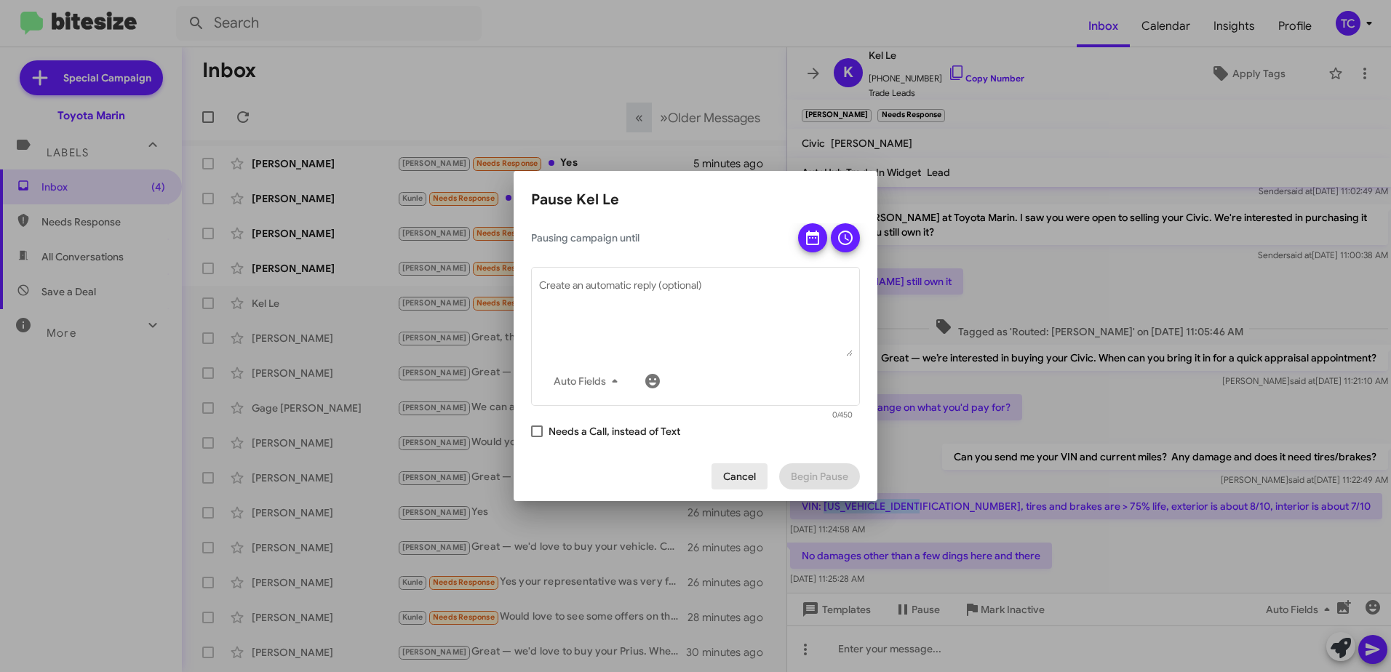
click at [738, 477] on span "Cancel" at bounding box center [739, 476] width 33 height 26
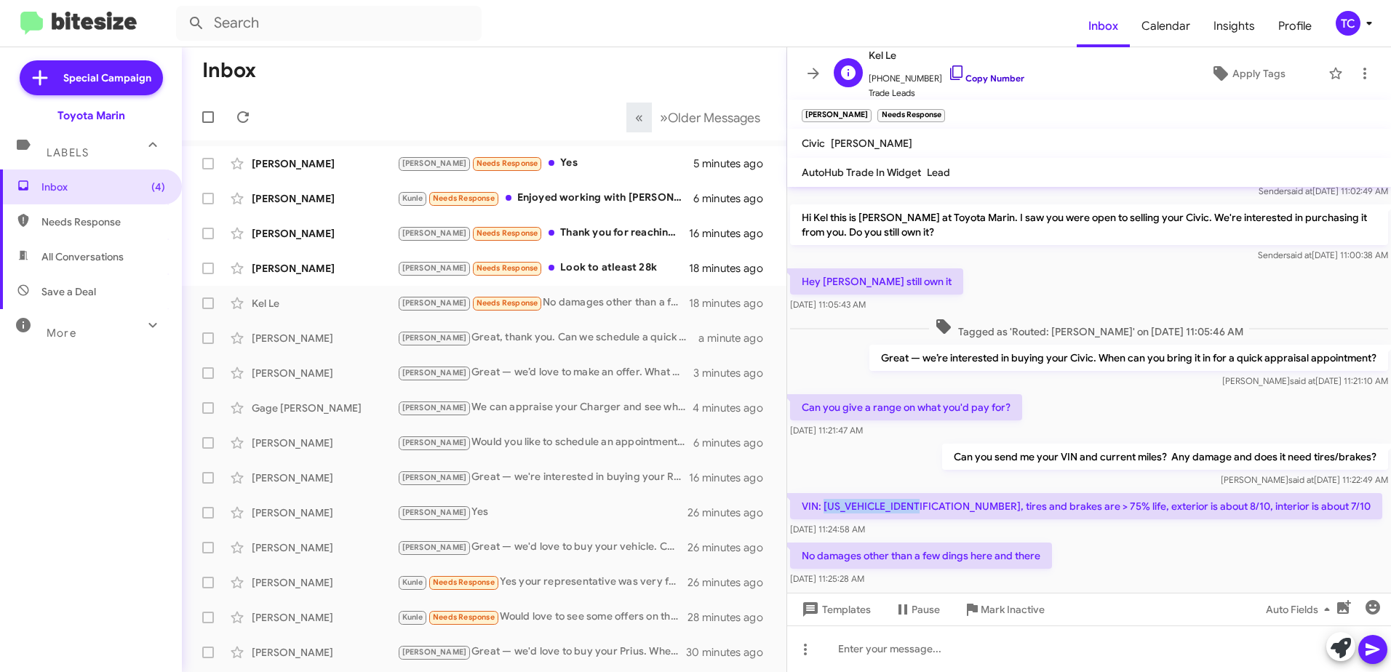
click at [948, 71] on icon at bounding box center [956, 72] width 17 height 17
click at [888, 507] on p "VIN: [US_VEHICLE_IDENTIFICATION_NUMBER], tires and brakes are > 75% life, exter…" at bounding box center [1086, 506] width 592 height 26
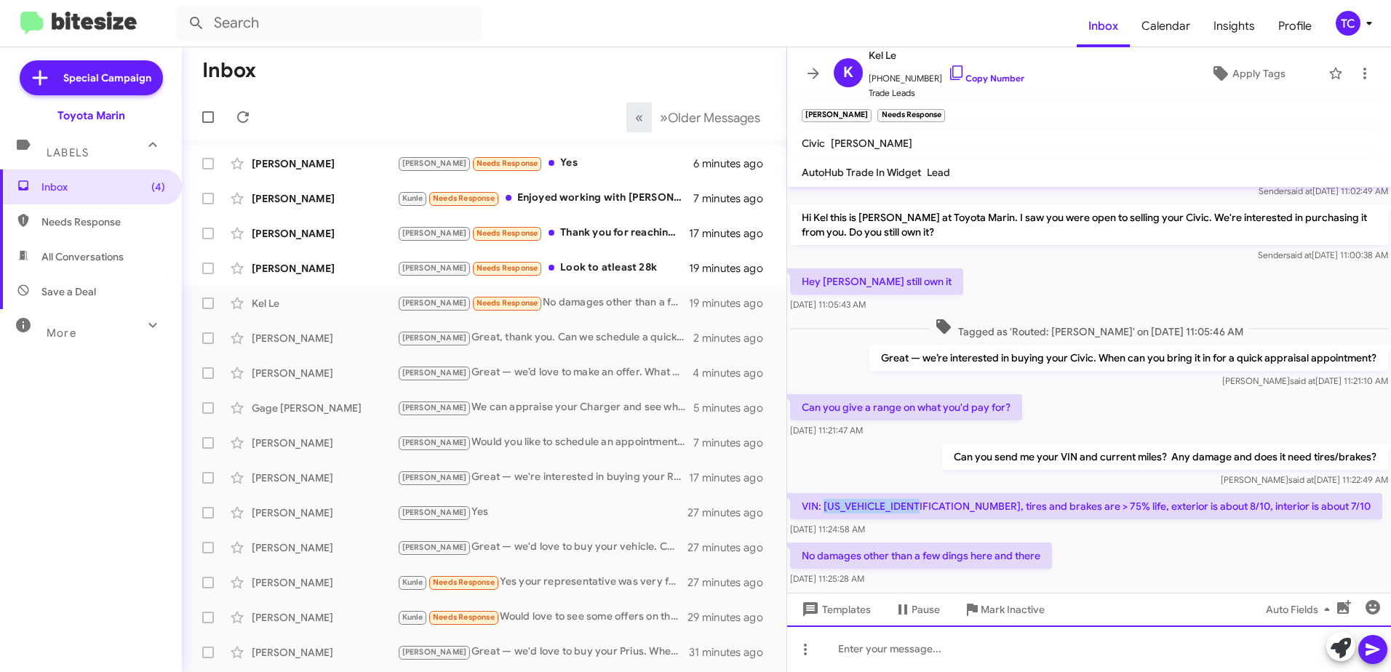
click at [907, 647] on div at bounding box center [1089, 649] width 604 height 47
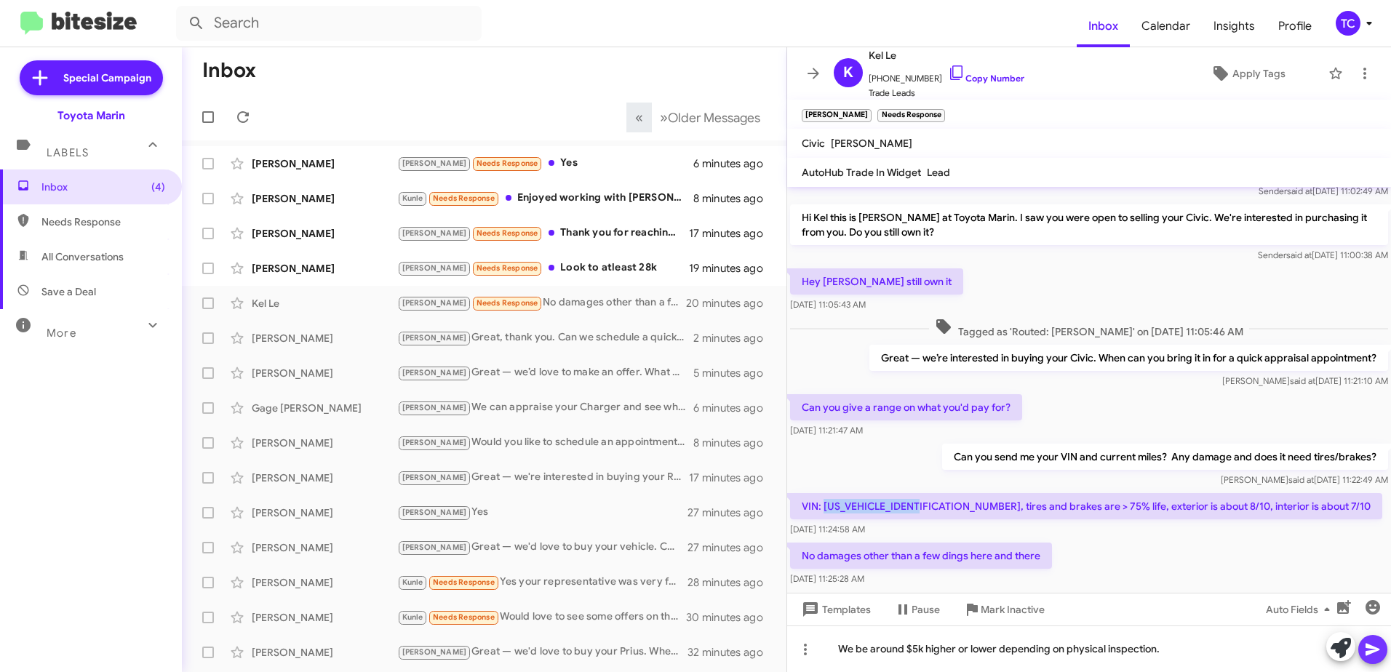
click at [1373, 643] on icon at bounding box center [1372, 649] width 17 height 17
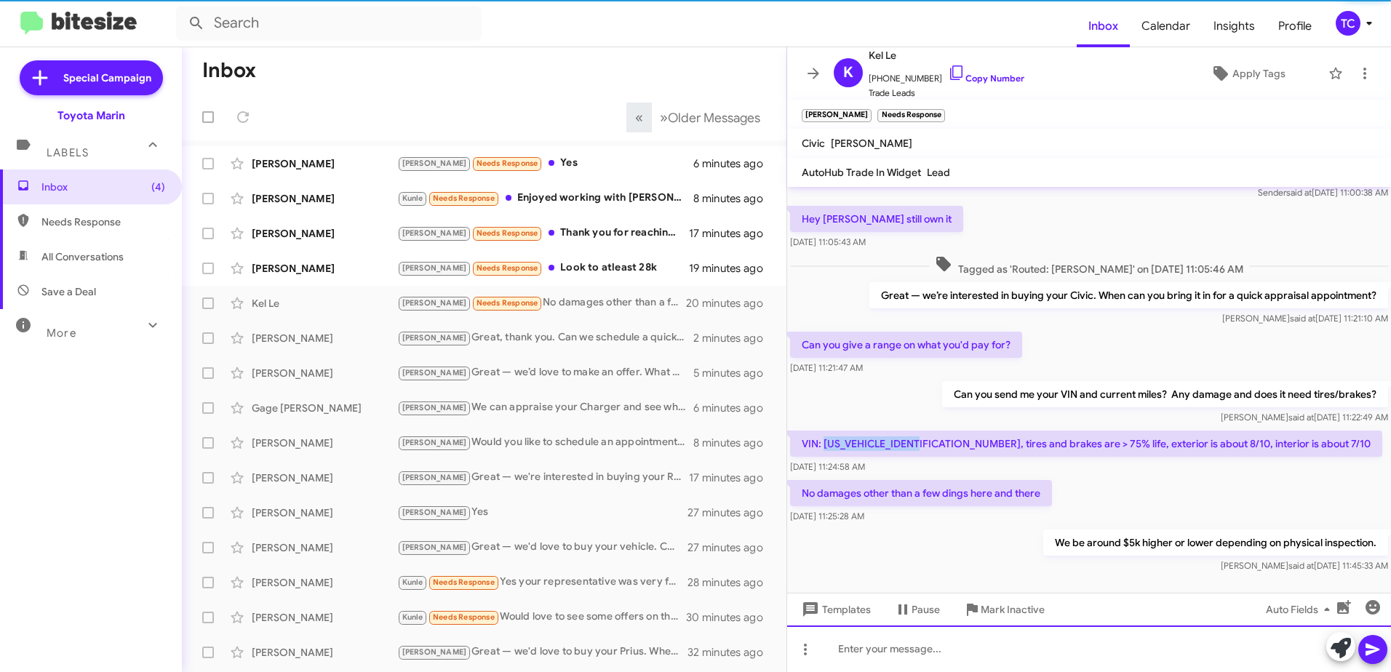
scroll to position [132, 0]
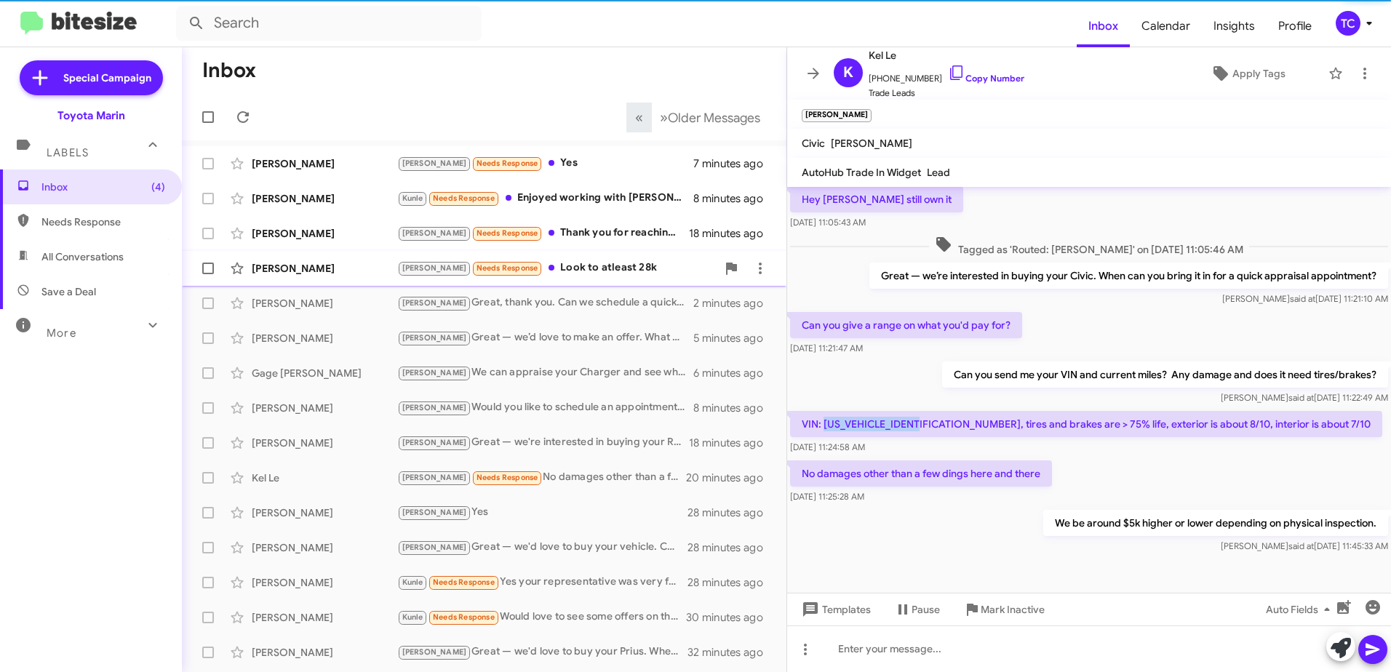
click at [589, 269] on div "[PERSON_NAME] Needs Response Look to atleast 28k" at bounding box center [556, 268] width 319 height 17
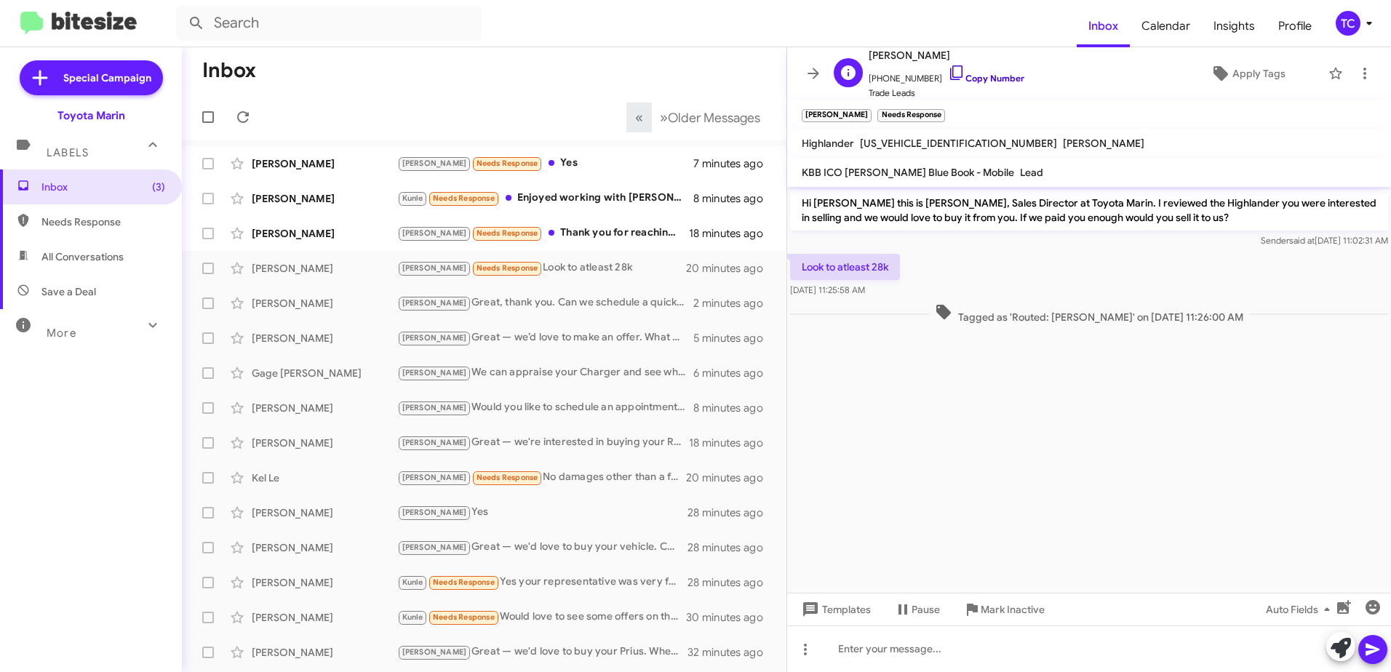
click at [948, 78] on icon at bounding box center [956, 72] width 17 height 17
click at [1337, 643] on icon at bounding box center [1341, 648] width 20 height 20
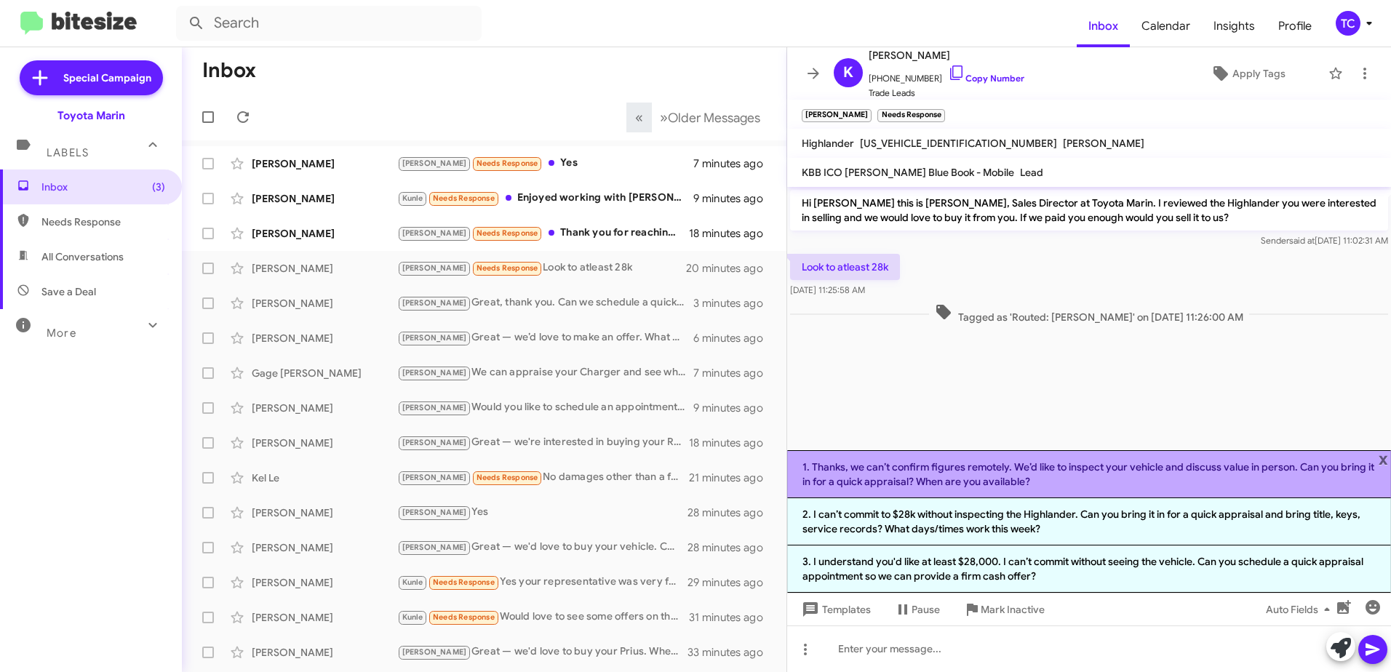
click at [982, 475] on li "1. Thanks, we can’t confirm figures remotely. We’d like to inspect your vehicle…" at bounding box center [1089, 474] width 604 height 48
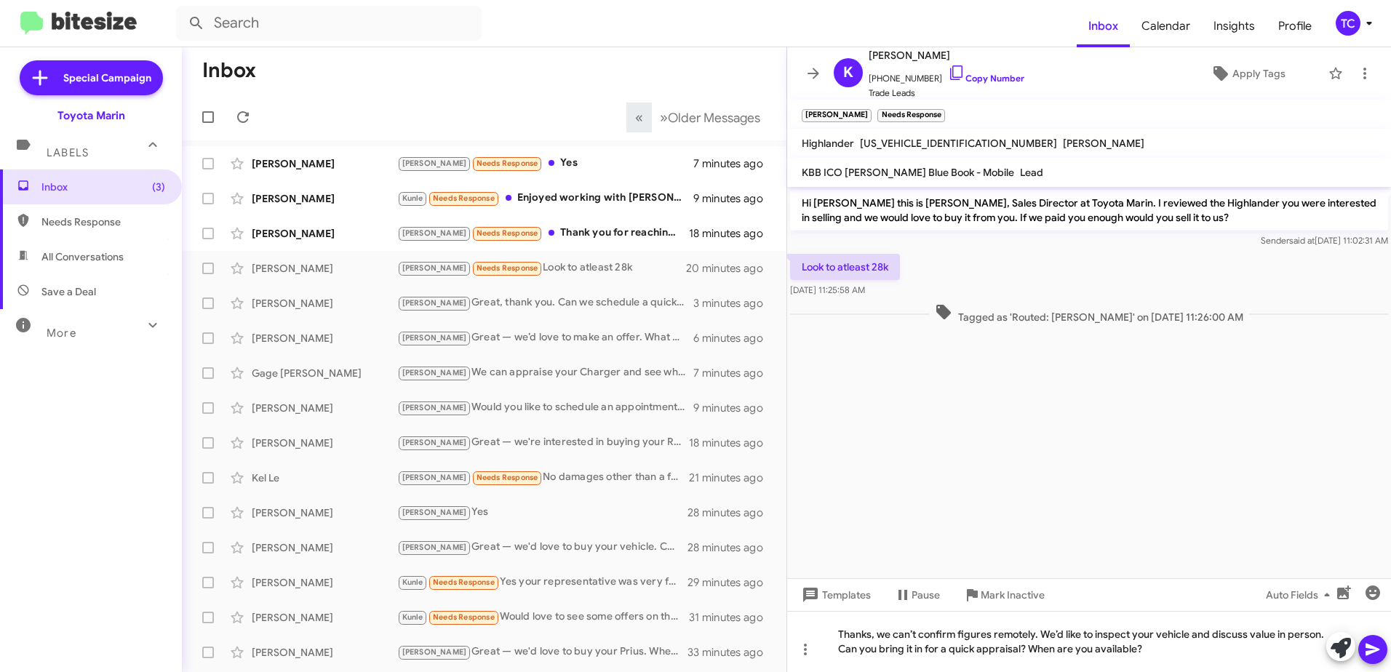
click at [1371, 644] on icon at bounding box center [1372, 649] width 17 height 17
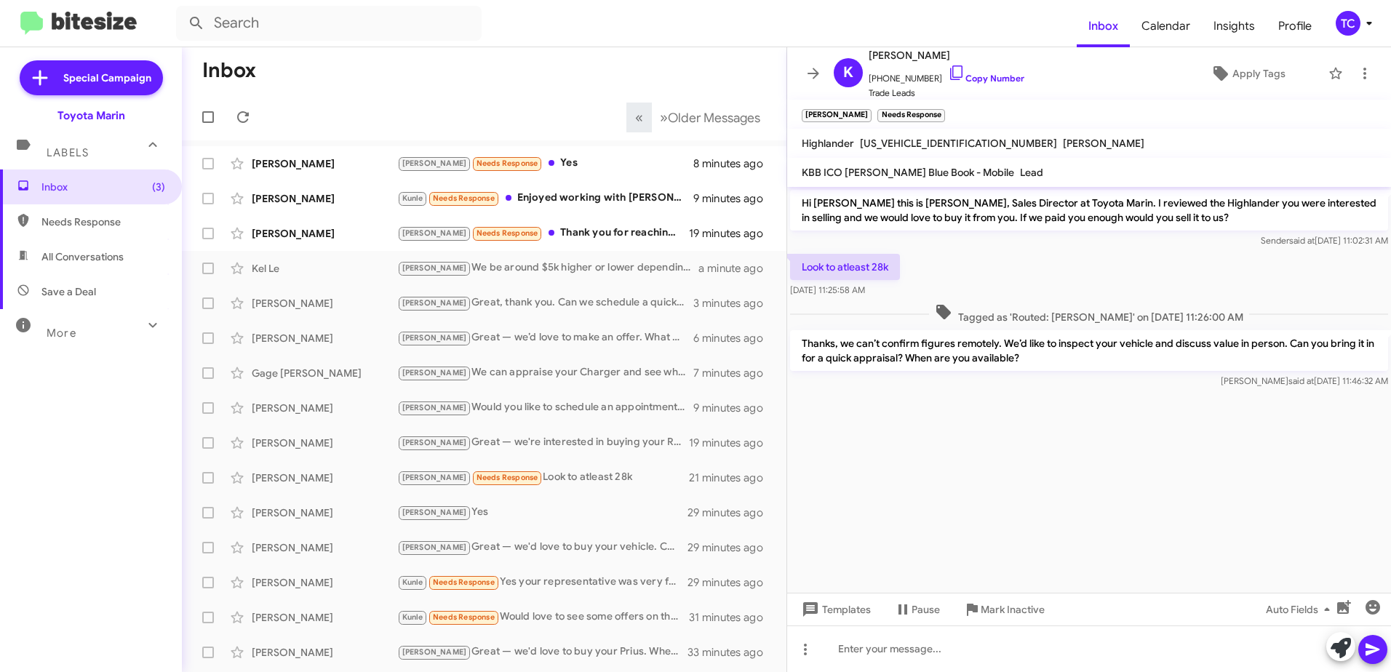
drag, startPoint x: 1028, startPoint y: 357, endPoint x: 801, endPoint y: 174, distance: 291.8
click at [801, 174] on div "K [PERSON_NAME] [PHONE_NUMBER] Copy Number Trade Leads Apply Tags [PERSON_NAME]…" at bounding box center [1089, 359] width 604 height 625
click at [634, 226] on div "[PERSON_NAME] Needs Response Thank you for reaching me out. I was considering t…" at bounding box center [556, 233] width 319 height 17
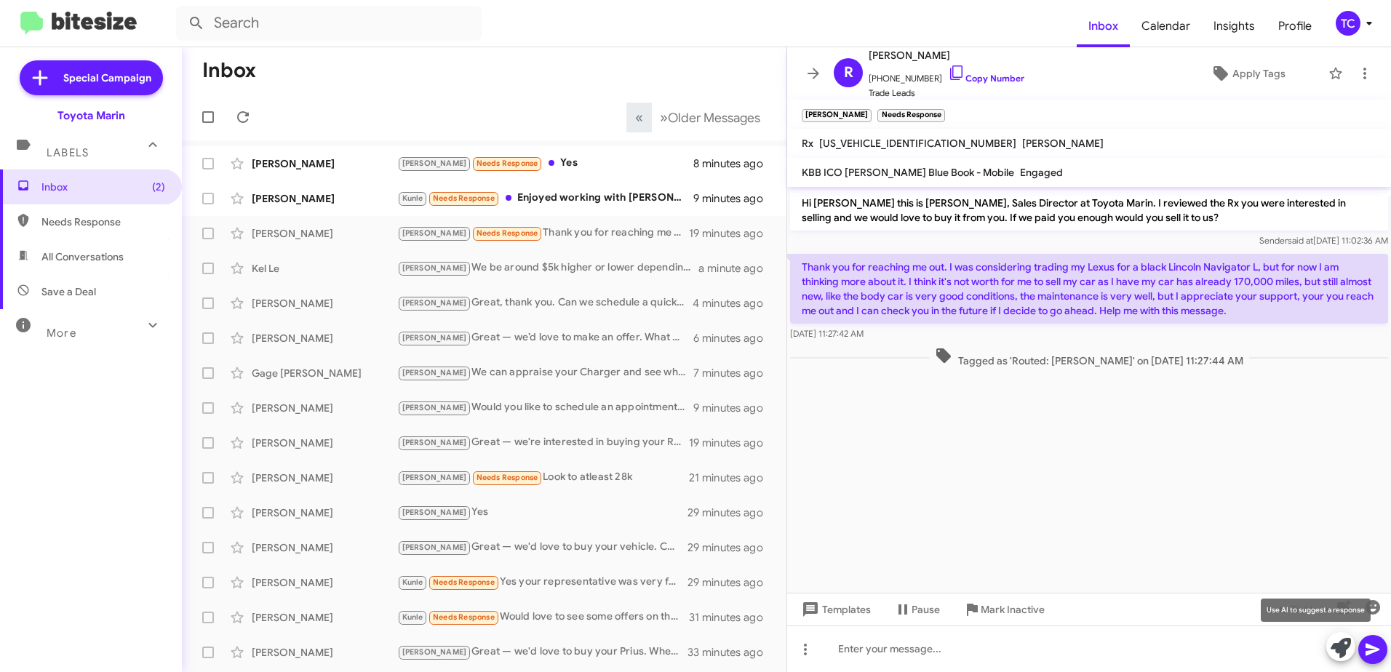
click at [1339, 644] on icon at bounding box center [1341, 648] width 20 height 20
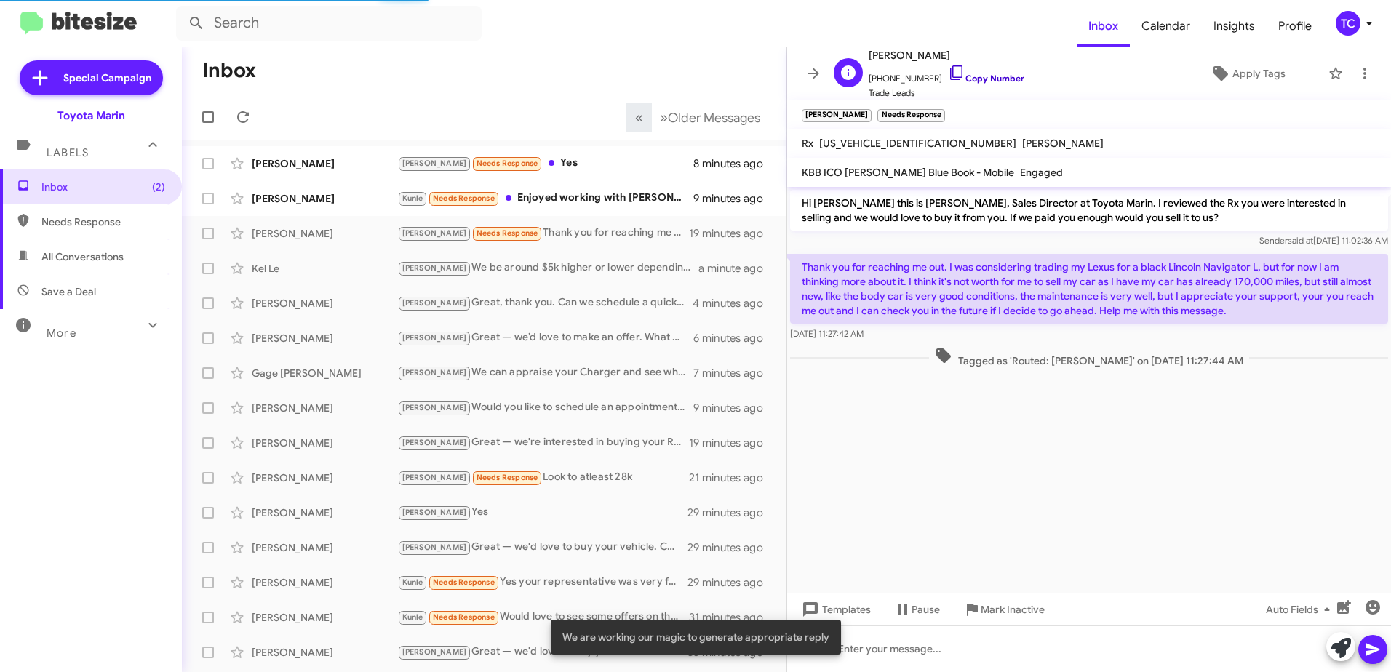
click at [948, 73] on icon at bounding box center [956, 72] width 17 height 17
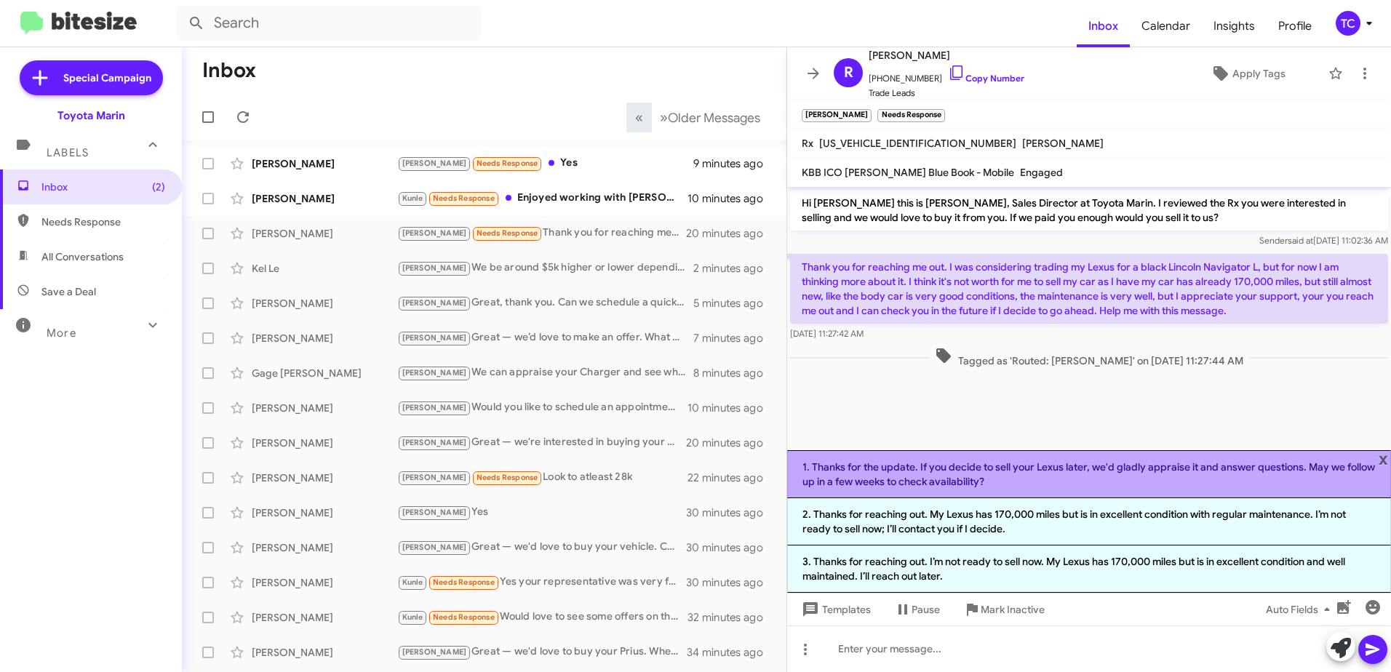
click at [1053, 477] on li "1. Thanks for the update. If you decide to sell your Lexus later, we'd gladly a…" at bounding box center [1089, 474] width 604 height 48
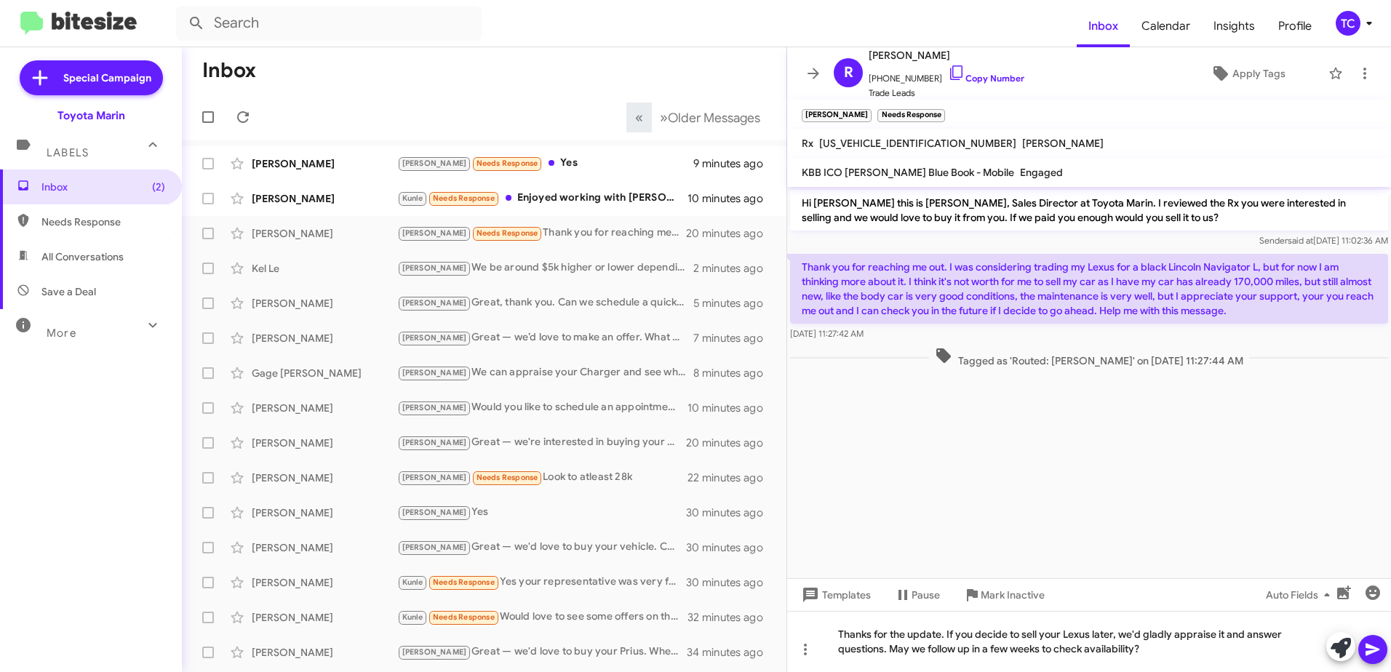
click at [1369, 647] on icon at bounding box center [1373, 650] width 14 height 12
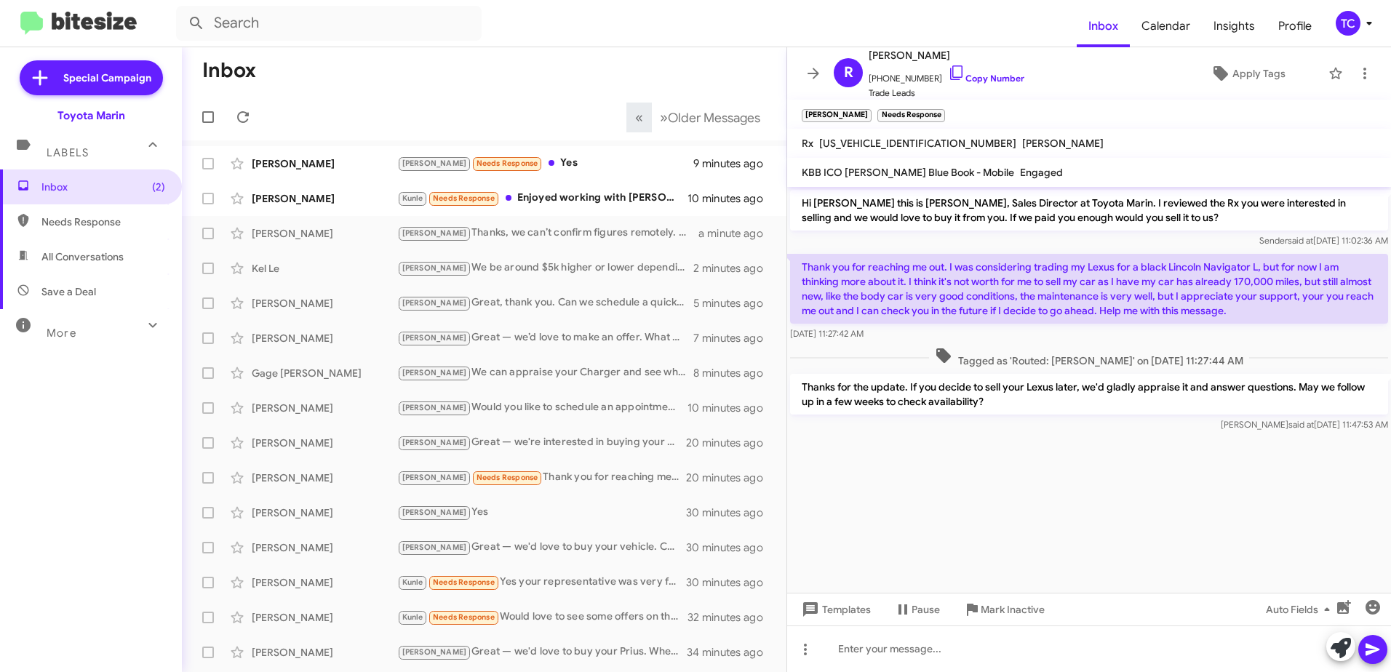
drag, startPoint x: 1000, startPoint y: 402, endPoint x: 797, endPoint y: 199, distance: 286.5
click at [797, 199] on div "Hi [PERSON_NAME] this is [PERSON_NAME], Sales Director at Toyota Marin. I revie…" at bounding box center [1089, 311] width 604 height 248
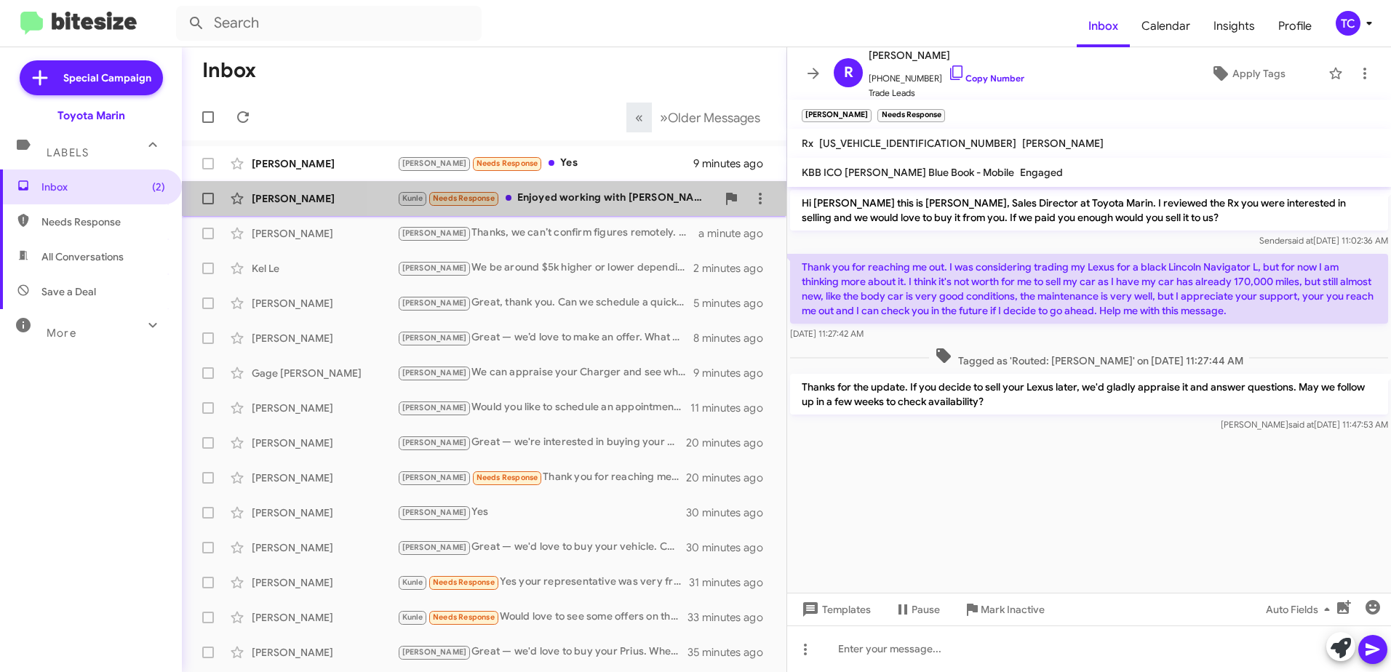
click at [613, 194] on div "Kunle Needs Response Enjoyed working with [PERSON_NAME],nice young man, I'm Hap…" at bounding box center [556, 198] width 319 height 17
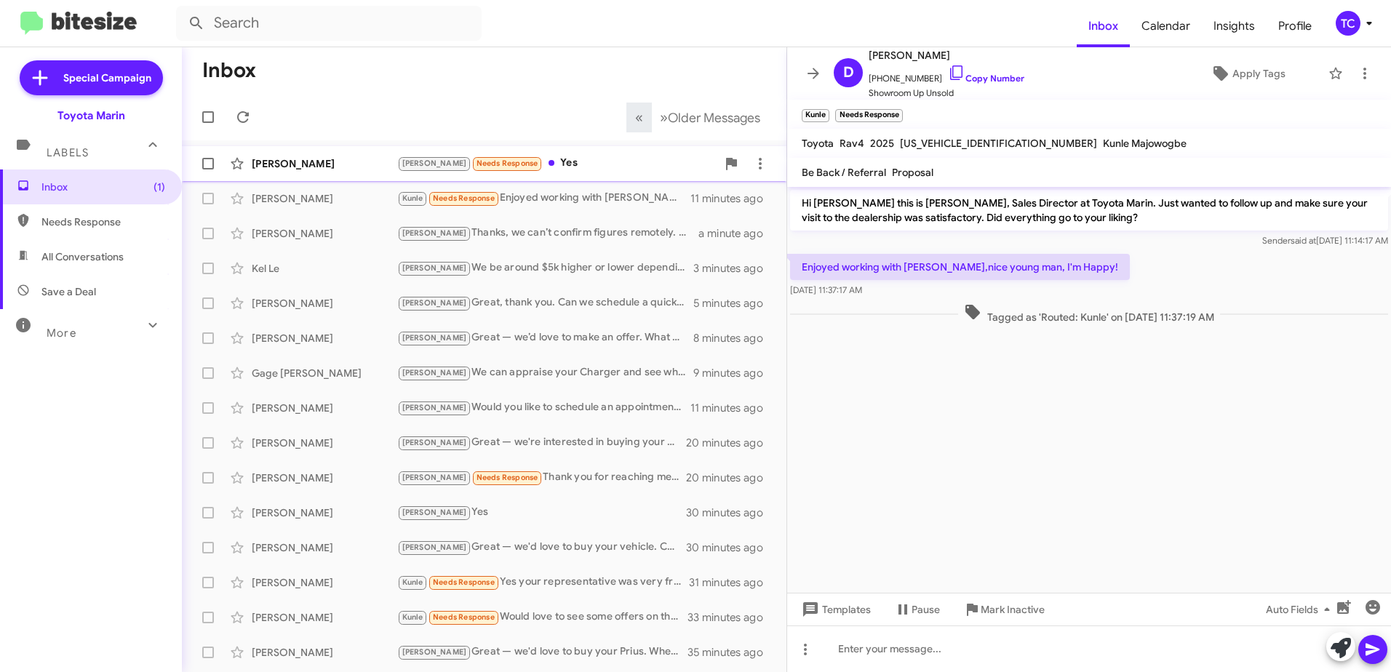
click at [510, 159] on div "[PERSON_NAME] Needs Response Yes" at bounding box center [556, 163] width 319 height 17
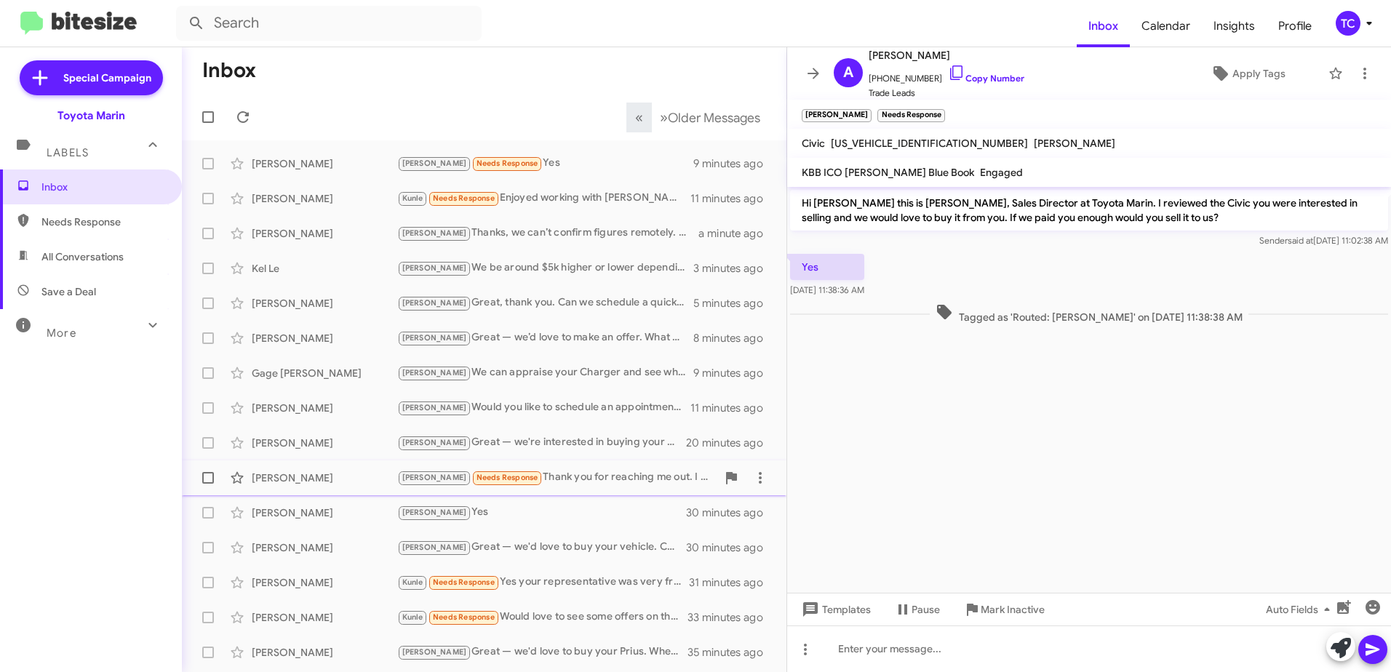
click at [581, 468] on div "[PERSON_NAME] [PERSON_NAME] Needs Response Thank you for reaching me out. I was…" at bounding box center [484, 477] width 581 height 29
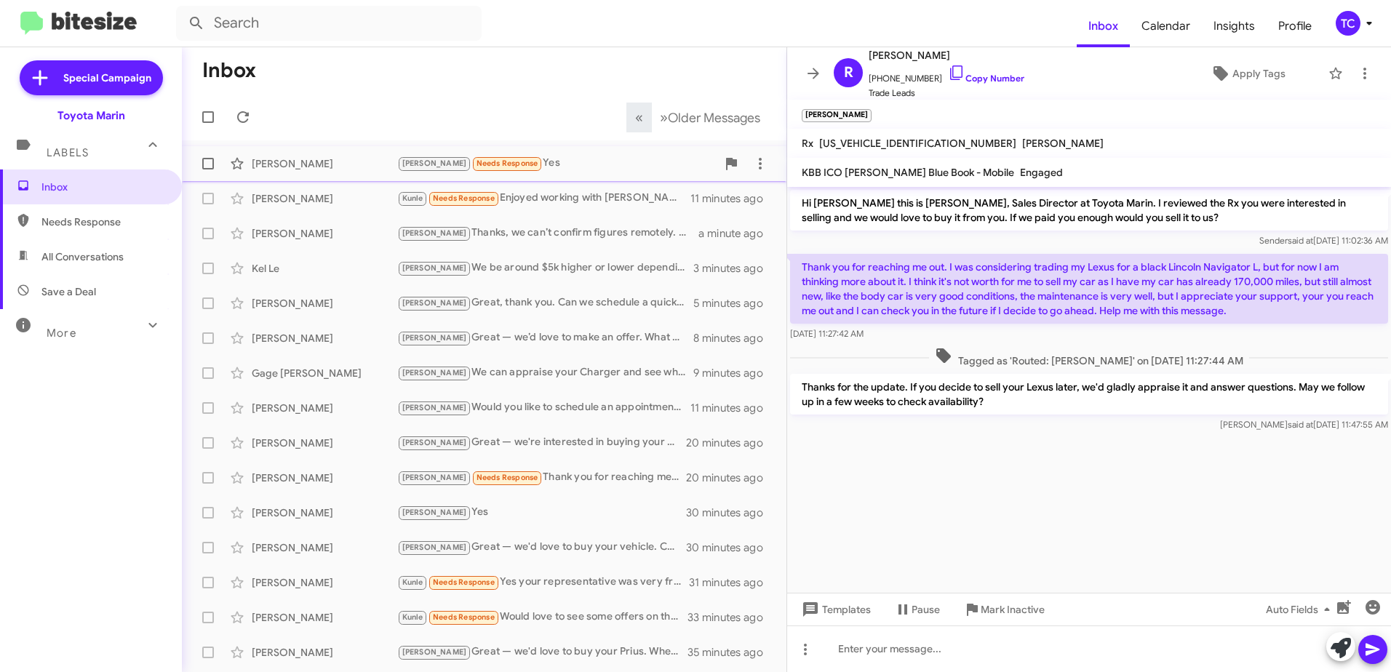
click at [490, 161] on span "Needs Response" at bounding box center [508, 163] width 62 height 9
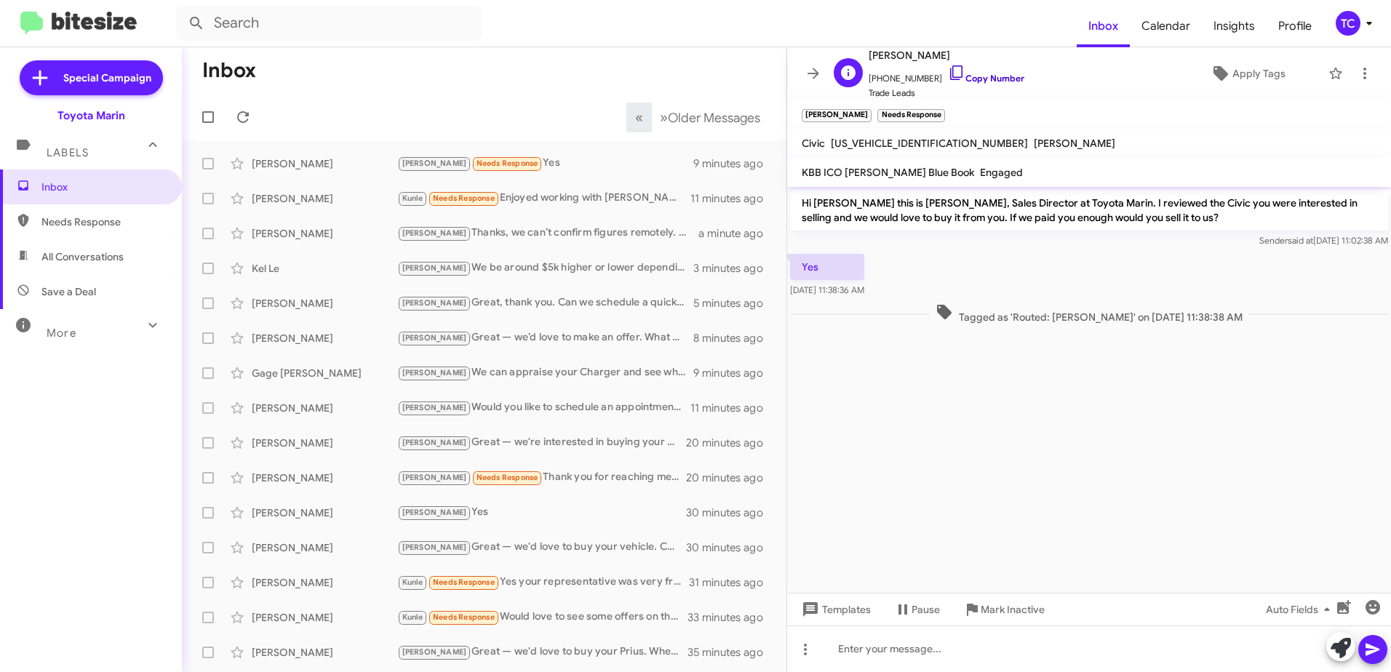
click at [948, 70] on icon at bounding box center [956, 72] width 17 height 17
click at [1358, 637] on div at bounding box center [1356, 648] width 61 height 32
click at [1333, 642] on icon at bounding box center [1341, 648] width 20 height 20
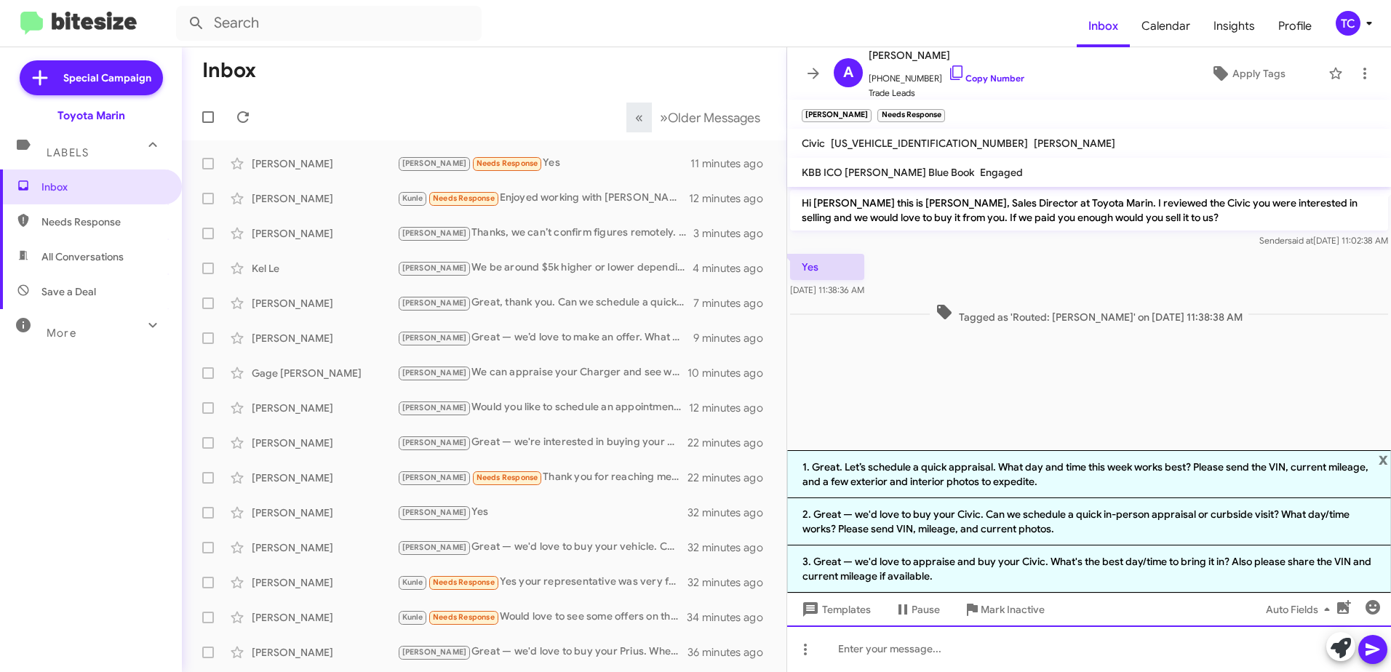
click at [1085, 653] on div at bounding box center [1089, 649] width 604 height 47
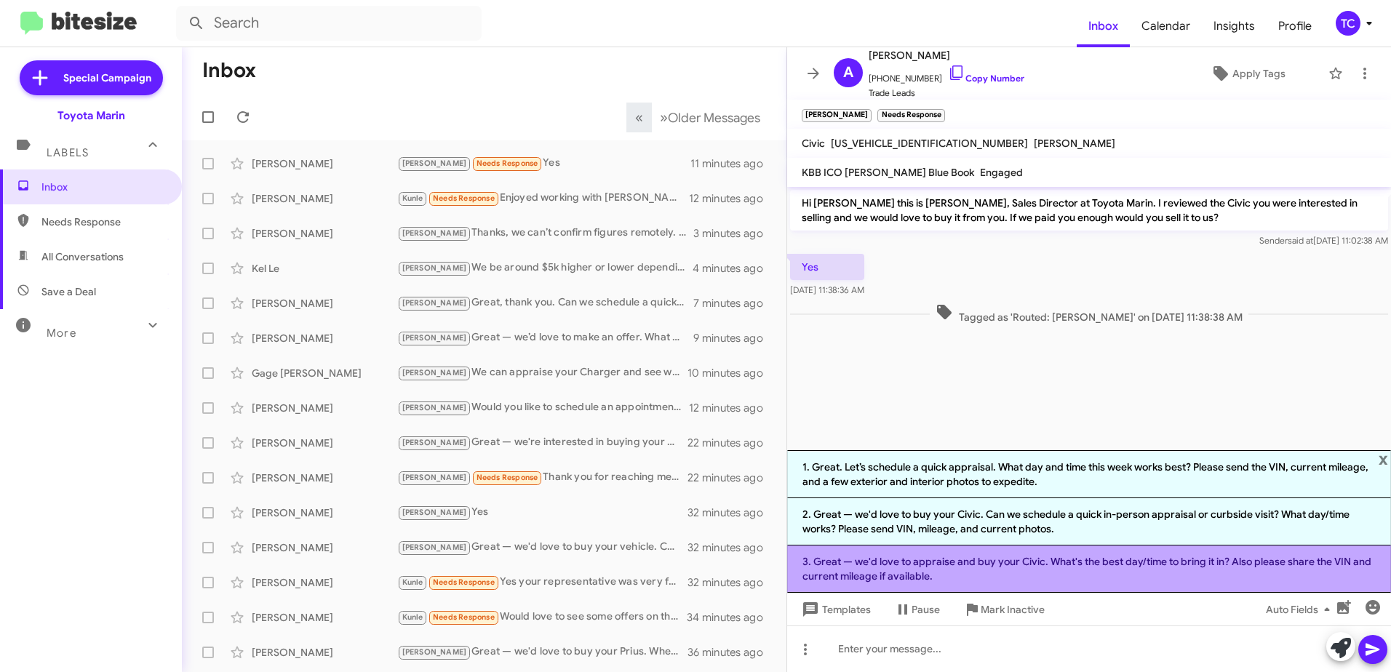
click at [1111, 569] on li "3. Great — we'd love to appraise and buy your Civic. What's the best day/time t…" at bounding box center [1089, 569] width 604 height 47
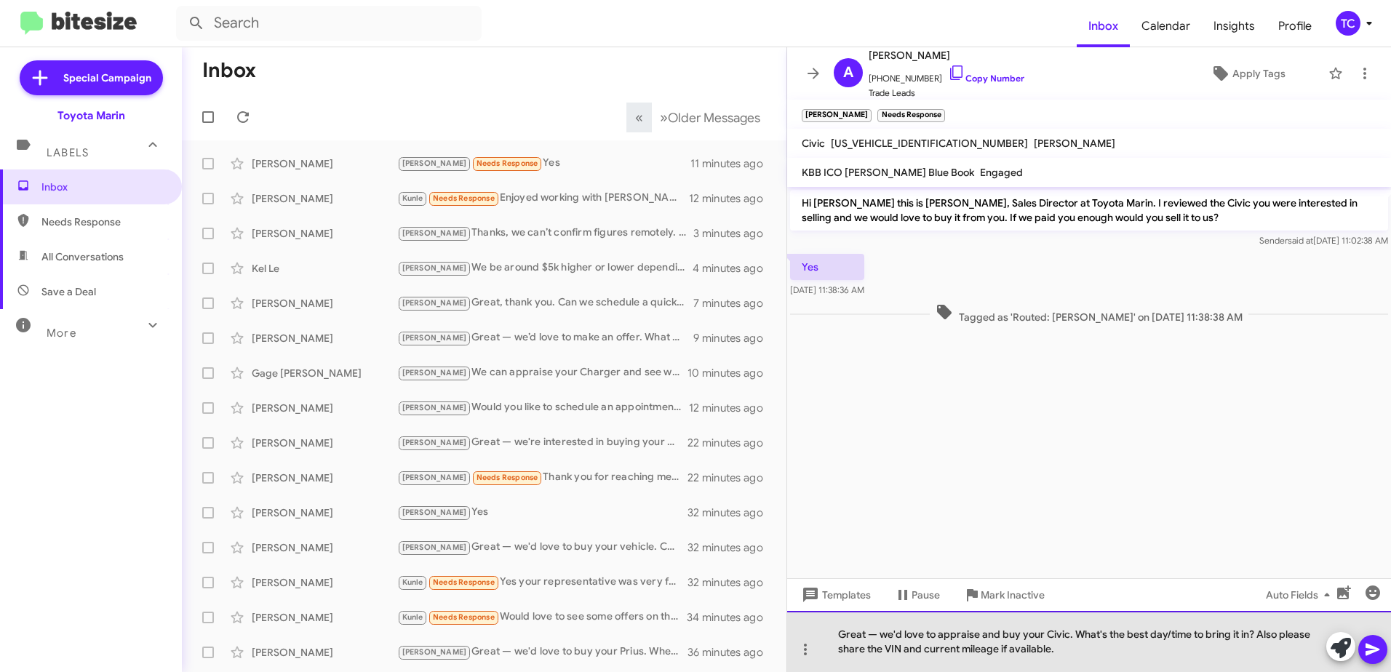
drag, startPoint x: 1096, startPoint y: 650, endPoint x: 1256, endPoint y: 637, distance: 160.6
click at [1256, 637] on div "Great — we'd love to appraise and buy your Civic. What's the best day/time to b…" at bounding box center [1089, 641] width 604 height 61
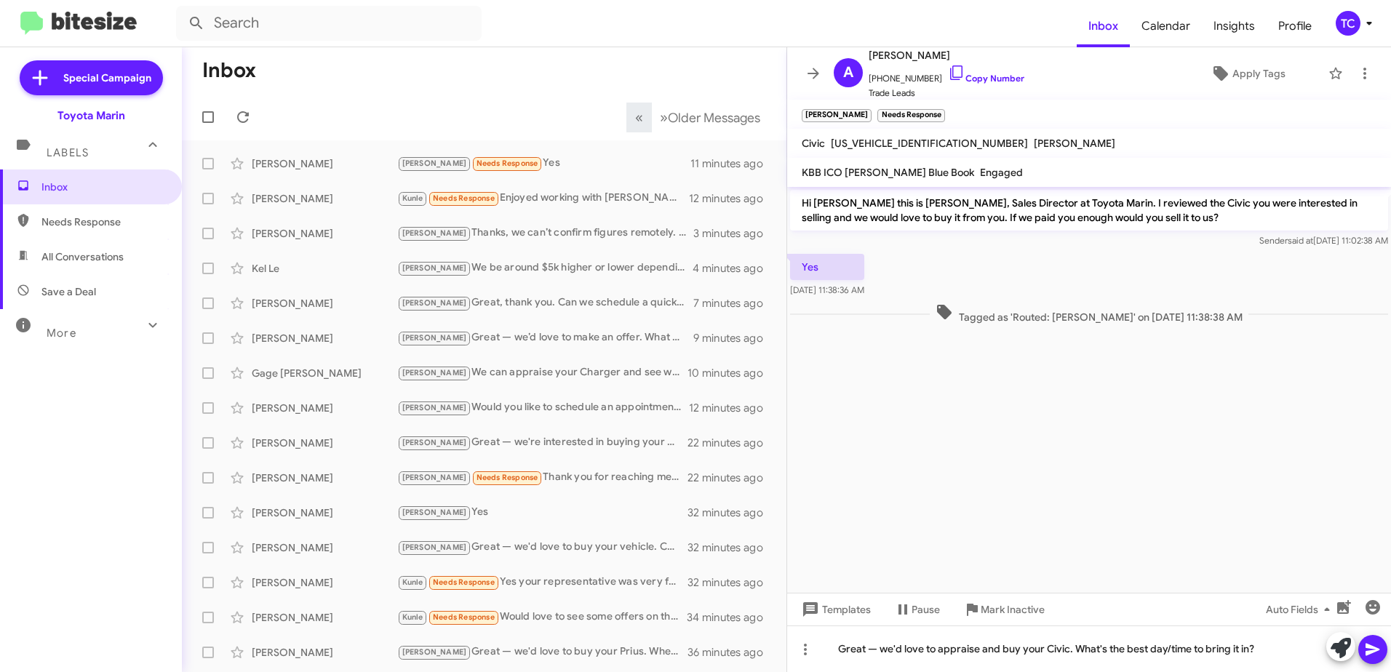
click at [1381, 655] on icon at bounding box center [1372, 649] width 17 height 17
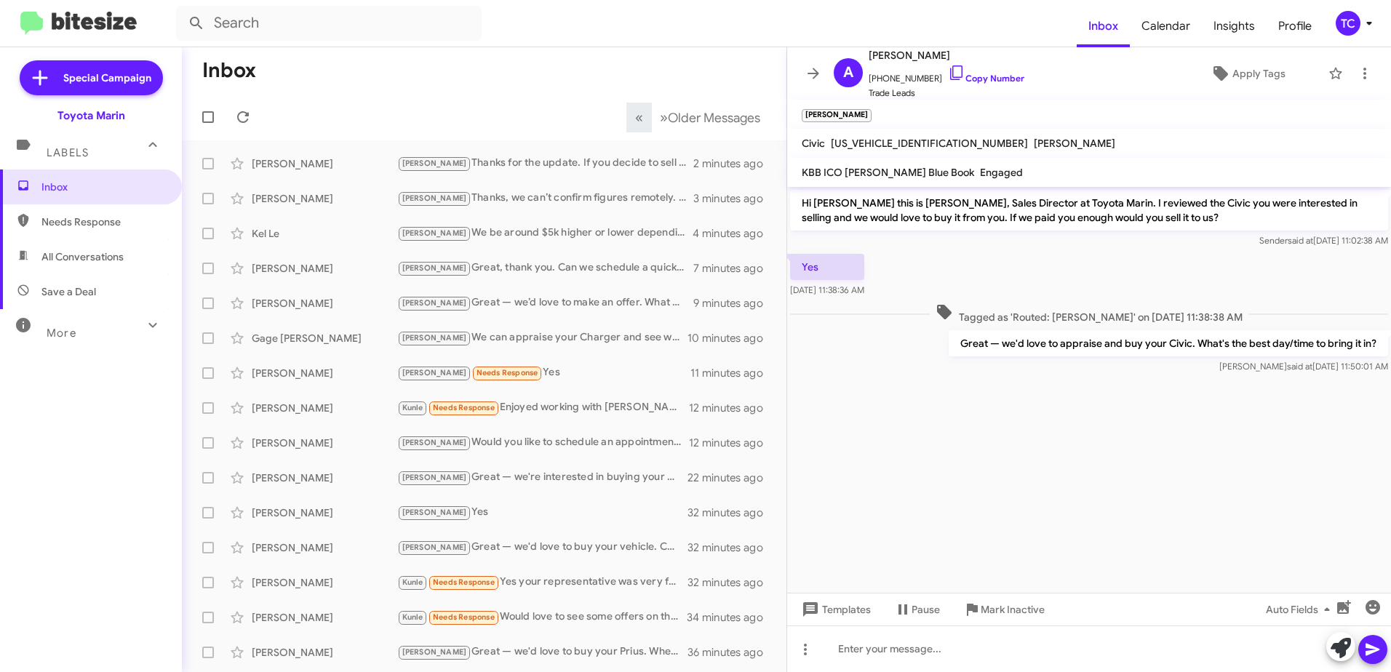
drag, startPoint x: 1384, startPoint y: 340, endPoint x: 792, endPoint y: 192, distance: 611.2
click at [792, 192] on div "Hi [PERSON_NAME] this is [PERSON_NAME], Sales Director at Toyota Marin. I revie…" at bounding box center [1089, 282] width 604 height 190
click at [805, 70] on icon at bounding box center [813, 73] width 17 height 17
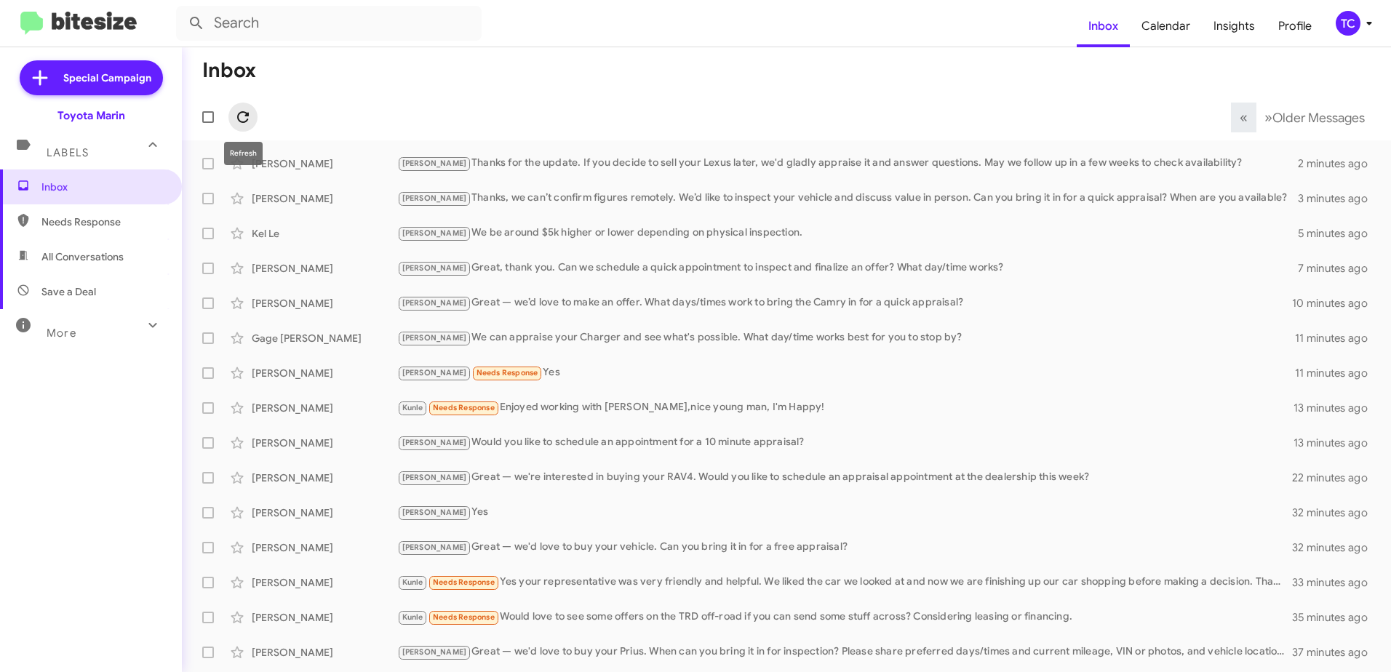
click at [236, 122] on icon at bounding box center [242, 116] width 17 height 17
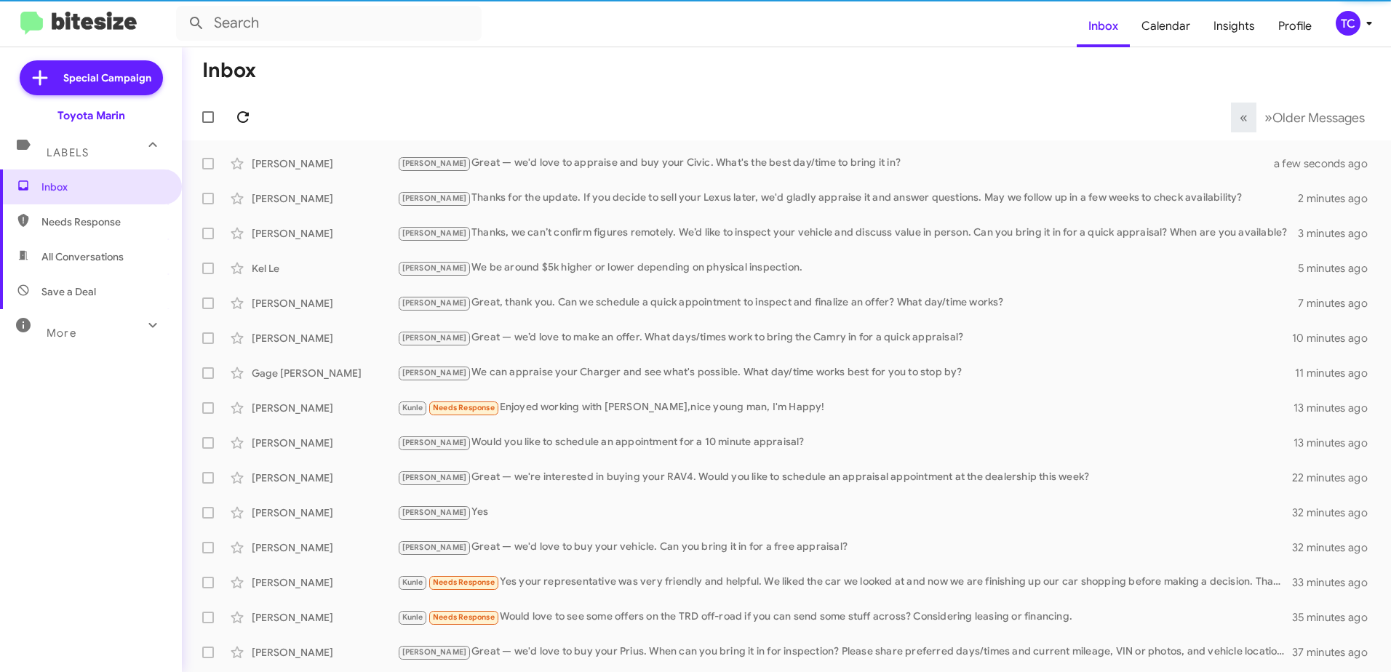
click at [237, 116] on icon at bounding box center [242, 116] width 17 height 17
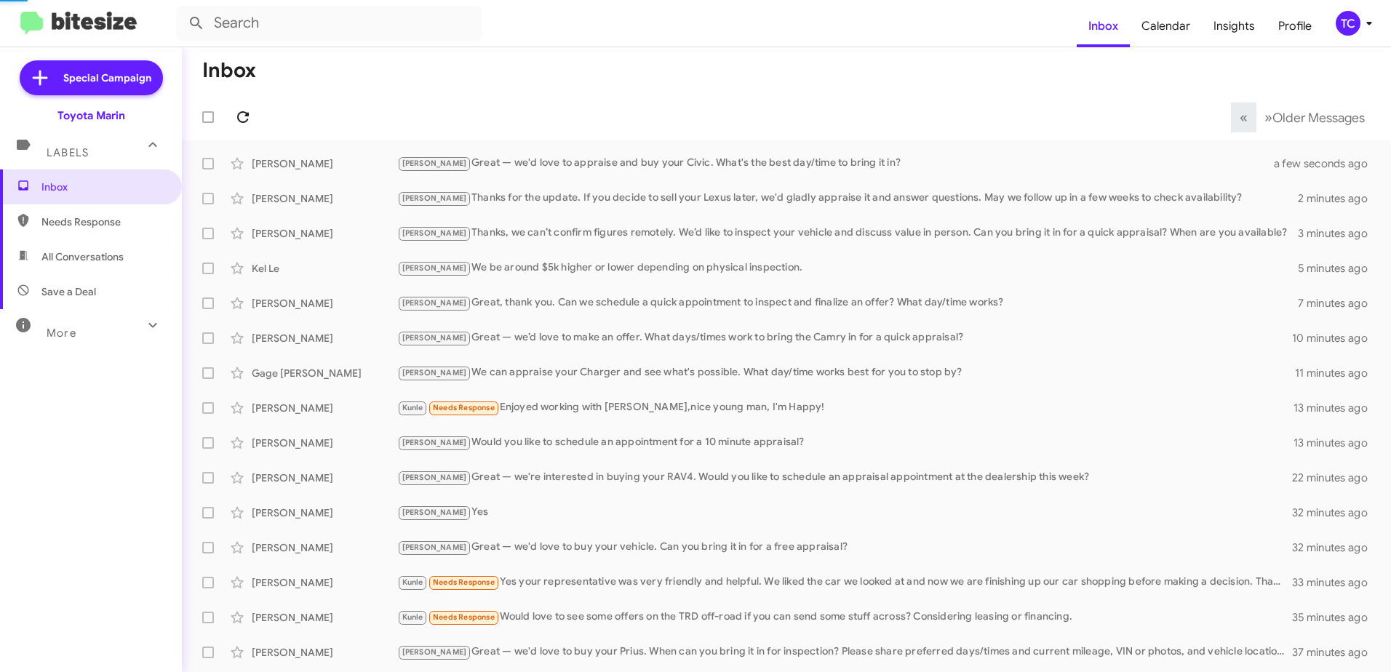
click at [237, 116] on icon at bounding box center [242, 116] width 17 height 17
click at [1264, 118] on span "»" at bounding box center [1268, 117] width 8 height 18
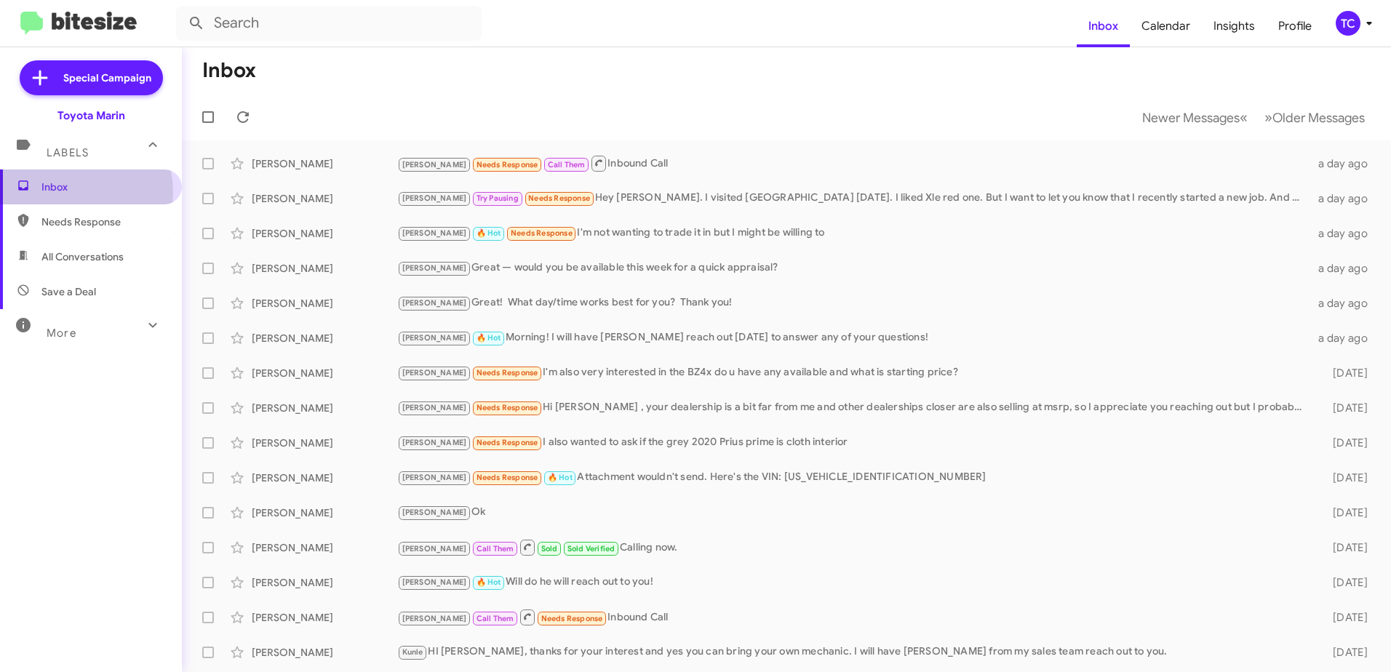
click at [59, 193] on span "Inbox" at bounding box center [103, 187] width 124 height 15
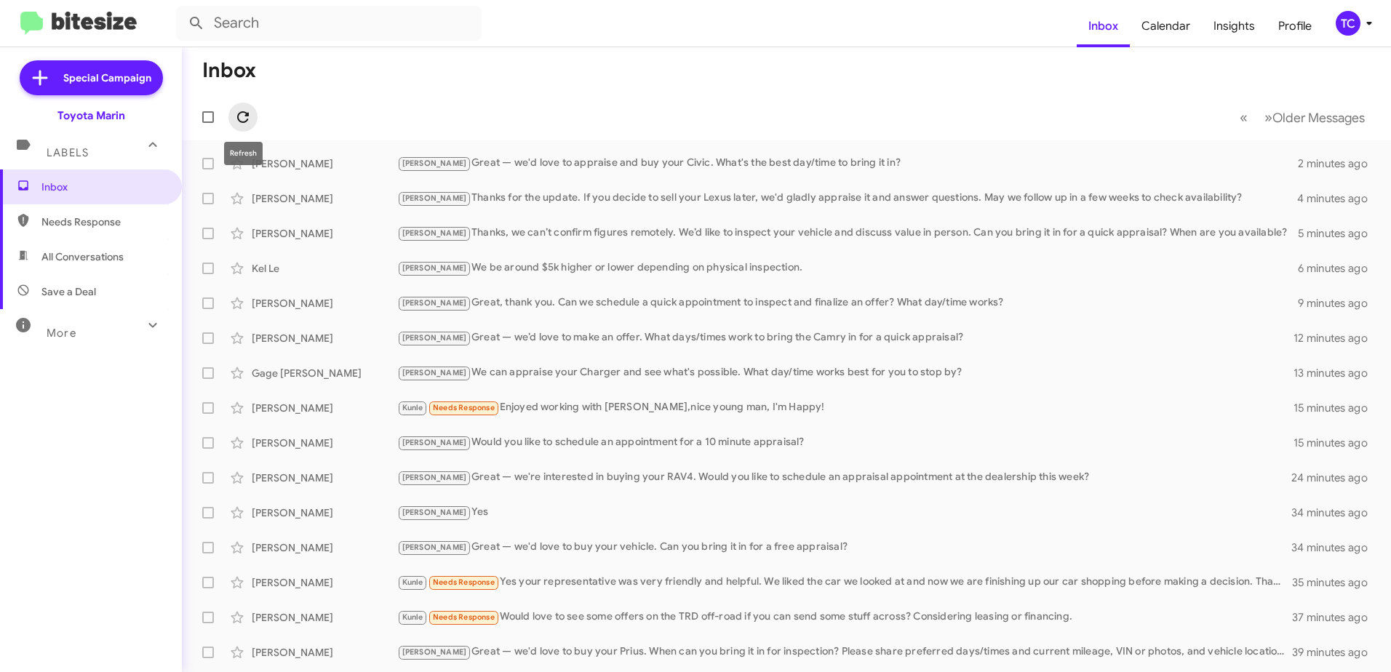
click at [244, 124] on icon at bounding box center [242, 116] width 17 height 17
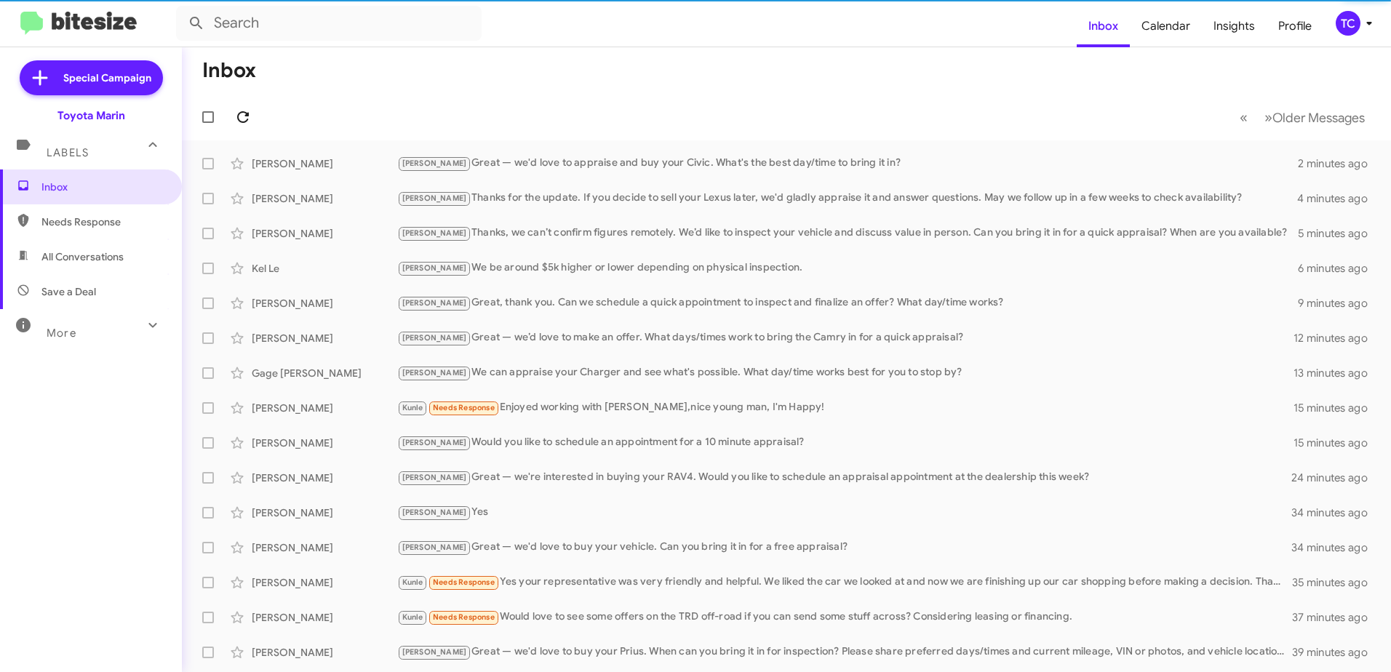
click at [244, 124] on icon at bounding box center [242, 116] width 17 height 17
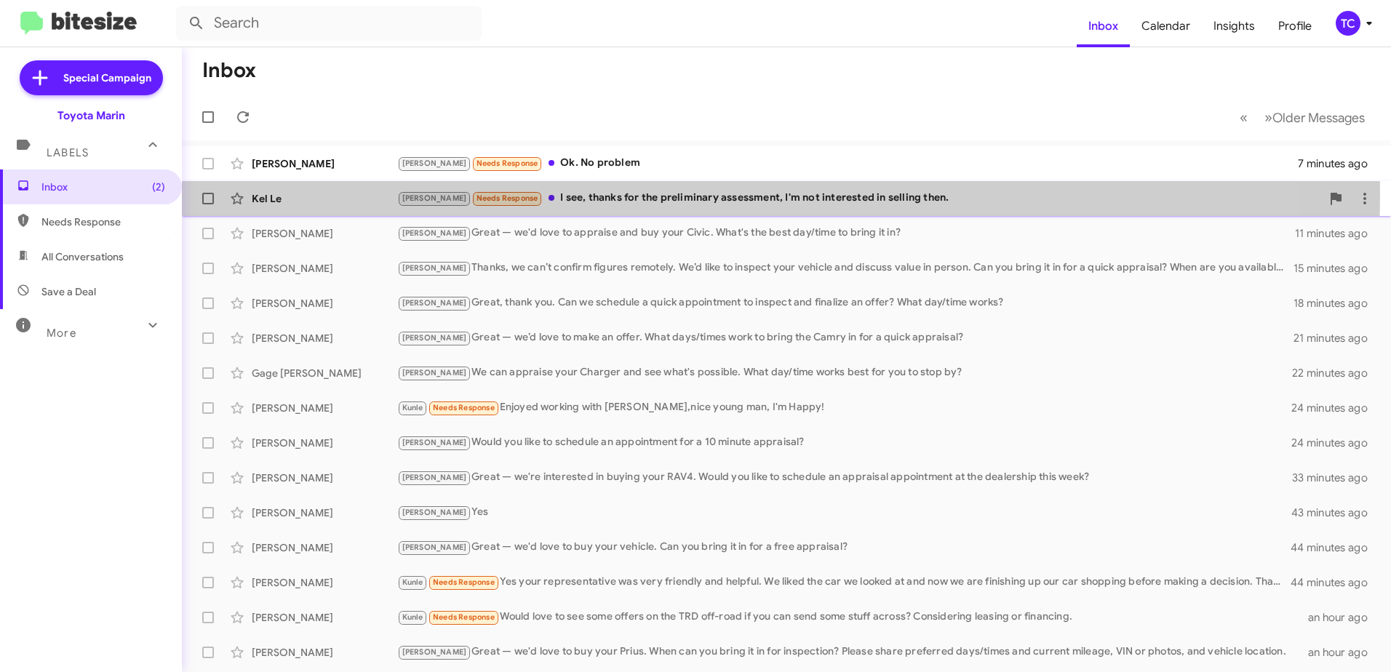
click at [599, 193] on div "Tony Needs Response I see, thanks for the preliminary assessment, I'm not inter…" at bounding box center [859, 198] width 924 height 17
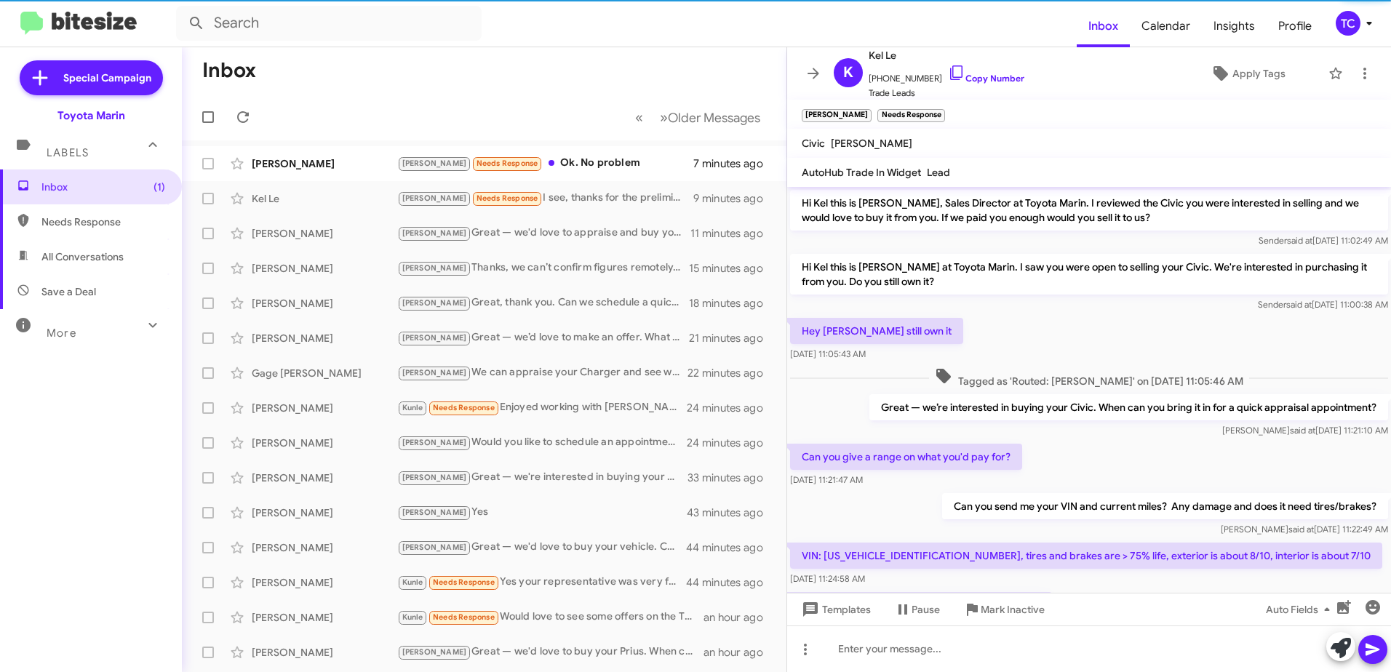
scroll to position [185, 0]
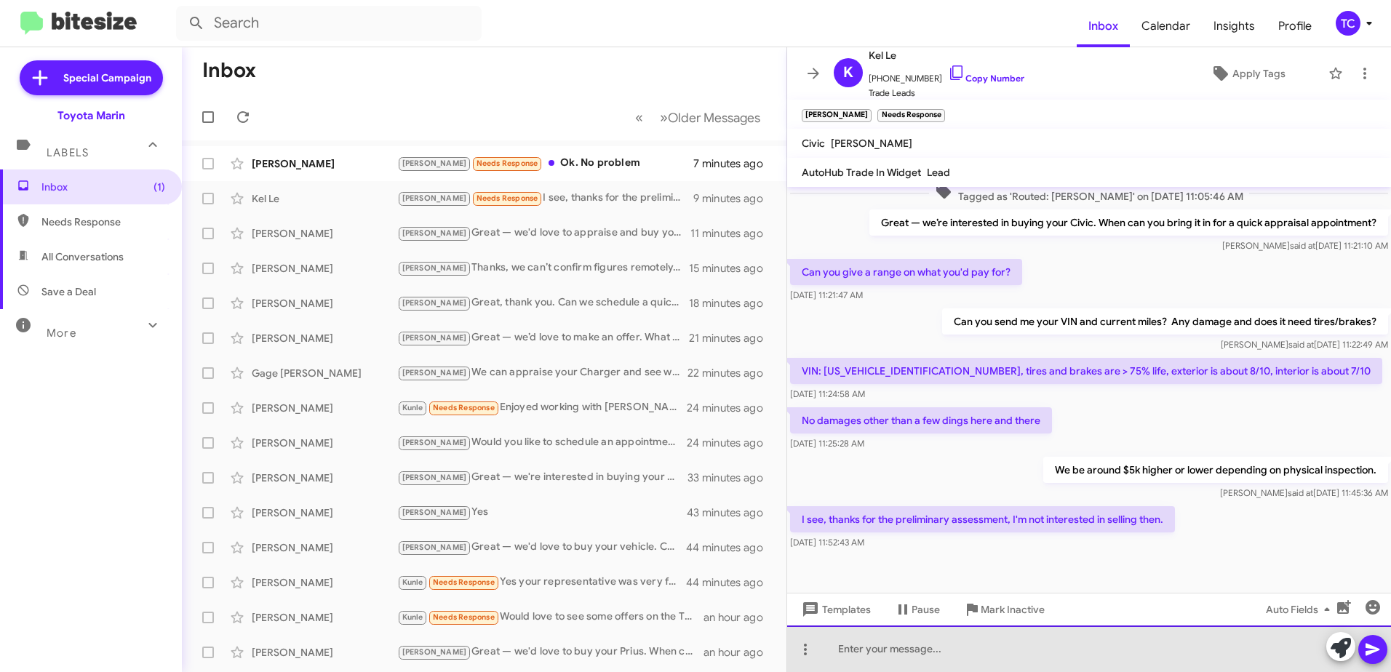
click at [1067, 645] on div at bounding box center [1089, 649] width 604 height 47
click at [1056, 651] on div "I completely understand. What are you looking to get for it?" at bounding box center [1089, 649] width 604 height 47
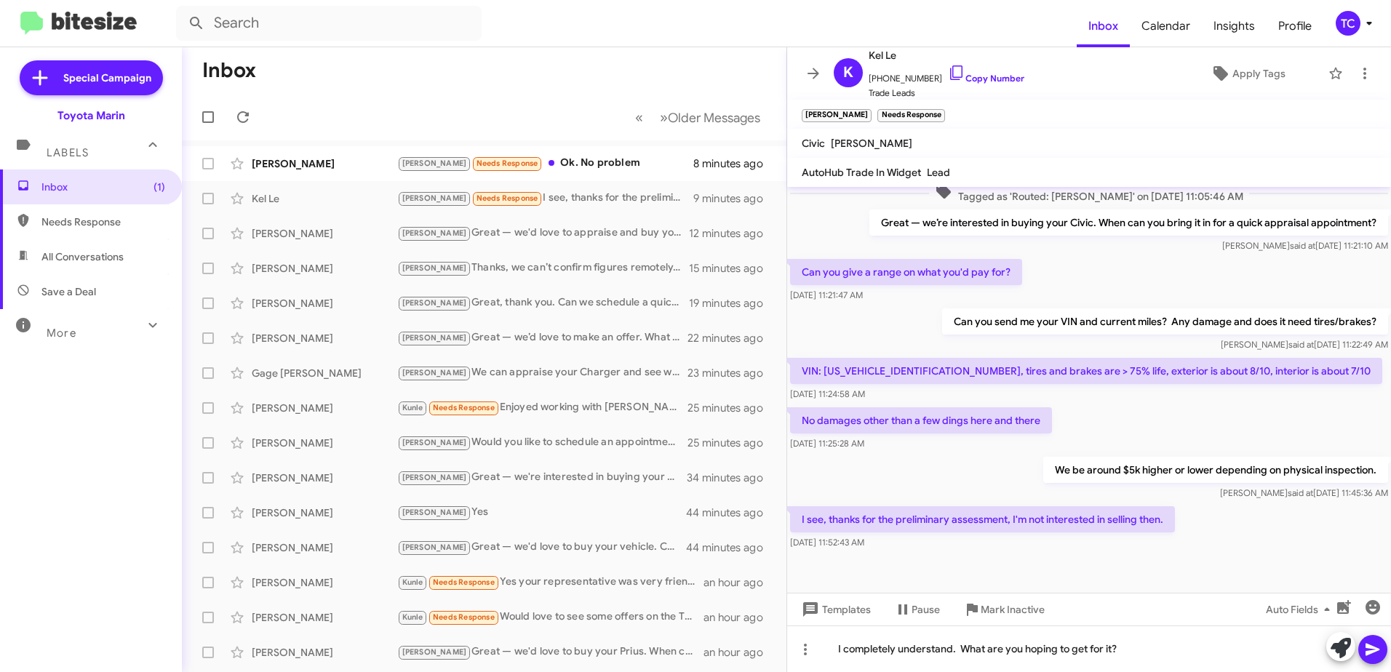
click at [1373, 651] on icon at bounding box center [1373, 650] width 14 height 12
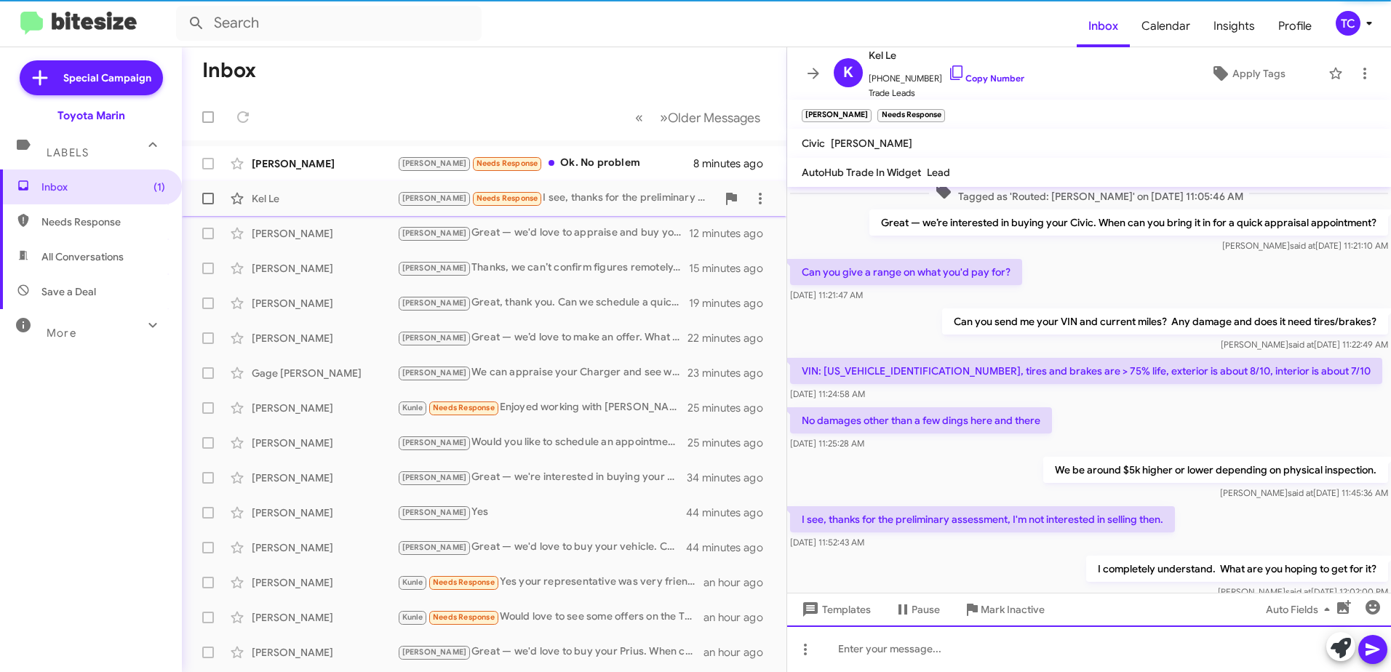
scroll to position [0, 0]
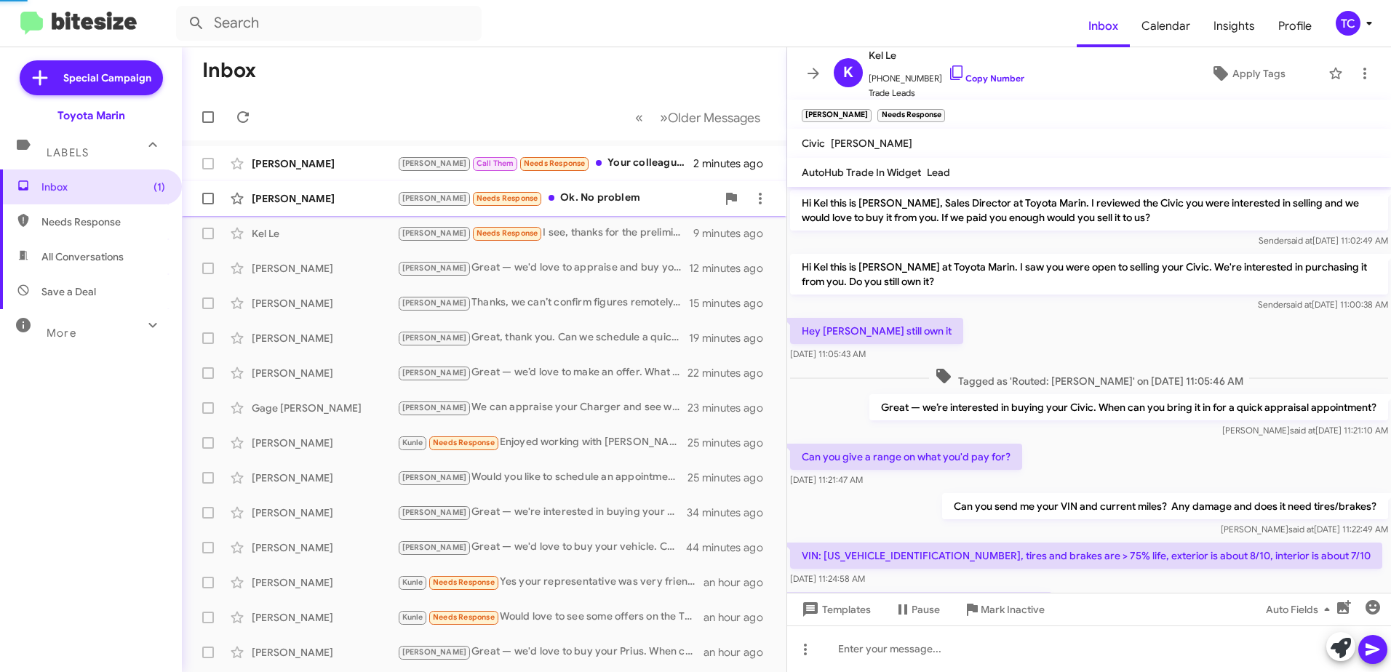
click at [568, 162] on div "Tony Call Them Needs Response Your colleague Marvin offered me $4200. That's to…" at bounding box center [545, 163] width 296 height 17
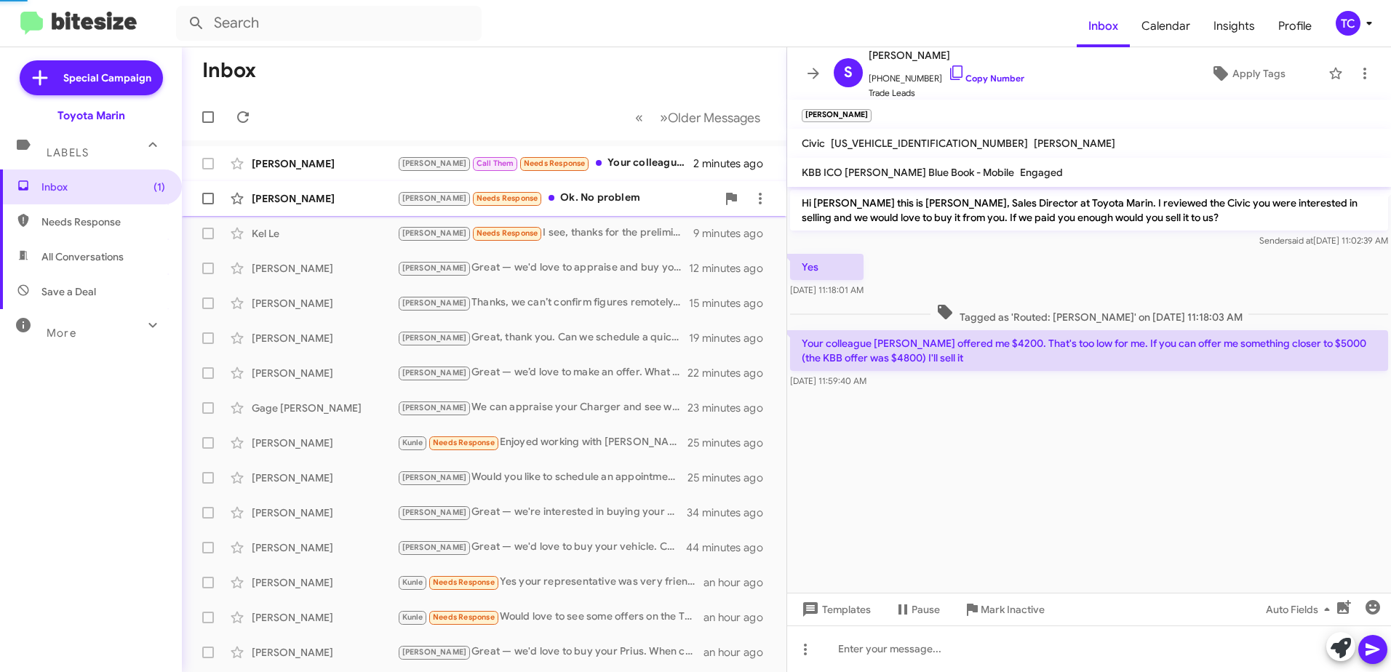
click at [562, 202] on div "Tony Needs Response Ok. No problem" at bounding box center [556, 198] width 319 height 17
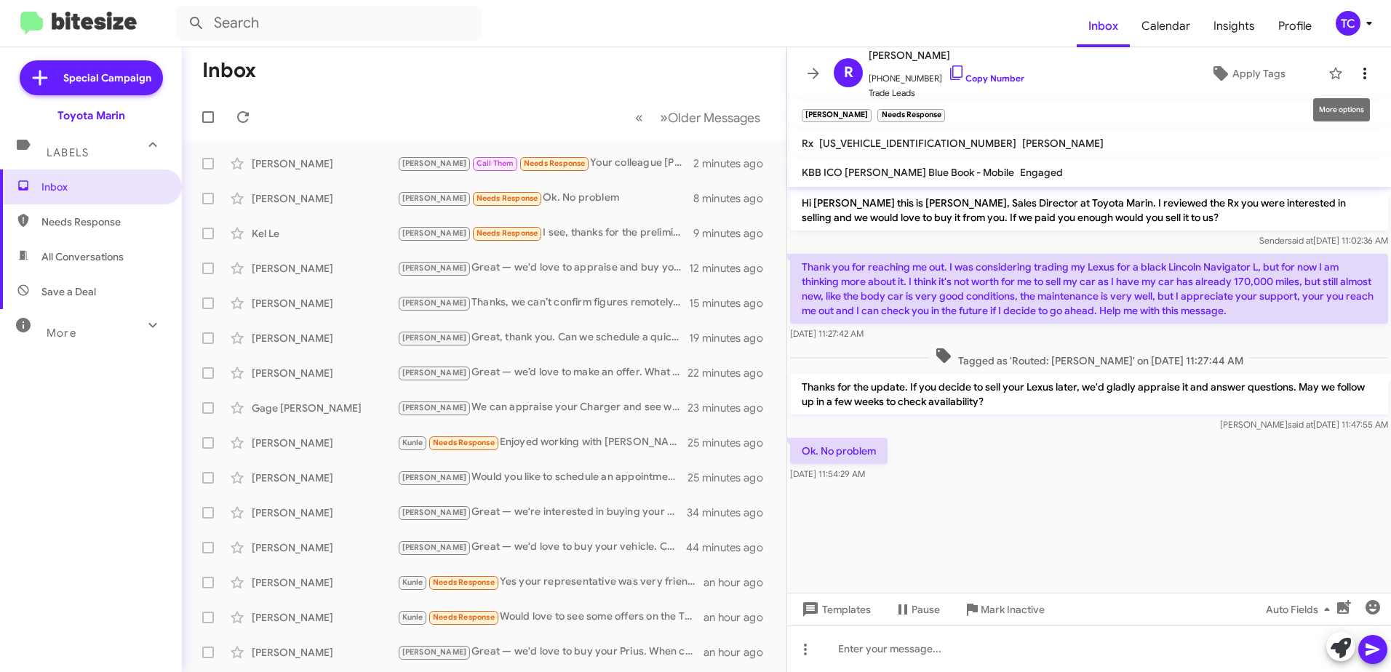
click at [1360, 71] on icon at bounding box center [1364, 73] width 17 height 17
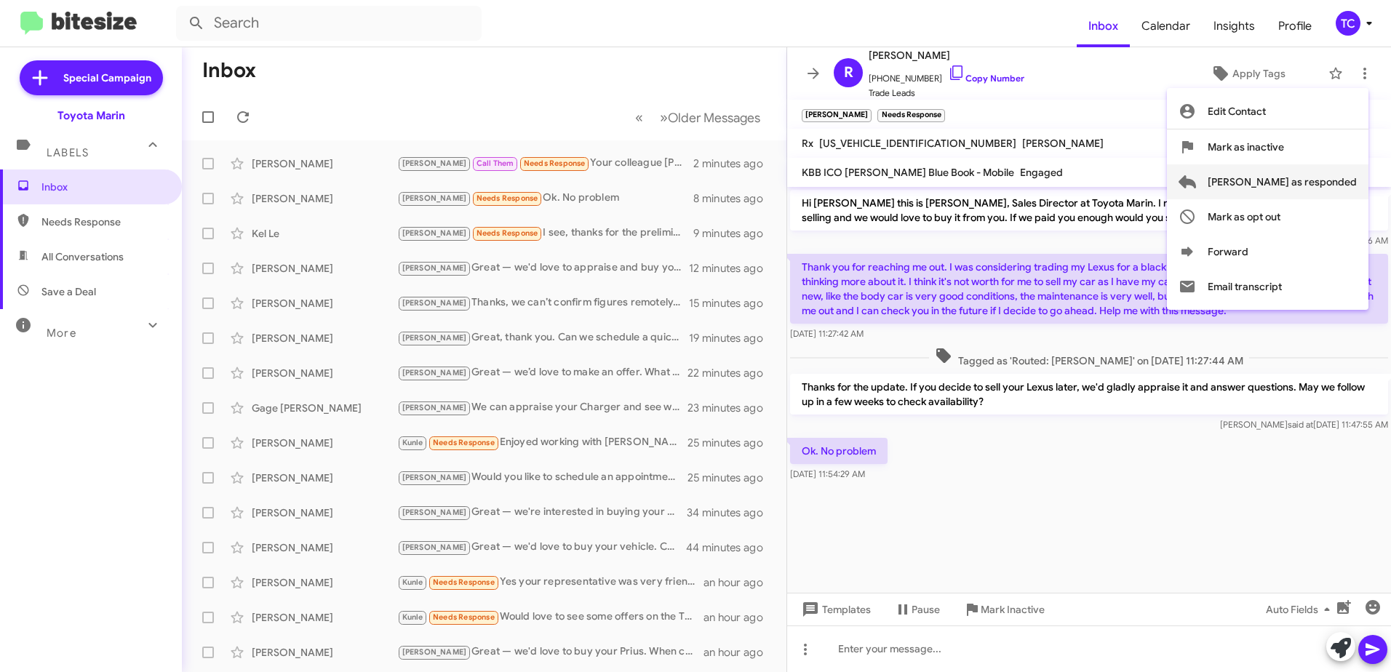
click at [1286, 185] on span "[PERSON_NAME] as responded" at bounding box center [1282, 181] width 149 height 35
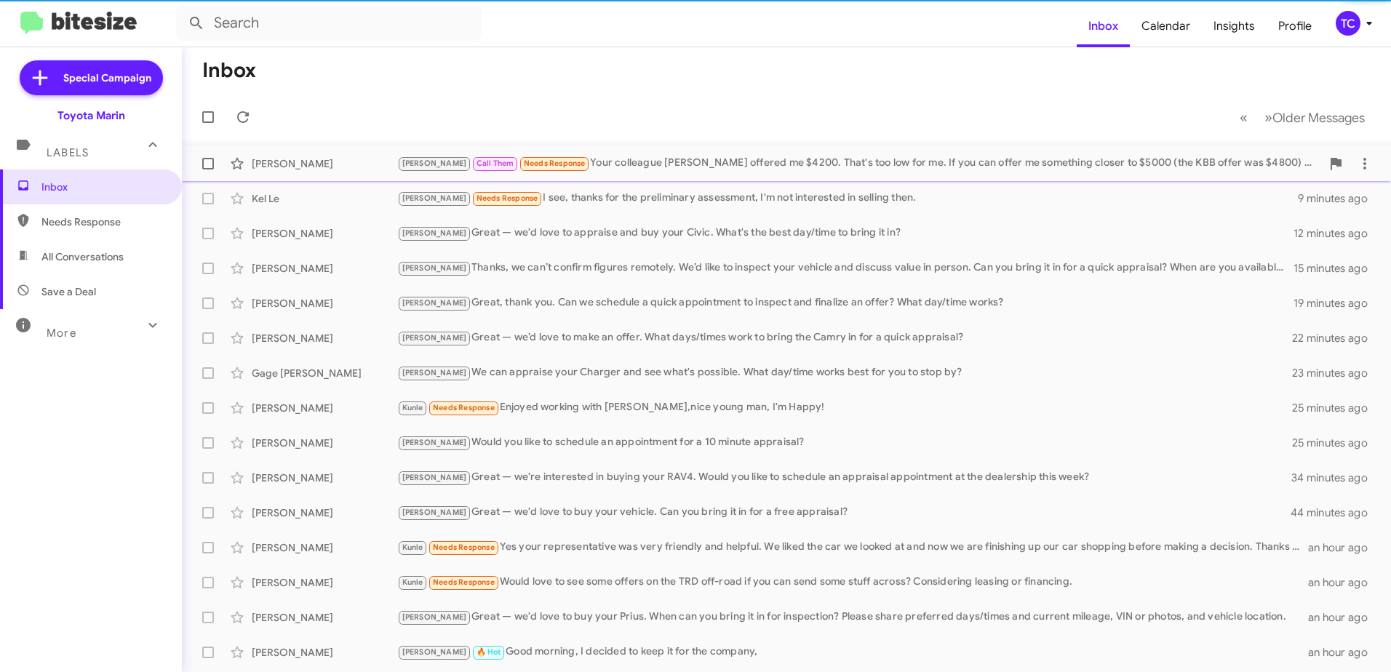
click at [525, 155] on span "Tony Call Them Needs Response" at bounding box center [493, 163] width 193 height 17
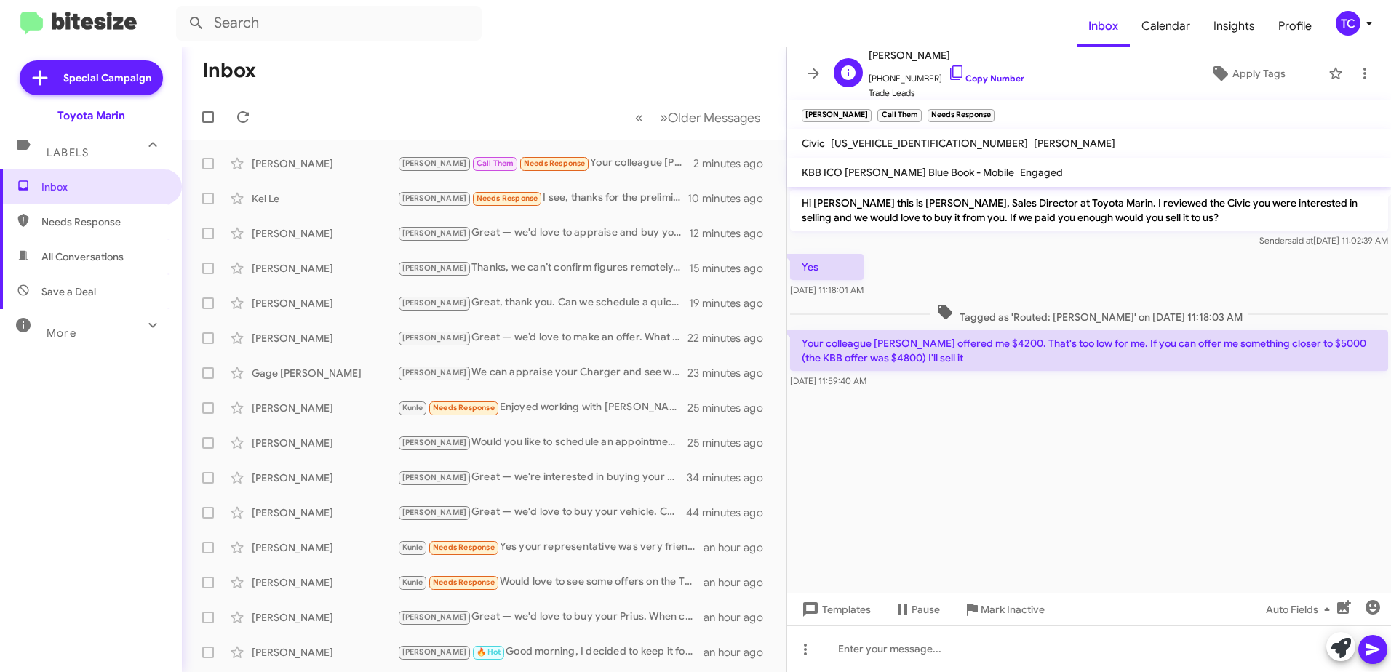
drag, startPoint x: 941, startPoint y: 77, endPoint x: 874, endPoint y: 71, distance: 66.5
click at [950, 77] on icon at bounding box center [956, 72] width 12 height 15
click at [877, 139] on span "[US_VEHICLE_IDENTIFICATION_NUMBER]" at bounding box center [929, 143] width 197 height 13
copy span "[US_VEHICLE_IDENTIFICATION_NUMBER]"
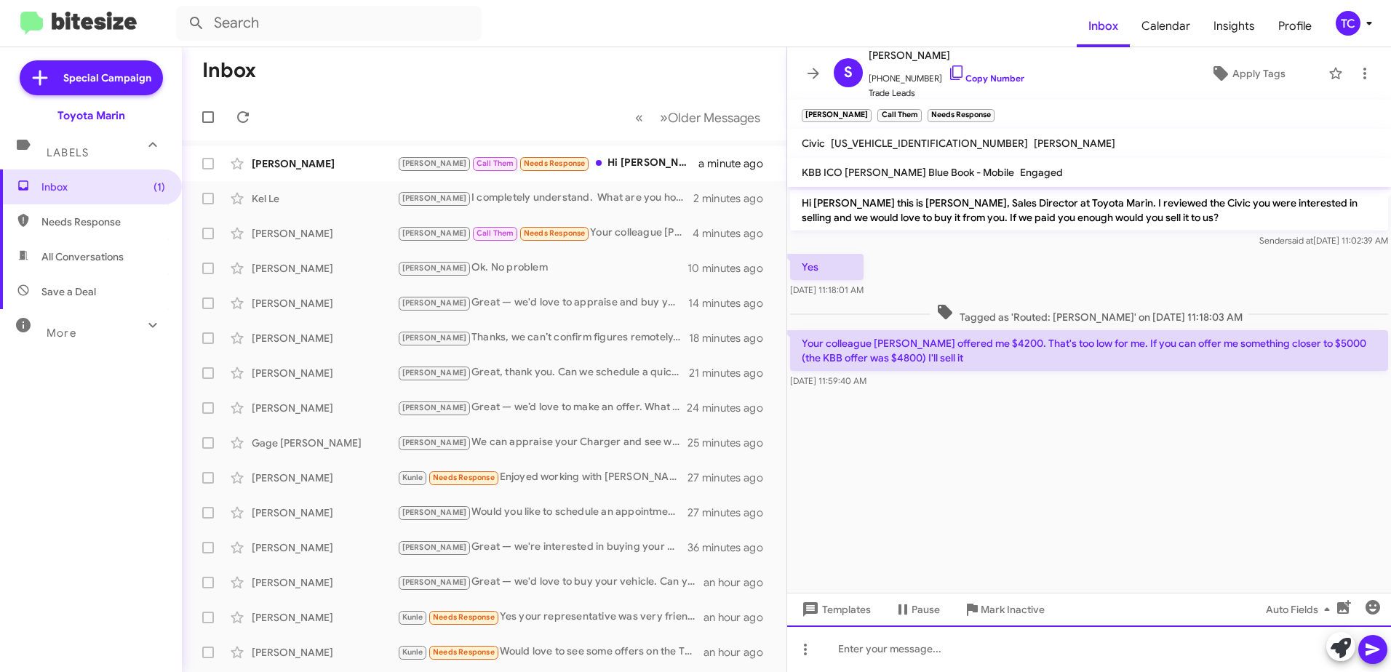
click at [943, 639] on div at bounding box center [1089, 649] width 604 height 47
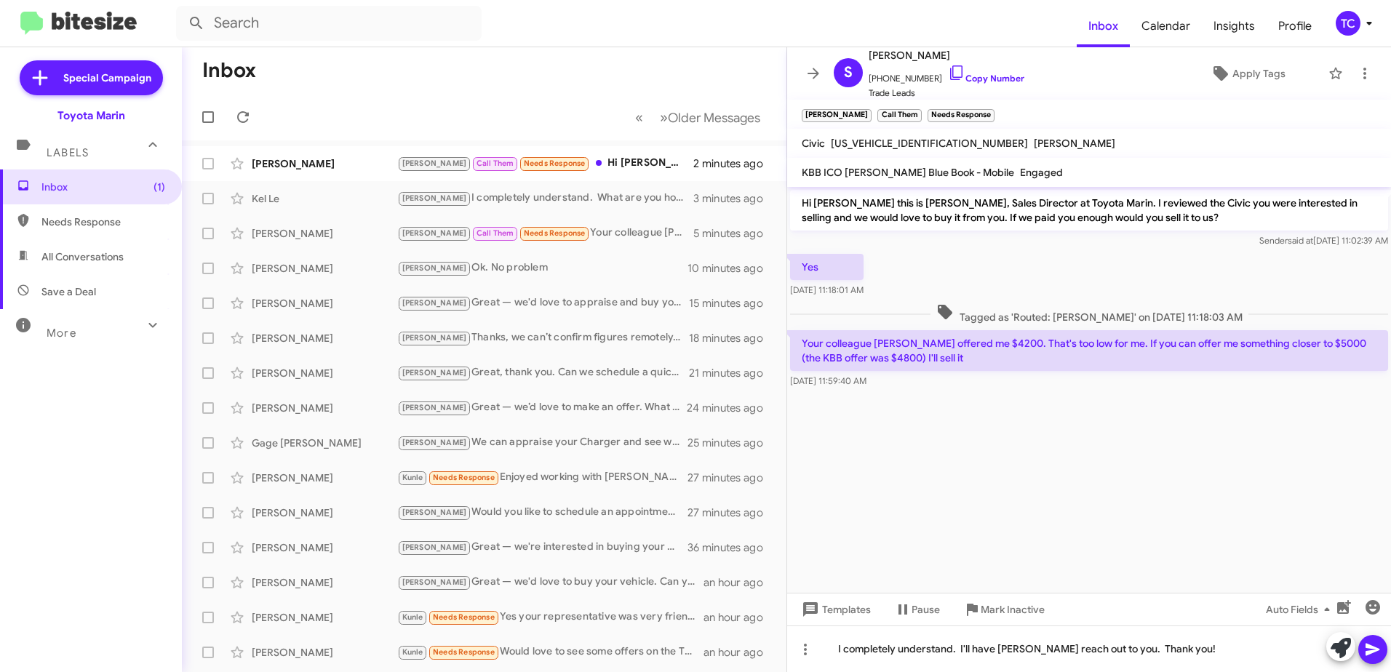
click at [1367, 647] on icon at bounding box center [1373, 650] width 14 height 12
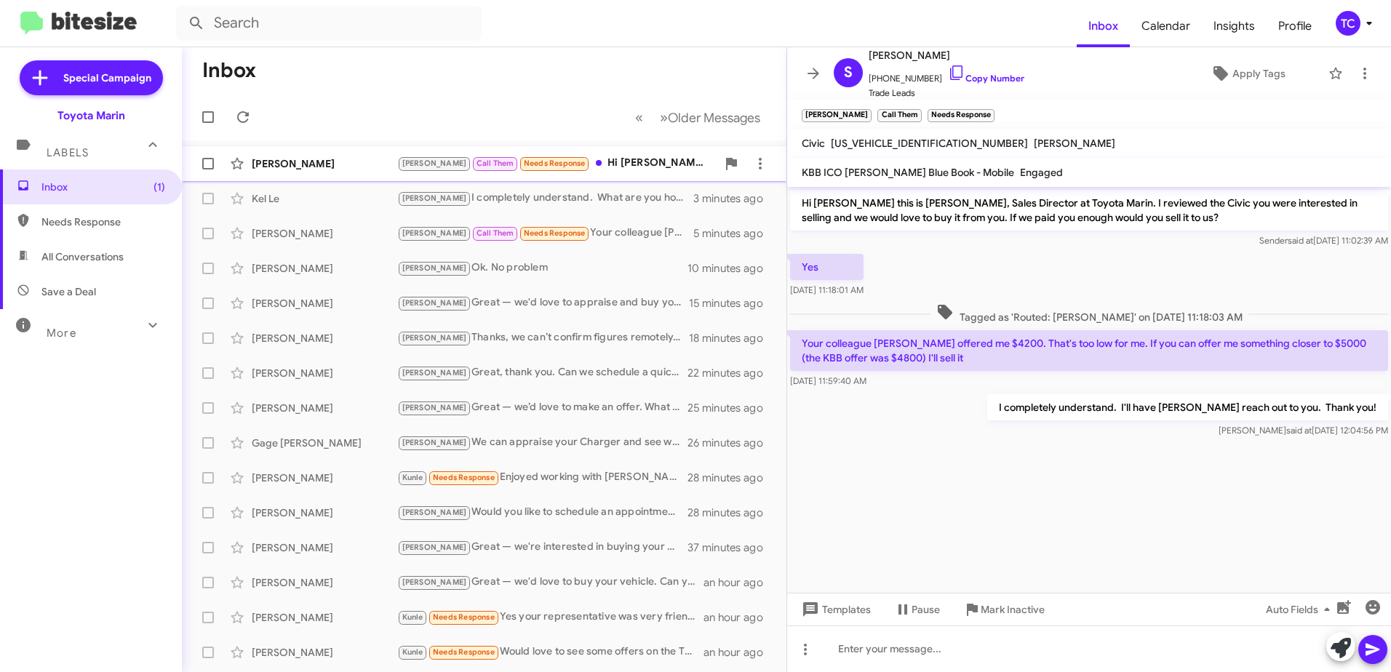
click at [604, 164] on div "Tony Call Them Needs Response Hi Nathan I bought this car from you guys about a…" at bounding box center [556, 163] width 319 height 17
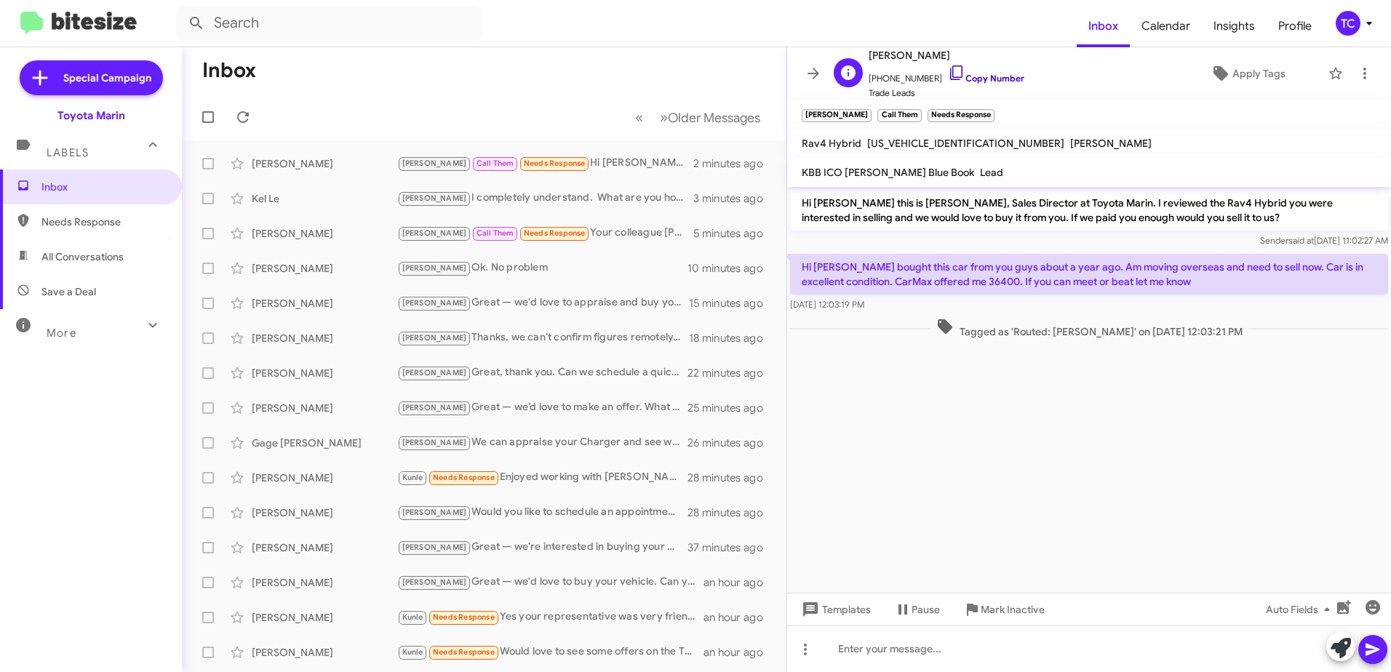
click at [948, 69] on icon at bounding box center [956, 72] width 17 height 17
drag, startPoint x: 581, startPoint y: 157, endPoint x: 589, endPoint y: 165, distance: 10.8
click at [581, 157] on div "Tony Needs Response 9 to 11k is the expected private save price" at bounding box center [556, 163] width 319 height 17
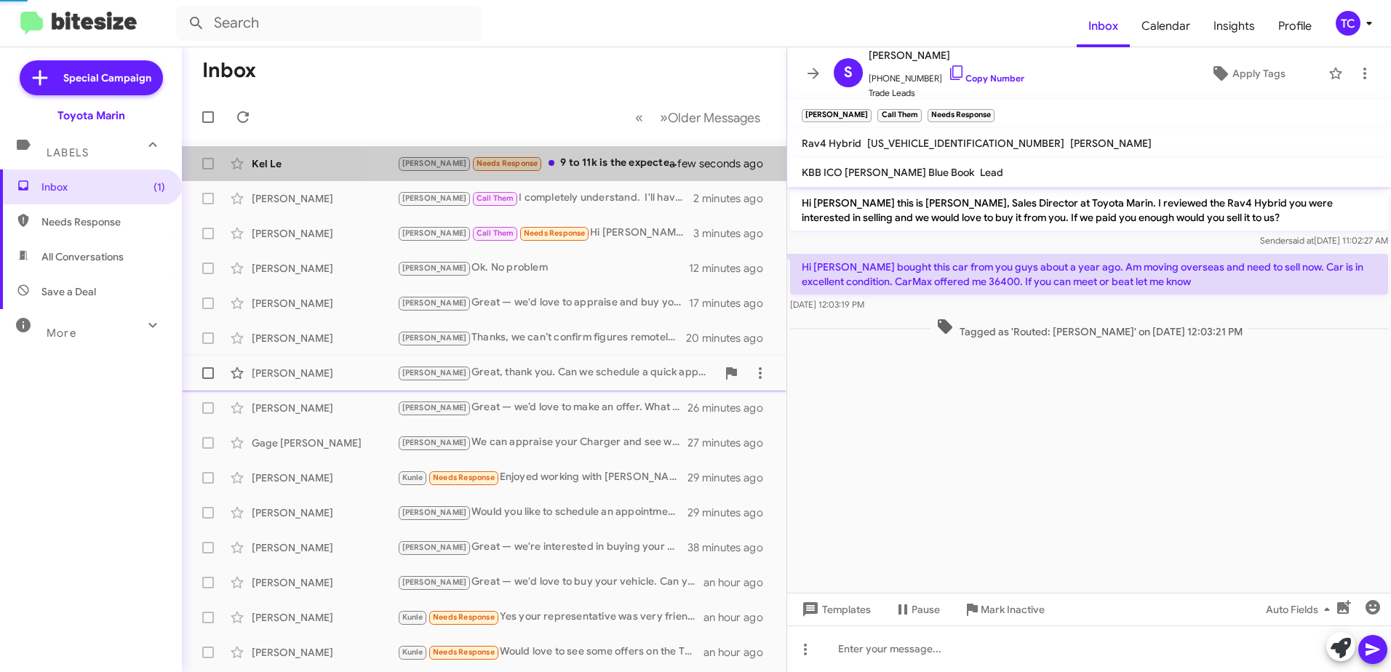
scroll to position [291, 0]
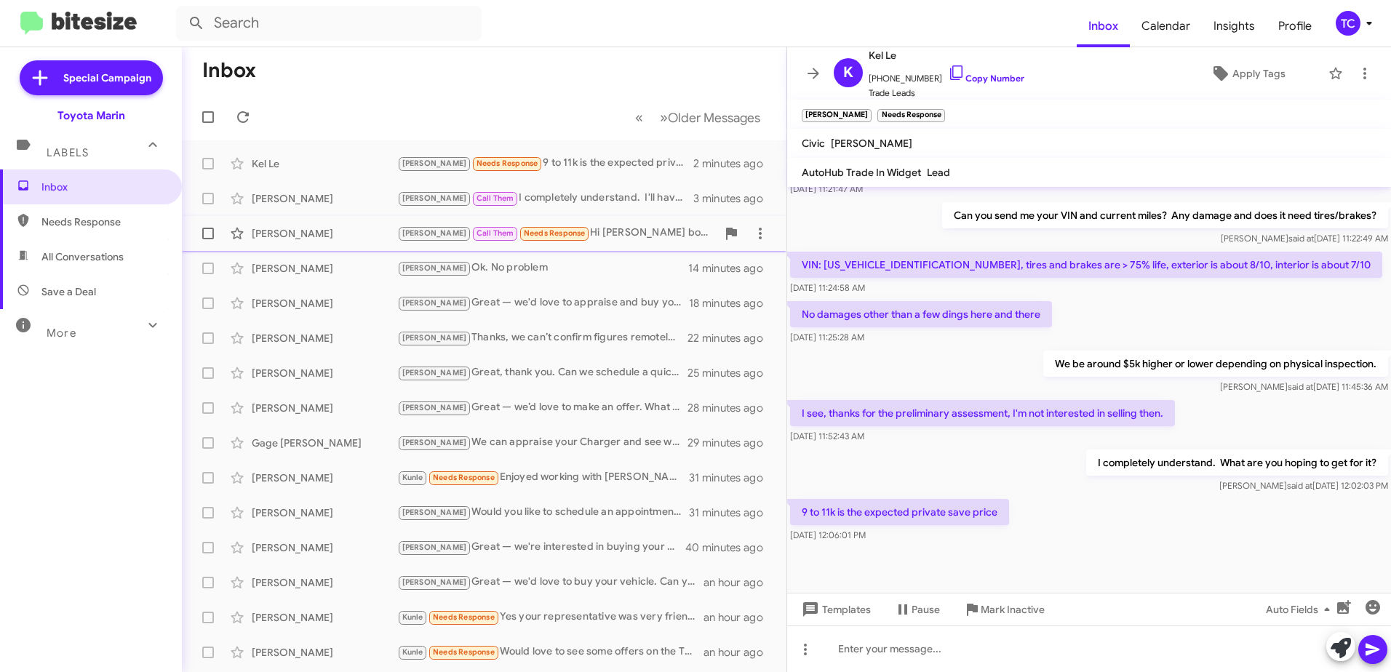
click at [524, 236] on span "Needs Response" at bounding box center [555, 232] width 62 height 9
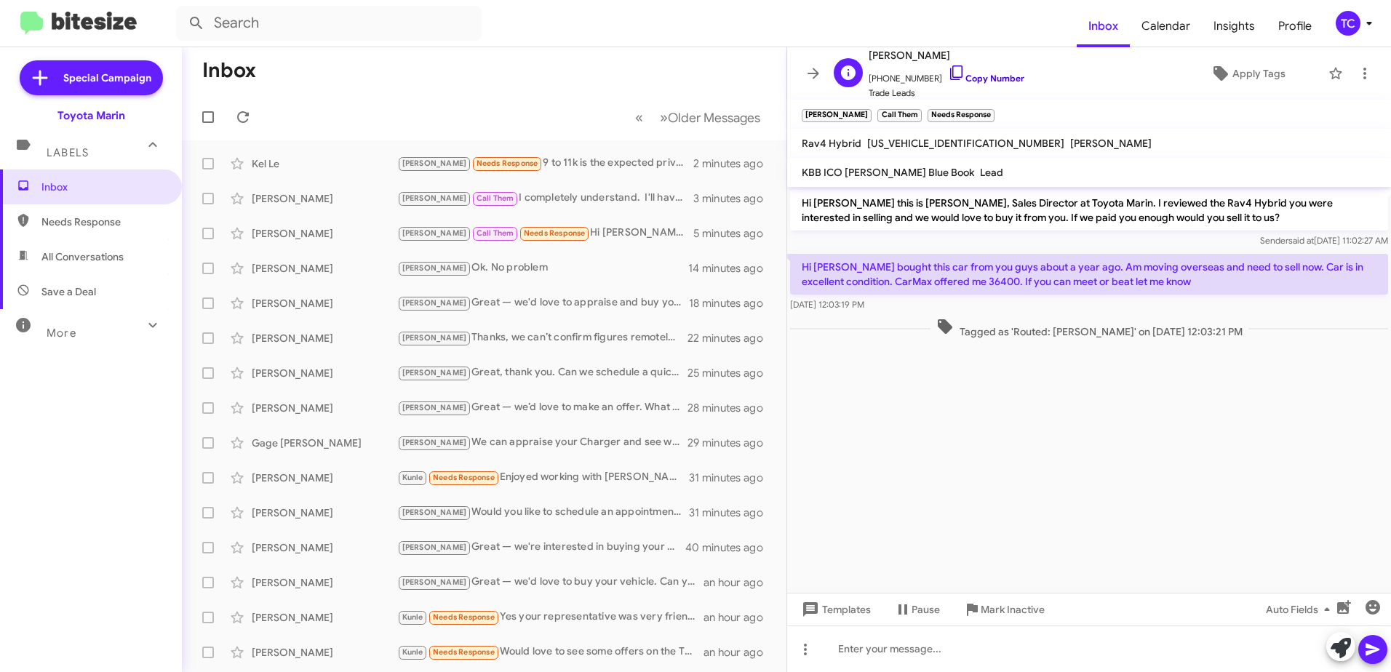
click at [948, 70] on icon at bounding box center [956, 72] width 17 height 17
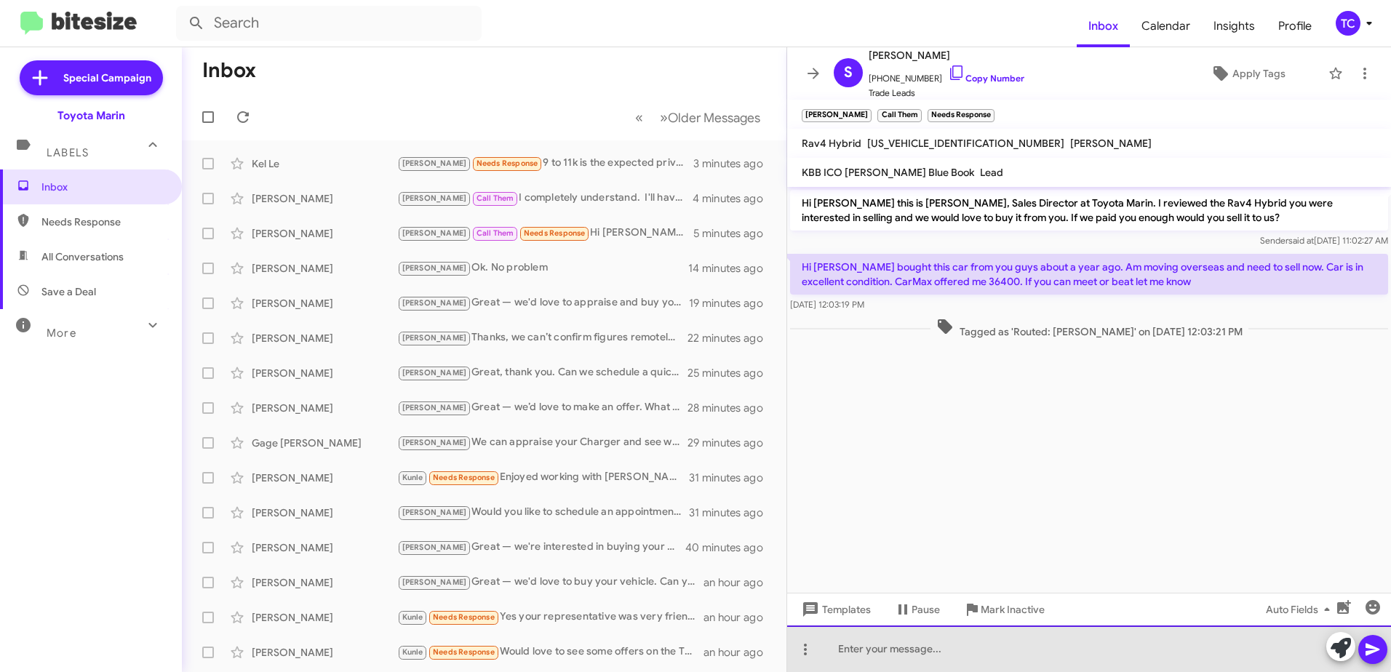
click at [932, 642] on div at bounding box center [1089, 649] width 604 height 47
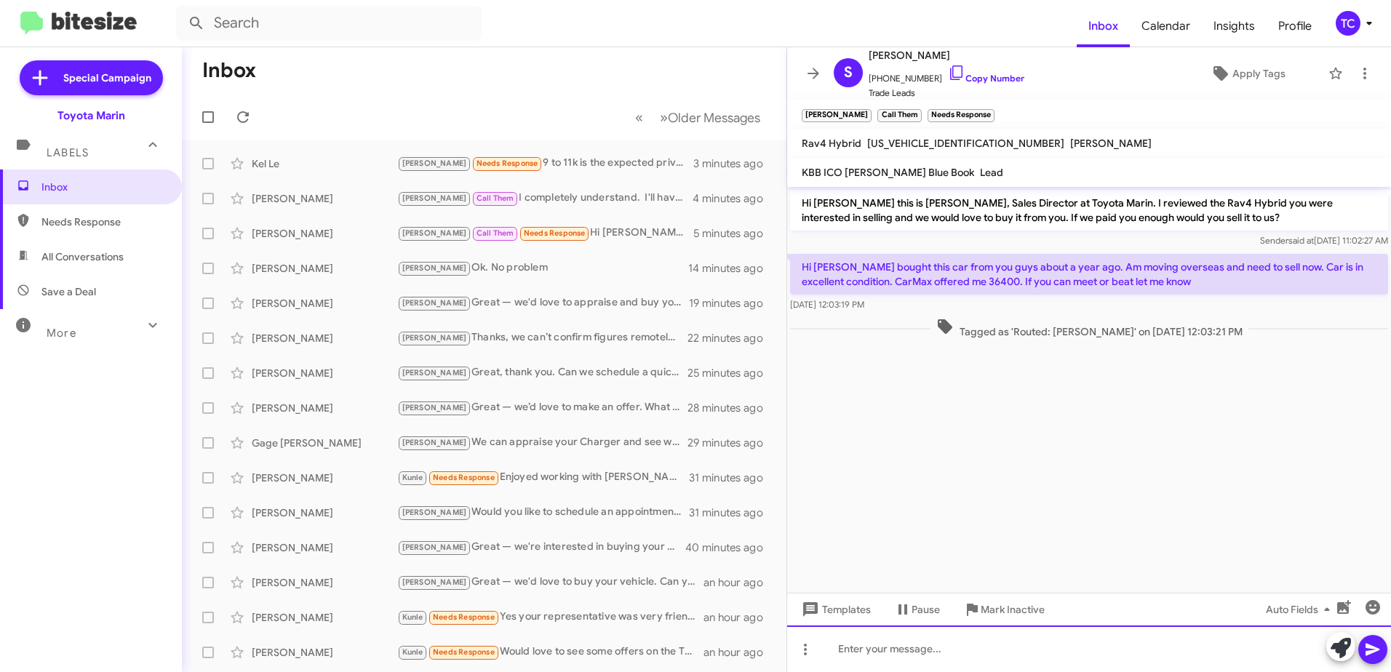
click at [856, 634] on div at bounding box center [1089, 649] width 604 height 47
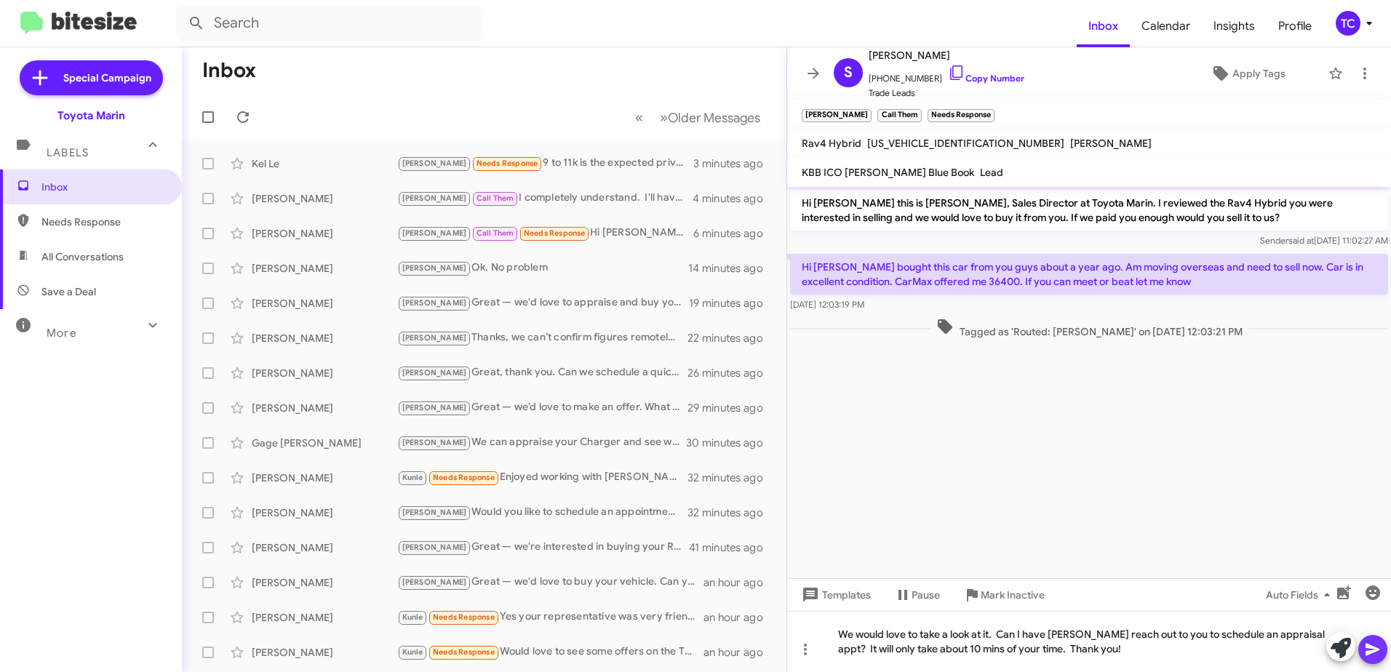
click at [1382, 650] on button at bounding box center [1372, 649] width 29 height 29
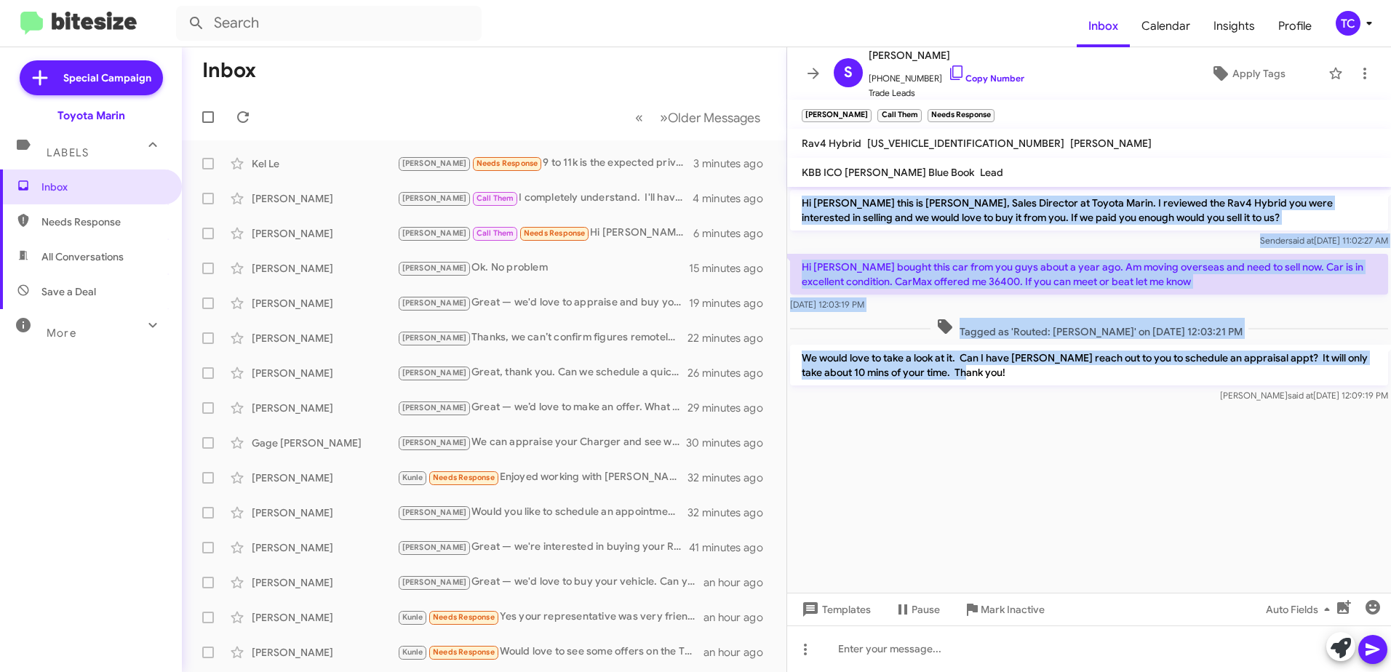
drag, startPoint x: 984, startPoint y: 375, endPoint x: 797, endPoint y: 191, distance: 262.9
click at [797, 191] on div "Hi Steve this is Nathan Myler, Sales Director at Toyota Marin. I reviewed the R…" at bounding box center [1089, 296] width 604 height 219
copy div "Hi Steve this is Nathan Myler, Sales Director at Toyota Marin. I reviewed the R…"
